Goal: Task Accomplishment & Management: Manage account settings

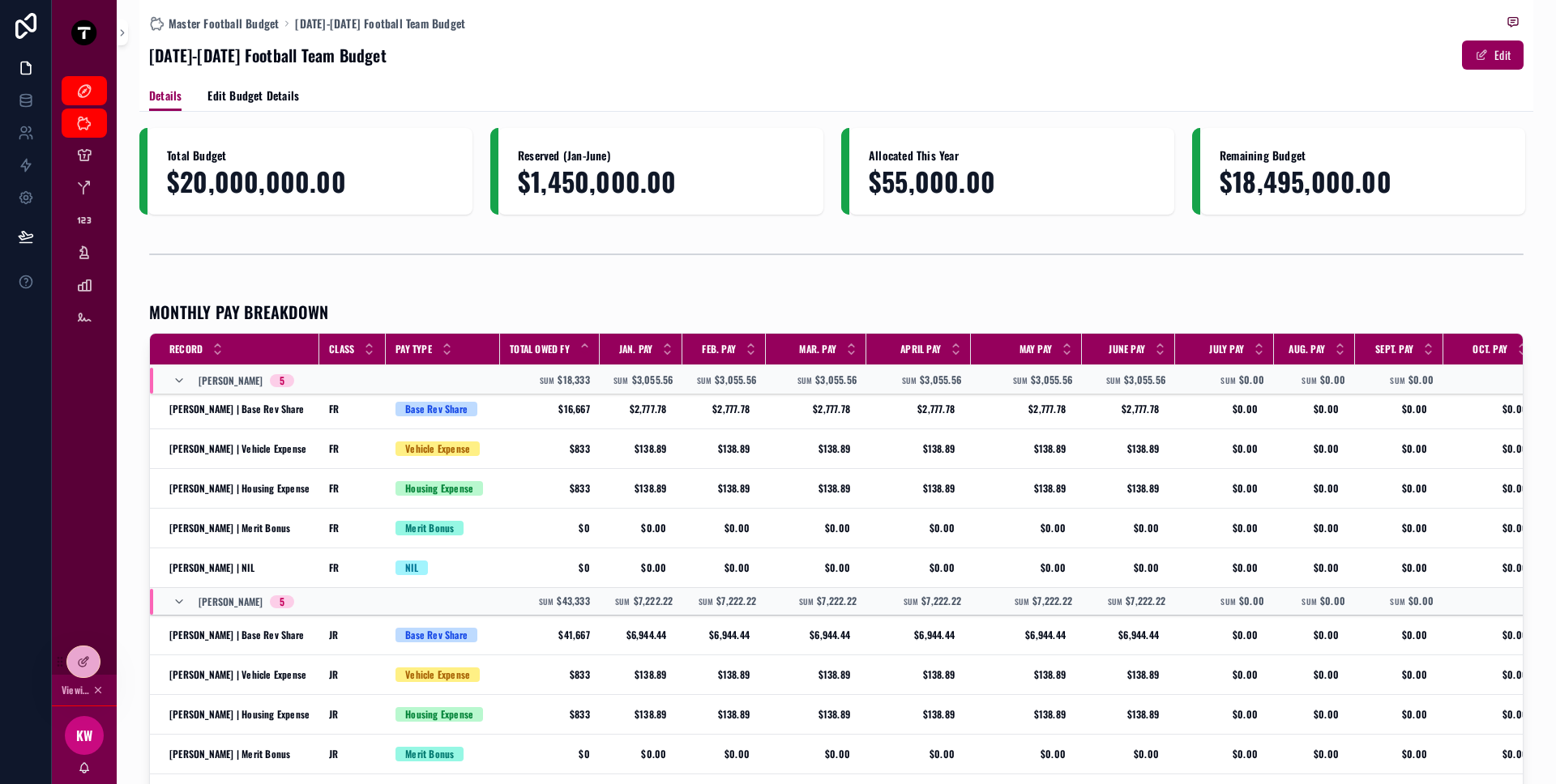
scroll to position [3, 0]
click at [79, 314] on icon "scrollable content" at bounding box center [84, 317] width 16 height 16
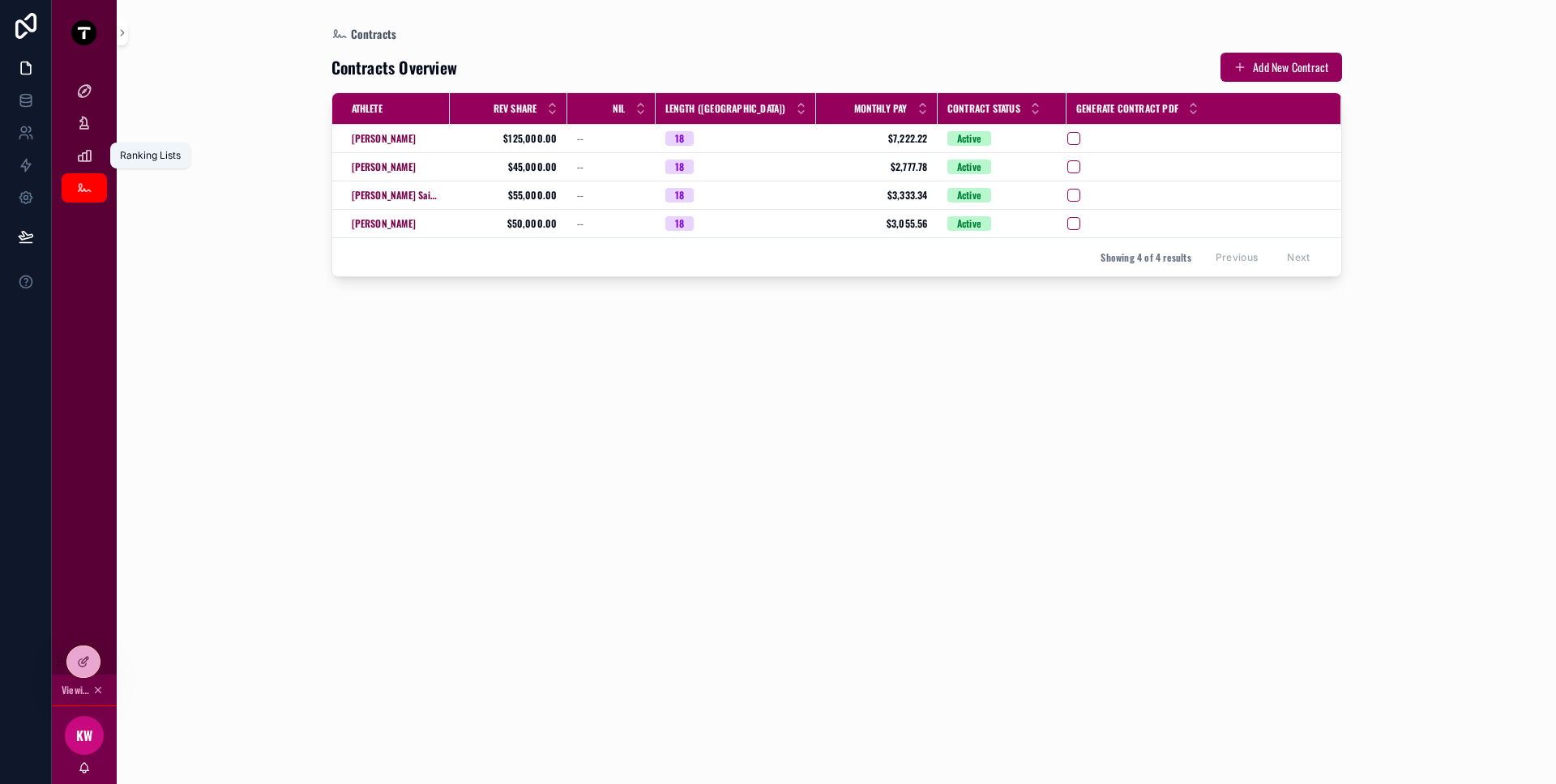
click at [84, 153] on icon "scrollable content" at bounding box center [84, 155] width 16 height 16
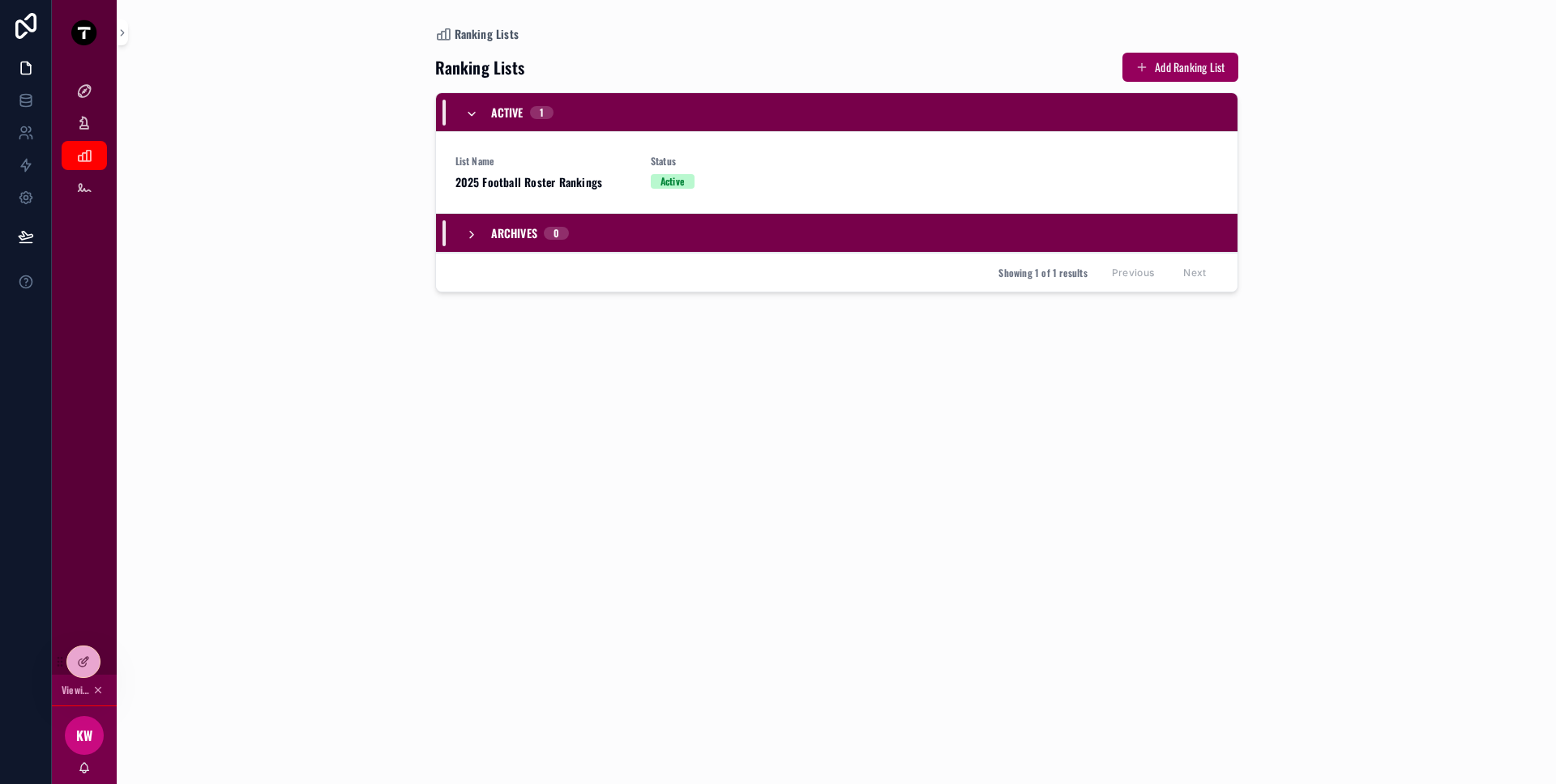
click at [0, 0] on div at bounding box center [0, 0] width 0 height 0
click at [0, 0] on icon at bounding box center [0, 0] width 0 height 0
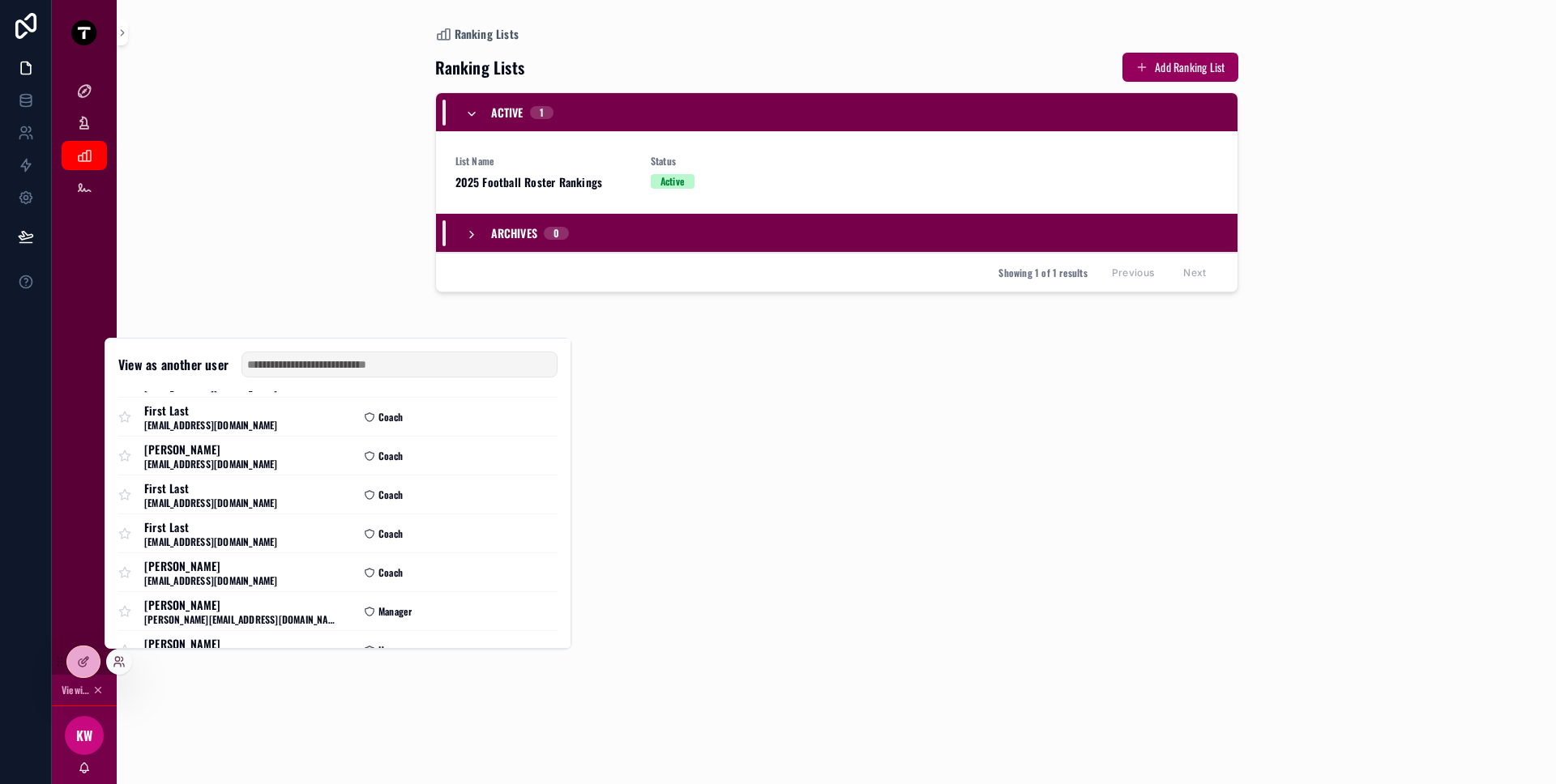
scroll to position [119, 0]
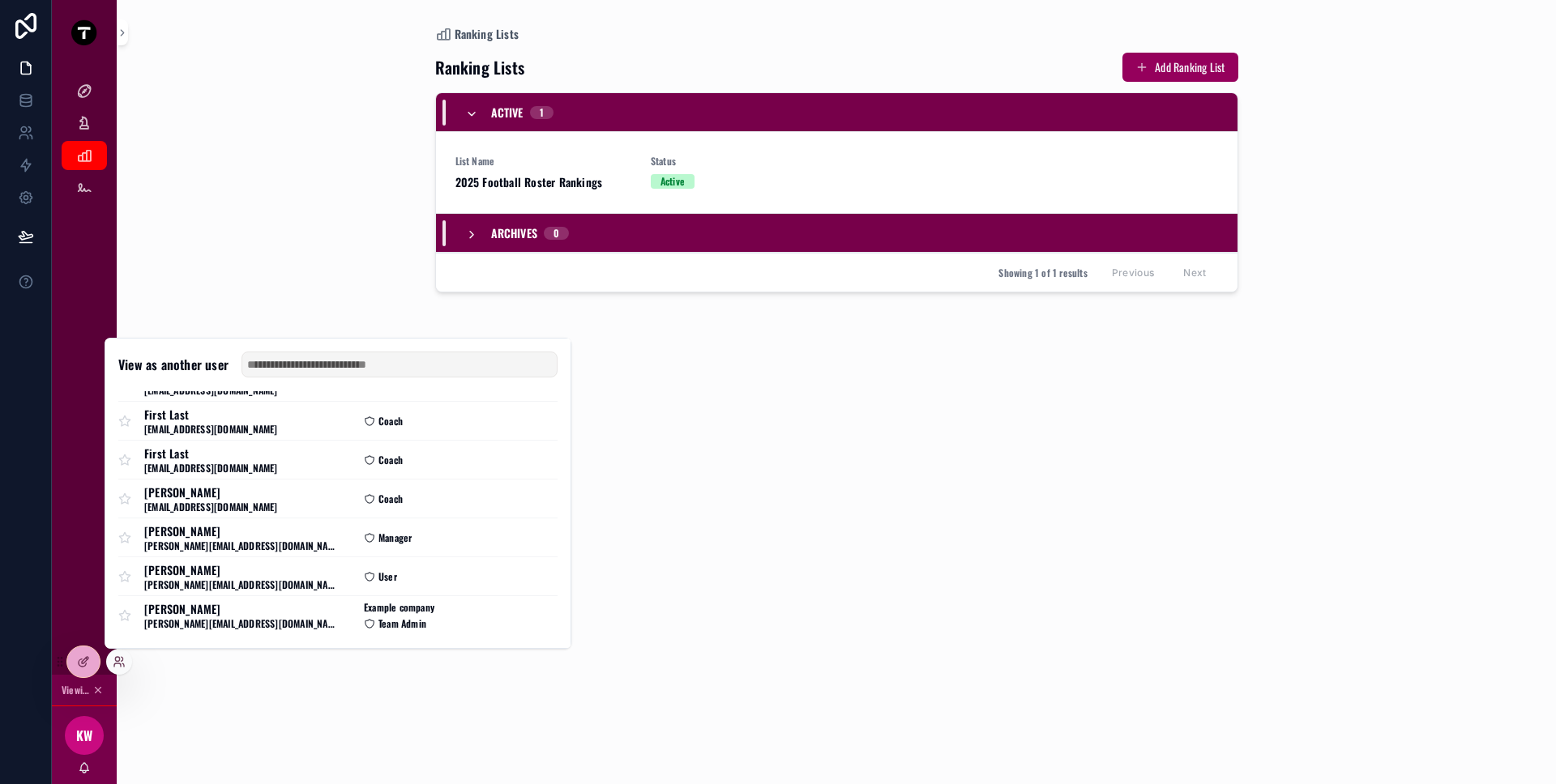
click at [0, 0] on button "Select" at bounding box center [0, 0] width 0 height 0
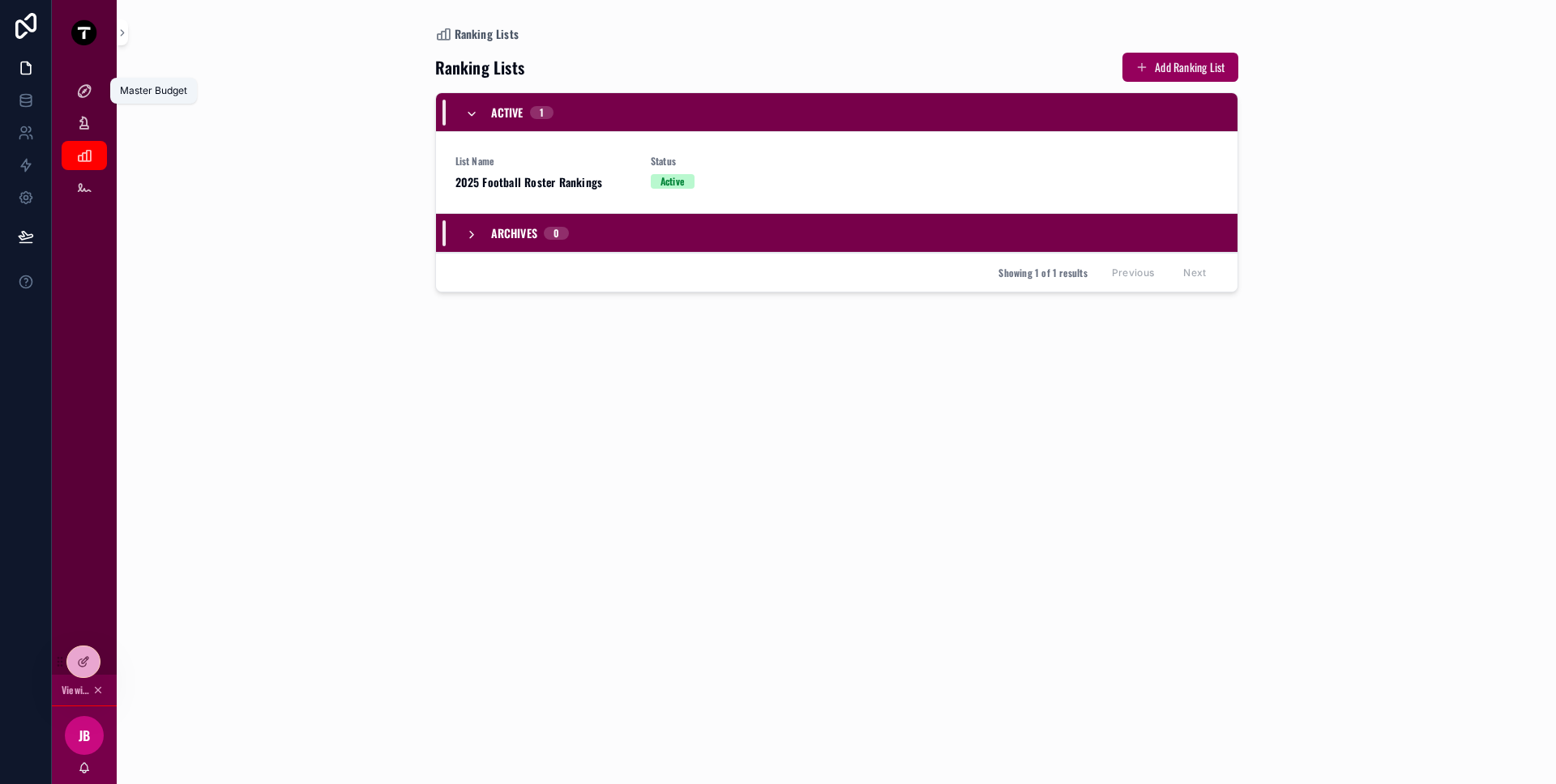
click at [86, 81] on div "Master Budget" at bounding box center [85, 91] width 26 height 26
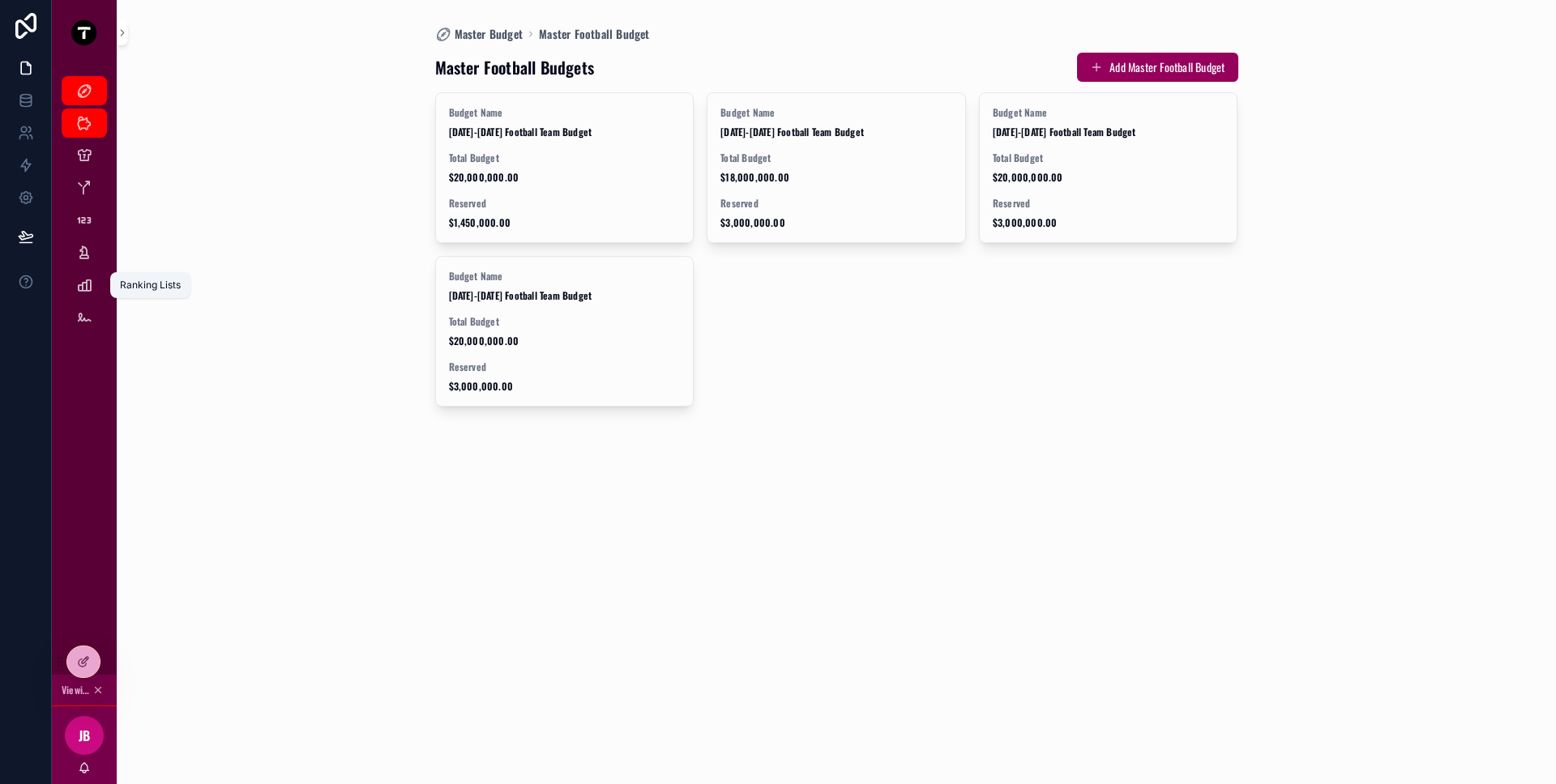
click at [87, 293] on icon "scrollable content" at bounding box center [84, 284] width 16 height 16
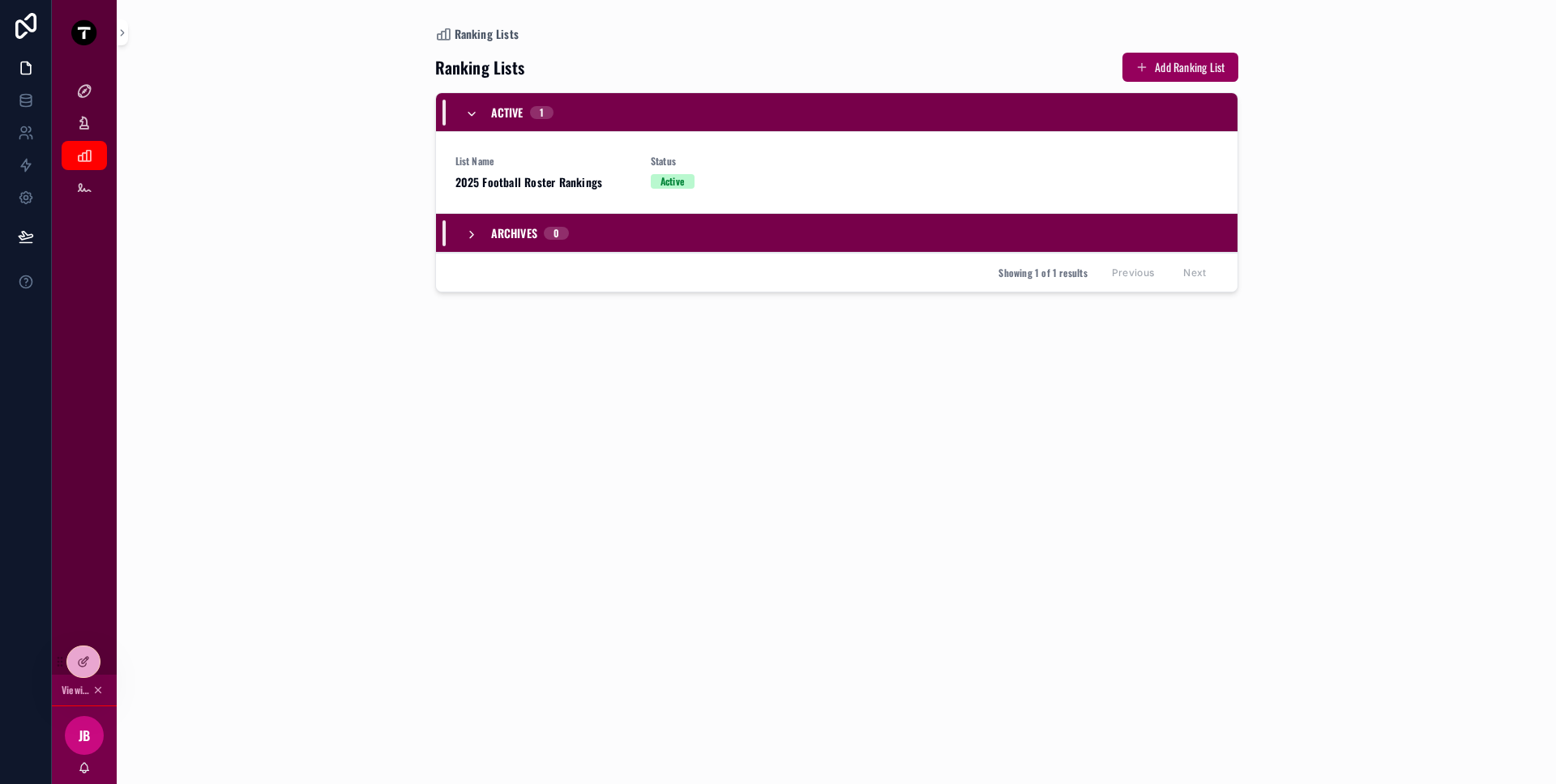
click at [643, 196] on link "List Name 2025 Football Roster Rankings Status Active" at bounding box center [836, 173] width 802 height 82
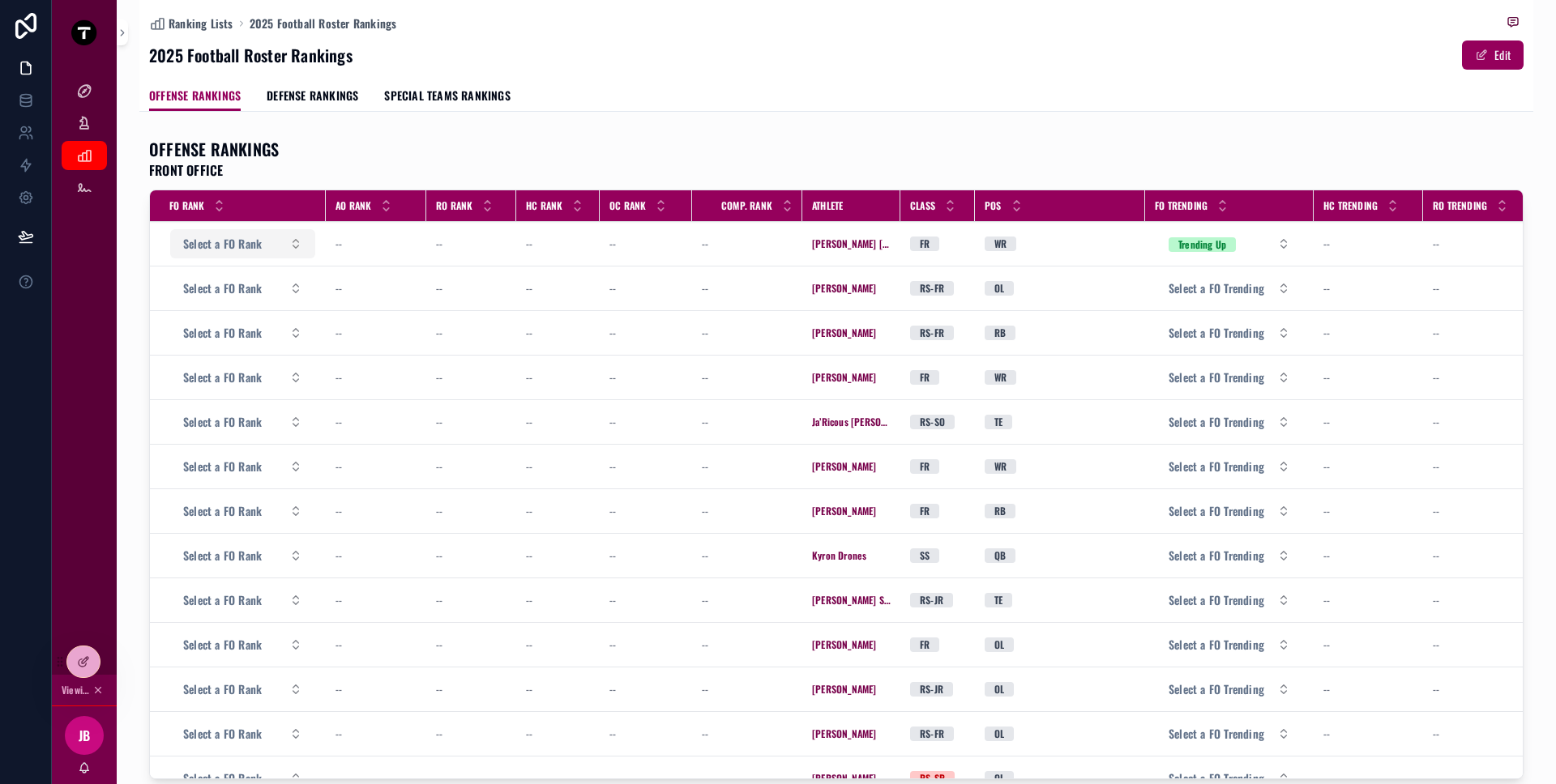
click at [276, 244] on button "Select a FO Rank" at bounding box center [242, 243] width 145 height 29
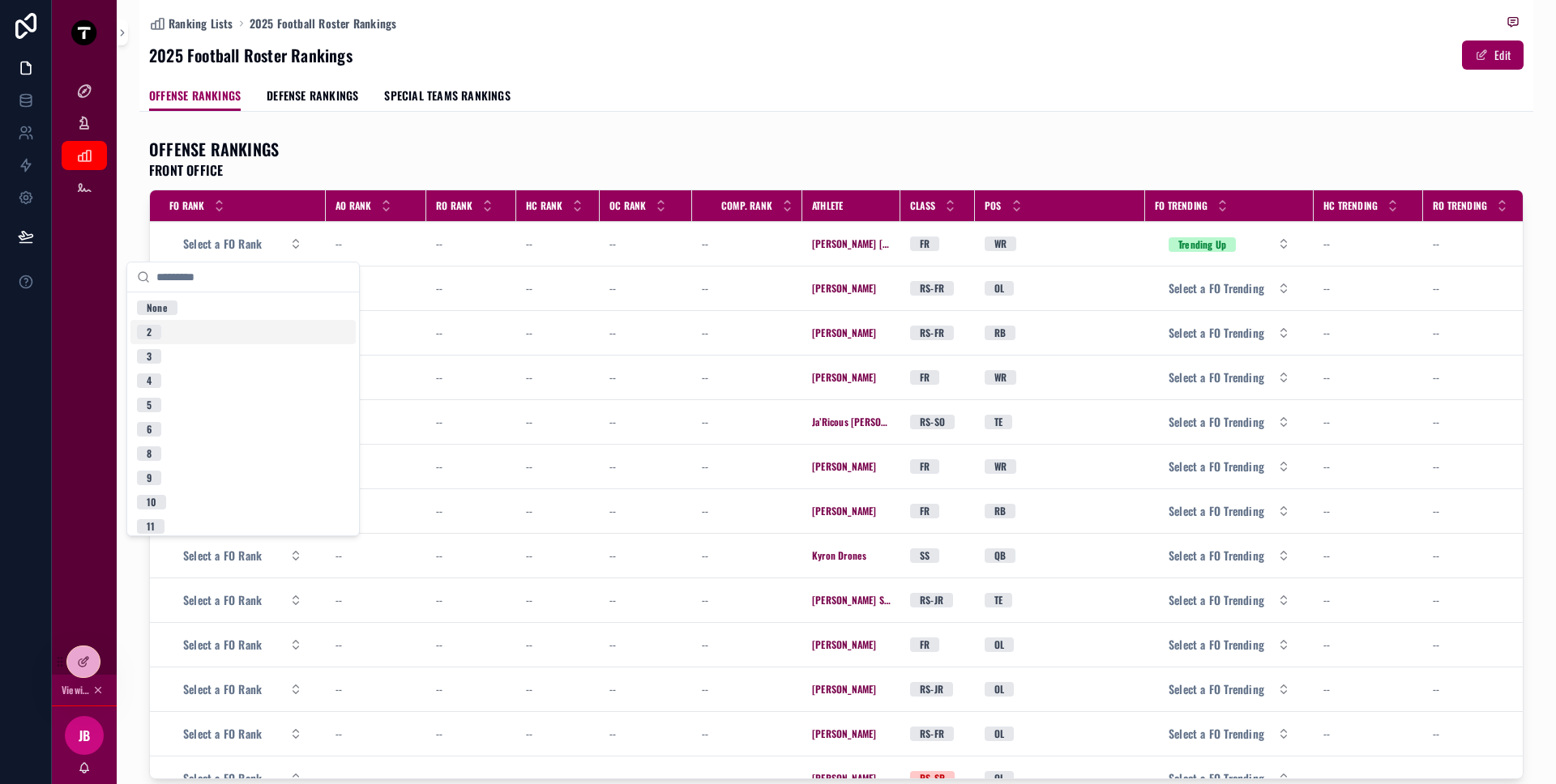
click at [379, 162] on div "OFFENSE RANKINGS FRONT OFFICE" at bounding box center [837, 158] width 1375 height 42
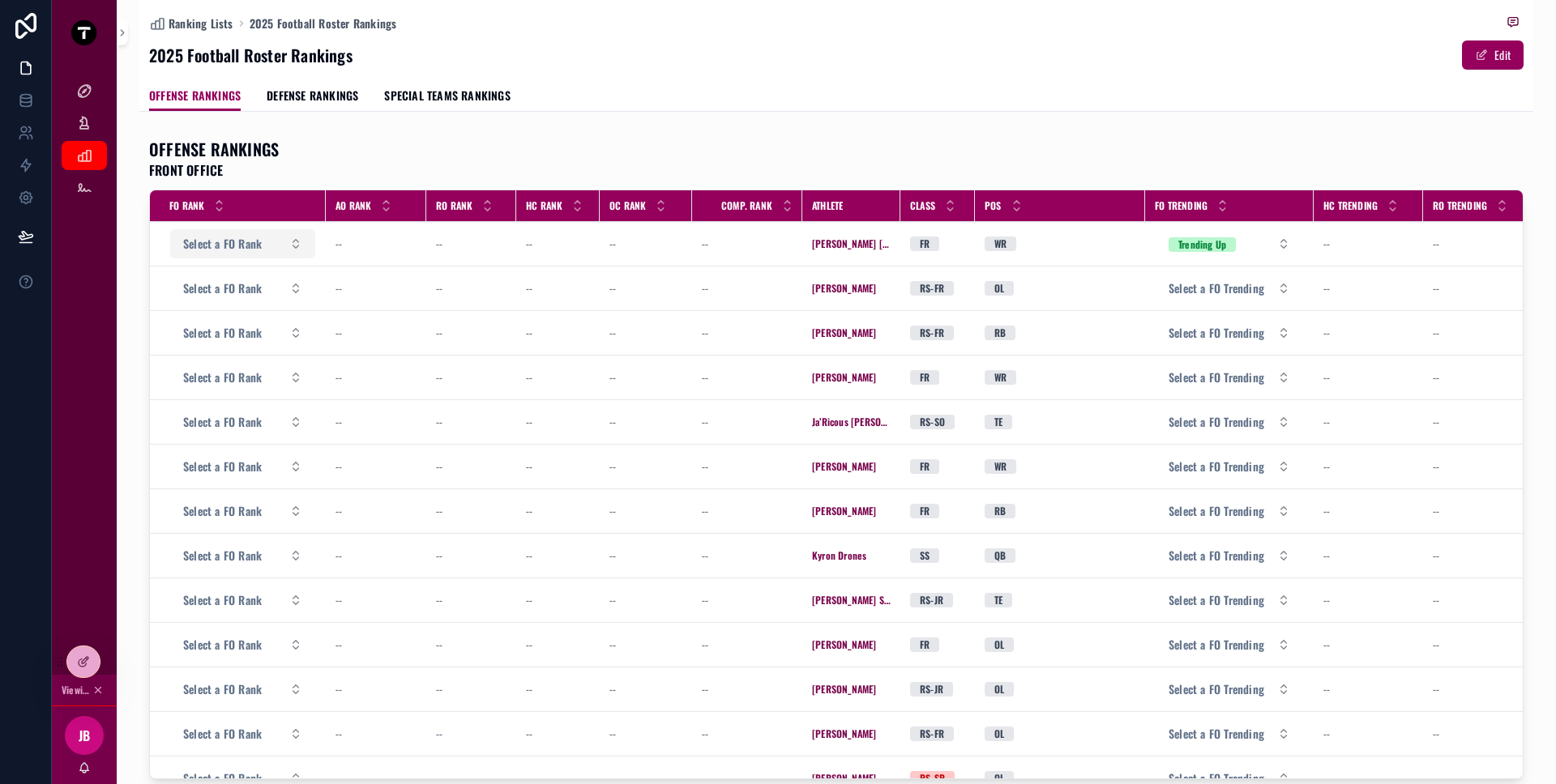
click at [274, 238] on button "Select a FO Rank" at bounding box center [242, 243] width 145 height 29
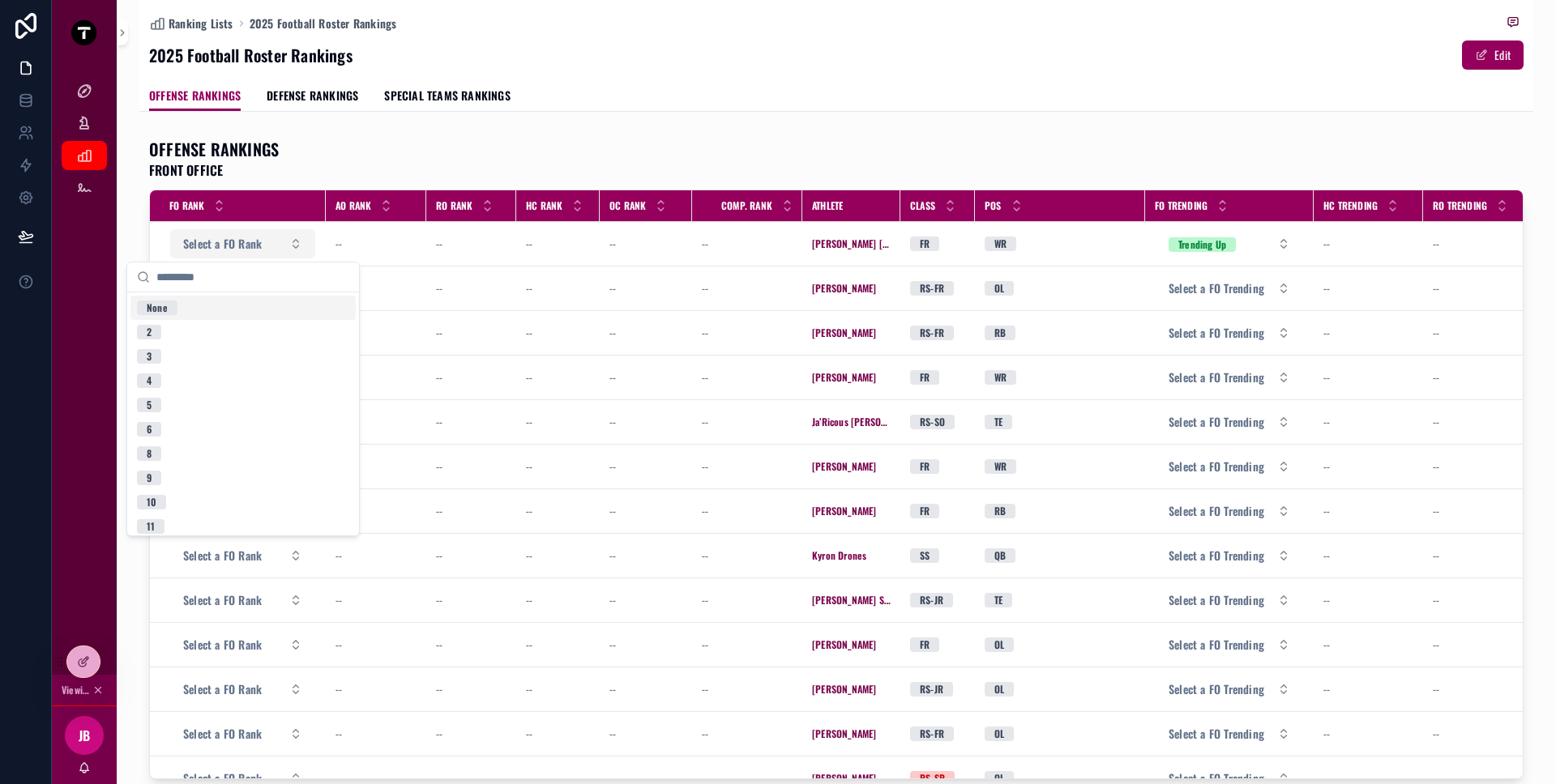
click at [274, 238] on button "Select a FO Rank" at bounding box center [242, 243] width 145 height 29
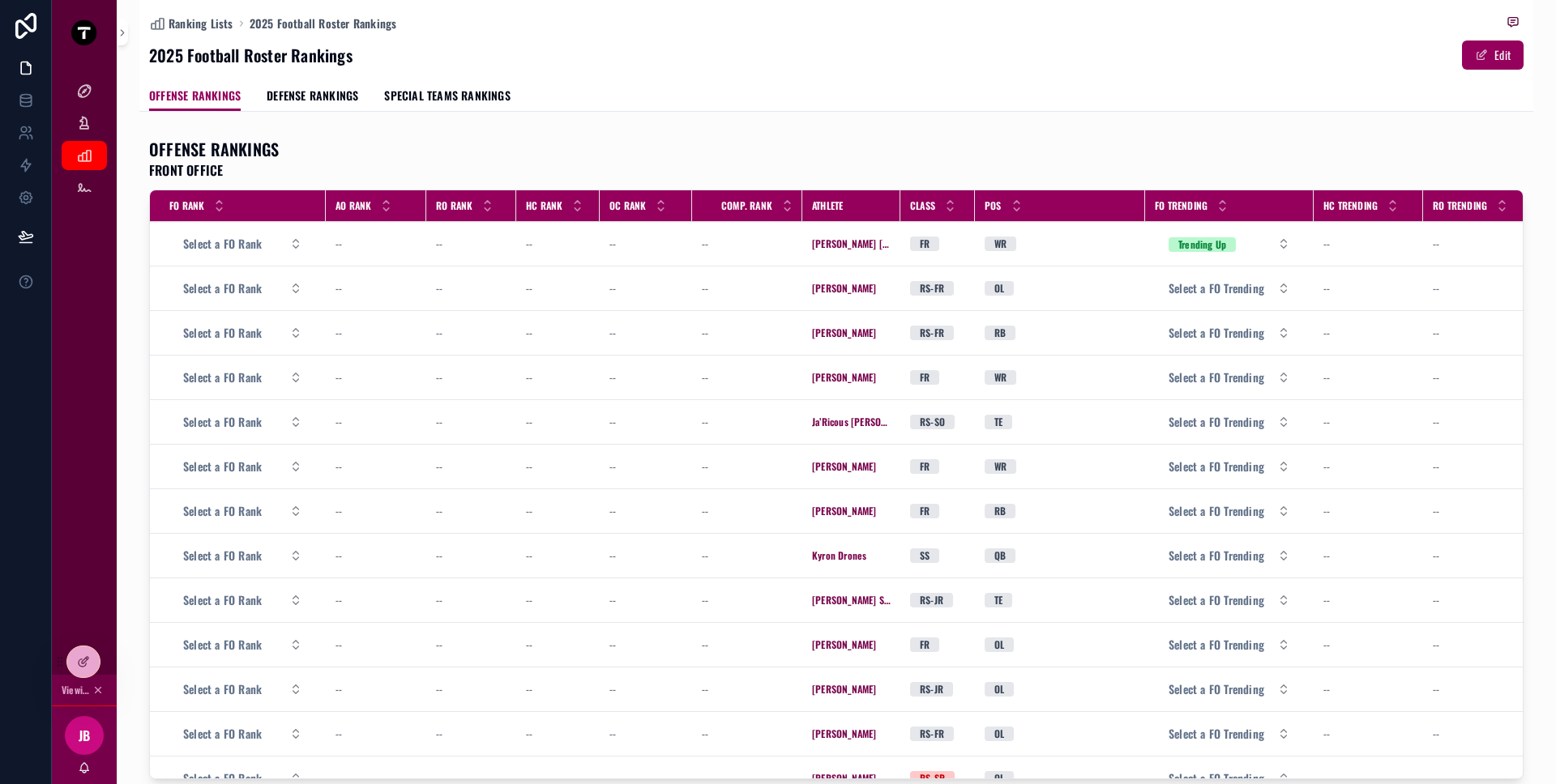
click at [284, 100] on span "DEFENSE RANKINGS" at bounding box center [312, 95] width 92 height 16
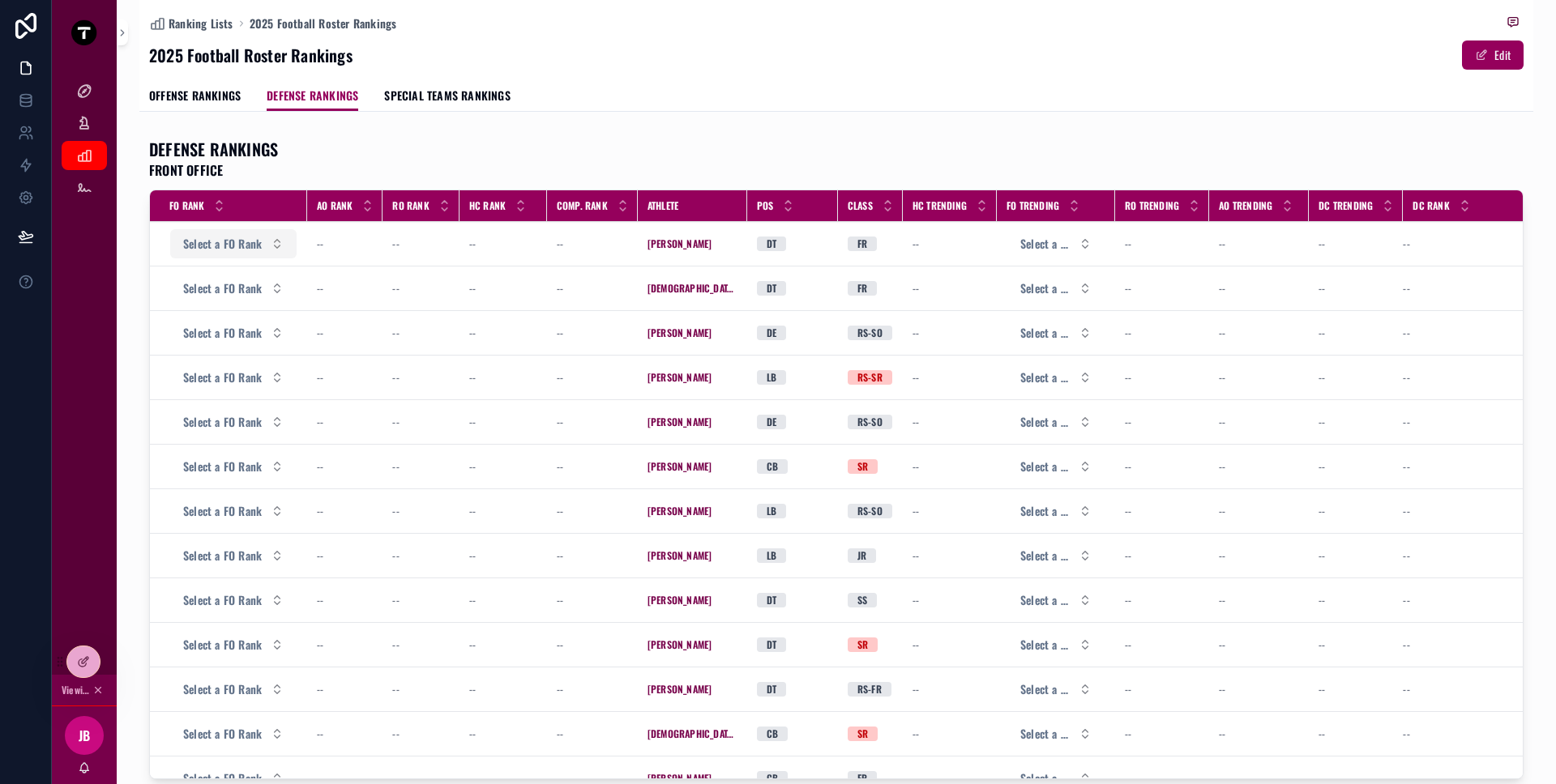
click at [238, 242] on span "Select a FO Rank" at bounding box center [222, 243] width 79 height 16
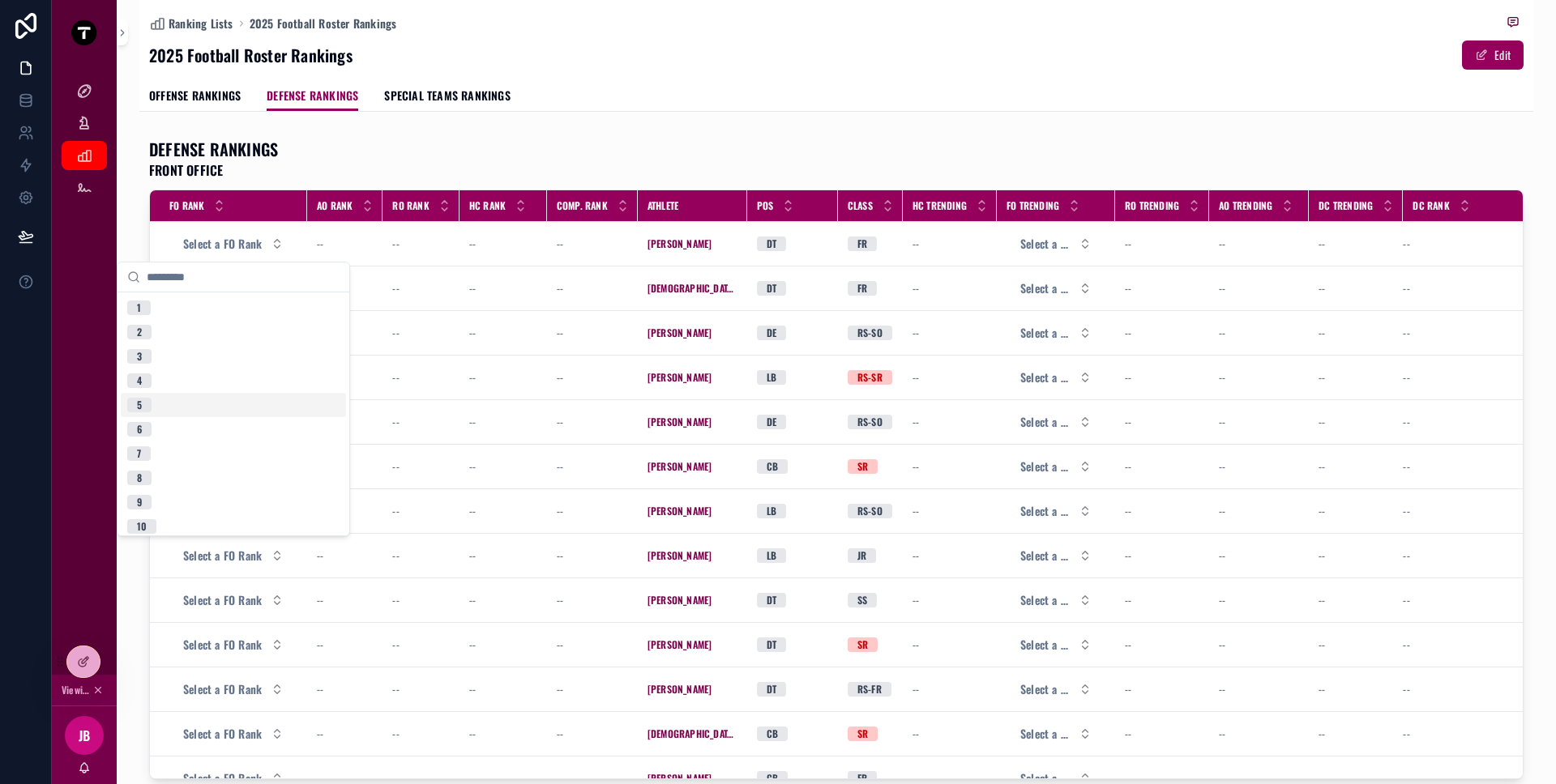
click at [173, 407] on div "5" at bounding box center [233, 405] width 226 height 24
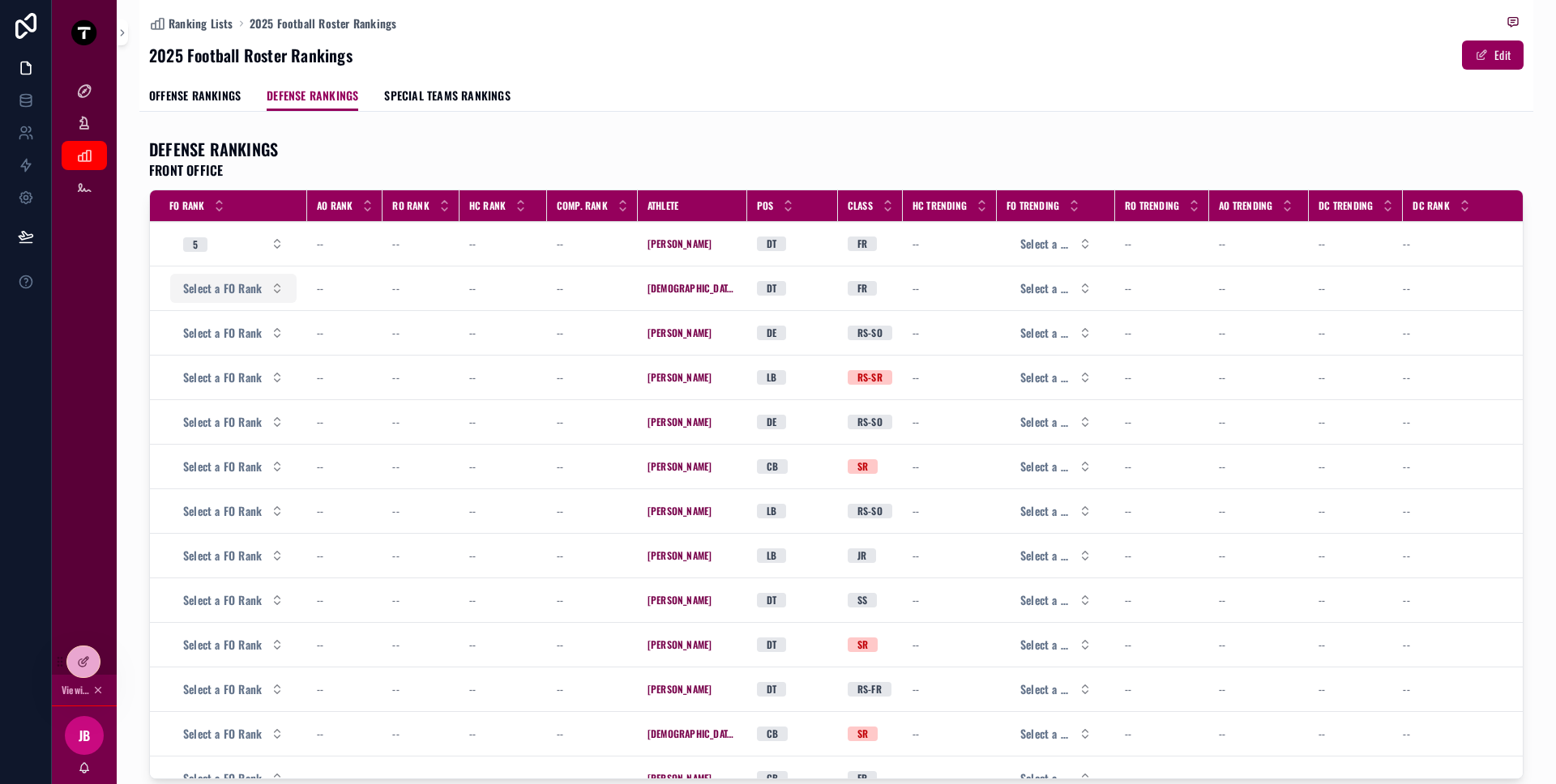
click at [251, 293] on span "Select a FO Rank" at bounding box center [222, 288] width 79 height 16
click at [247, 251] on button "5" at bounding box center [233, 243] width 126 height 29
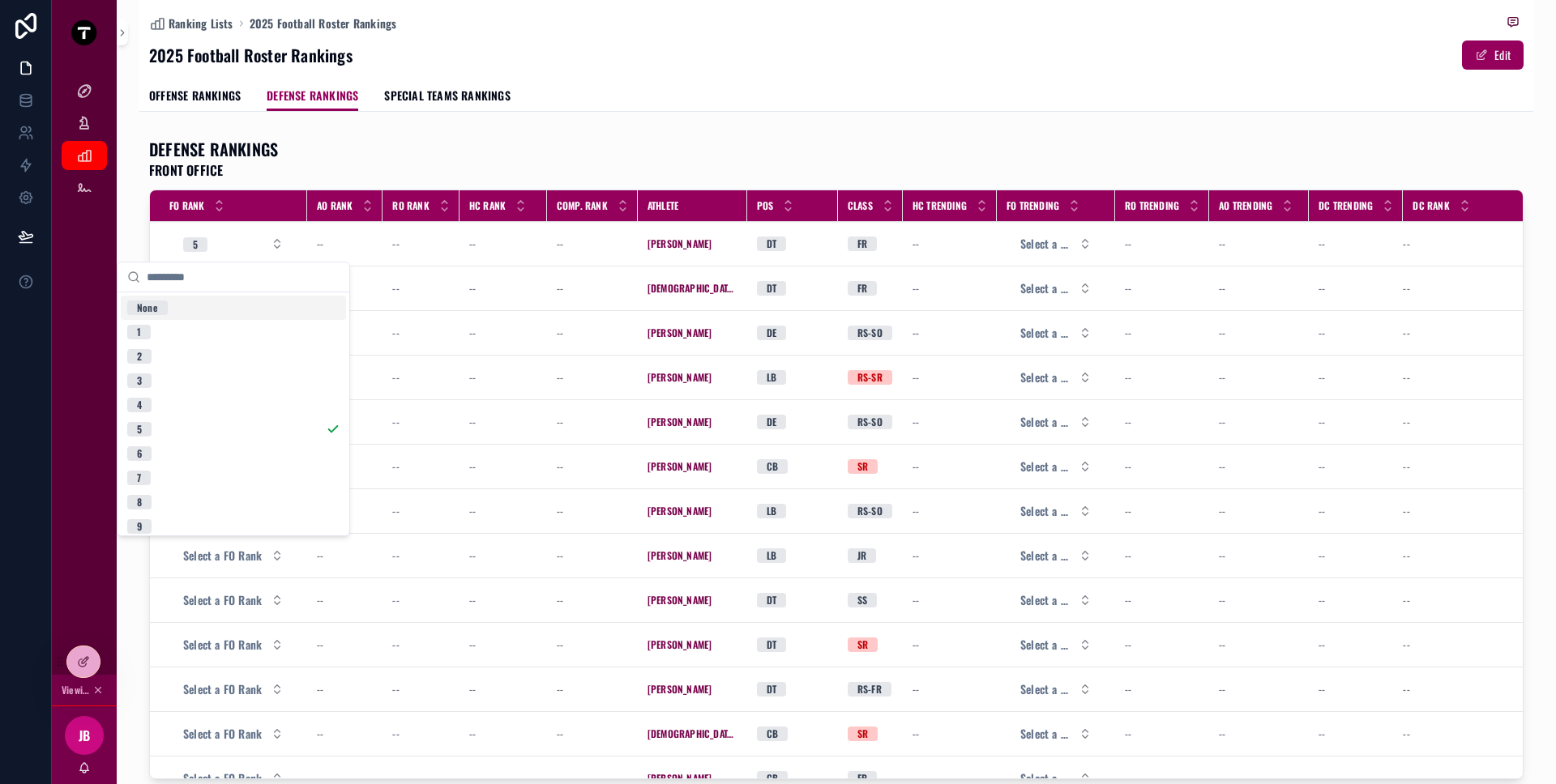
click at [229, 302] on div "None" at bounding box center [233, 307] width 226 height 24
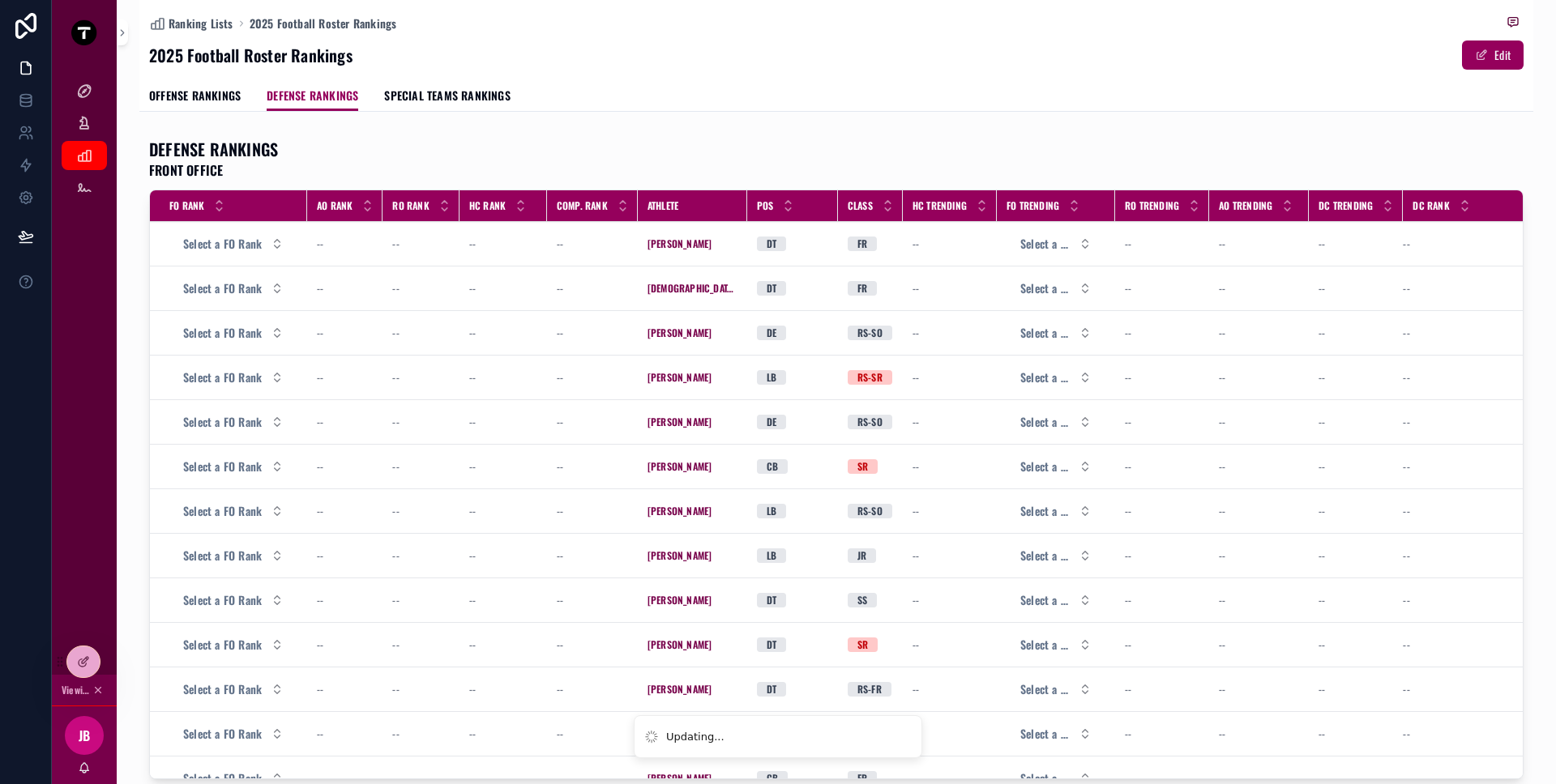
click at [226, 307] on td "Select a FO Rank" at bounding box center [228, 289] width 157 height 45
click at [321, 300] on td "--" at bounding box center [345, 289] width 75 height 45
click at [320, 292] on span "--" at bounding box center [320, 289] width 7 height 13
click at [239, 284] on span "Select a FO Rank" at bounding box center [222, 288] width 79 height 16
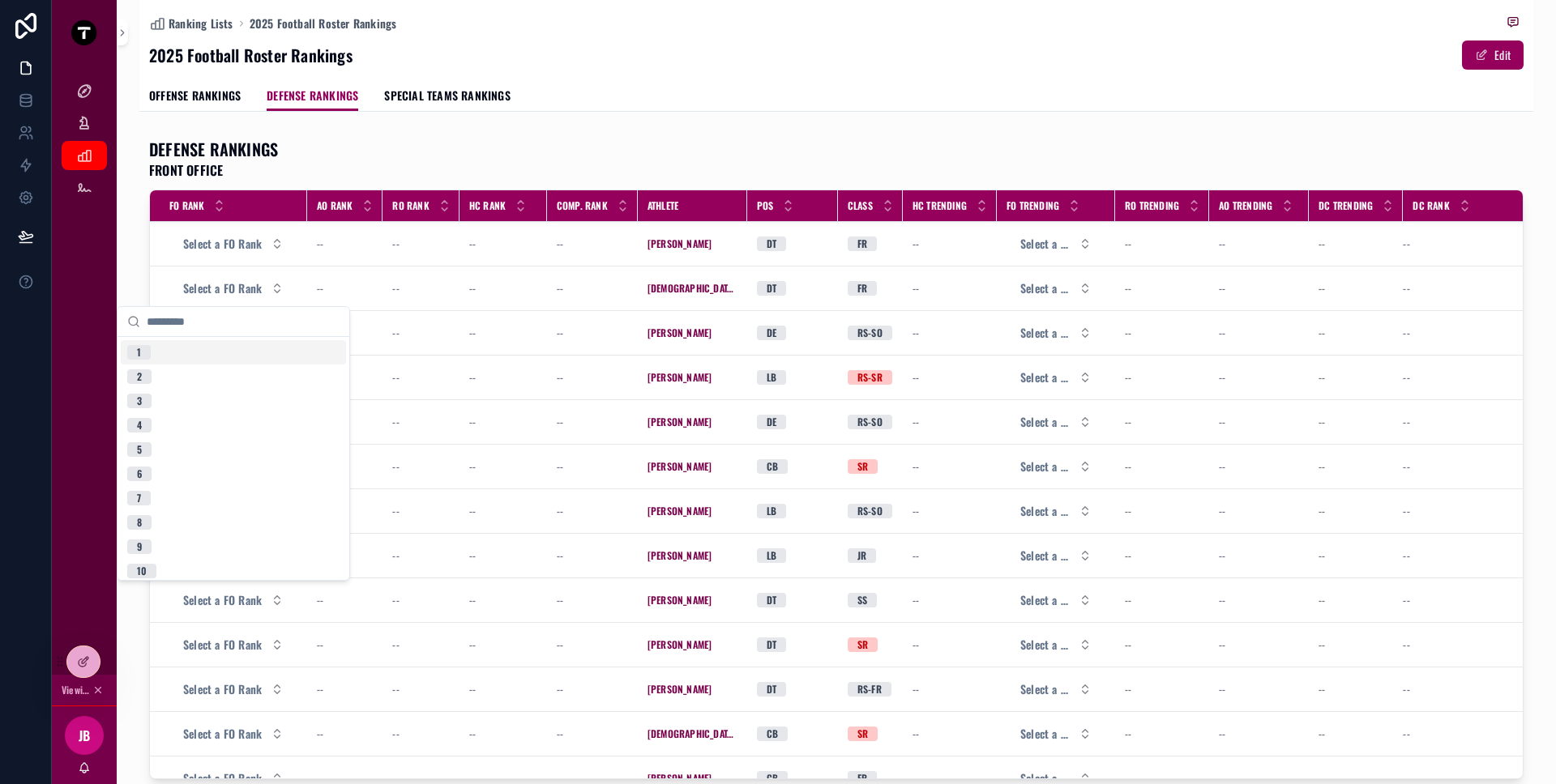
click at [401, 254] on td "--" at bounding box center [421, 244] width 76 height 45
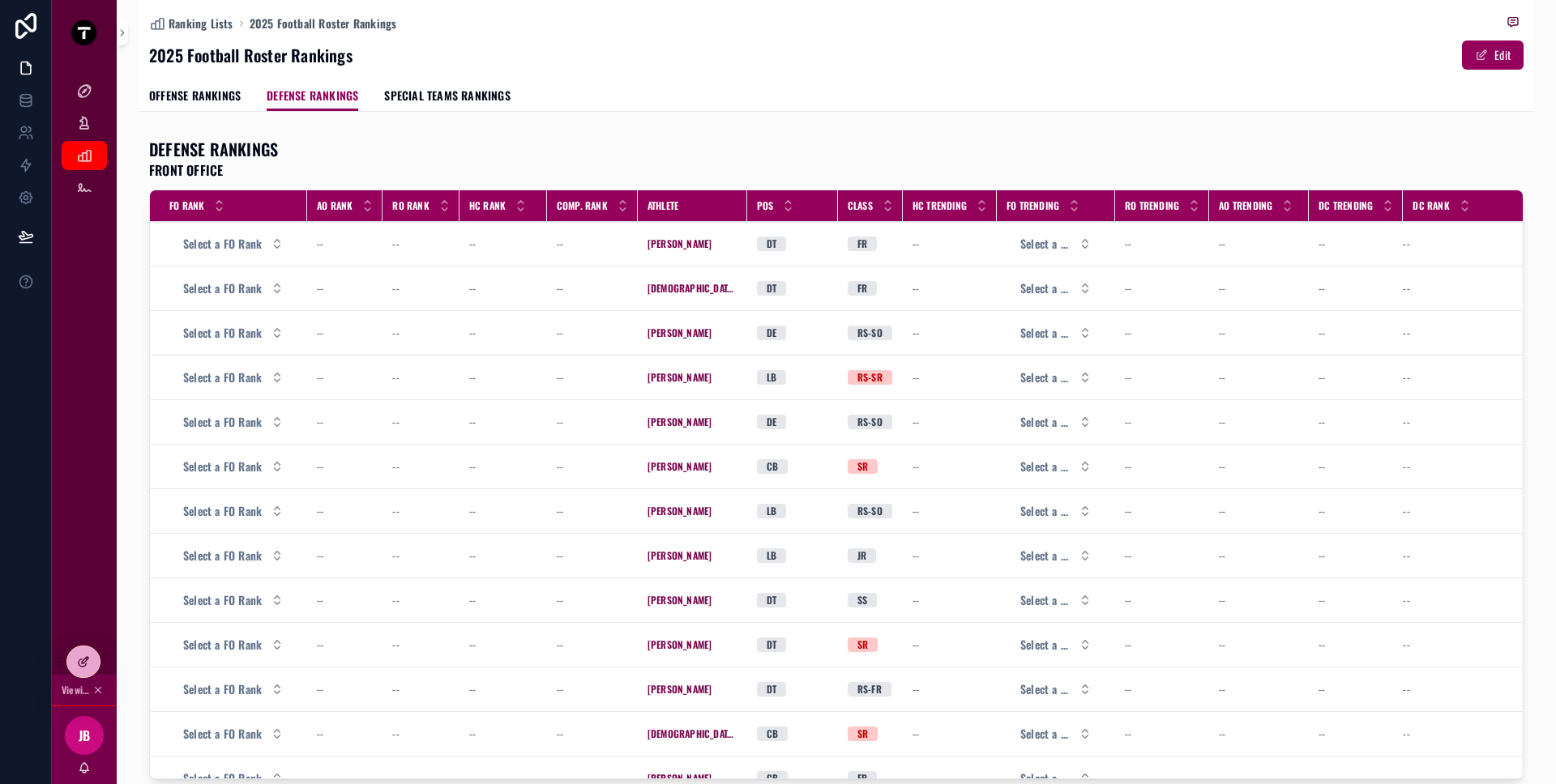
click at [80, 656] on icon at bounding box center [84, 662] width 13 height 13
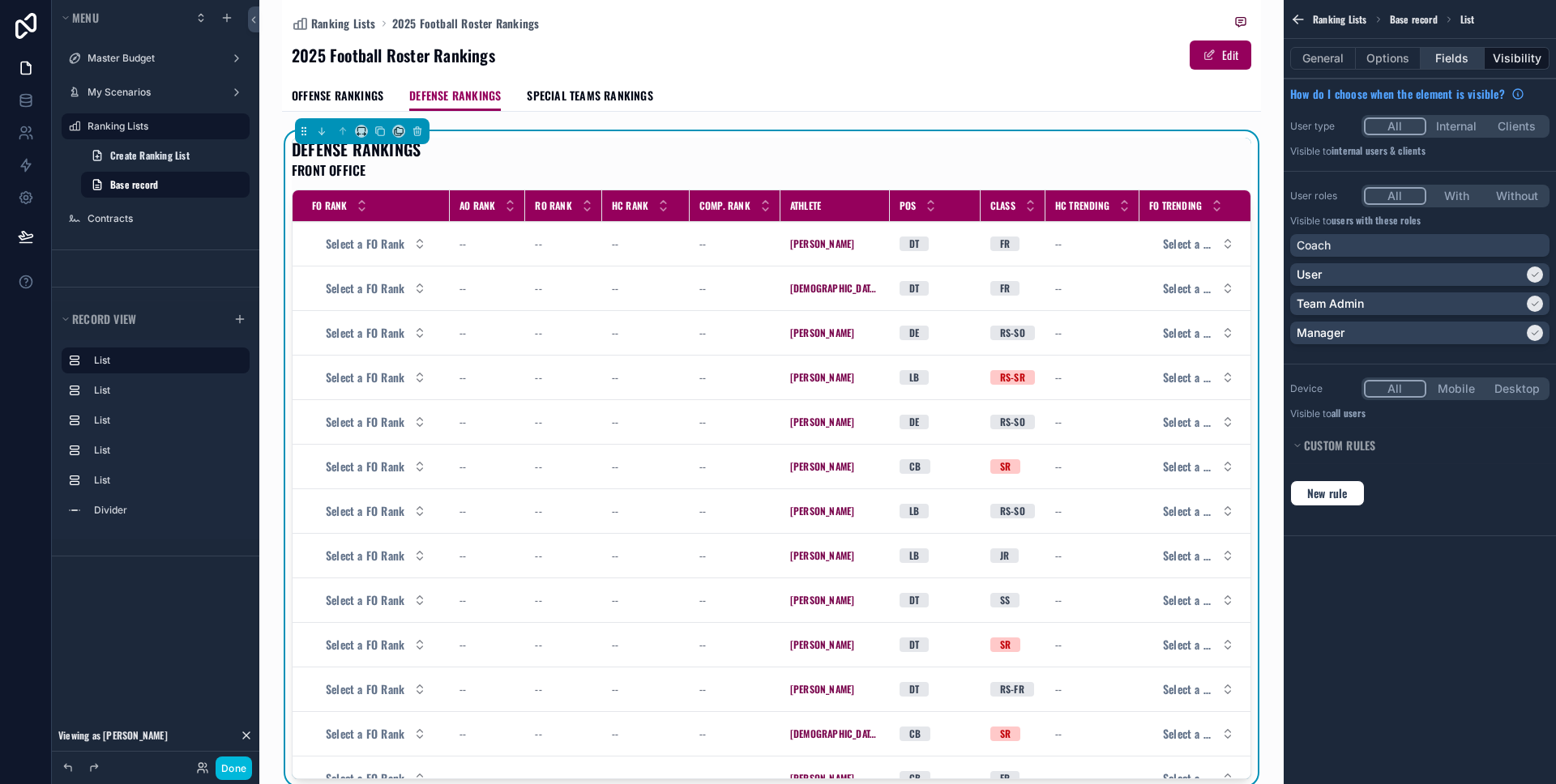
click at [1445, 64] on button "Fields" at bounding box center [1453, 59] width 65 height 22
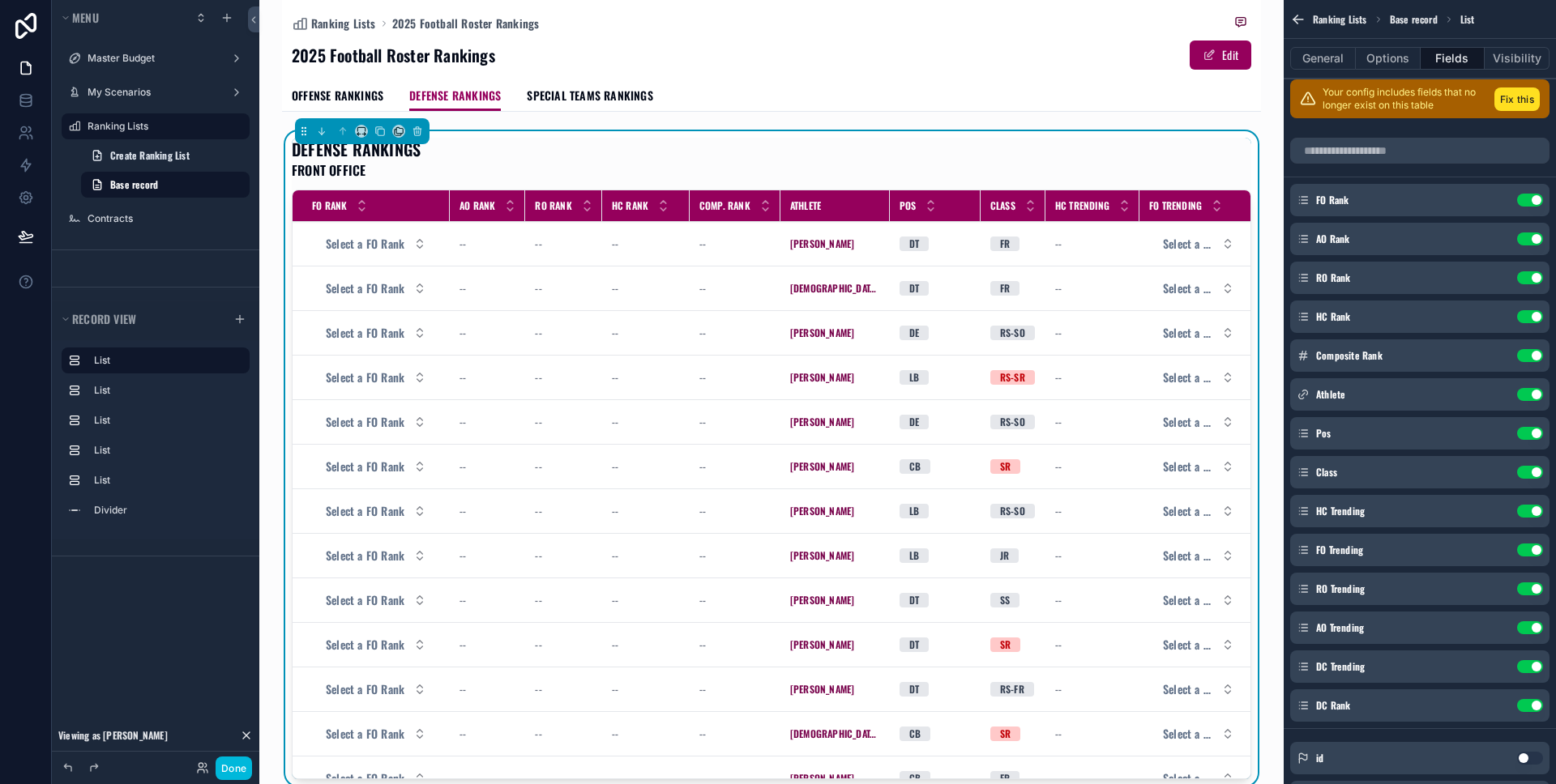
click at [0, 0] on icon "scrollable content" at bounding box center [0, 0] width 0 height 0
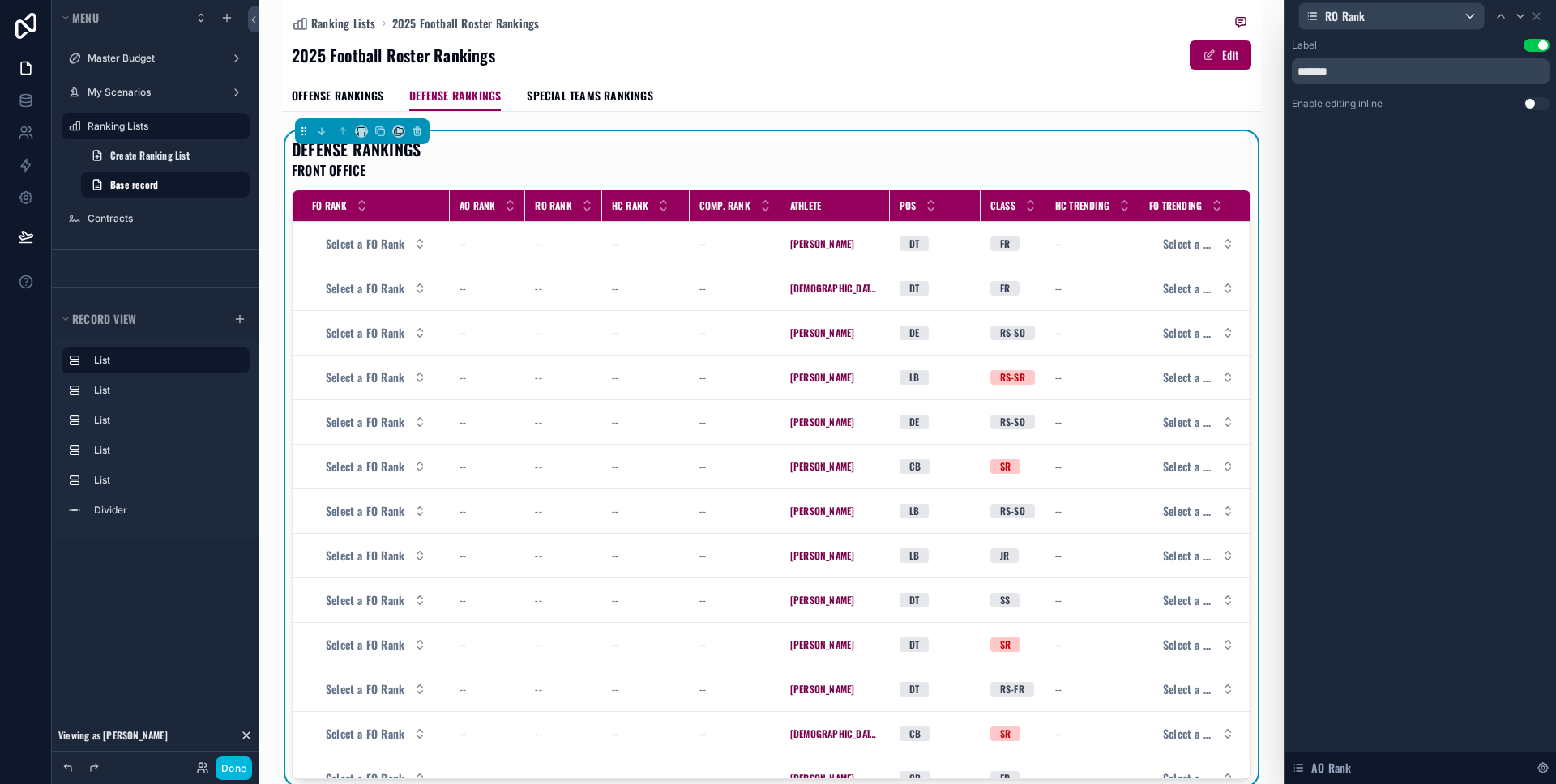
click at [1533, 105] on button "Use setting" at bounding box center [1536, 104] width 26 height 13
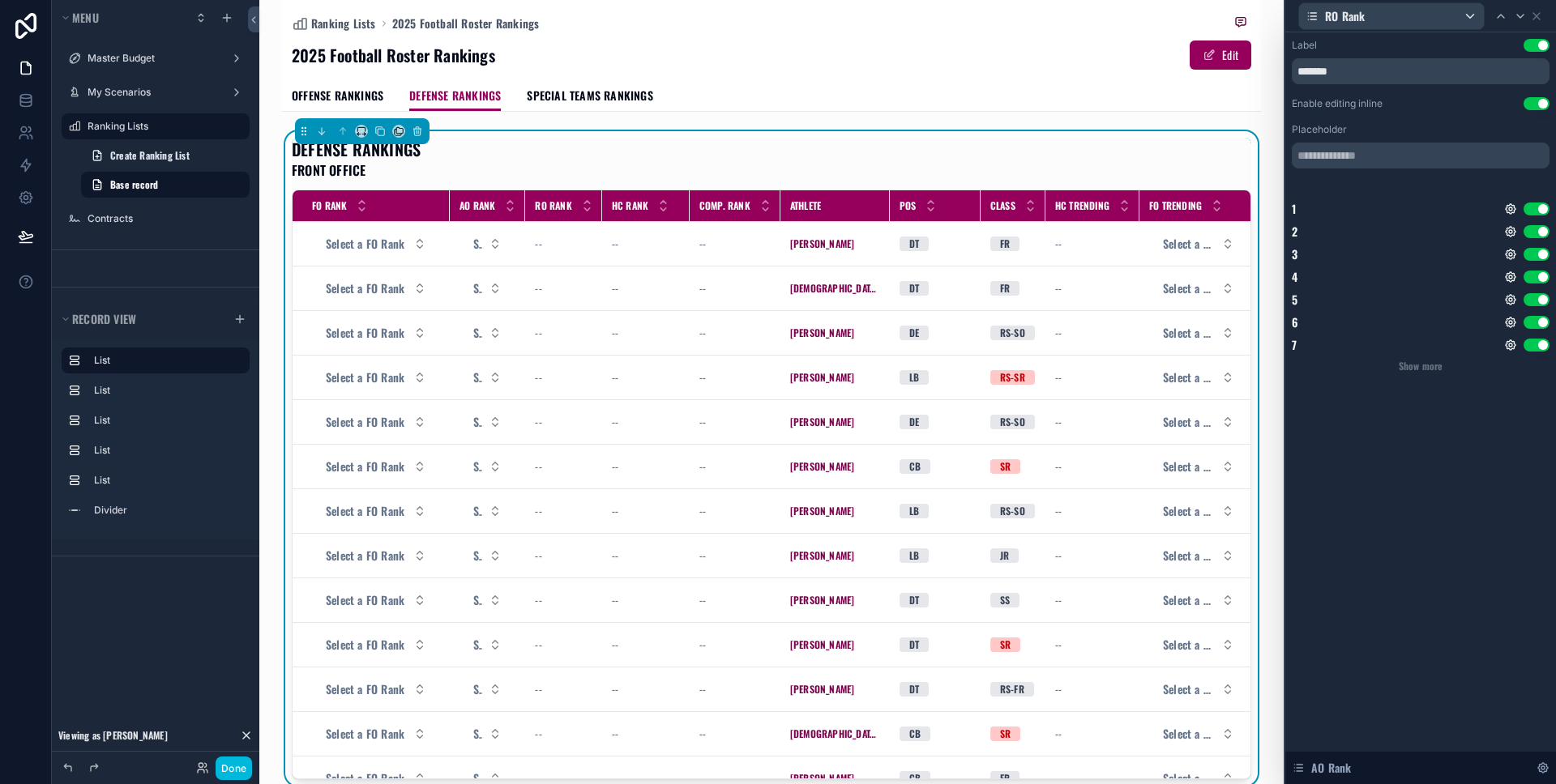
click at [1537, 18] on icon at bounding box center [1536, 16] width 13 height 13
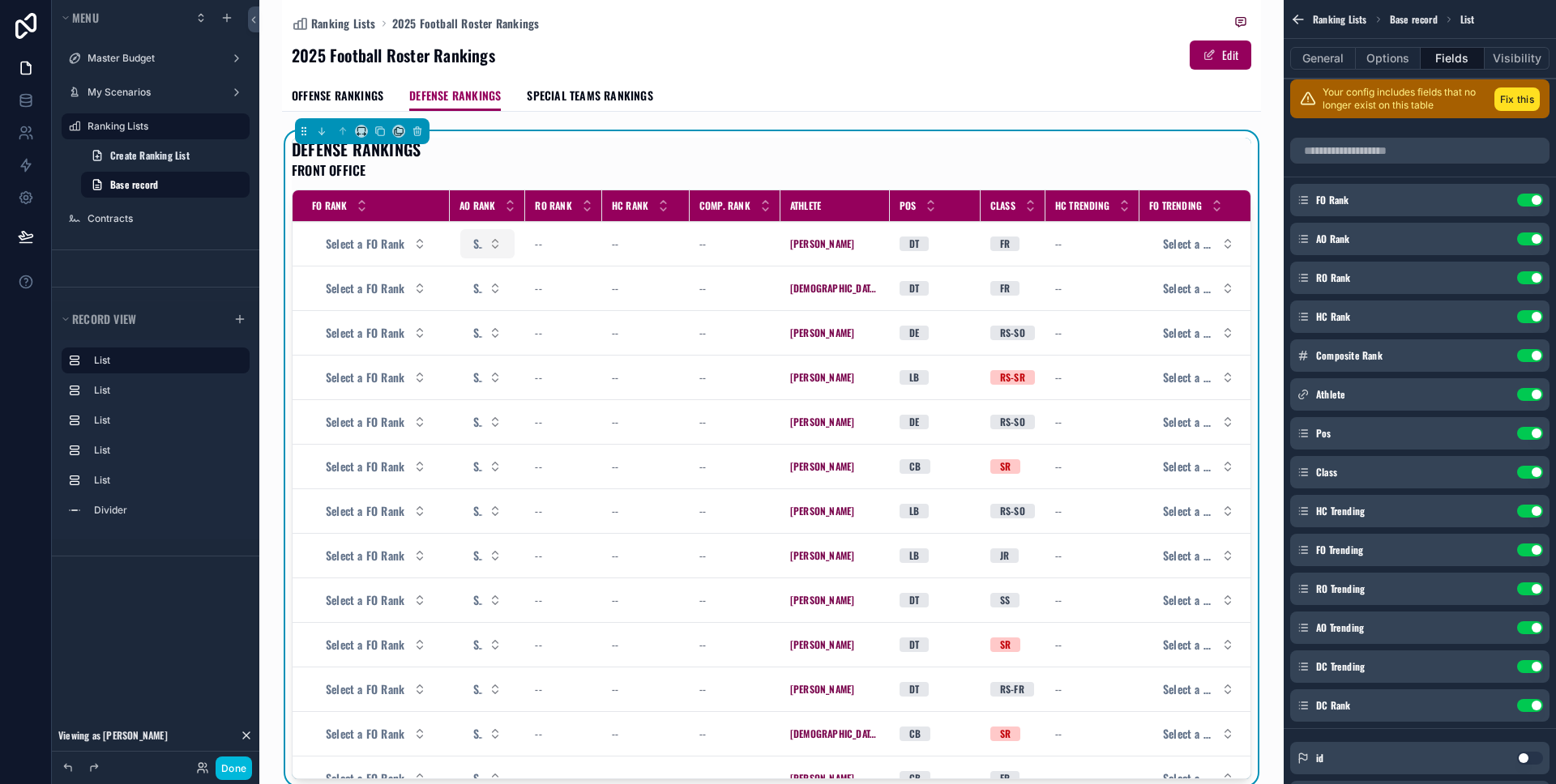
click at [472, 242] on button "Select a AO Rank" at bounding box center [487, 243] width 54 height 29
click at [473, 243] on span "Select a AO Rank" at bounding box center [477, 243] width 9 height 16
click at [0, 0] on icon "scrollable content" at bounding box center [0, 0] width 0 height 0
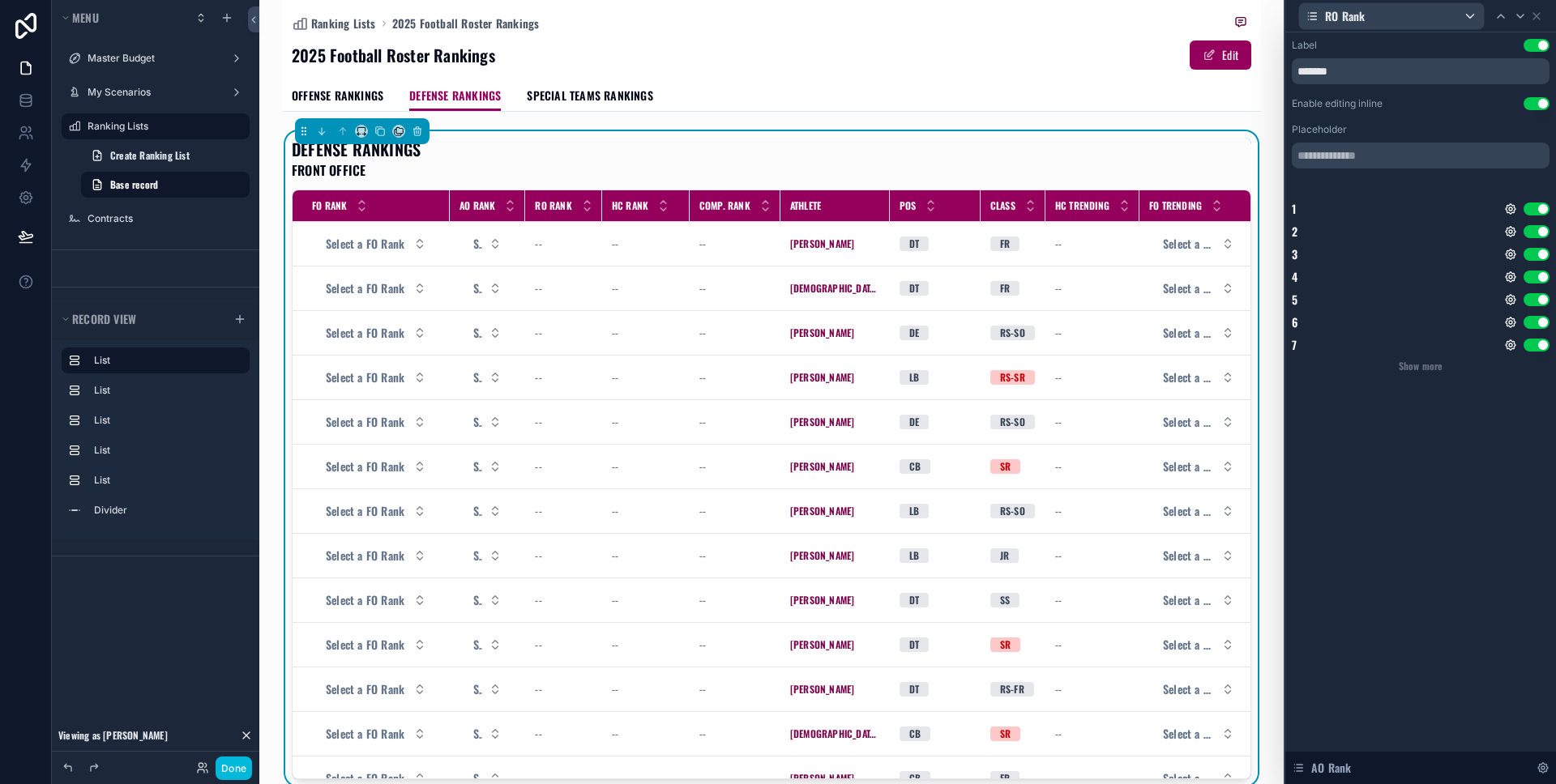
click at [1537, 112] on div "Label Use setting ******* Enable editing inline Use setting Placeholder 1 Use s…" at bounding box center [1420, 206] width 257 height 334
click at [1533, 101] on button "Use setting" at bounding box center [1536, 104] width 26 height 13
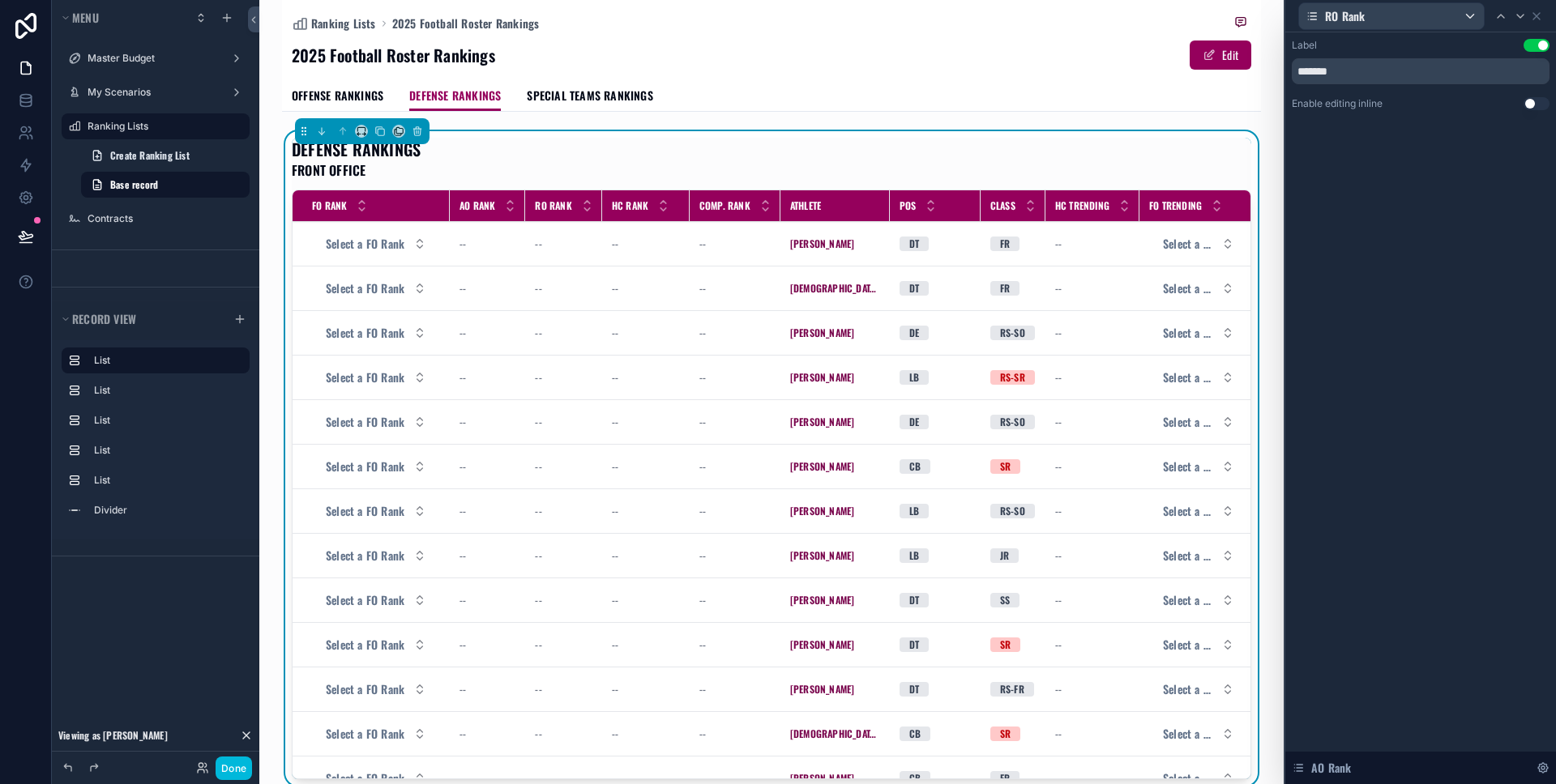
click at [1539, 16] on icon at bounding box center [1536, 16] width 13 height 13
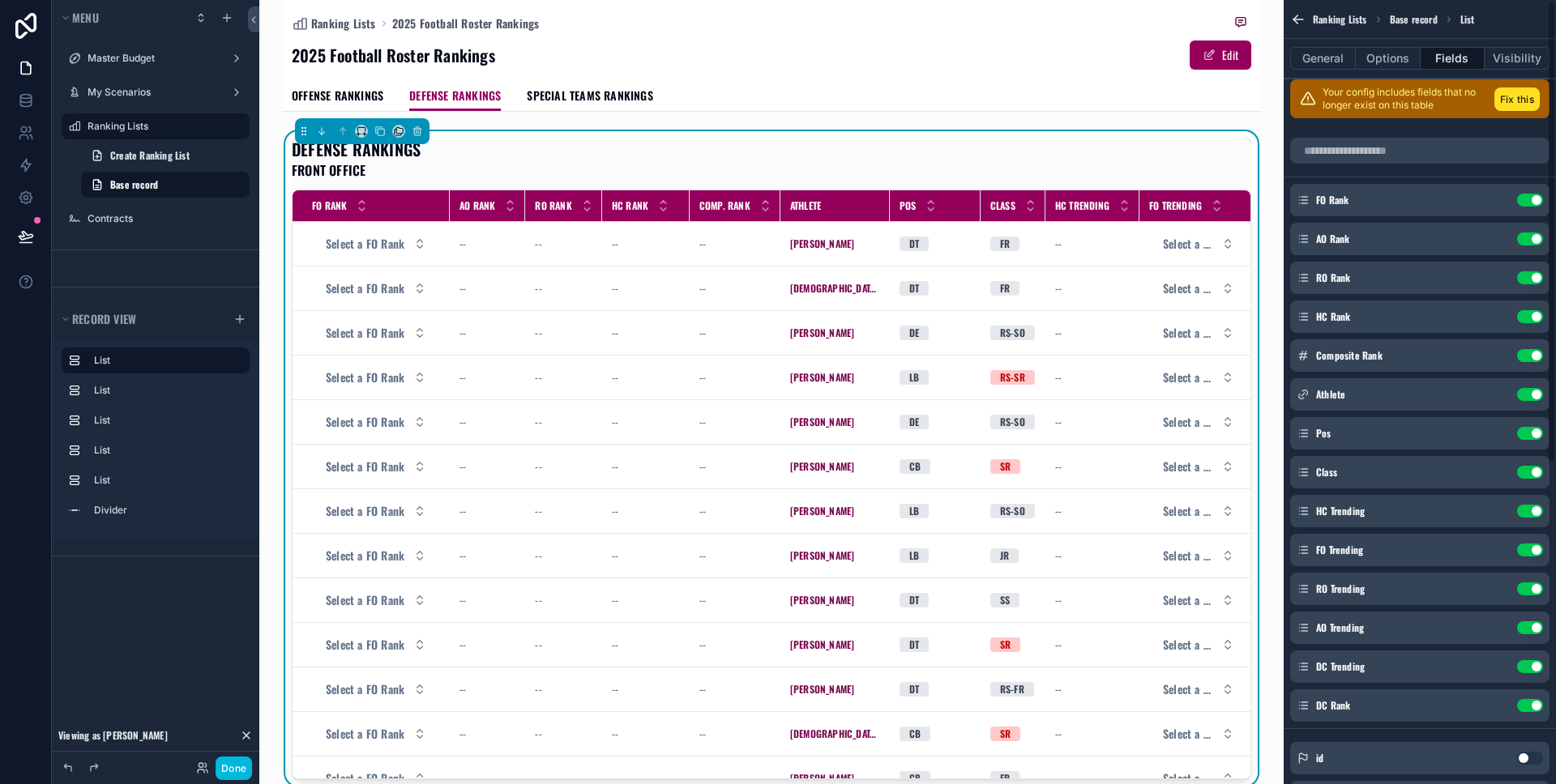
click at [975, 43] on div "2025 Football Roster Rankings Edit" at bounding box center [771, 55] width 960 height 31
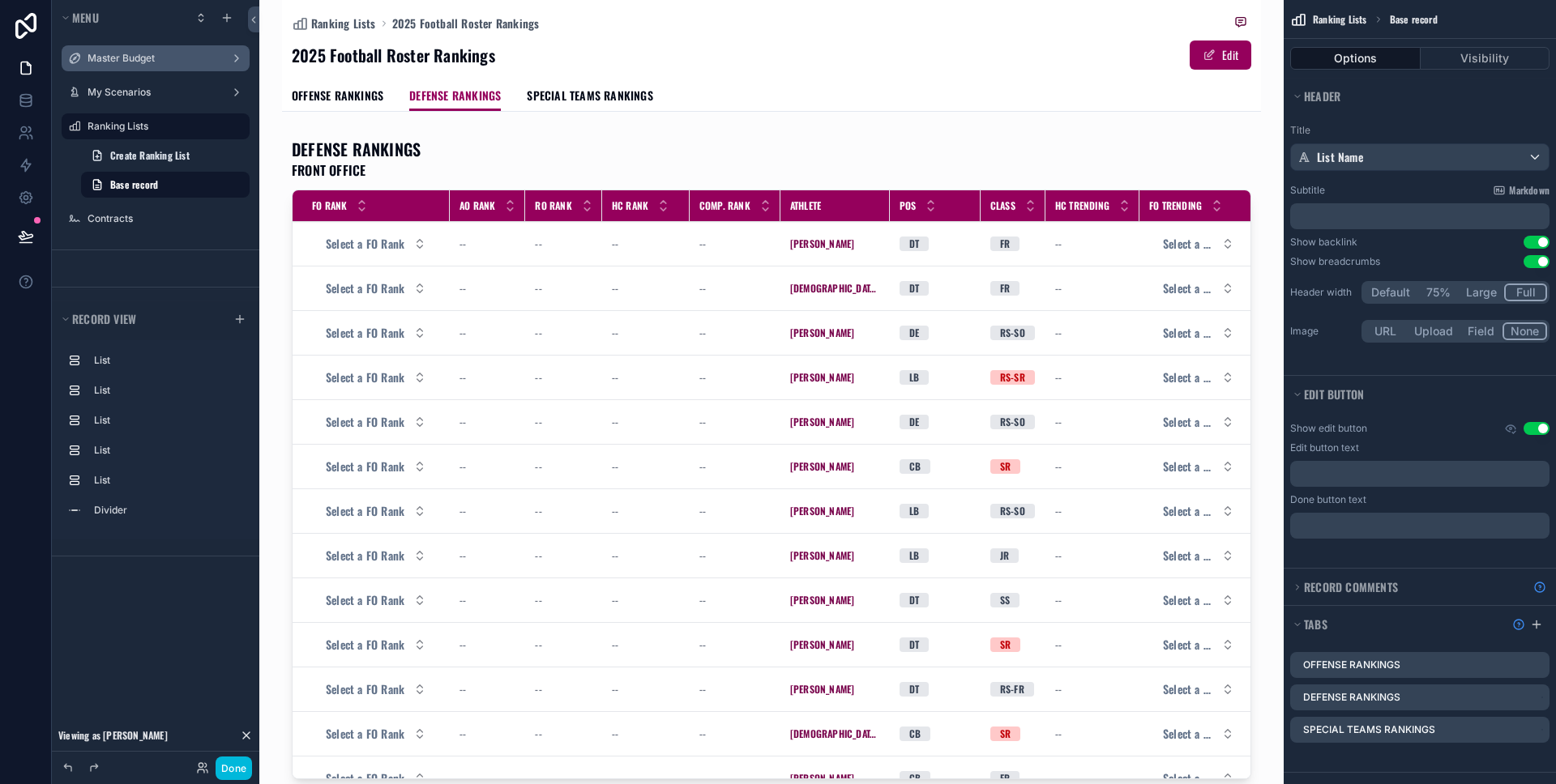
click at [143, 60] on label "Master Budget" at bounding box center [152, 59] width 130 height 13
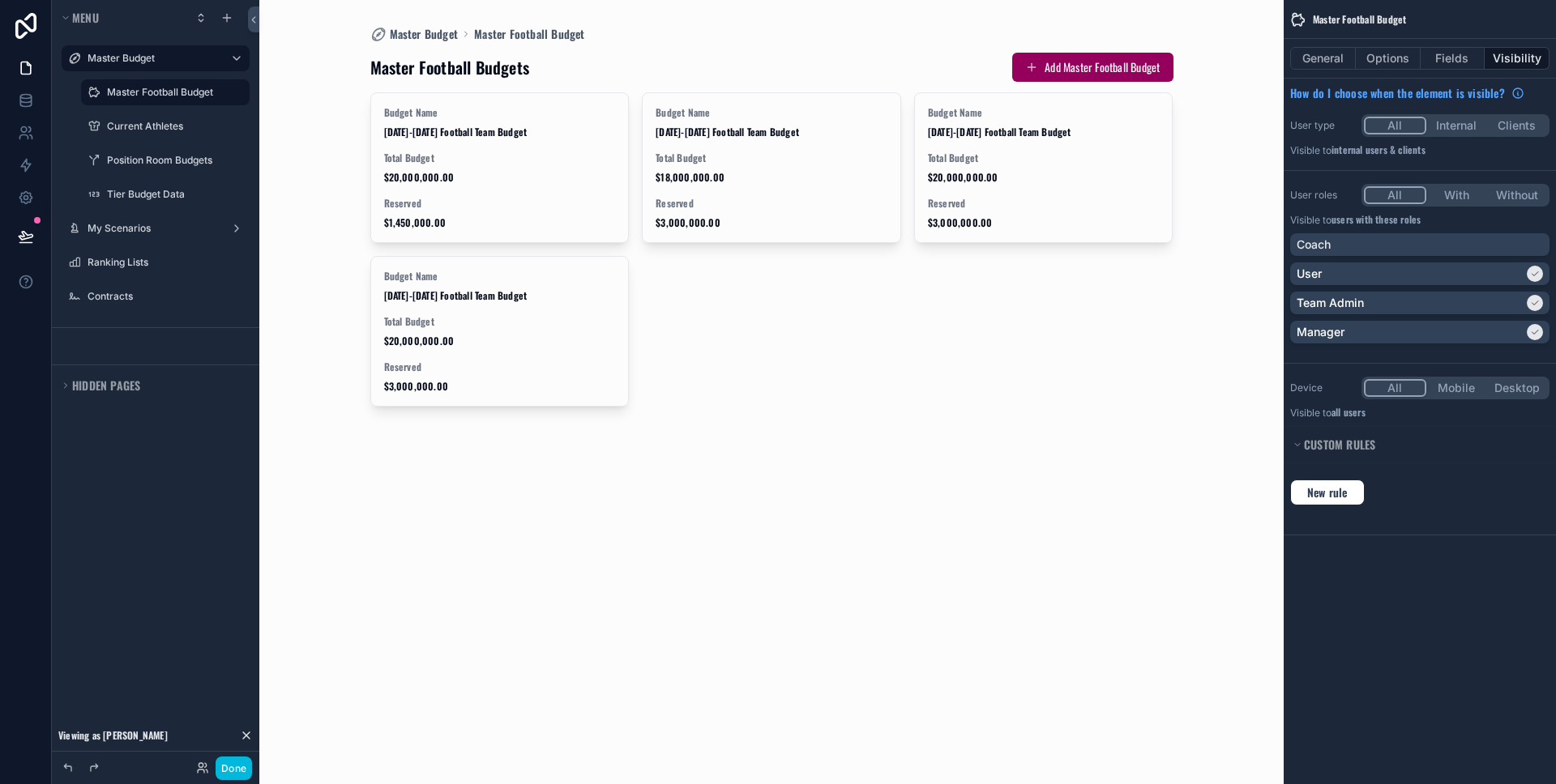
click at [415, 162] on div "scrollable content" at bounding box center [772, 229] width 829 height 459
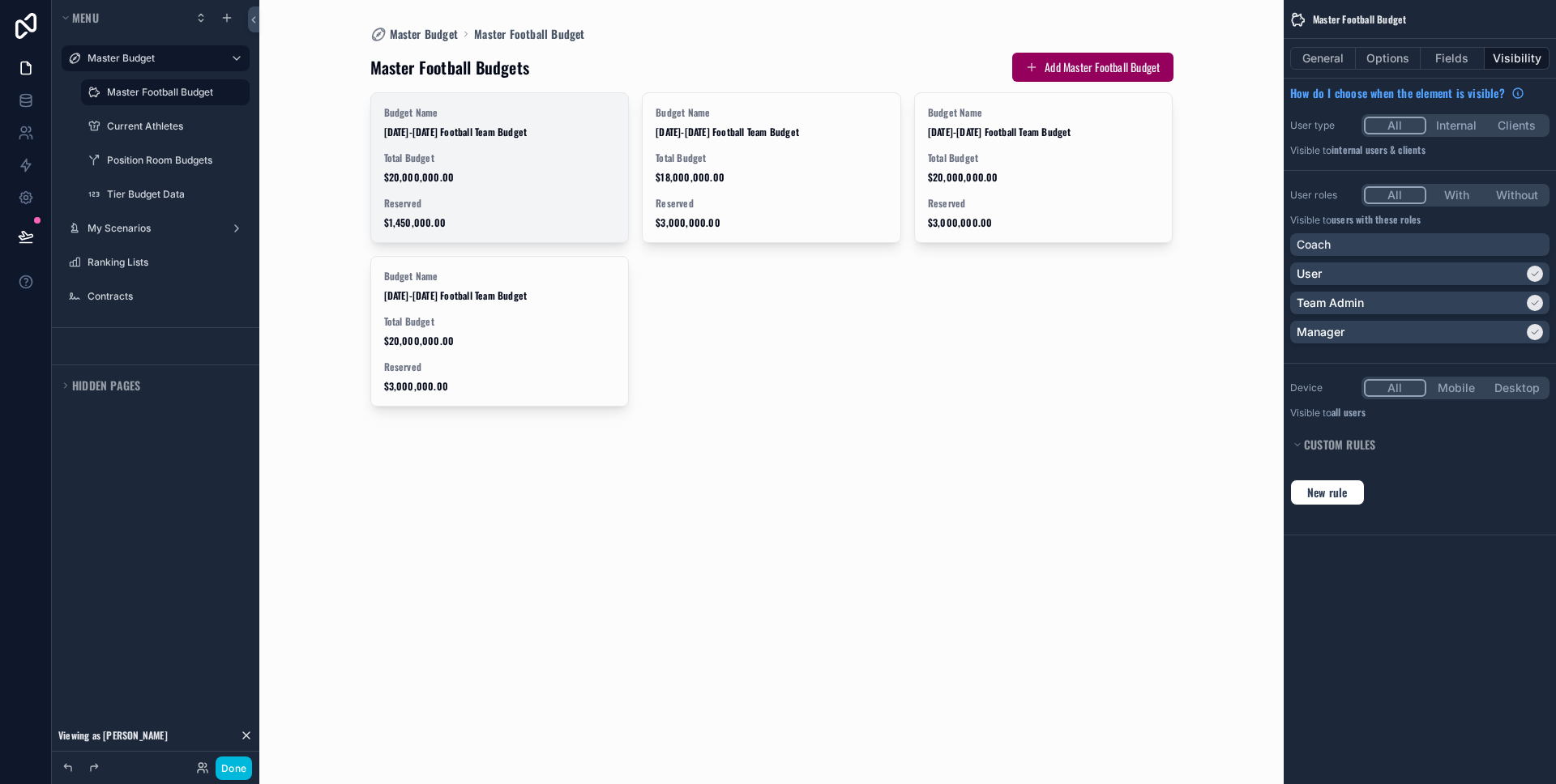
click at [418, 162] on span "Total Budget" at bounding box center [499, 158] width 231 height 13
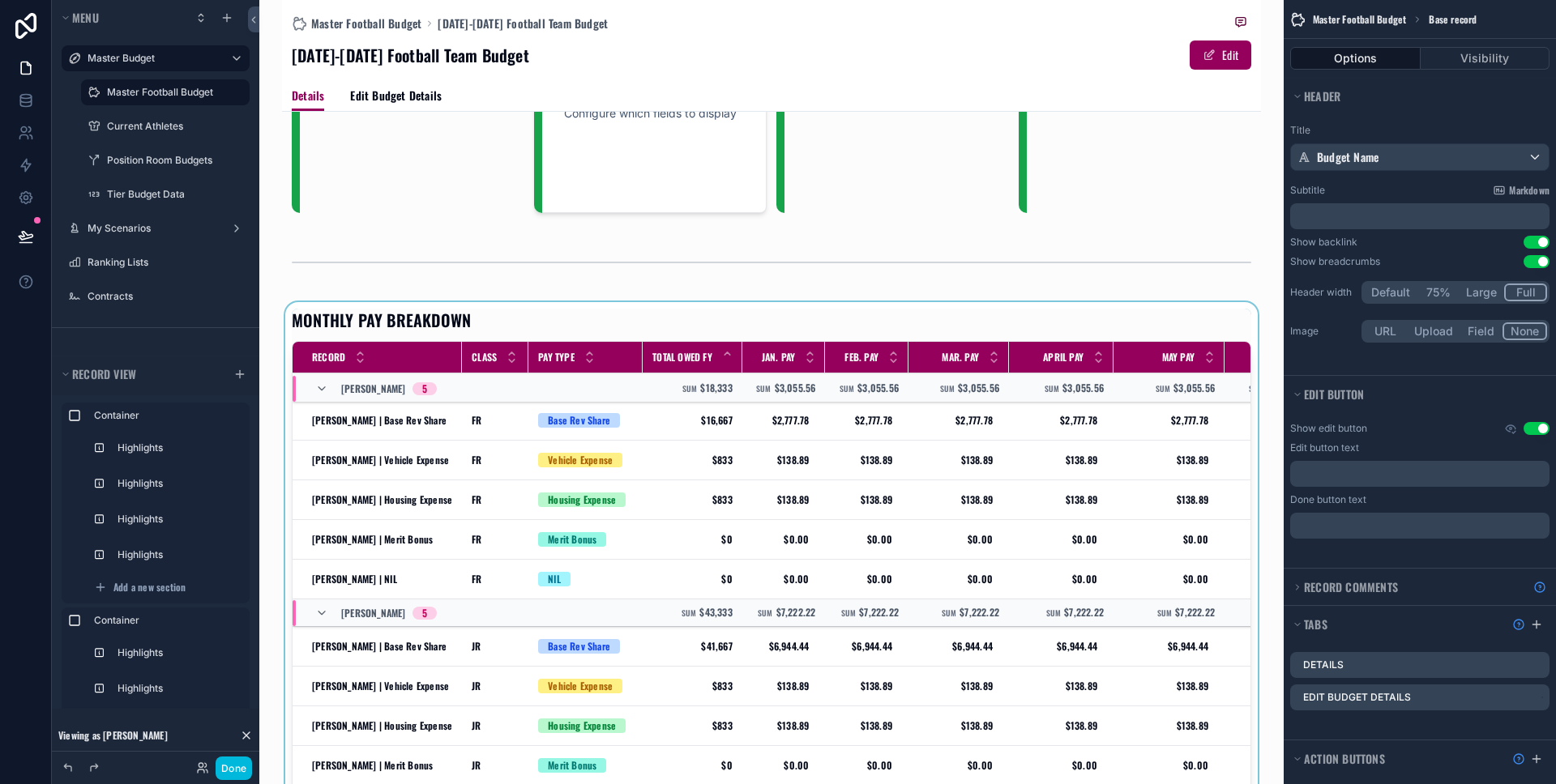
scroll to position [318, 0]
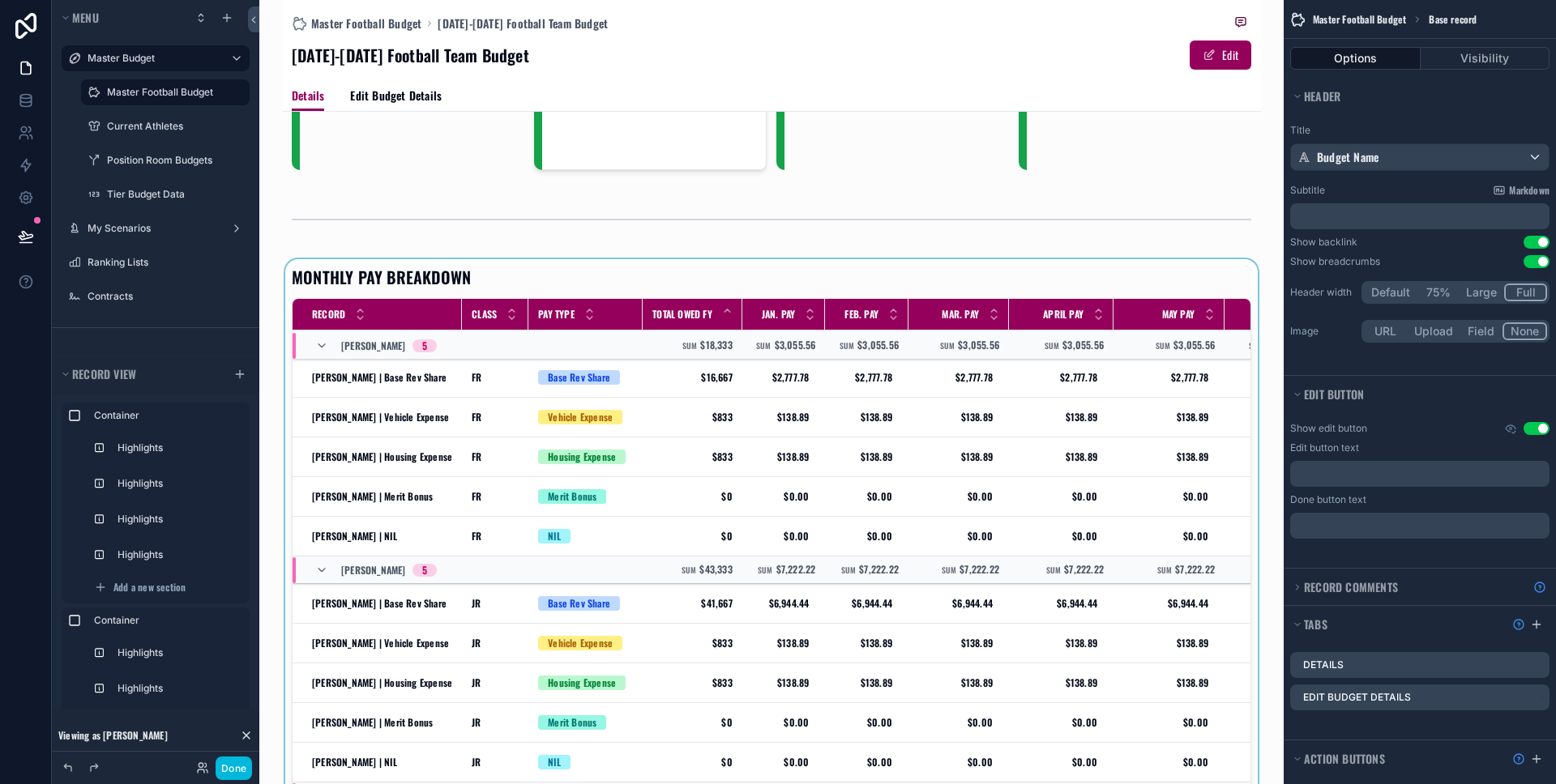
click at [787, 419] on div "scrollable content" at bounding box center [772, 580] width 979 height 642
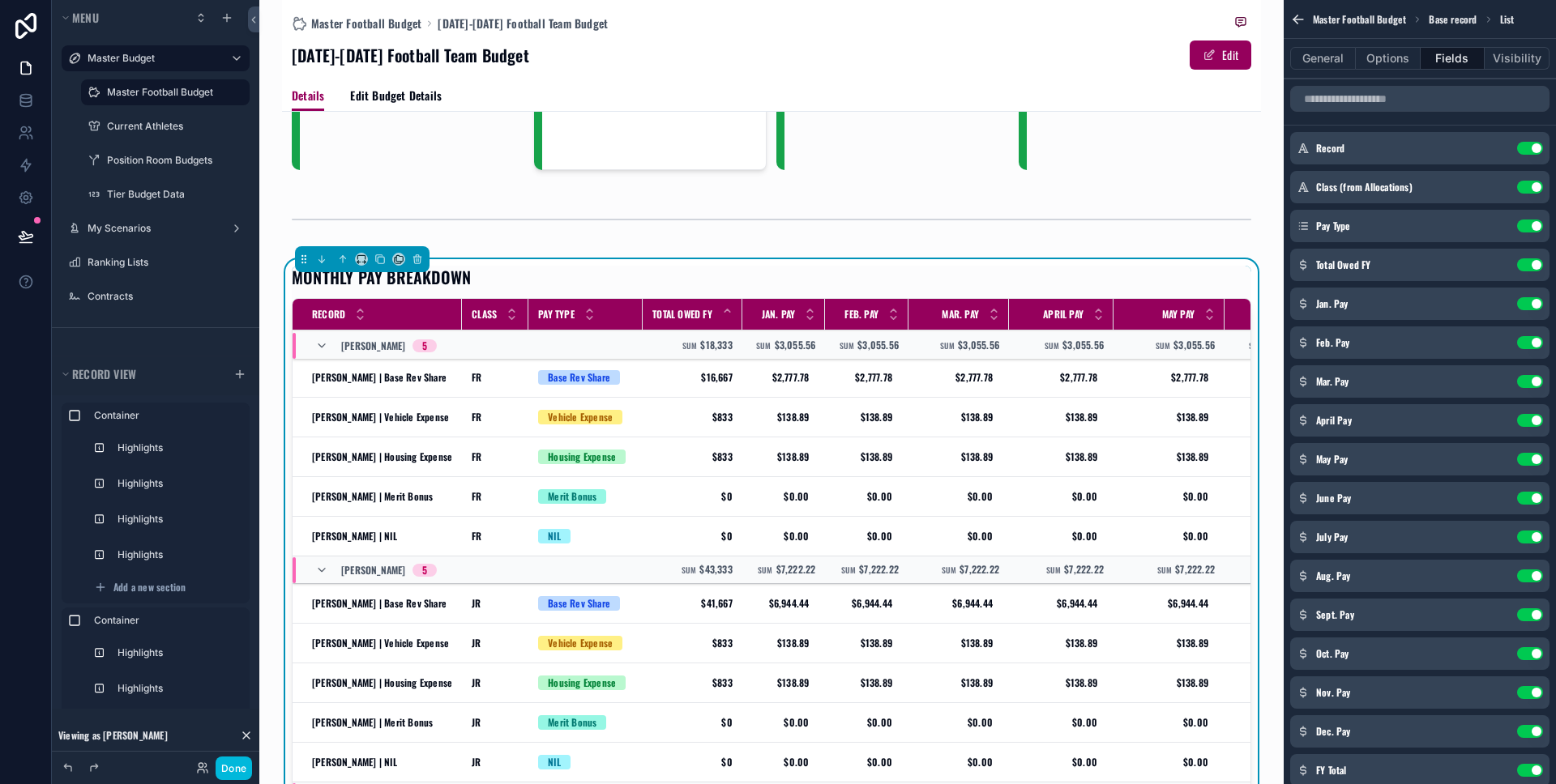
click at [798, 415] on span "$138.89" at bounding box center [784, 417] width 51 height 13
drag, startPoint x: 828, startPoint y: 438, endPoint x: 759, endPoint y: 427, distance: 69.9
click at [760, 427] on form "*******" at bounding box center [863, 440] width 207 height 31
click at [814, 439] on input "*******" at bounding box center [838, 440] width 152 height 22
click at [802, 485] on div "$0.00 $0.00" at bounding box center [784, 497] width 64 height 26
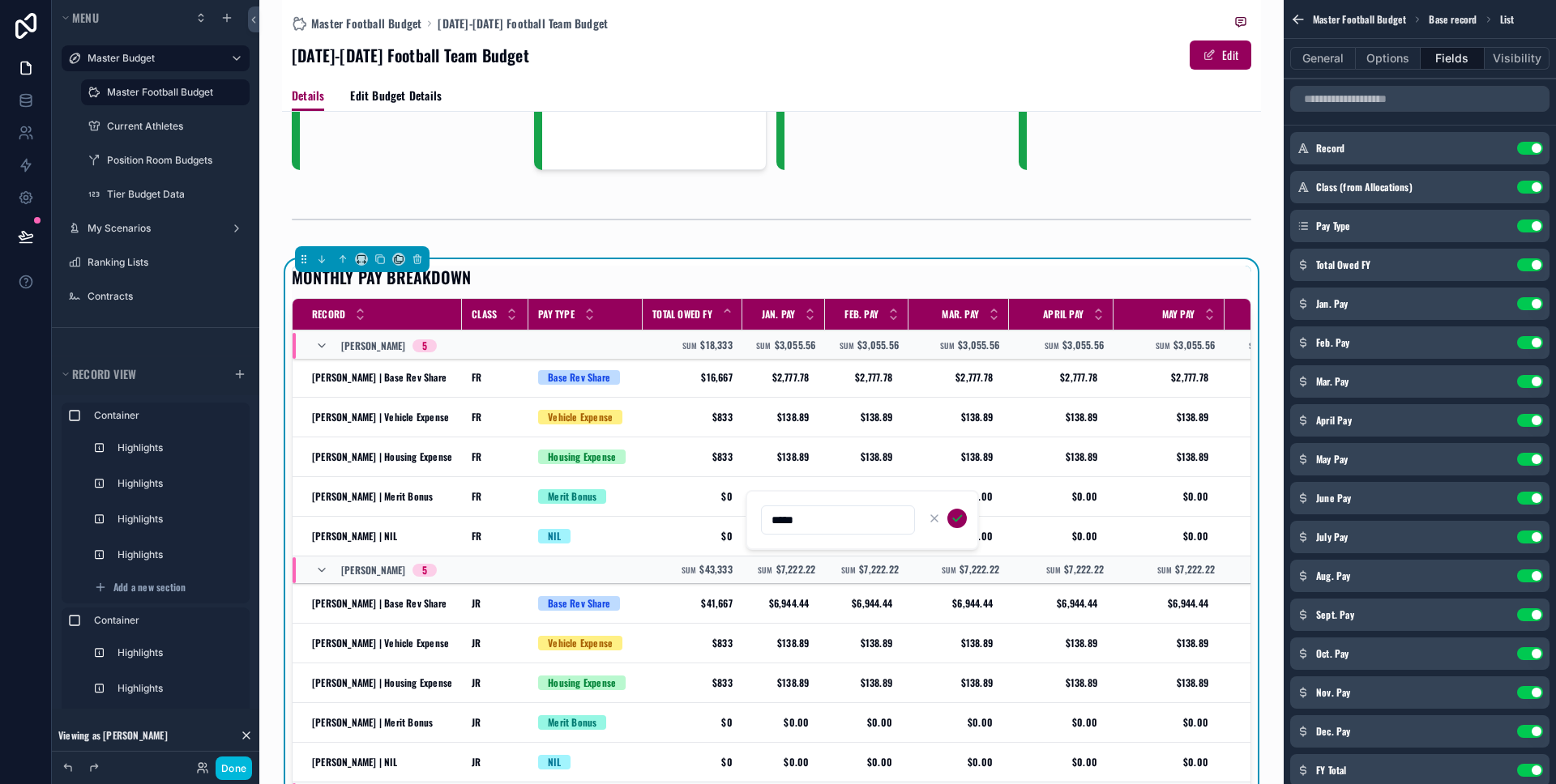
drag, startPoint x: 804, startPoint y: 510, endPoint x: 769, endPoint y: 510, distance: 35.0
click at [769, 510] on input "*****" at bounding box center [838, 520] width 152 height 22
drag, startPoint x: 806, startPoint y: 525, endPoint x: 775, endPoint y: 525, distance: 31.0
click at [775, 525] on input "*****" at bounding box center [838, 520] width 152 height 22
click at [813, 467] on div "$138.89 $138.89" at bounding box center [784, 457] width 64 height 26
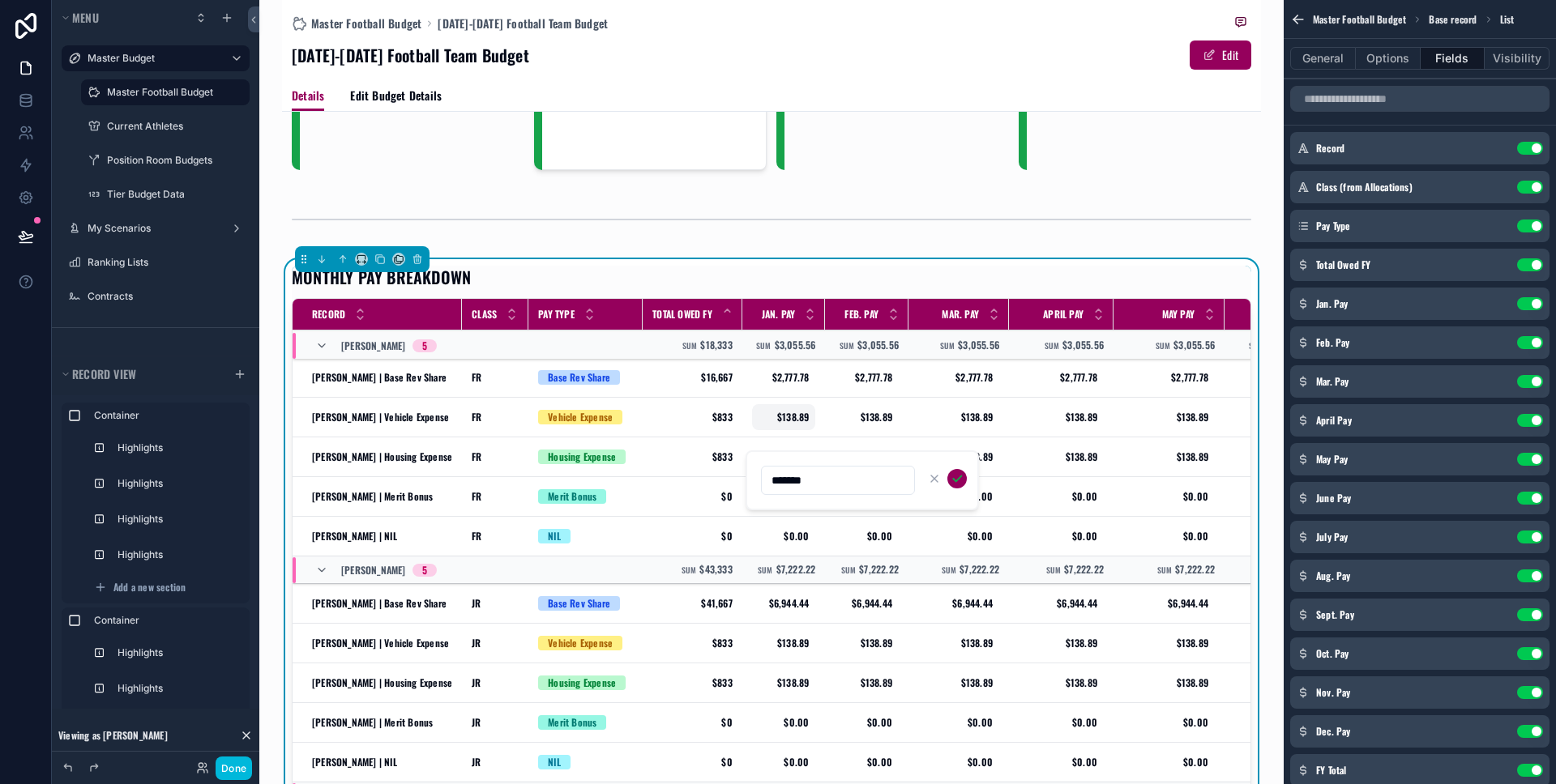
click at [793, 424] on div "$138.89 $138.89" at bounding box center [784, 417] width 64 height 26
click at [792, 378] on span "$2,777.78" at bounding box center [784, 378] width 51 height 13
click at [791, 442] on td "$138.89 $138.89" at bounding box center [784, 457] width 84 height 40
click at [792, 457] on span "$138.89" at bounding box center [784, 457] width 51 height 13
click at [829, 485] on input "*******" at bounding box center [838, 480] width 152 height 22
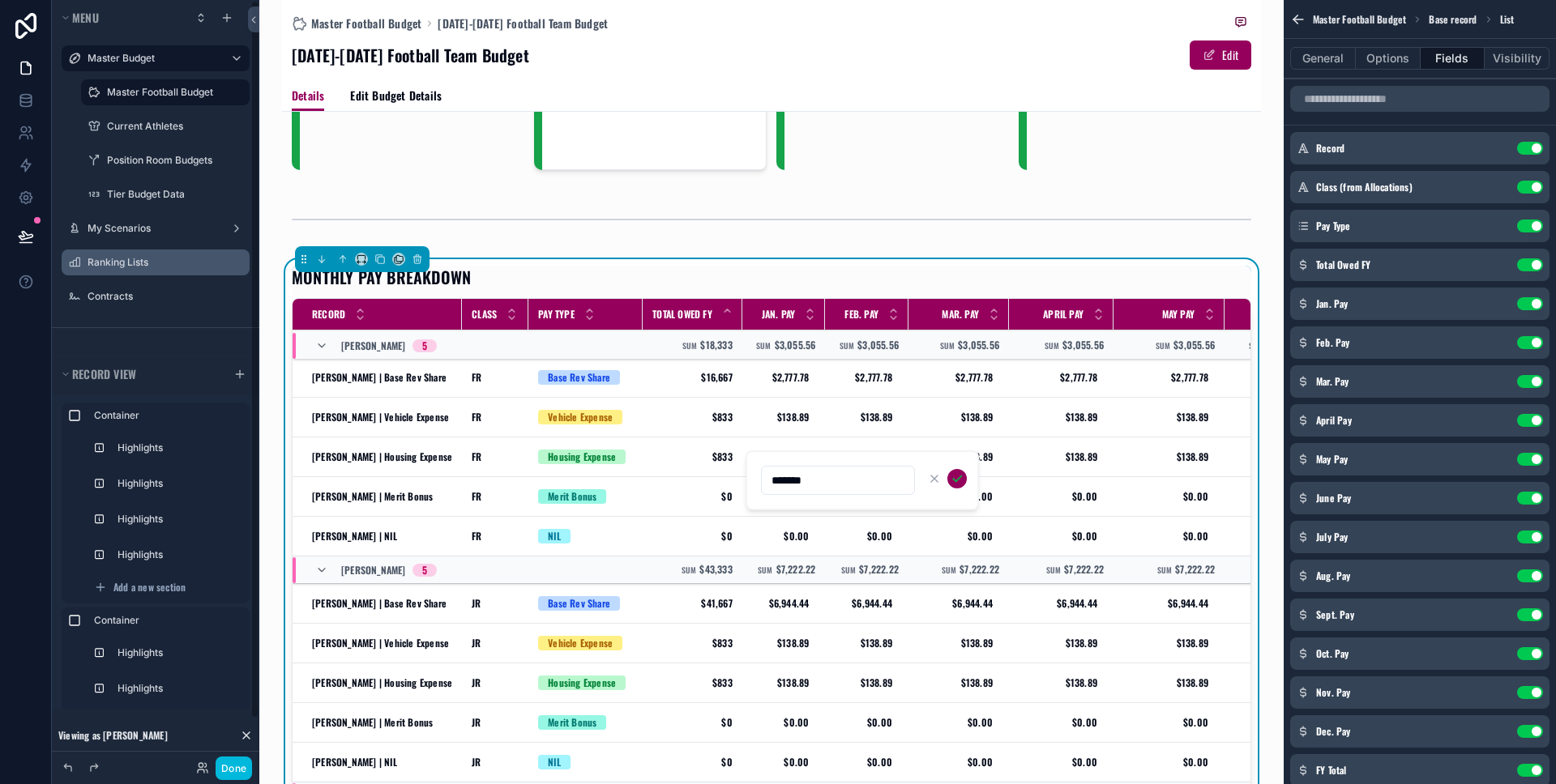
click at [120, 259] on label "Ranking Lists" at bounding box center [163, 263] width 152 height 13
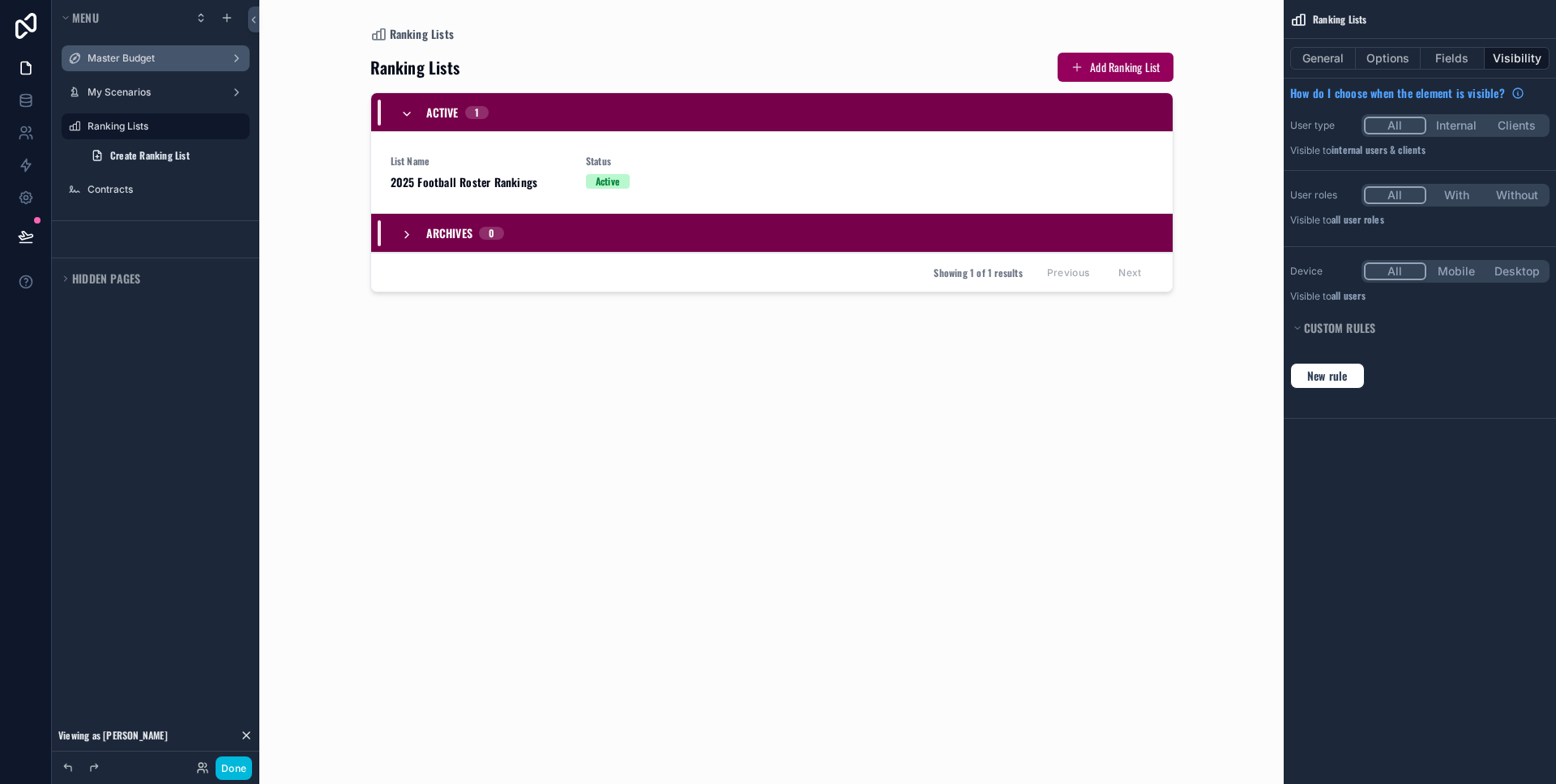
click at [442, 186] on div "scrollable content" at bounding box center [772, 383] width 829 height 765
click at [478, 186] on span "2025 Football Roster Rankings" at bounding box center [477, 182] width 176 height 16
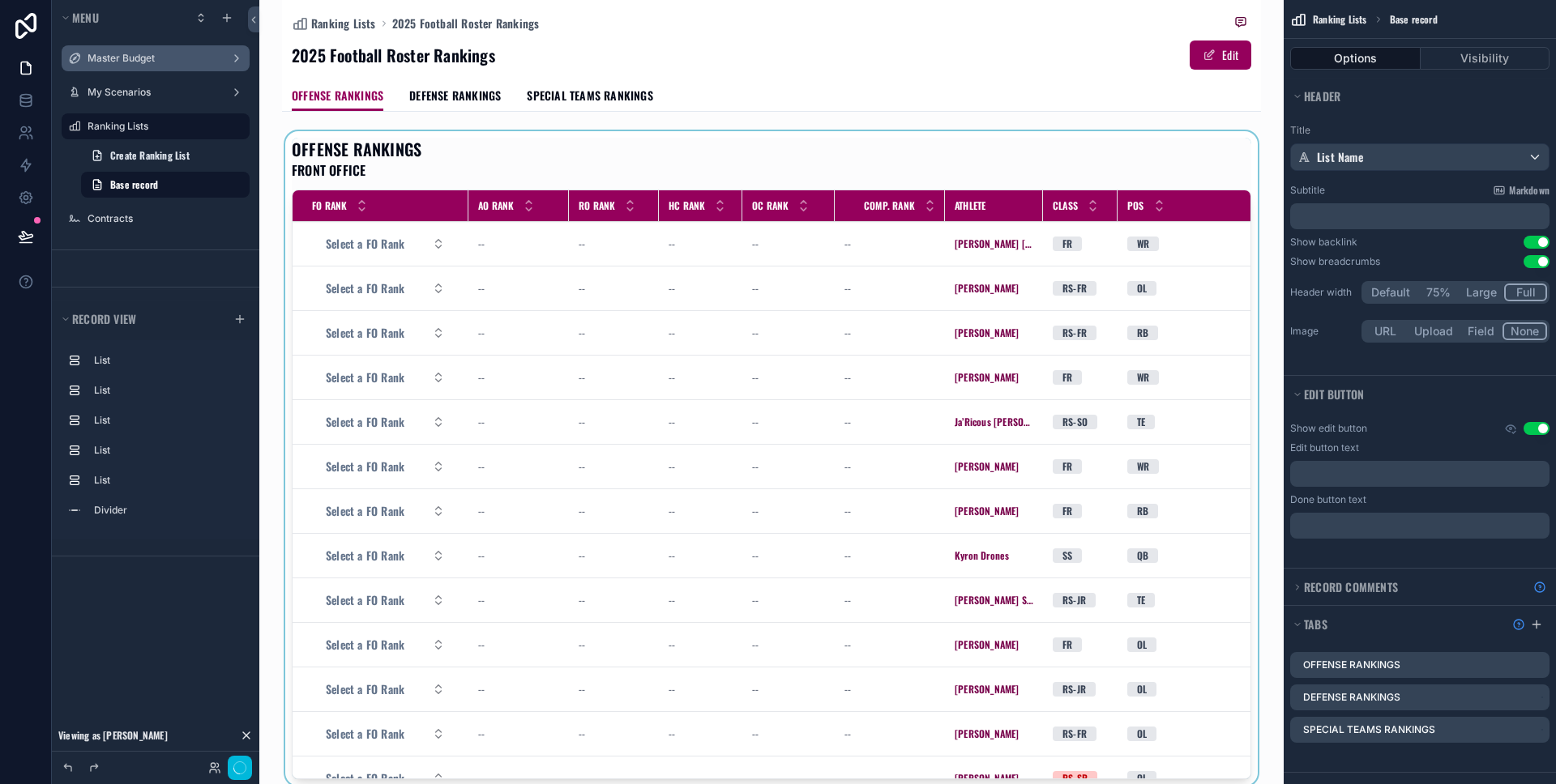
click at [373, 246] on div "scrollable content" at bounding box center [772, 462] width 979 height 661
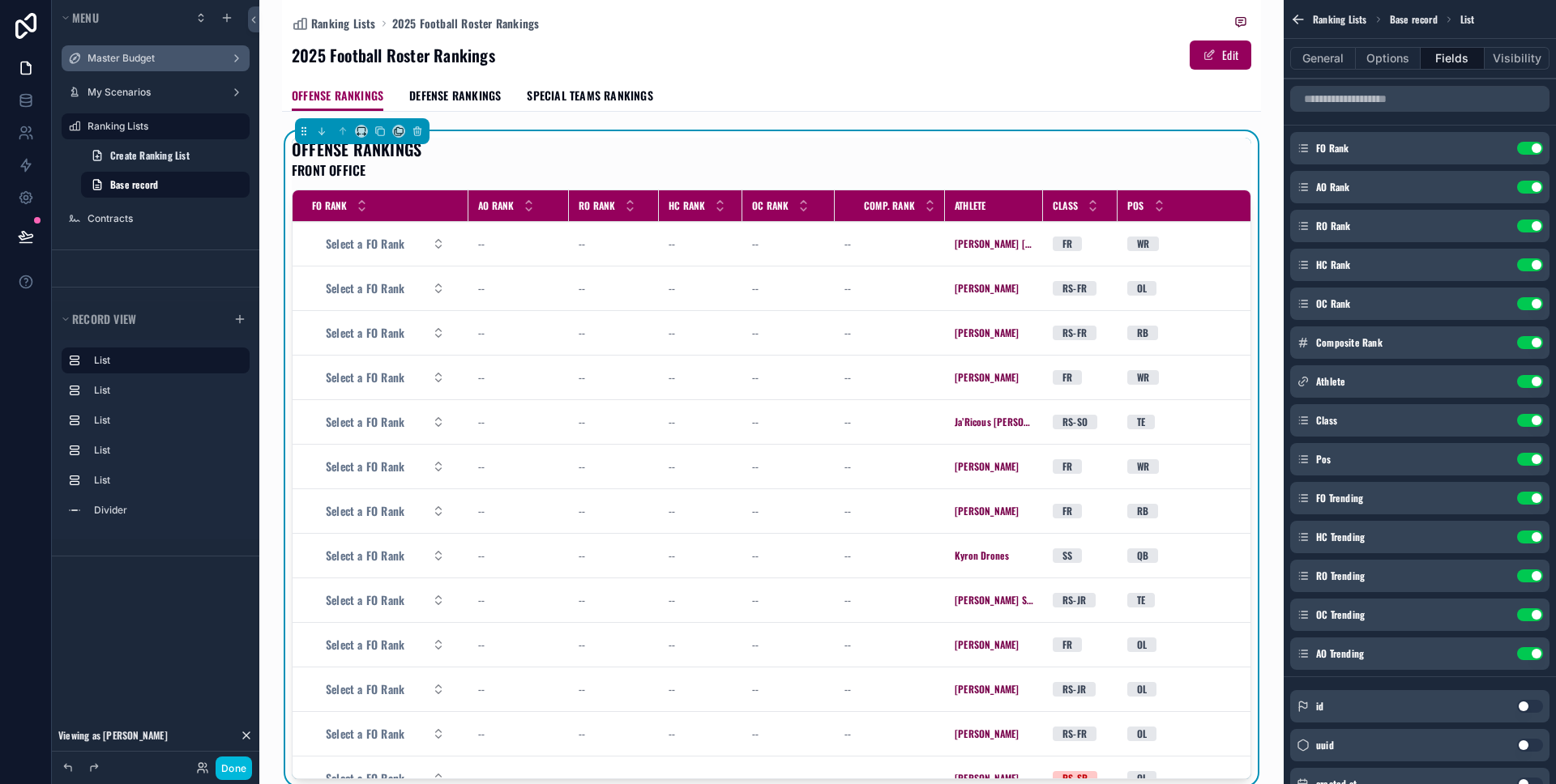
click at [437, 244] on button "Select a FO Rank" at bounding box center [386, 243] width 145 height 29
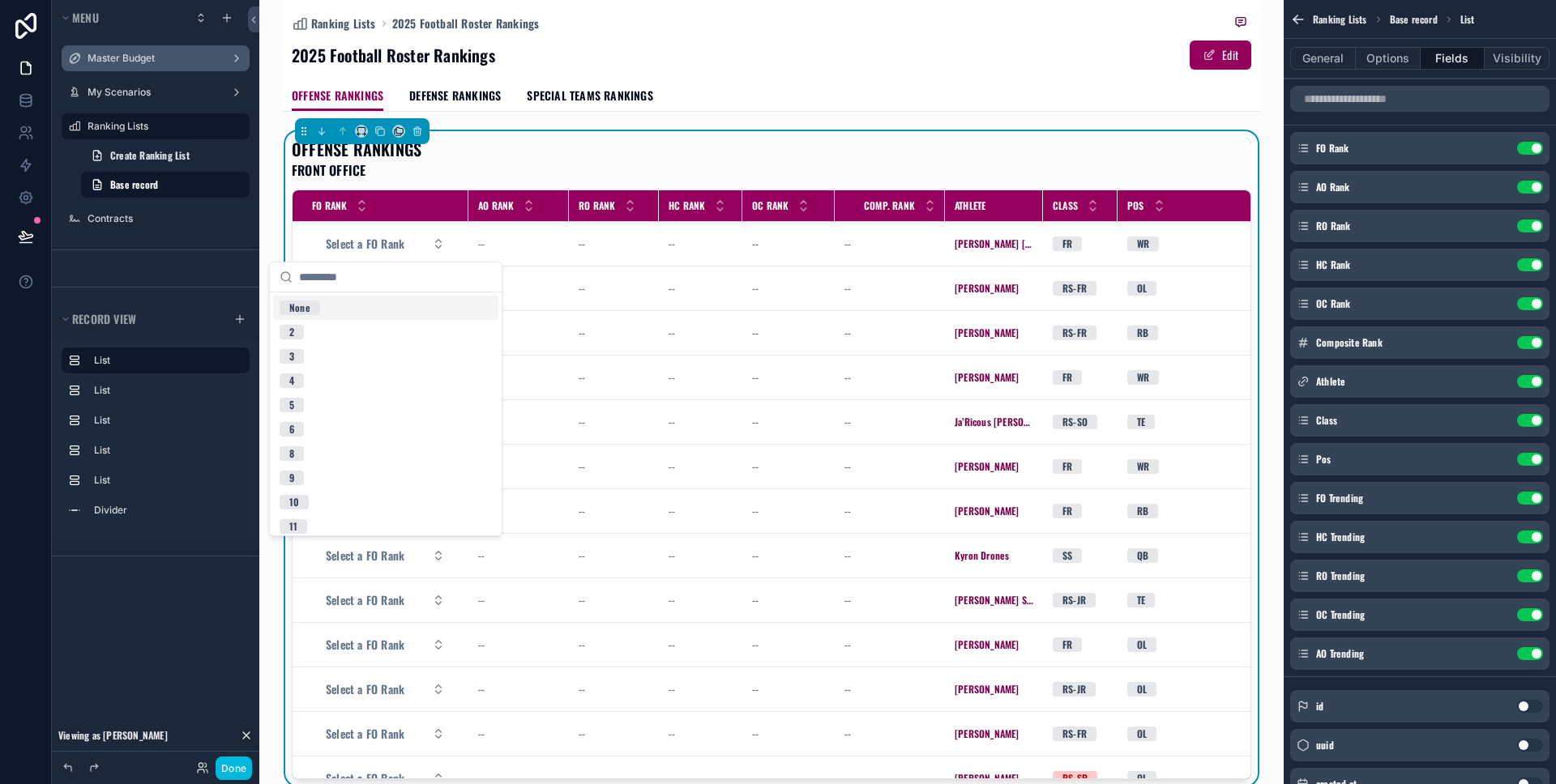
click at [483, 155] on div "OFFENSE RANKINGS FRONT OFFICE" at bounding box center [771, 158] width 960 height 42
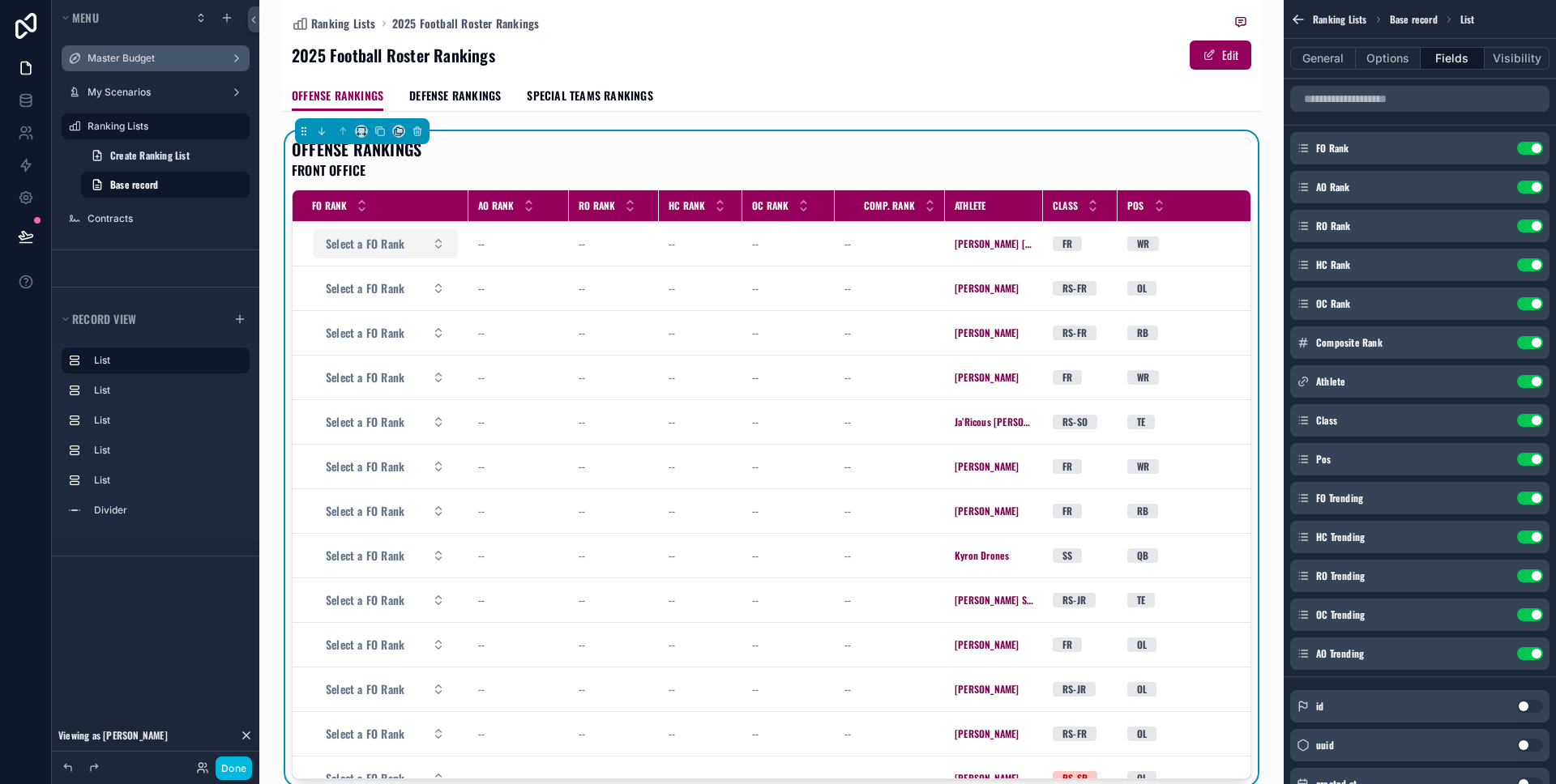
click at [372, 255] on button "Select a FO Rank" at bounding box center [386, 243] width 145 height 29
click at [360, 416] on div "25" at bounding box center [386, 419] width 226 height 24
click at [385, 296] on button "Select a FO Rank" at bounding box center [386, 288] width 145 height 29
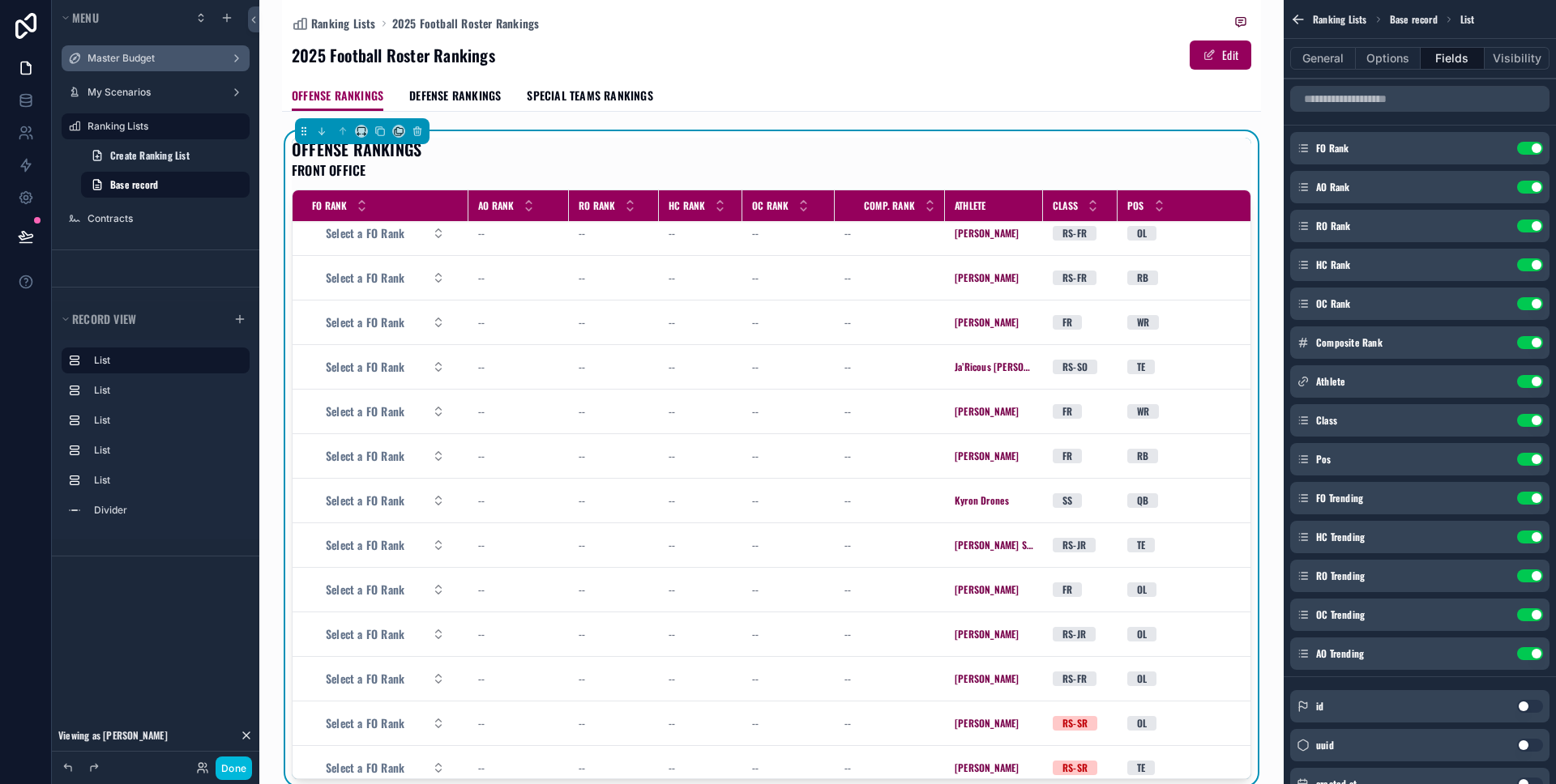
scroll to position [0, 0]
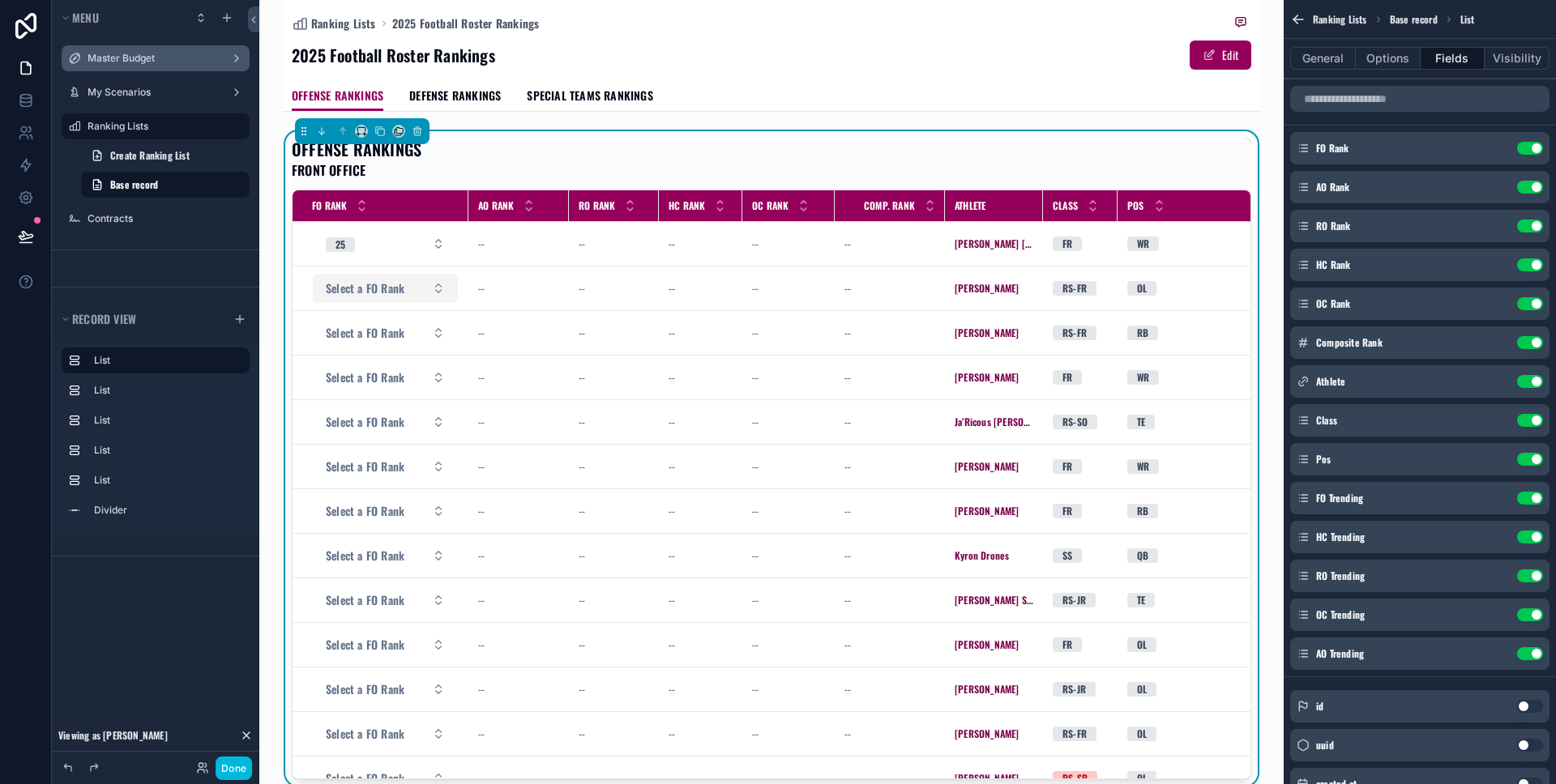
click at [396, 295] on span "Select a FO Rank" at bounding box center [365, 288] width 79 height 16
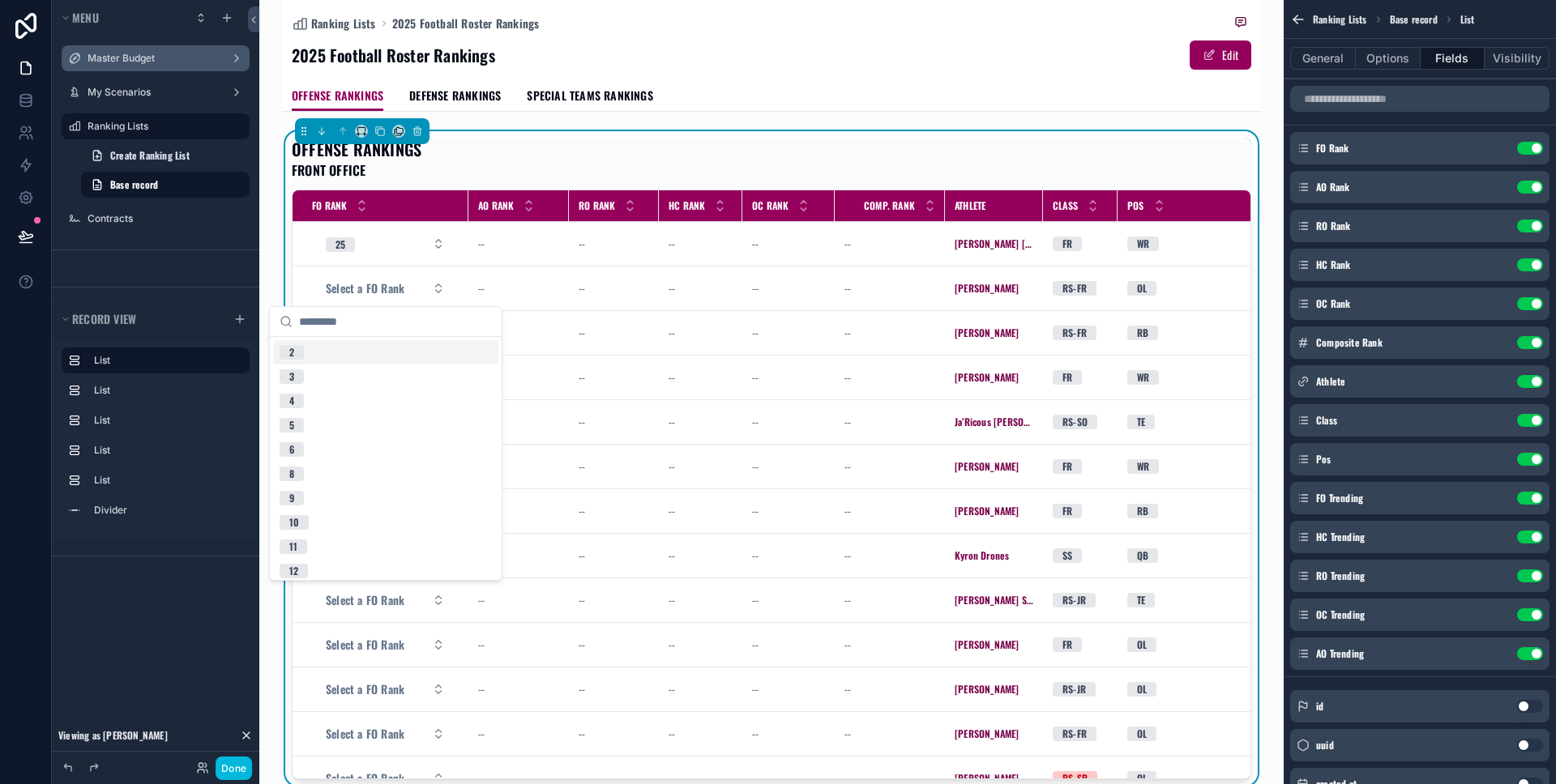
click at [470, 181] on div "OFFENSE RANKINGS FRONT OFFICE FO Rank AO Rank RO Rank HC Rank OC Rank Comp. Ran…" at bounding box center [771, 458] width 960 height 642
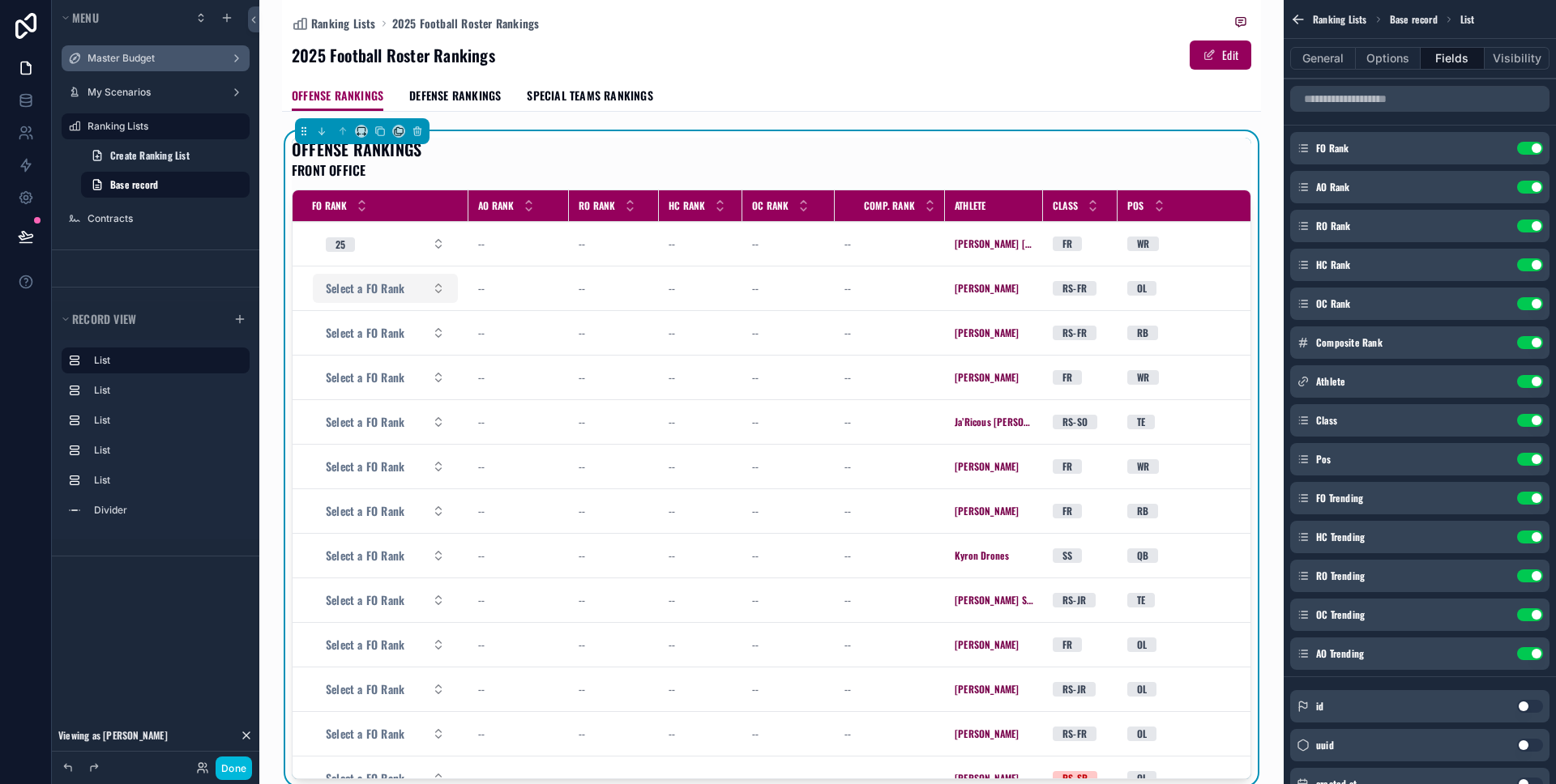
click at [362, 279] on button "Select a FO Rank" at bounding box center [386, 288] width 145 height 29
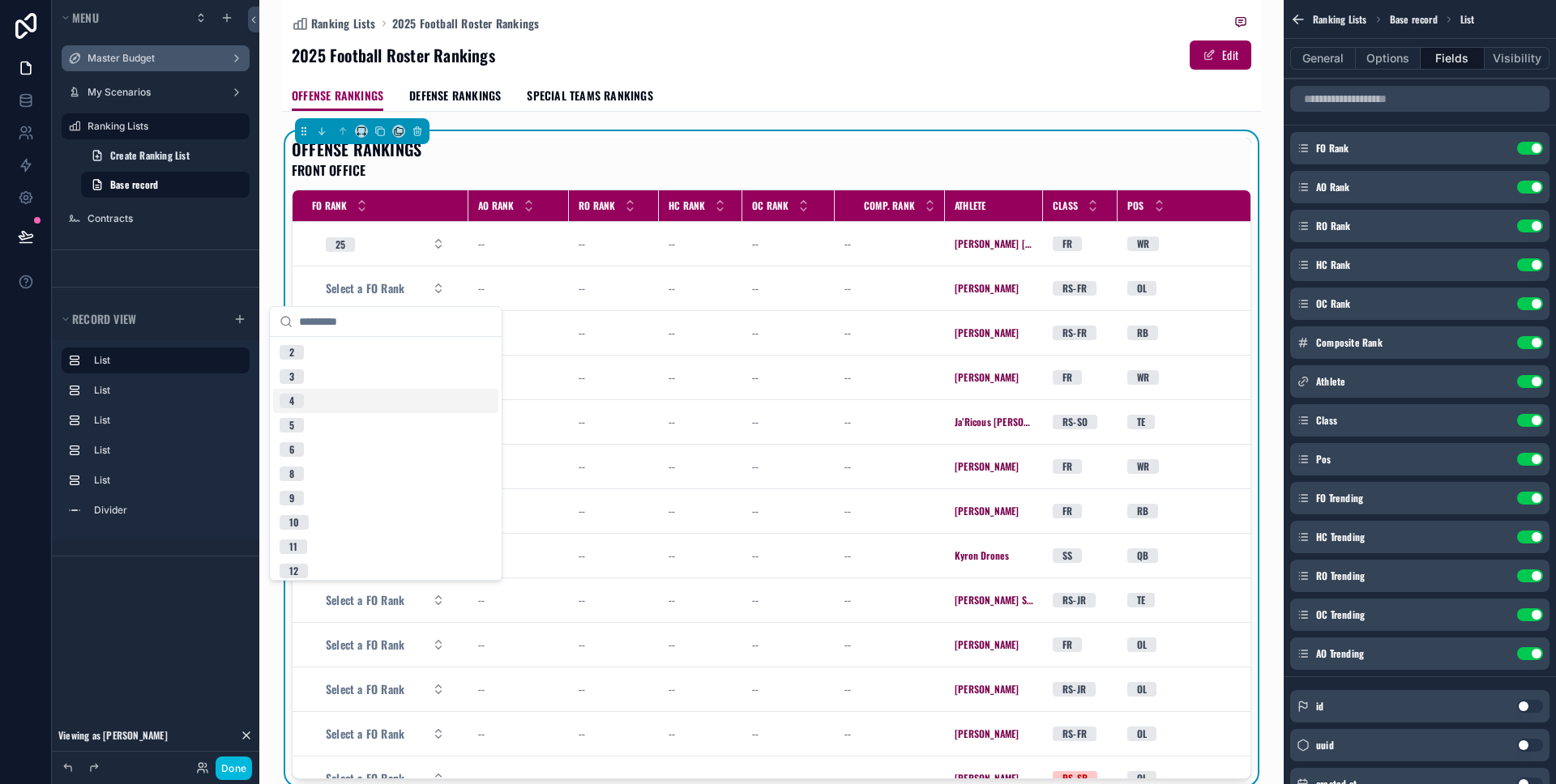
click at [365, 397] on div "4" at bounding box center [386, 401] width 226 height 24
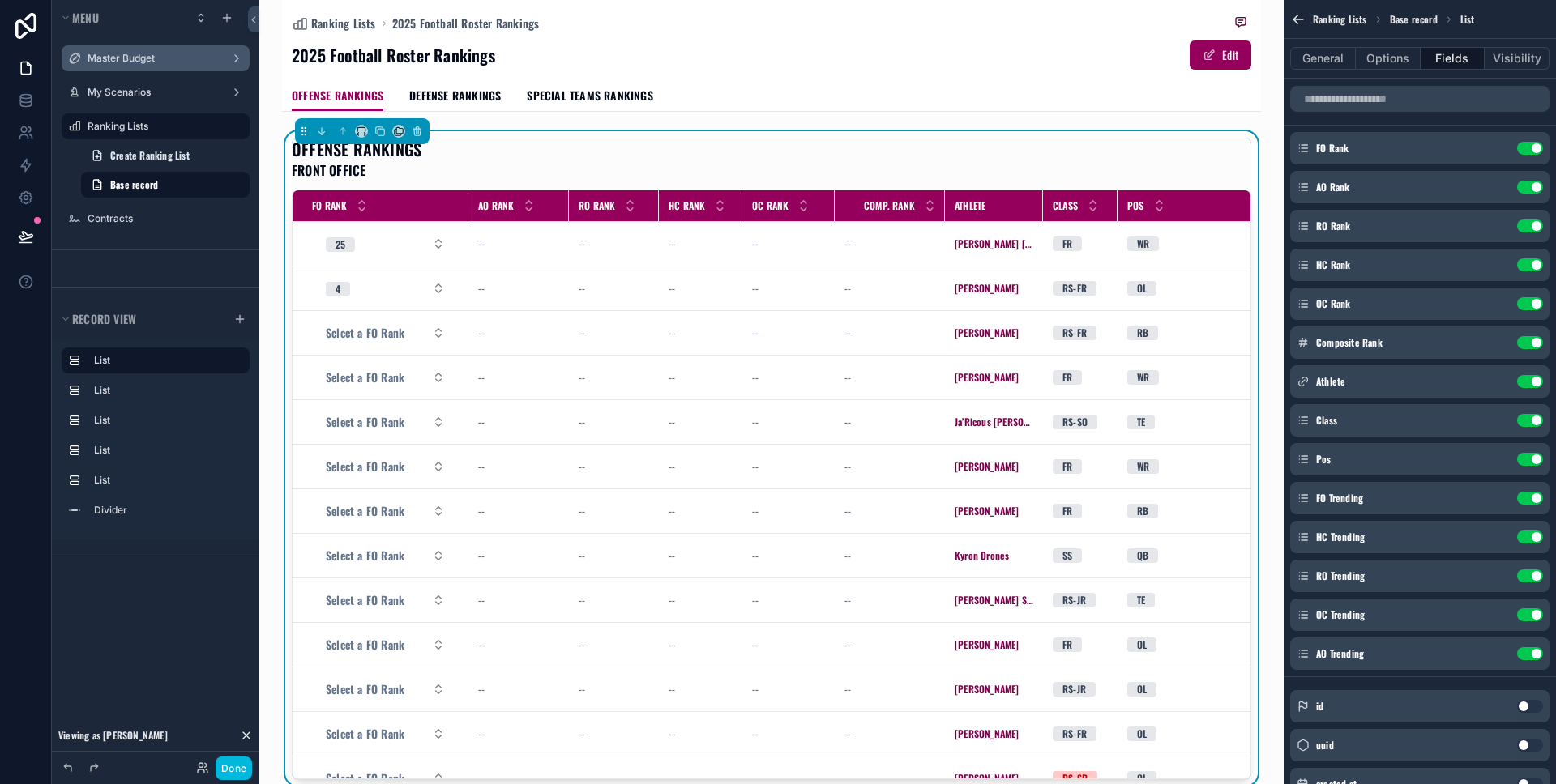
click at [451, 210] on div "FO Rank" at bounding box center [380, 205] width 176 height 31
click at [364, 289] on button "4" at bounding box center [386, 288] width 145 height 29
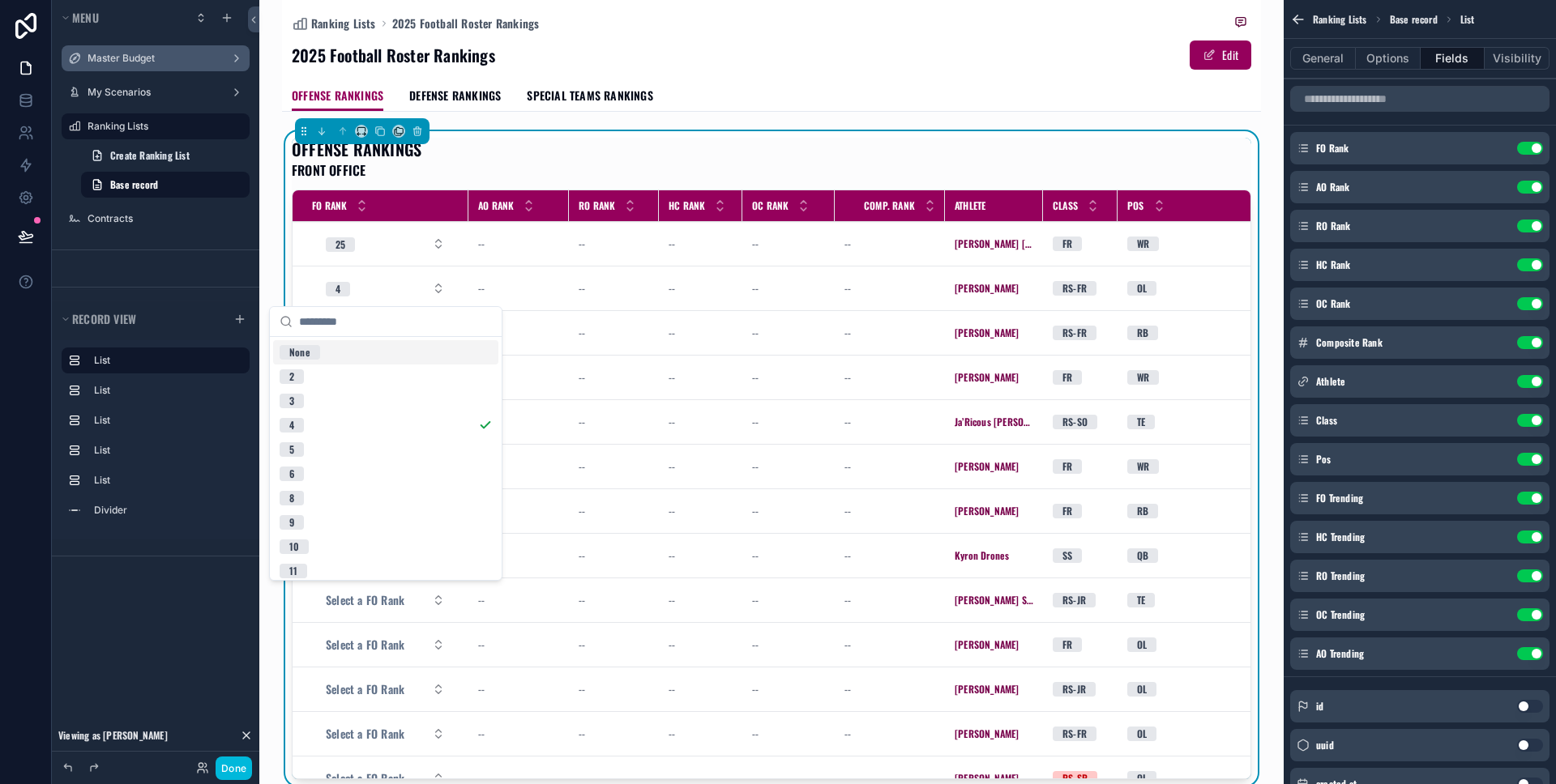
click at [352, 349] on div "None" at bounding box center [386, 352] width 226 height 24
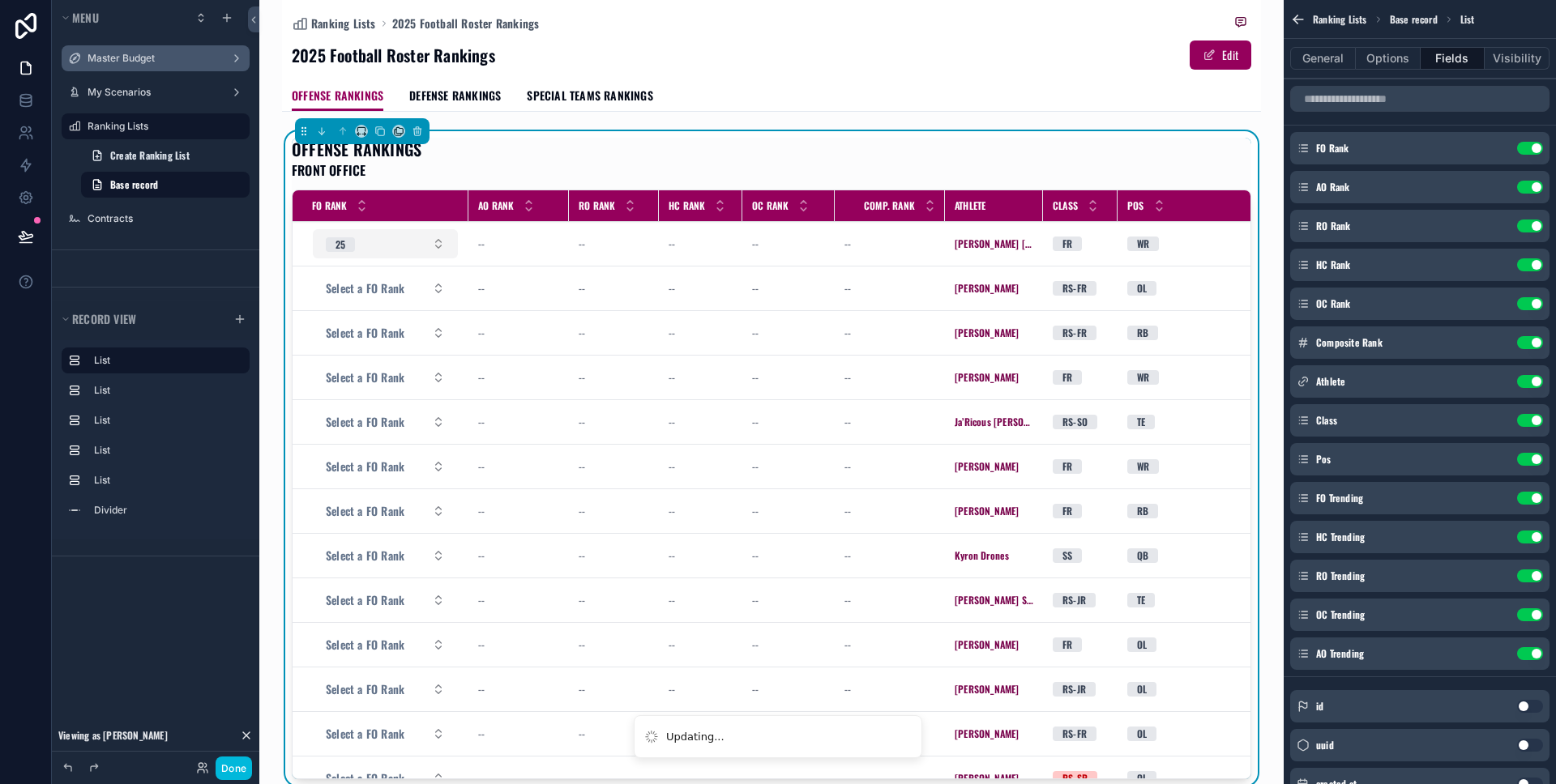
click at [366, 254] on button "25" at bounding box center [386, 243] width 145 height 29
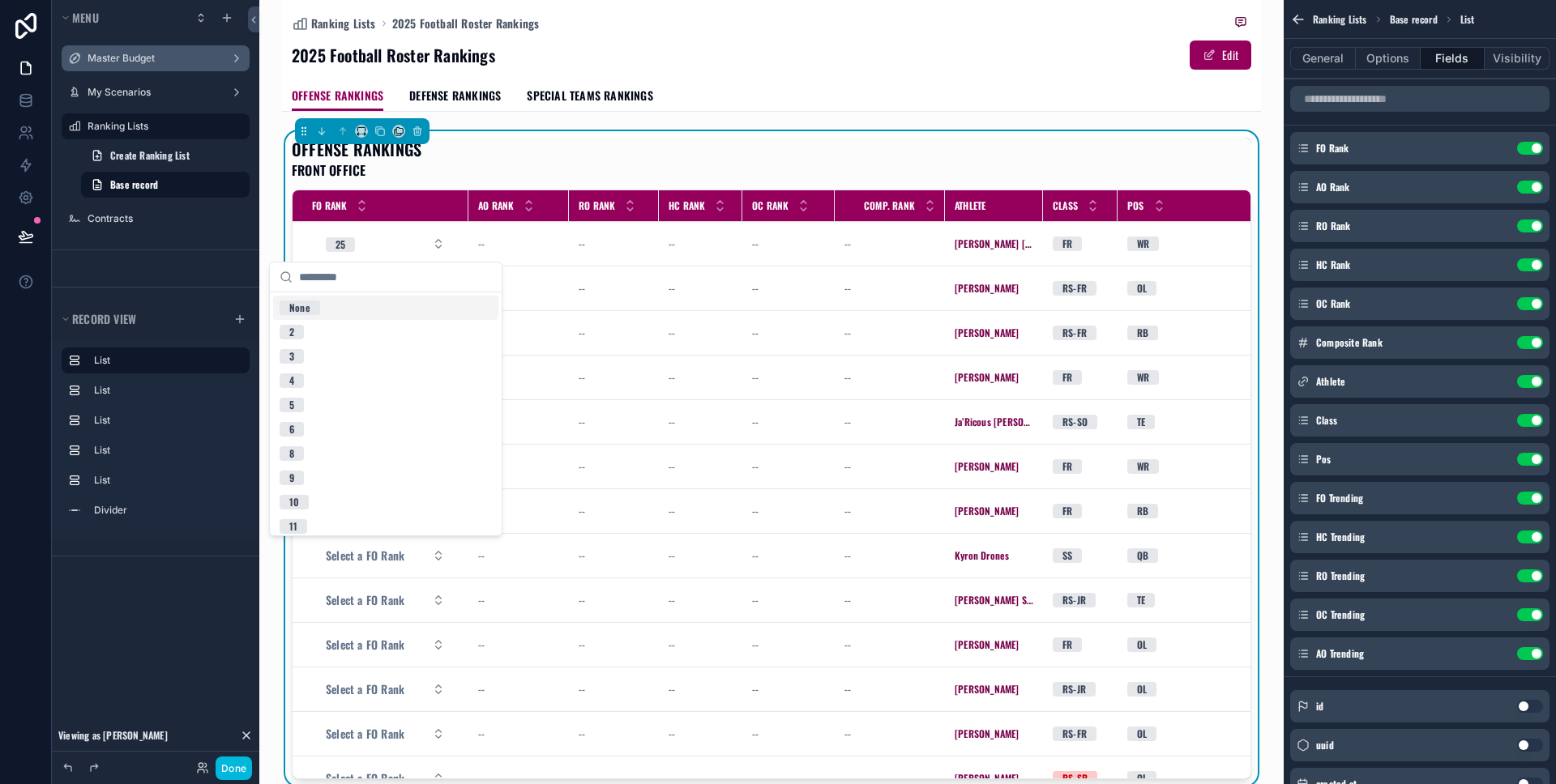
click at [361, 297] on div "None" at bounding box center [386, 307] width 226 height 24
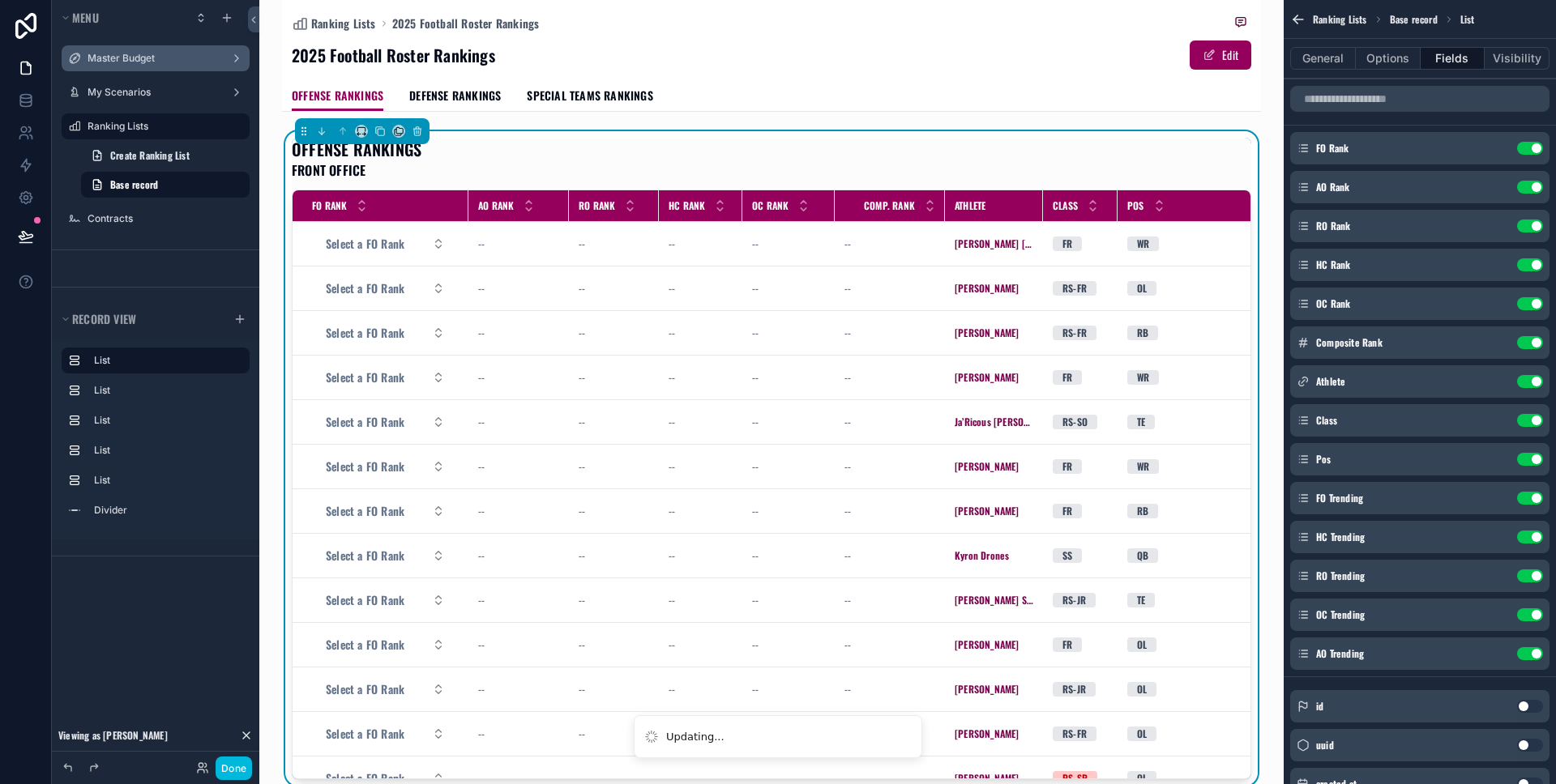
click at [653, 134] on div "OFFENSE RANKINGS FRONT OFFICE FO Rank AO Rank RO Rank HC Rank OC Rank Comp. Ran…" at bounding box center [772, 462] width 979 height 661
click at [746, 74] on div "Ranking Lists 2025 Football Roster Rankings 2025 Football Roster Rankings Edit" at bounding box center [771, 40] width 960 height 80
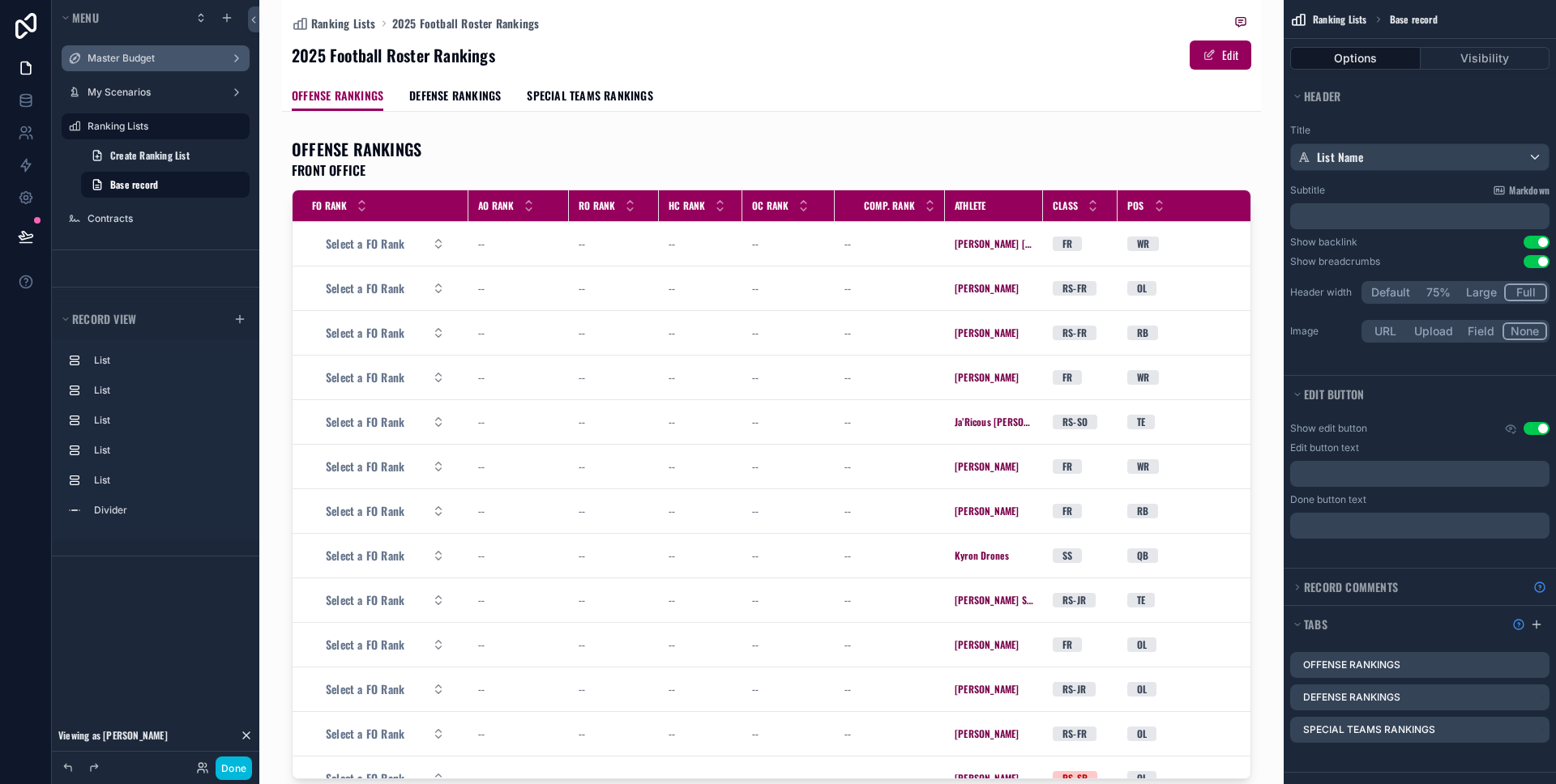
click at [143, 65] on div "Master Budget" at bounding box center [155, 59] width 137 height 13
click at [143, 57] on label "Master Budget" at bounding box center [152, 59] width 130 height 13
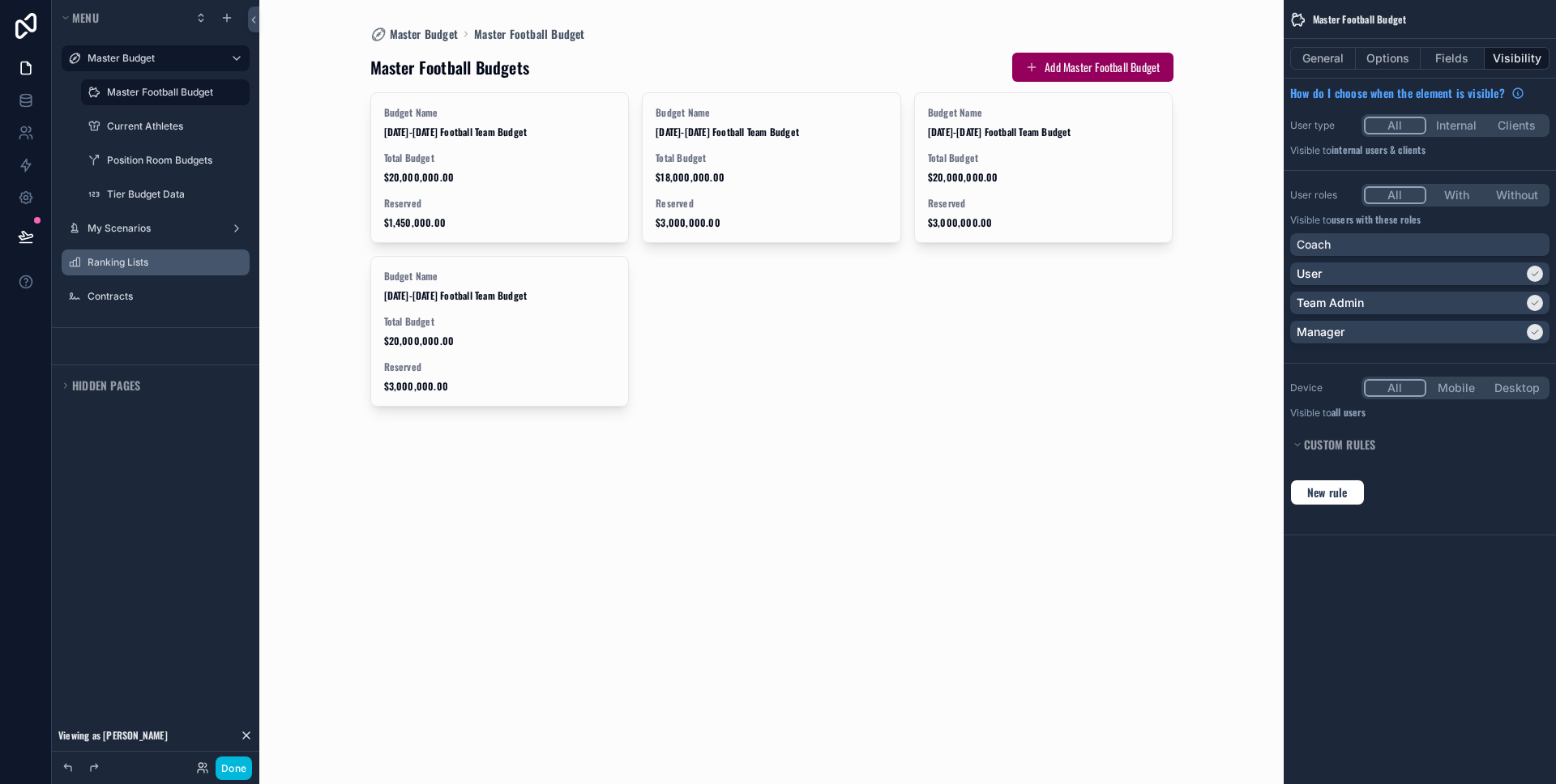
click at [472, 156] on div "scrollable content" at bounding box center [772, 229] width 829 height 459
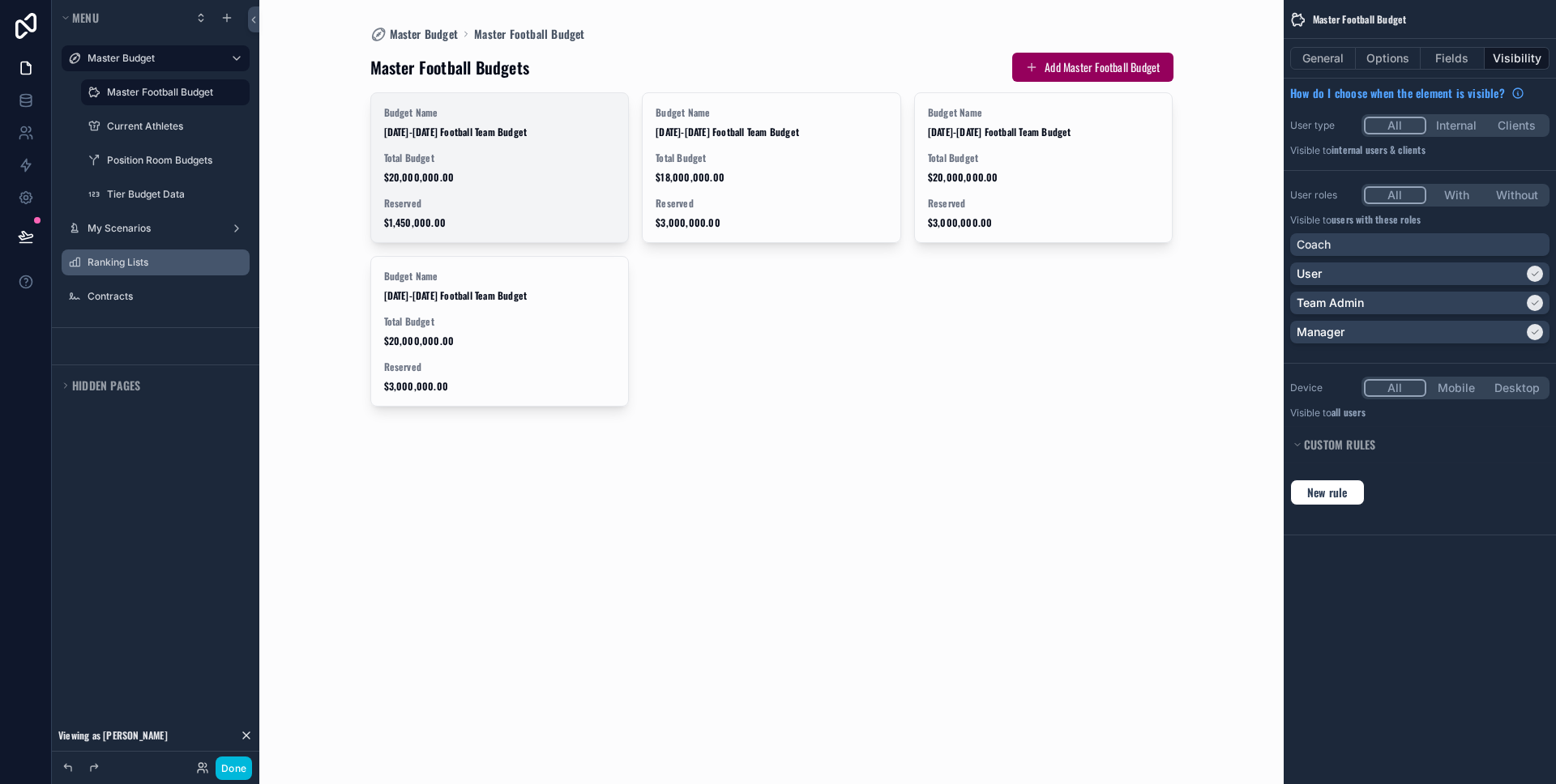
click at [468, 158] on span "Total Budget" at bounding box center [499, 158] width 231 height 13
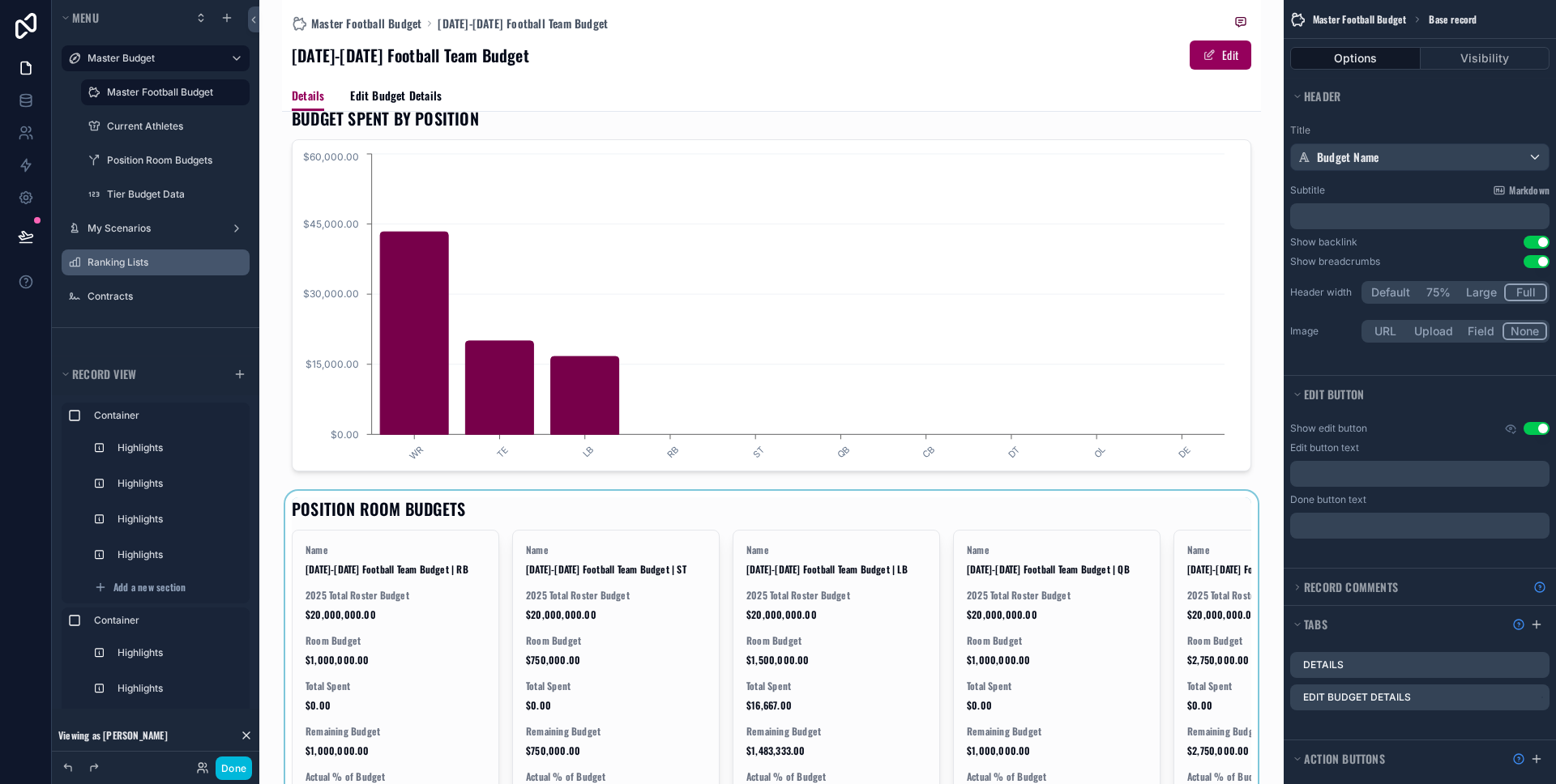
scroll to position [1868, 0]
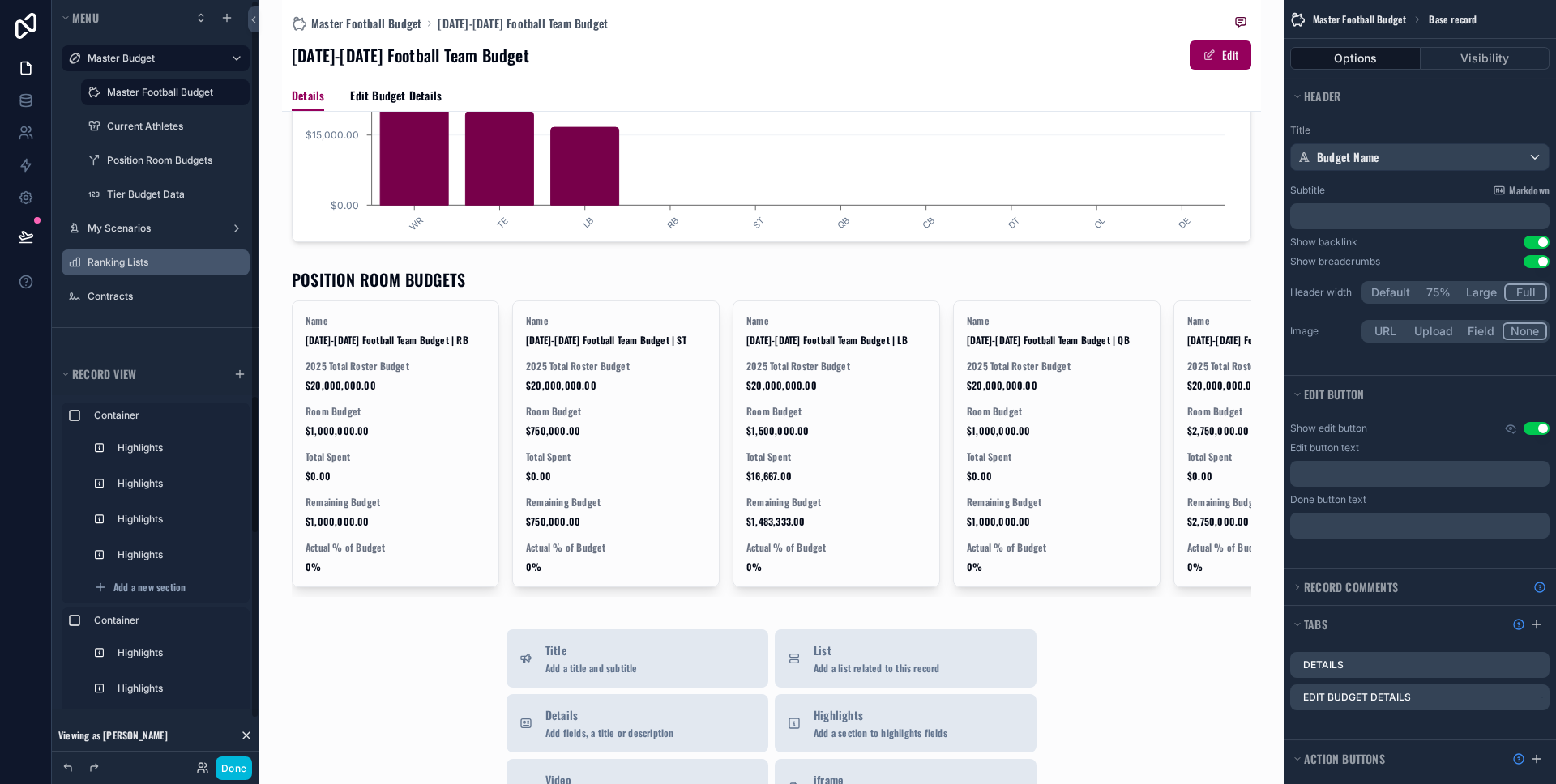
click at [147, 56] on label "Master Budget" at bounding box center [152, 59] width 130 height 13
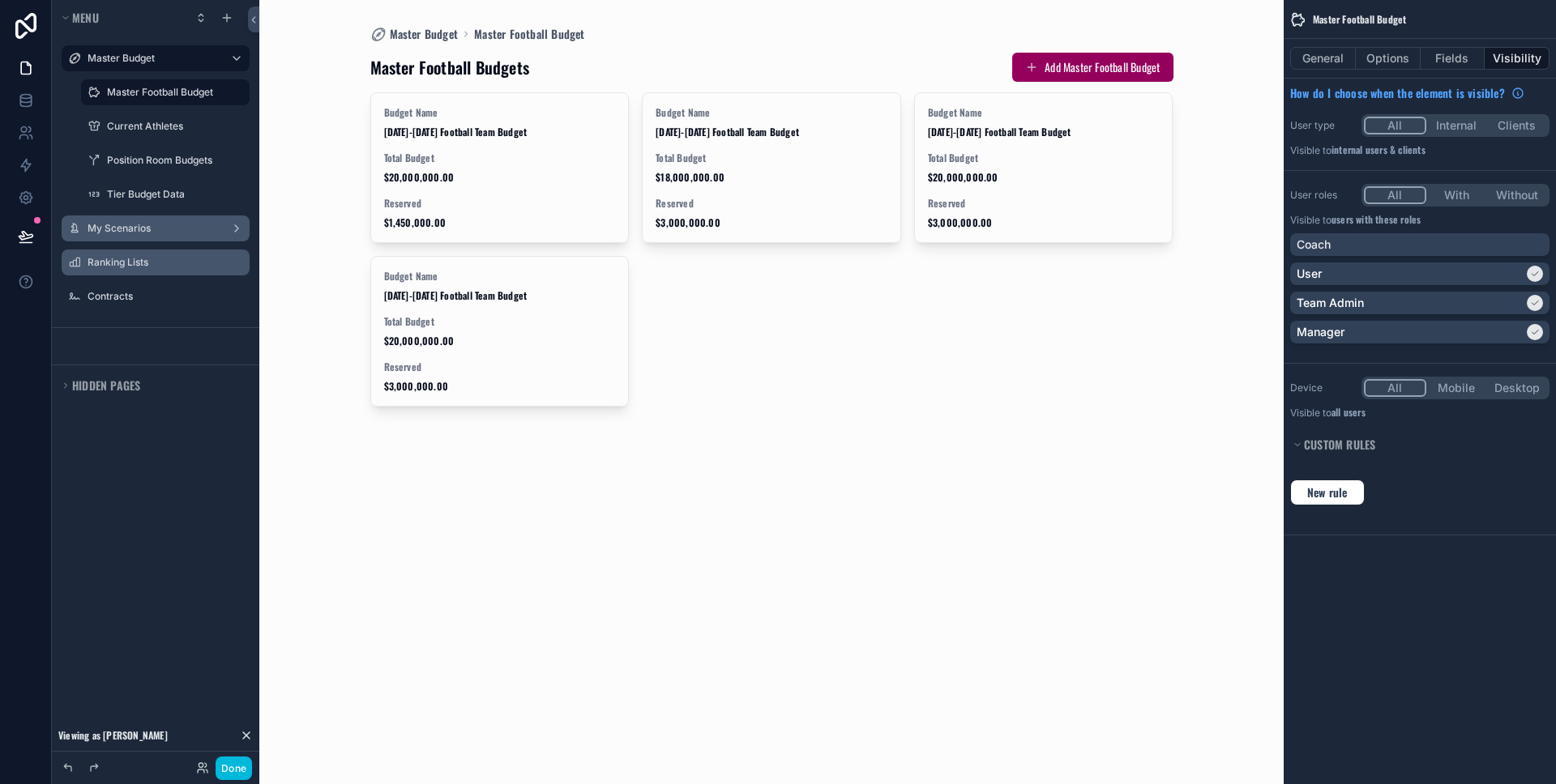
click at [168, 234] on label "My Scenarios" at bounding box center [152, 229] width 130 height 13
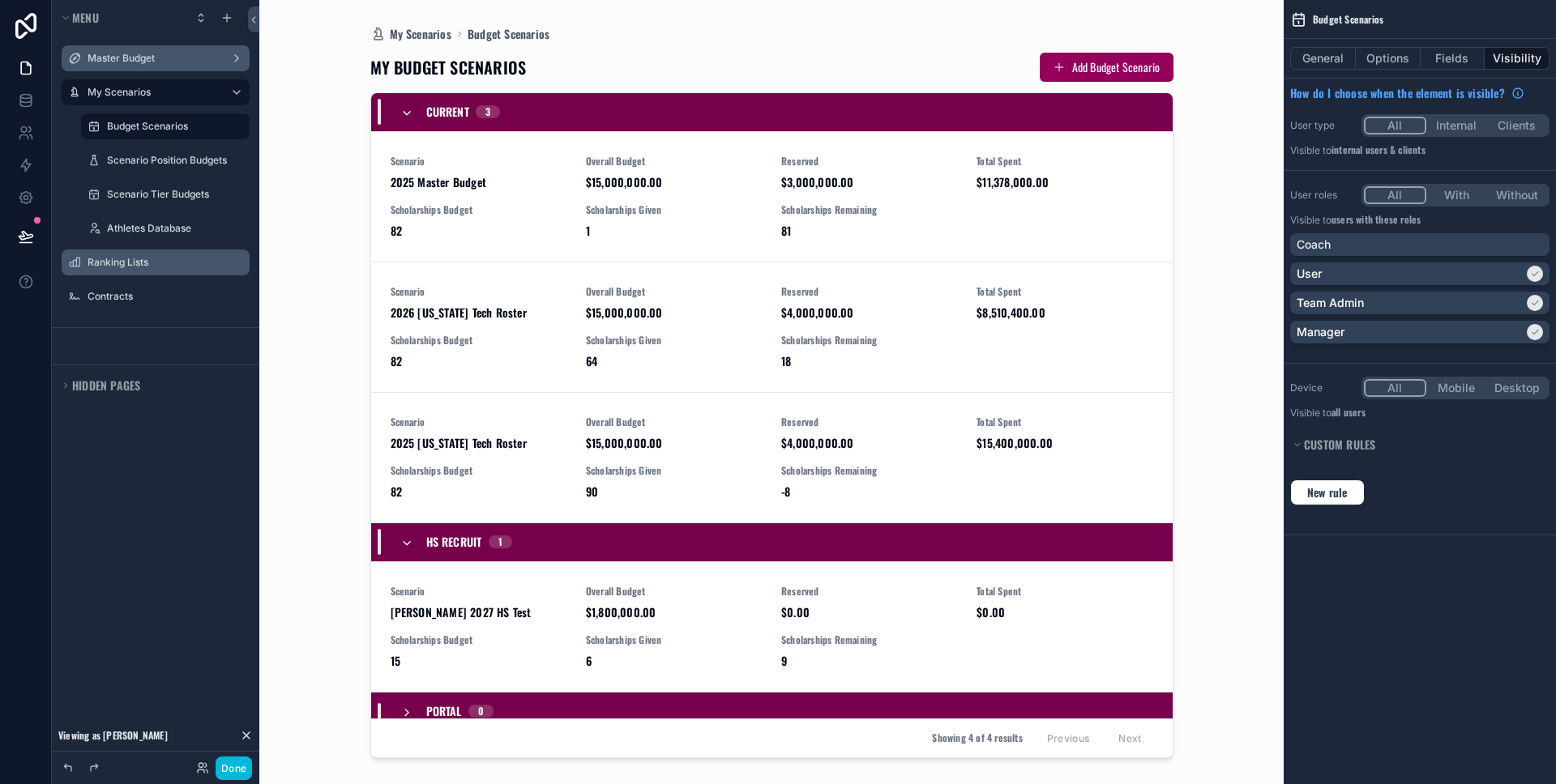
click at [524, 215] on div "scrollable content" at bounding box center [772, 383] width 829 height 765
click at [513, 206] on span "Scholarships Budget" at bounding box center [477, 210] width 176 height 13
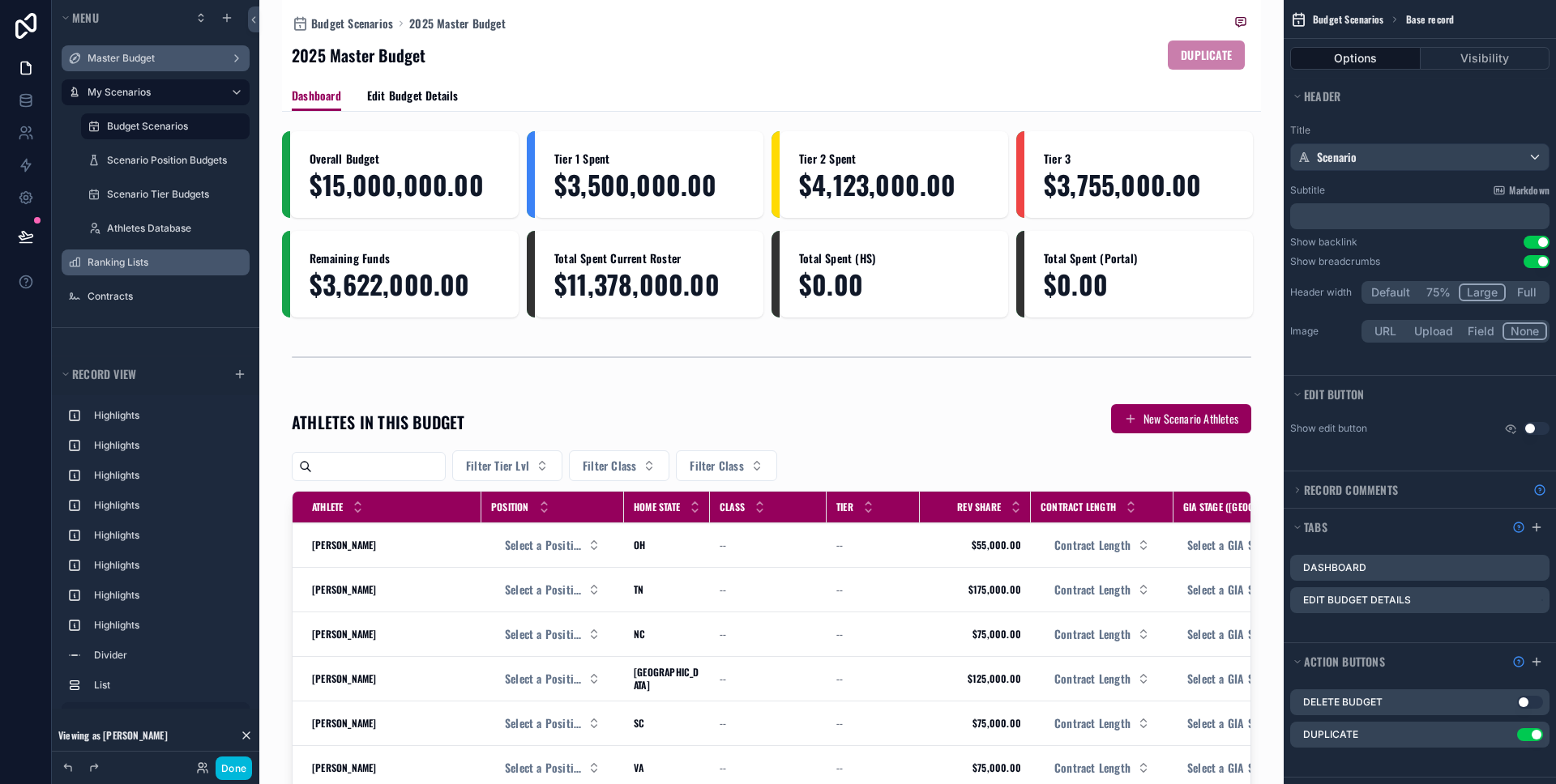
click at [125, 65] on div "Master Budget" at bounding box center [155, 59] width 137 height 13
click at [155, 59] on label "Master Budget" at bounding box center [152, 59] width 130 height 13
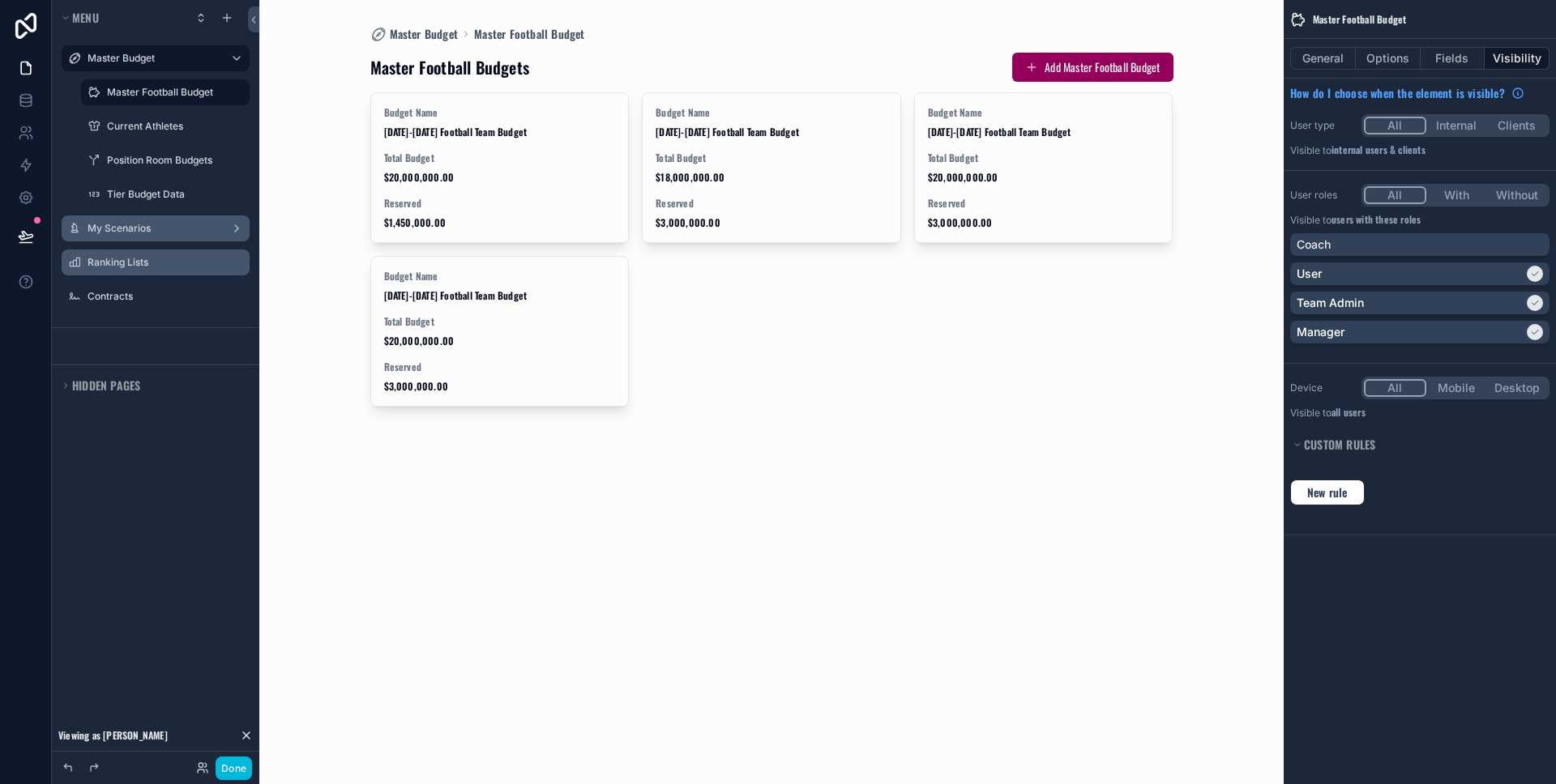
click at [528, 152] on div "scrollable content" at bounding box center [772, 229] width 829 height 459
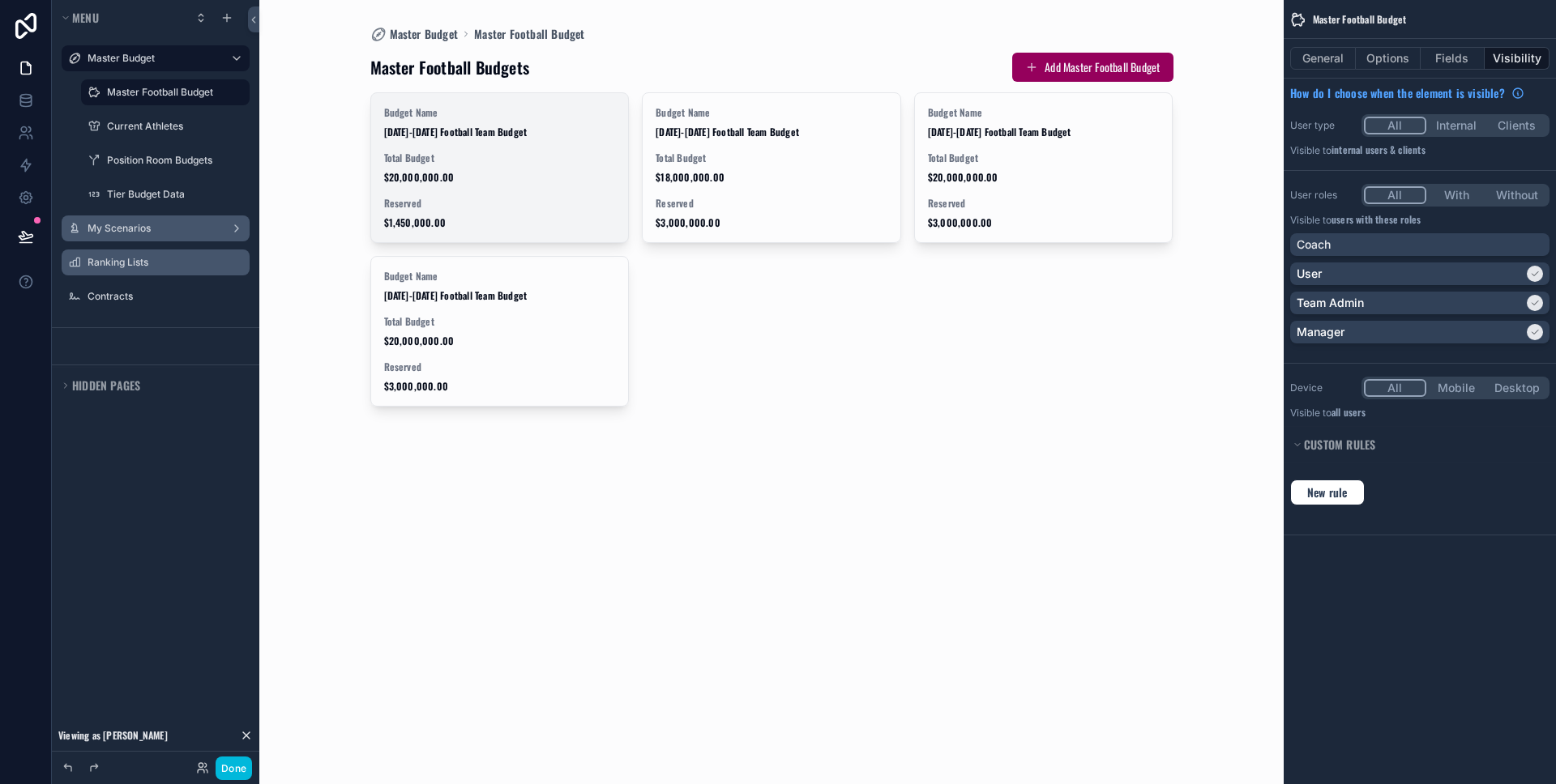
click at [530, 138] on div "Budget Name 2025-2026 Football Team Budget Total Budget $20,000,000.00 Reserved…" at bounding box center [500, 167] width 257 height 150
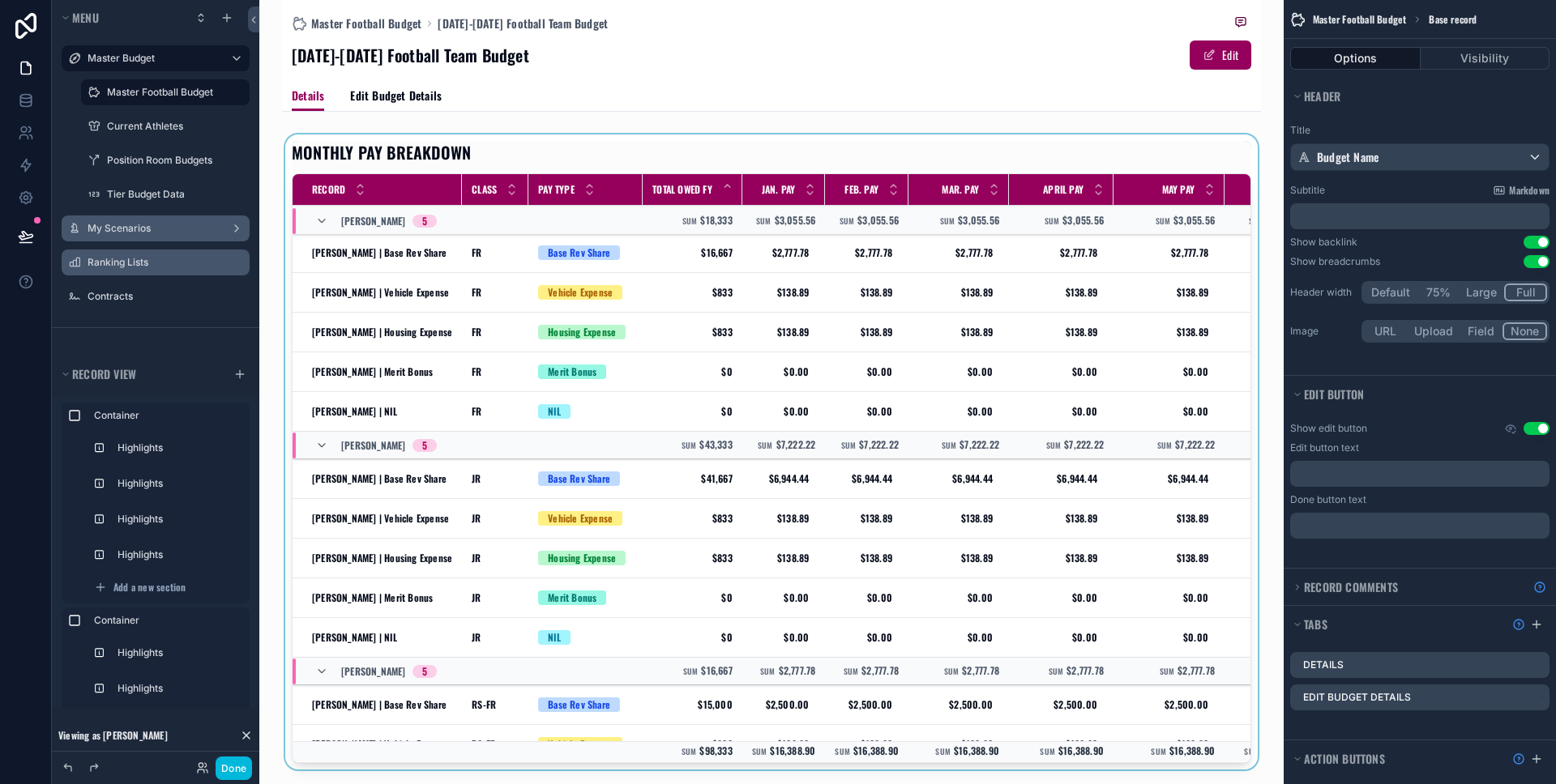
scroll to position [581, 0]
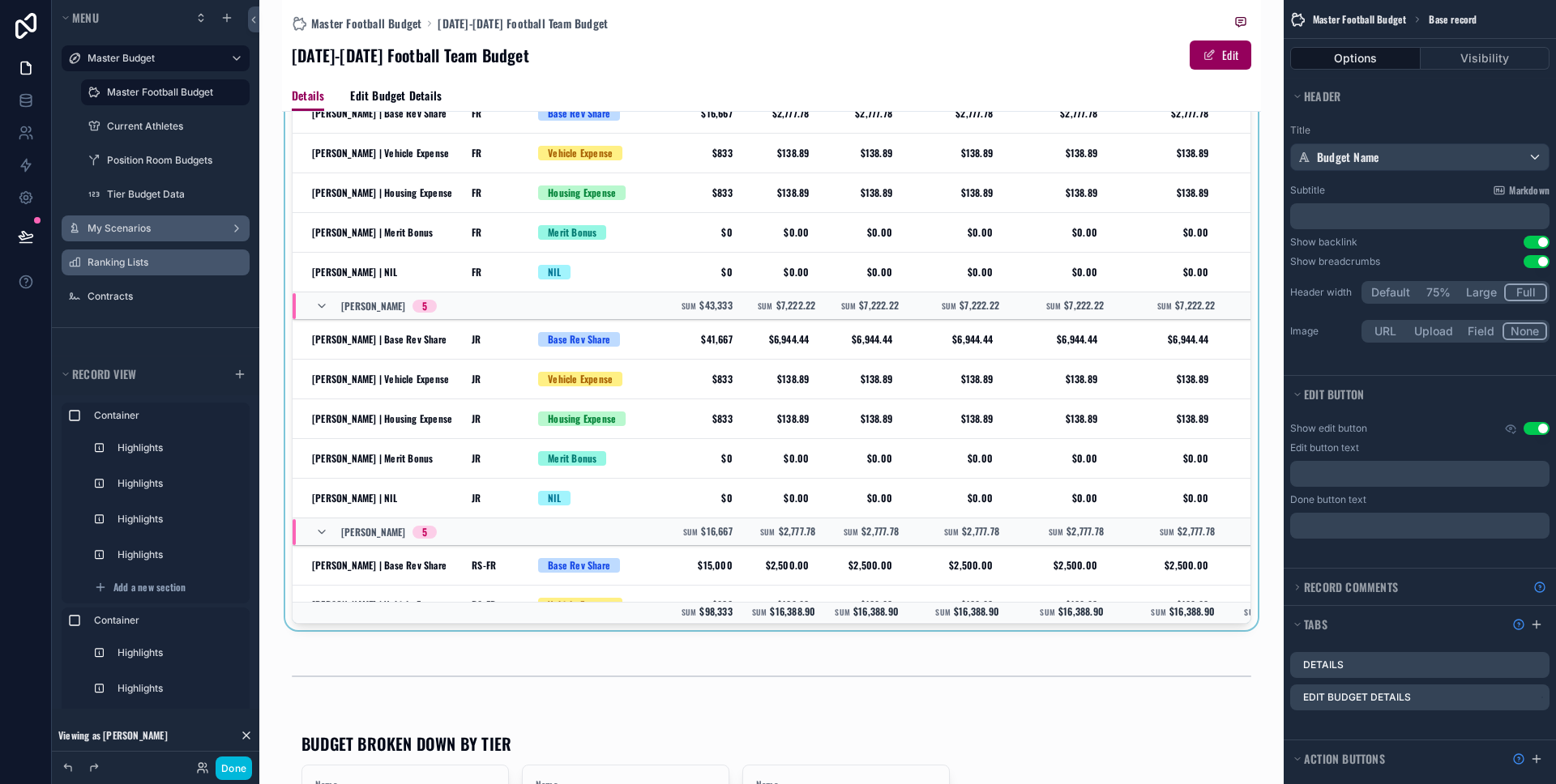
click at [415, 537] on span "5" at bounding box center [425, 532] width 24 height 13
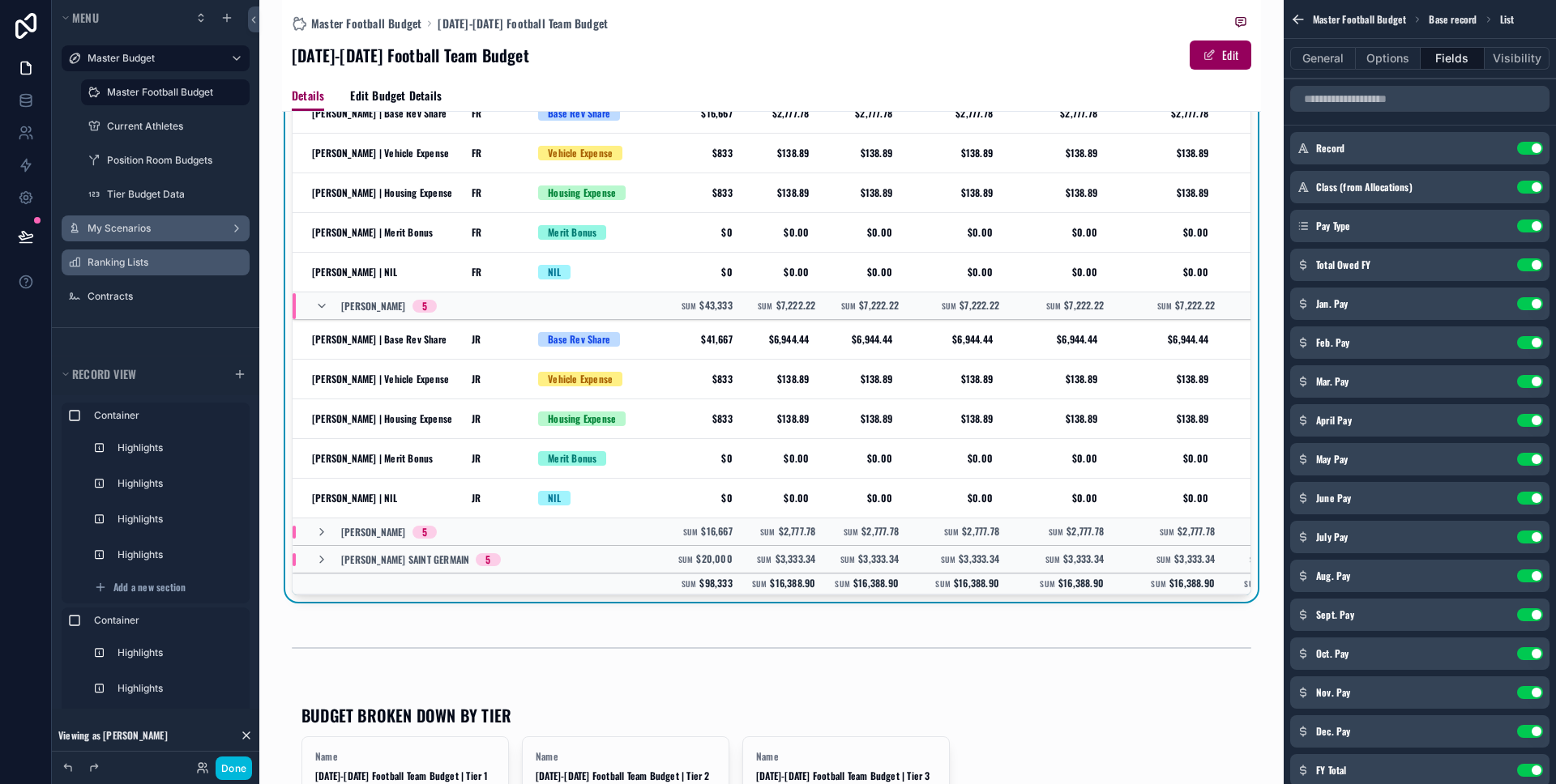
click at [422, 537] on div "5" at bounding box center [424, 532] width 5 height 13
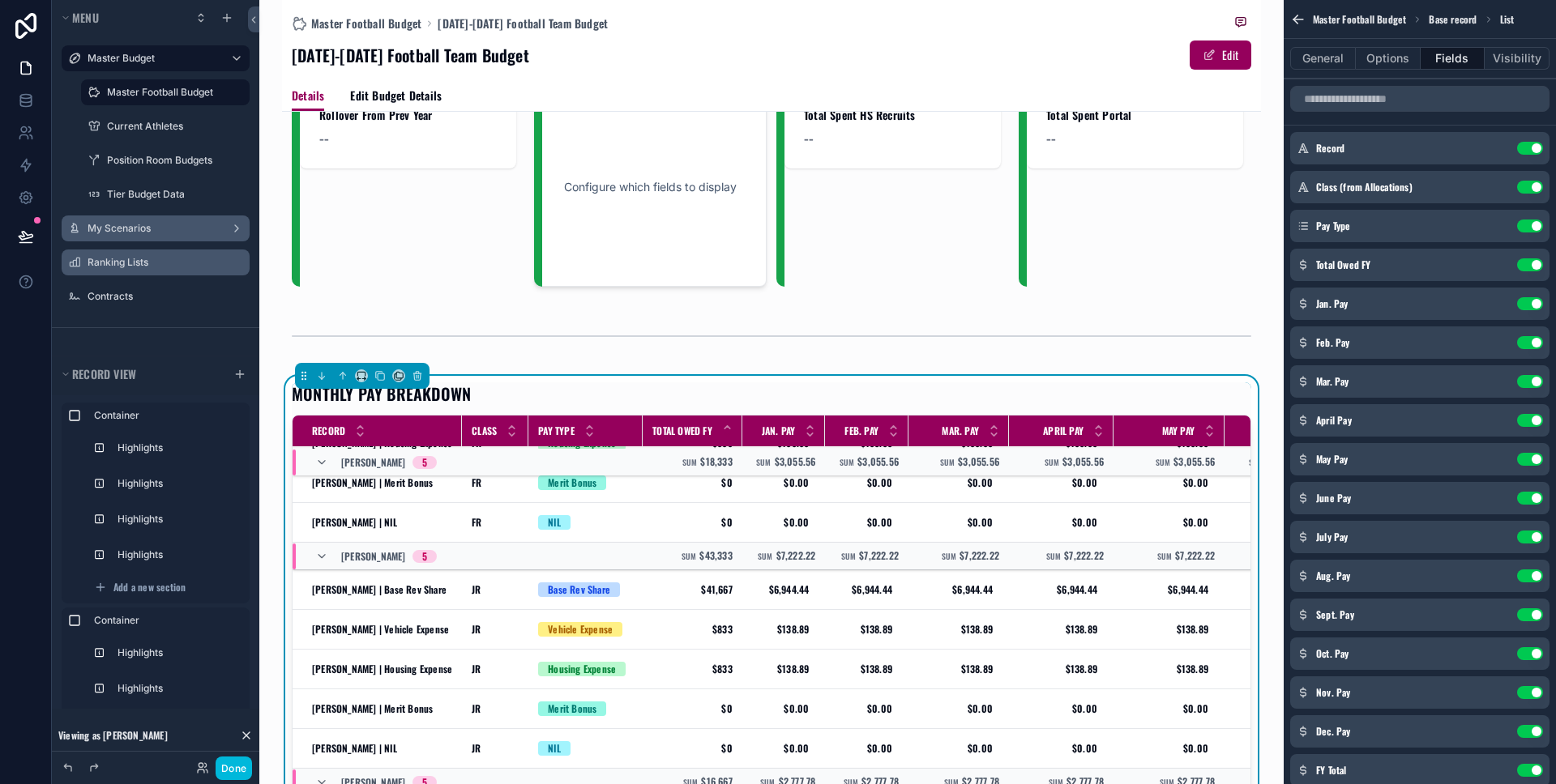
scroll to position [179, 0]
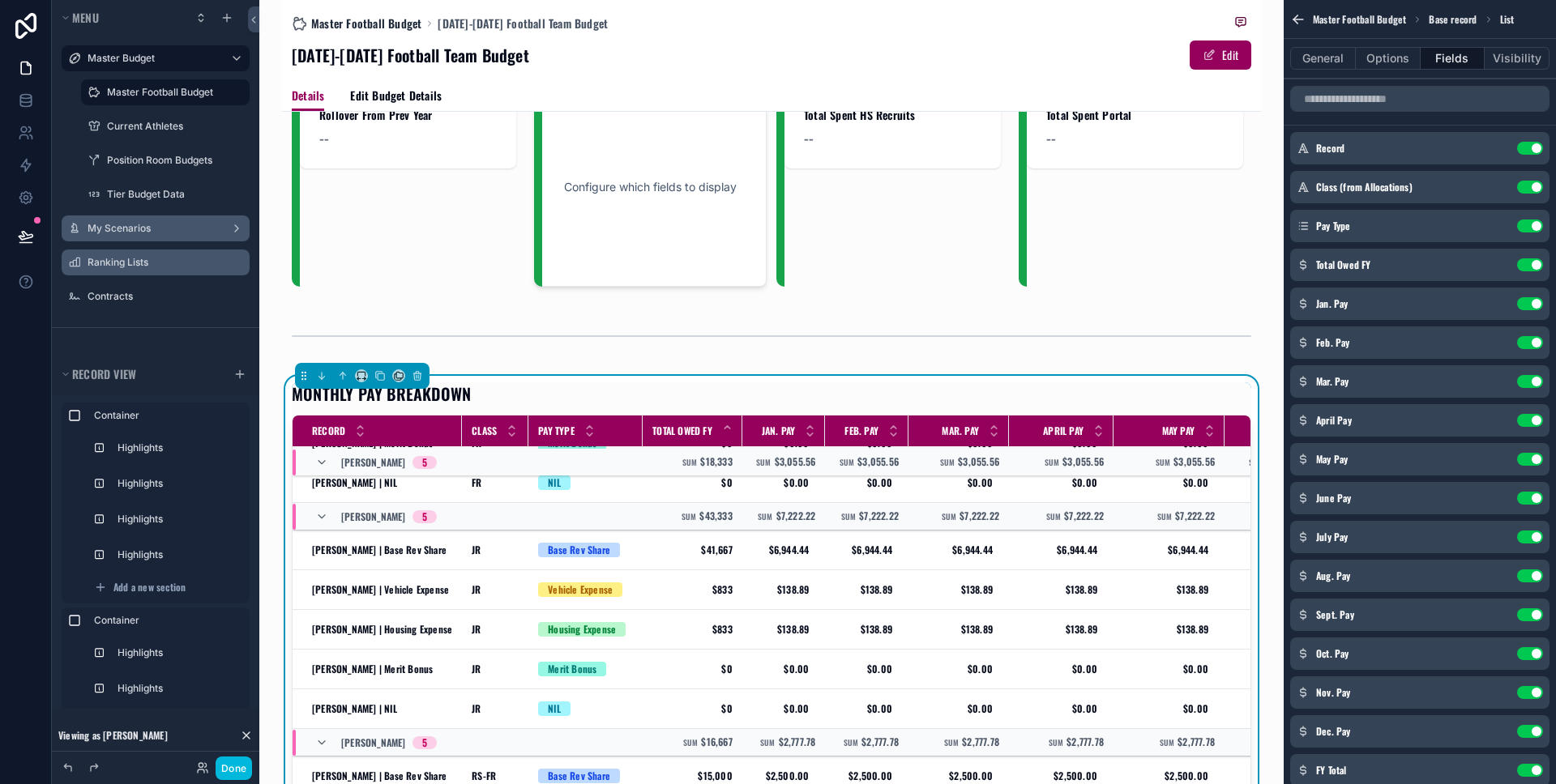
click at [390, 25] on span "Master Football Budget" at bounding box center [366, 23] width 111 height 16
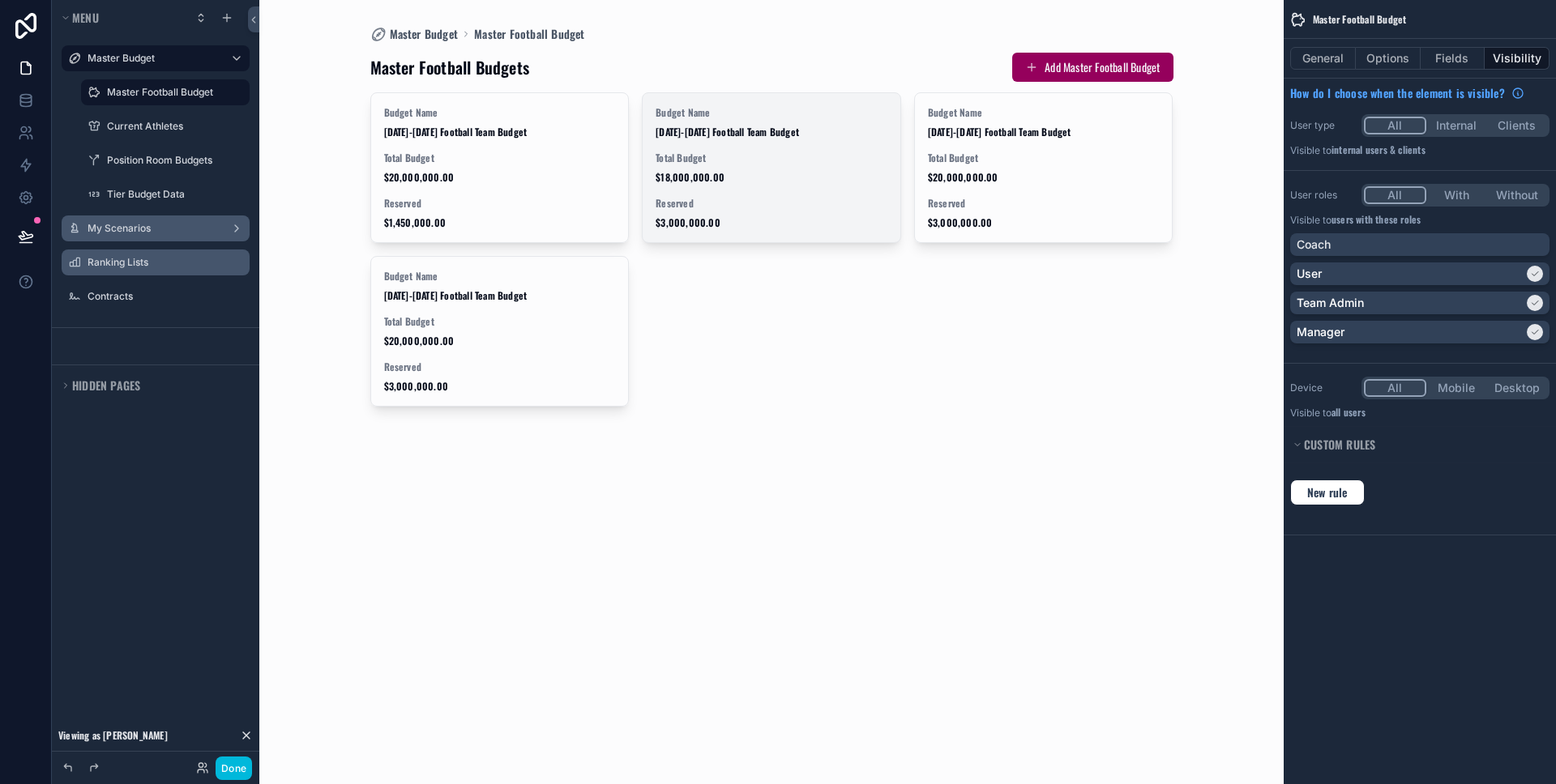
click at [751, 167] on div "Total Budget $18,000,000.00" at bounding box center [771, 167] width 231 height 33
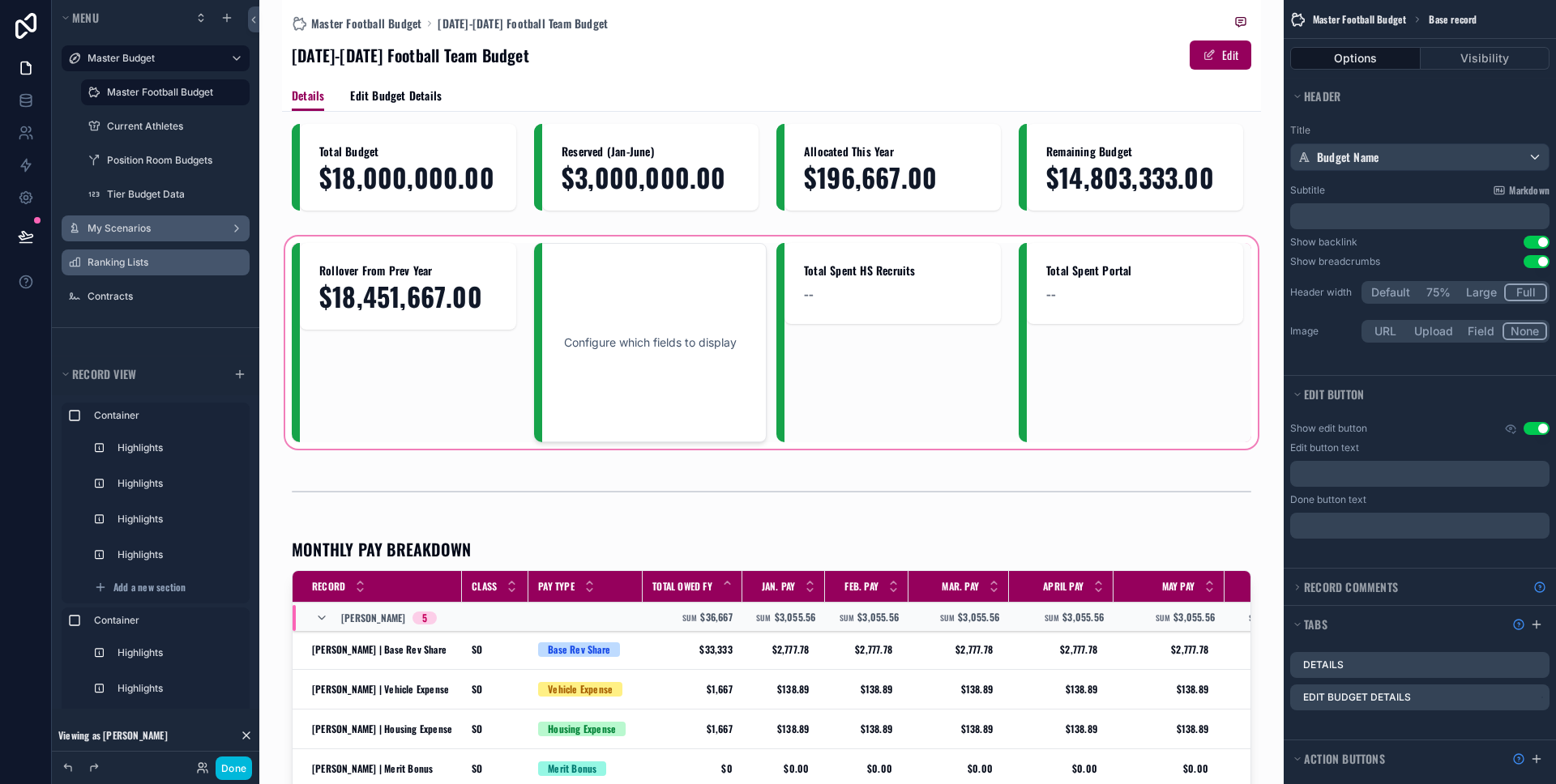
scroll to position [179, 0]
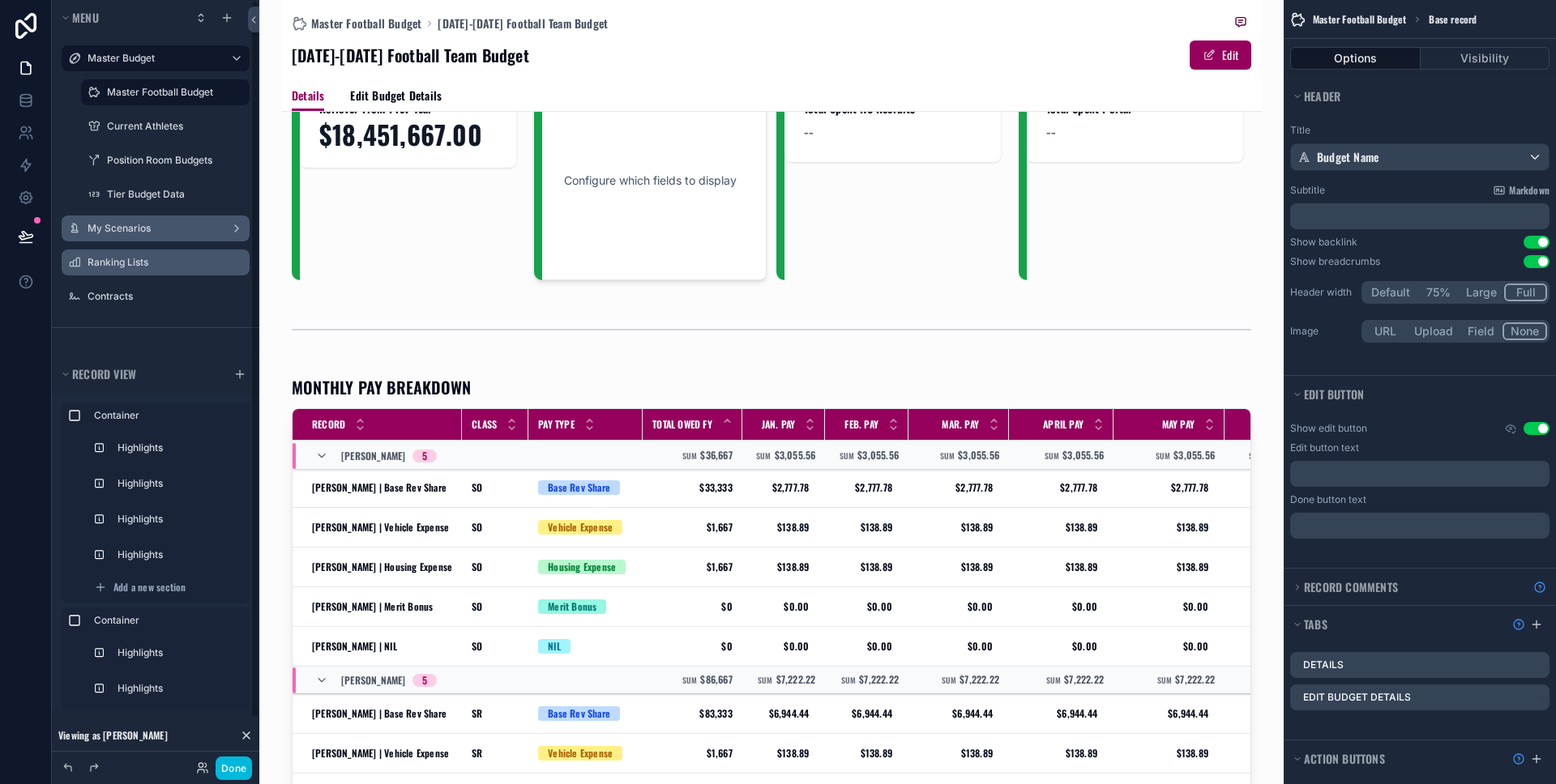
click at [160, 226] on label "My Scenarios" at bounding box center [152, 229] width 130 height 13
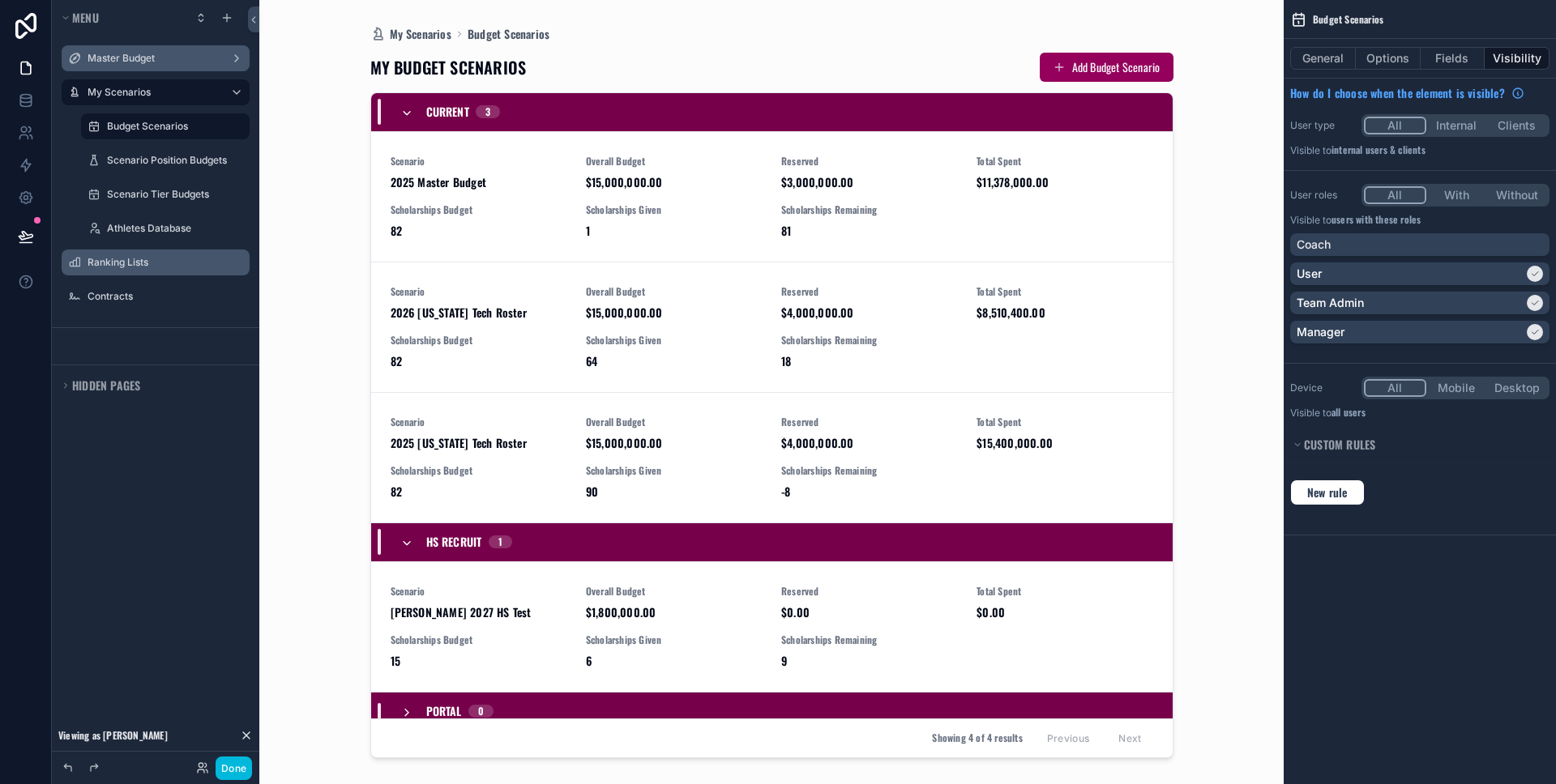
click at [549, 219] on div "scrollable content" at bounding box center [772, 383] width 829 height 765
click at [529, 206] on span "Scholarships Budget" at bounding box center [477, 210] width 176 height 13
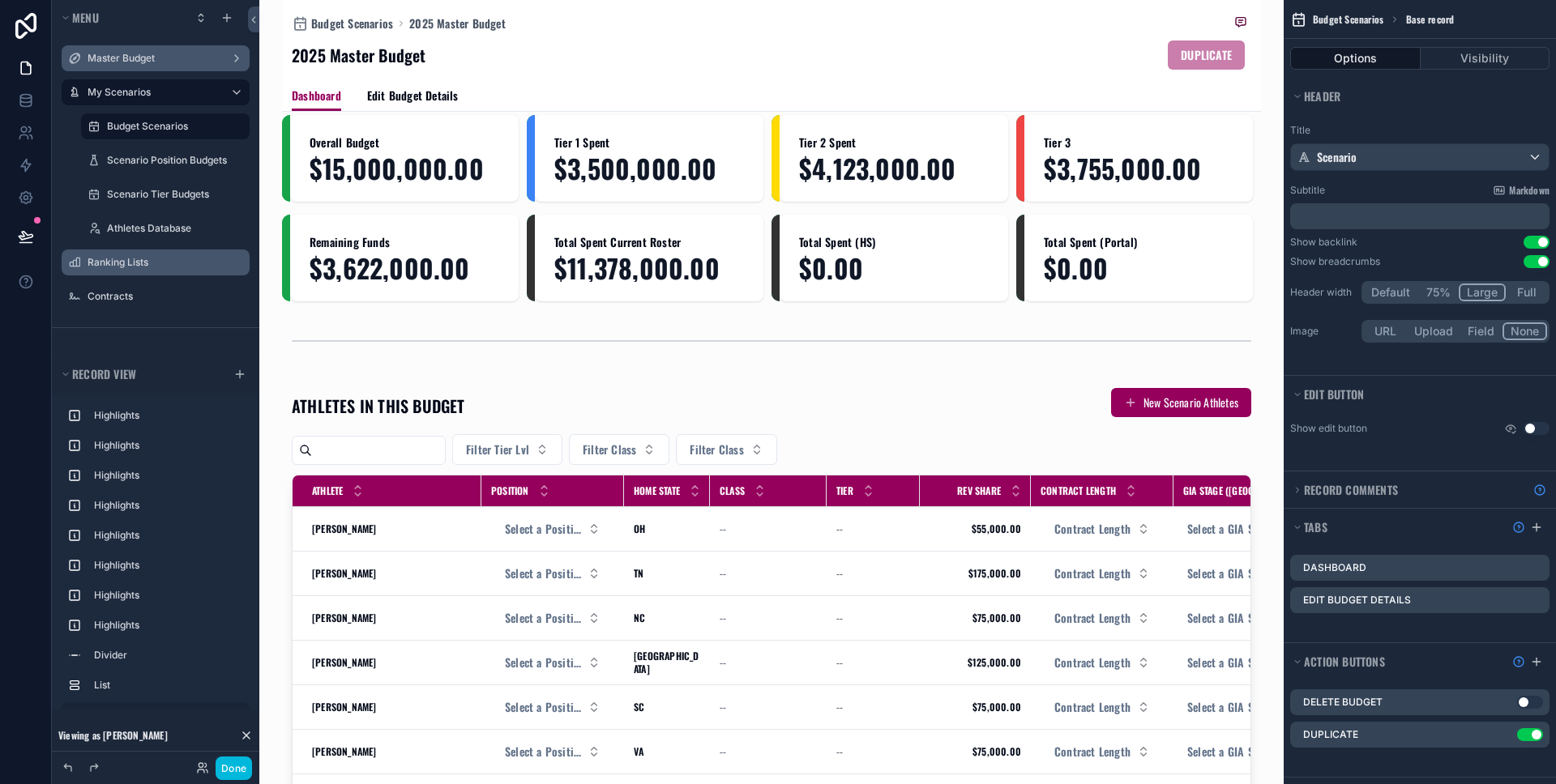
scroll to position [20, 0]
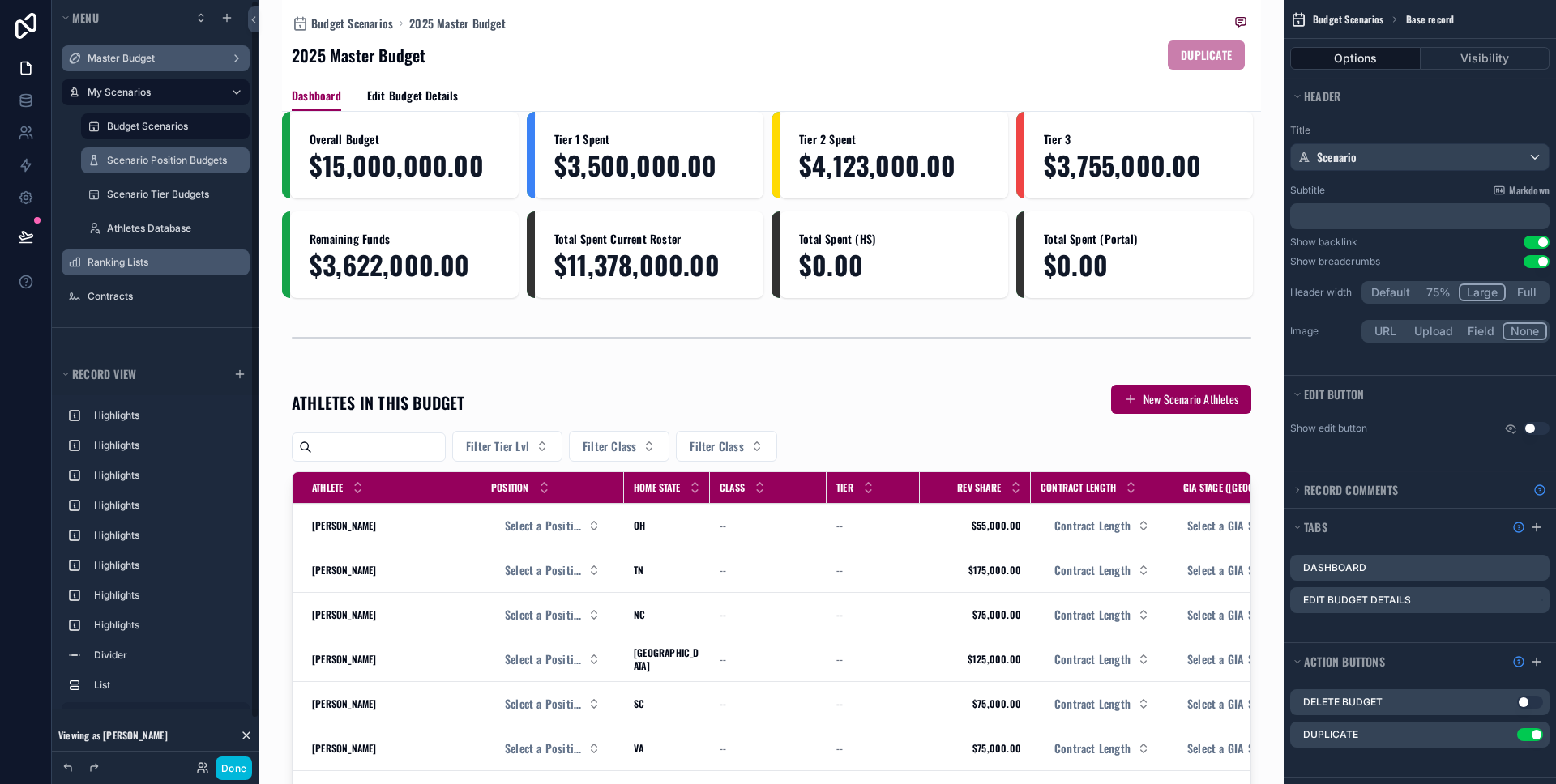
click at [132, 158] on label "Scenario Position Budgets" at bounding box center [173, 161] width 133 height 13
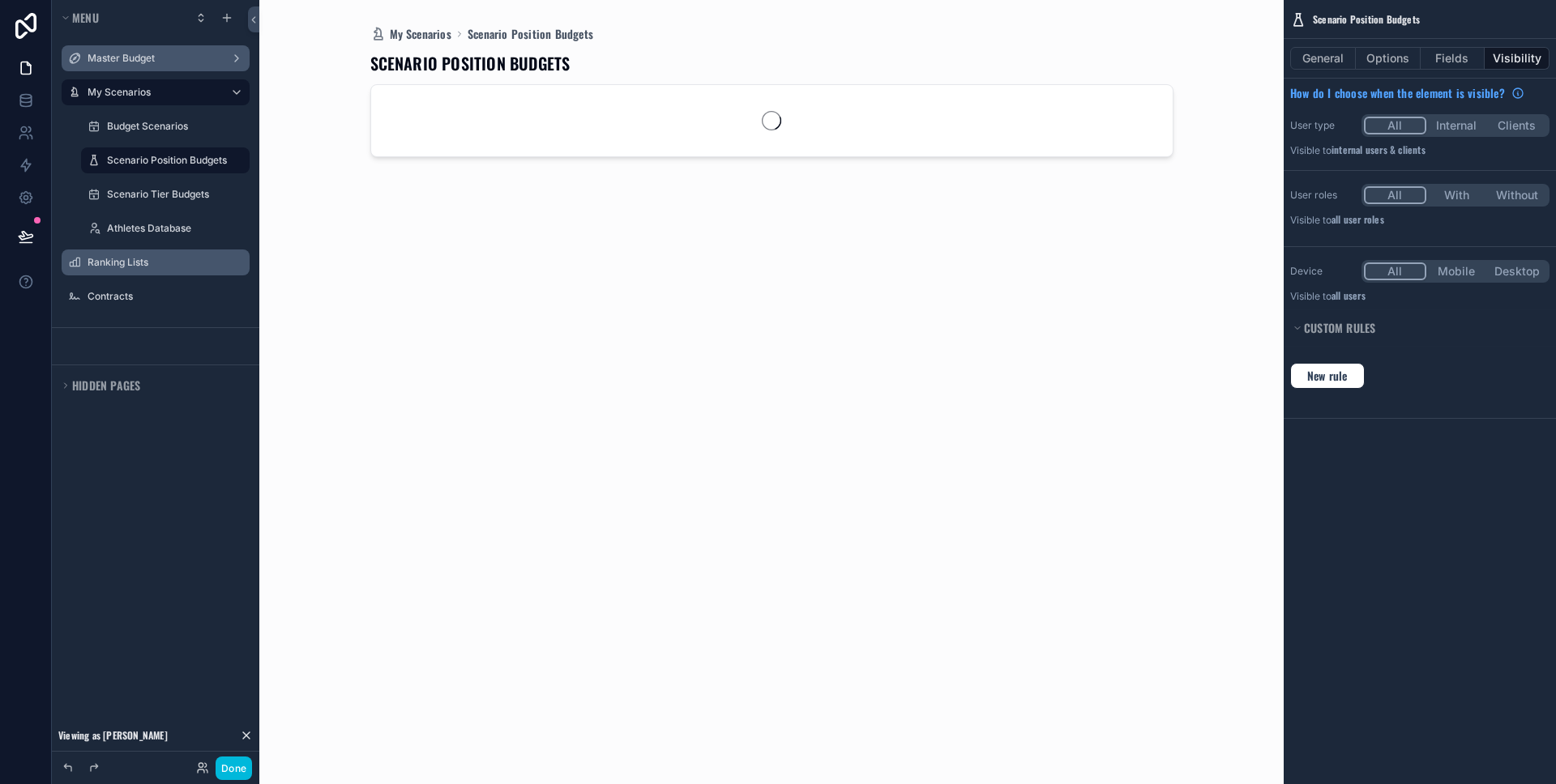
click at [131, 79] on div "My Scenarios" at bounding box center [155, 92] width 181 height 26
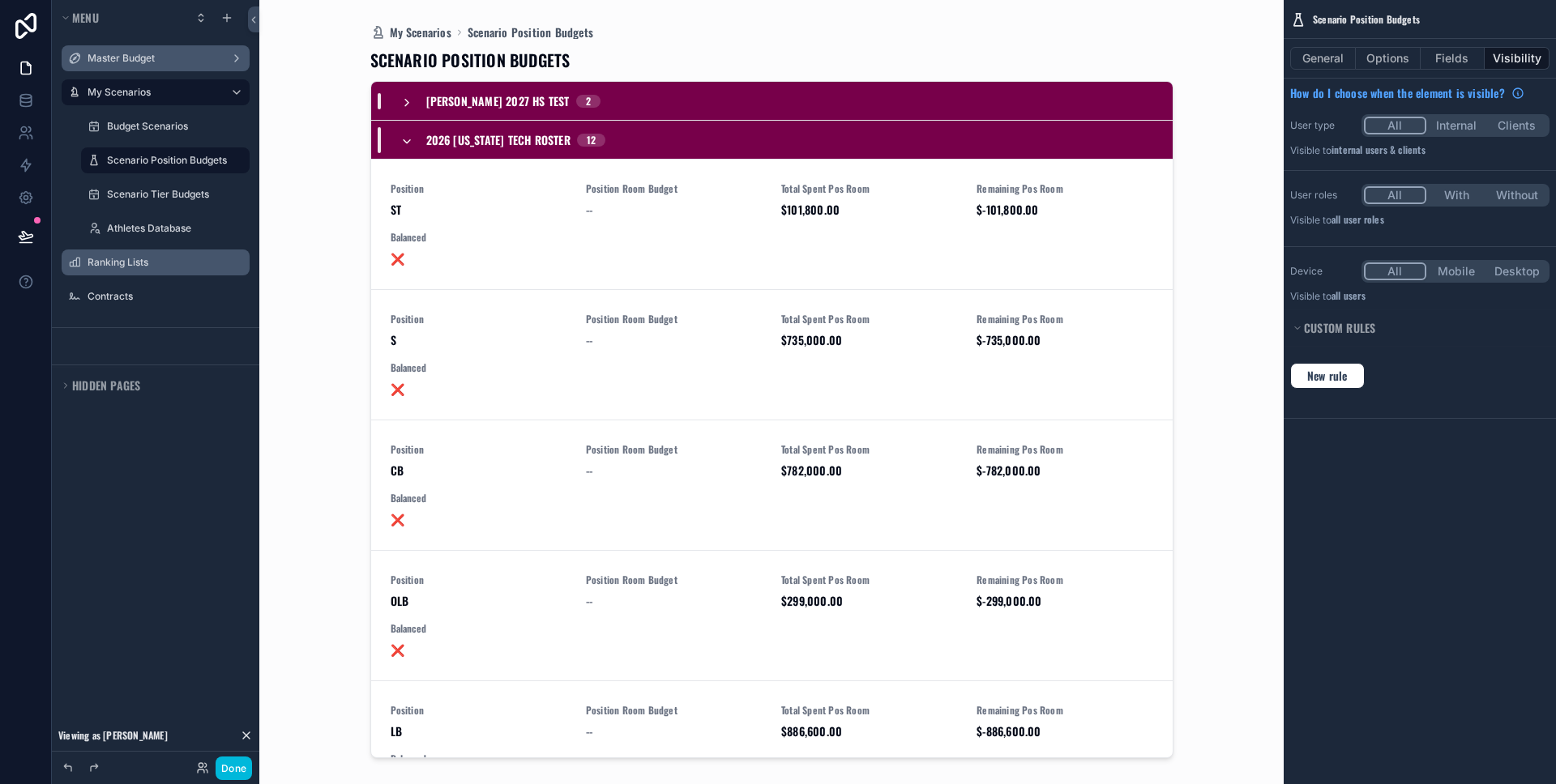
click at [131, 69] on div "Master Budget" at bounding box center [155, 59] width 181 height 26
click at [134, 56] on label "Master Budget" at bounding box center [152, 59] width 130 height 13
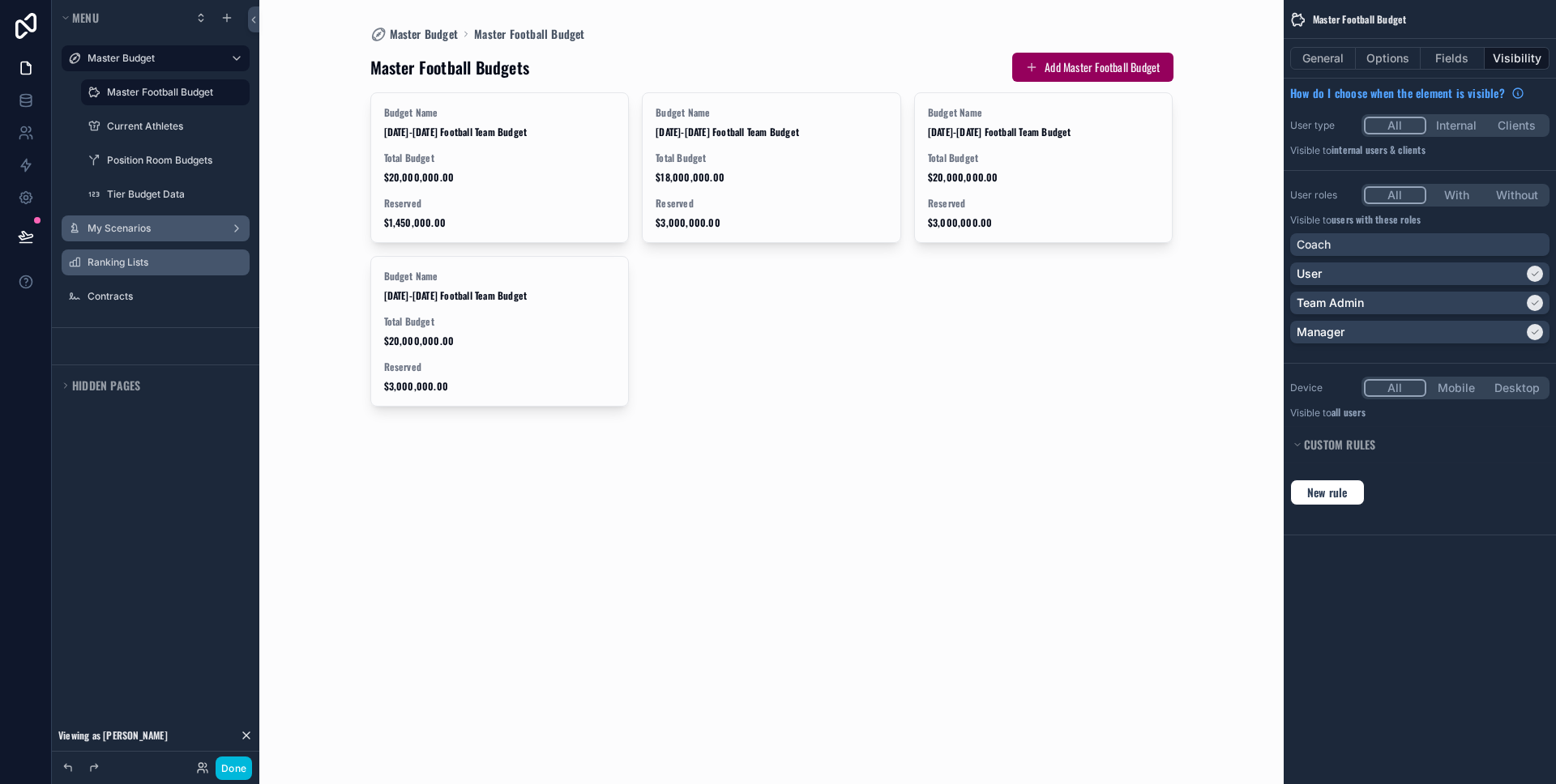
click at [522, 145] on div "scrollable content" at bounding box center [772, 229] width 829 height 459
click at [522, 145] on div "Budget Name 2025-2026 Football Team Budget Total Budget $20,000,000.00 Reserved…" at bounding box center [500, 167] width 257 height 150
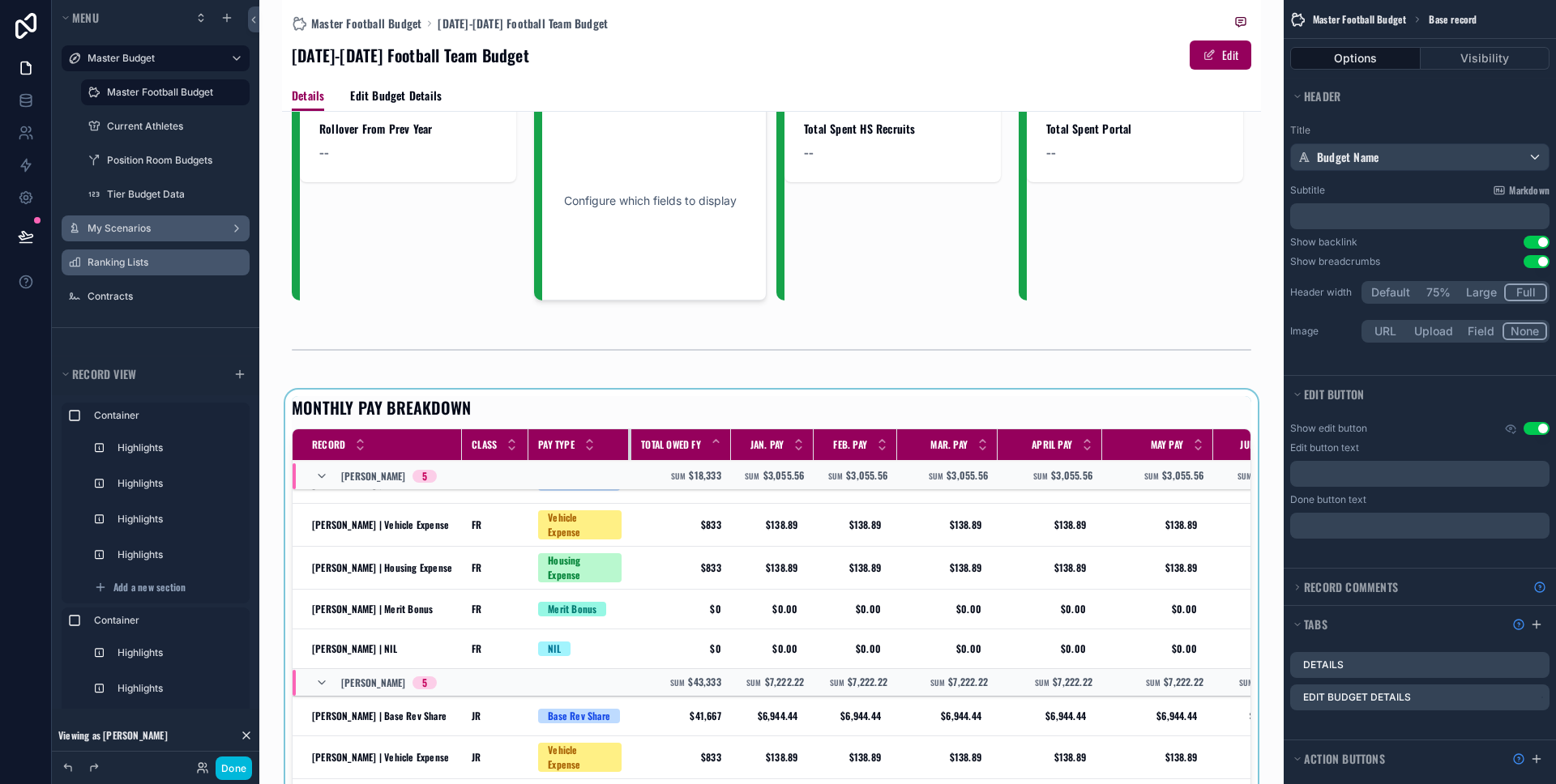
scroll to position [28, 0]
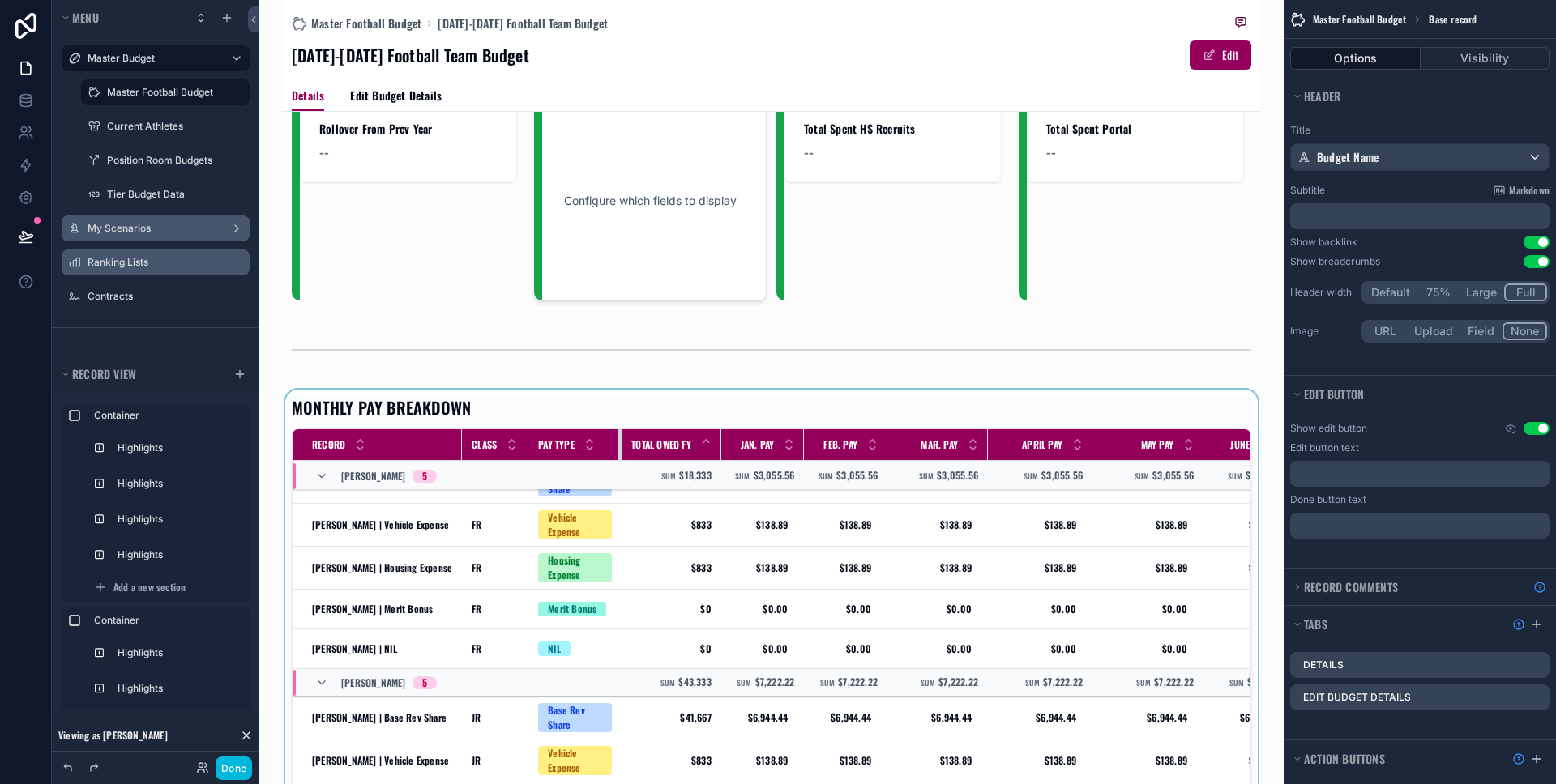
drag, startPoint x: 638, startPoint y: 444, endPoint x: 618, endPoint y: 445, distance: 20.0
click at [619, 445] on div "scrollable content" at bounding box center [621, 444] width 7 height 31
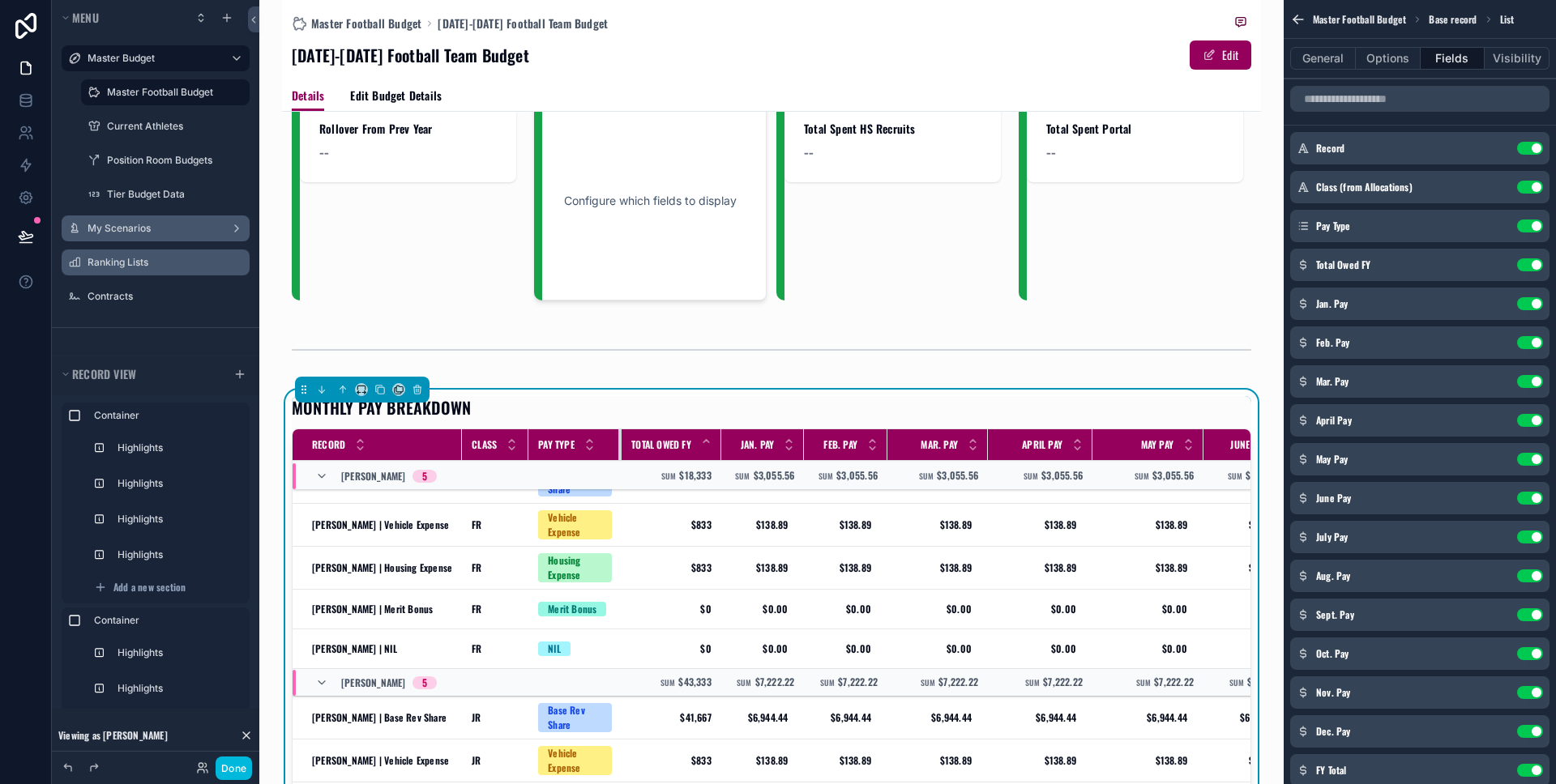
scroll to position [24, 0]
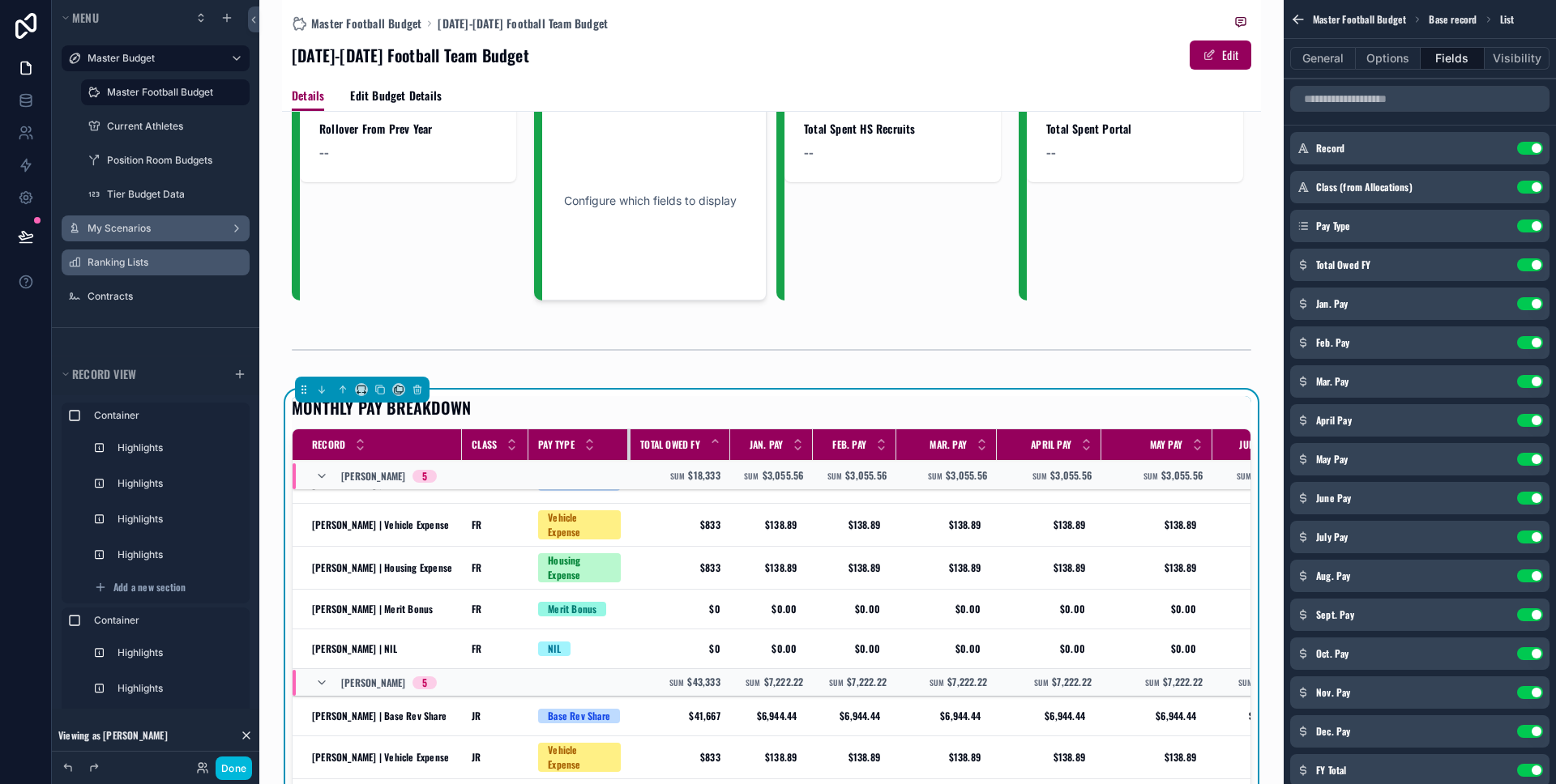
drag, startPoint x: 619, startPoint y: 444, endPoint x: 628, endPoint y: 443, distance: 9.1
click at [628, 443] on div "scrollable content" at bounding box center [630, 444] width 7 height 31
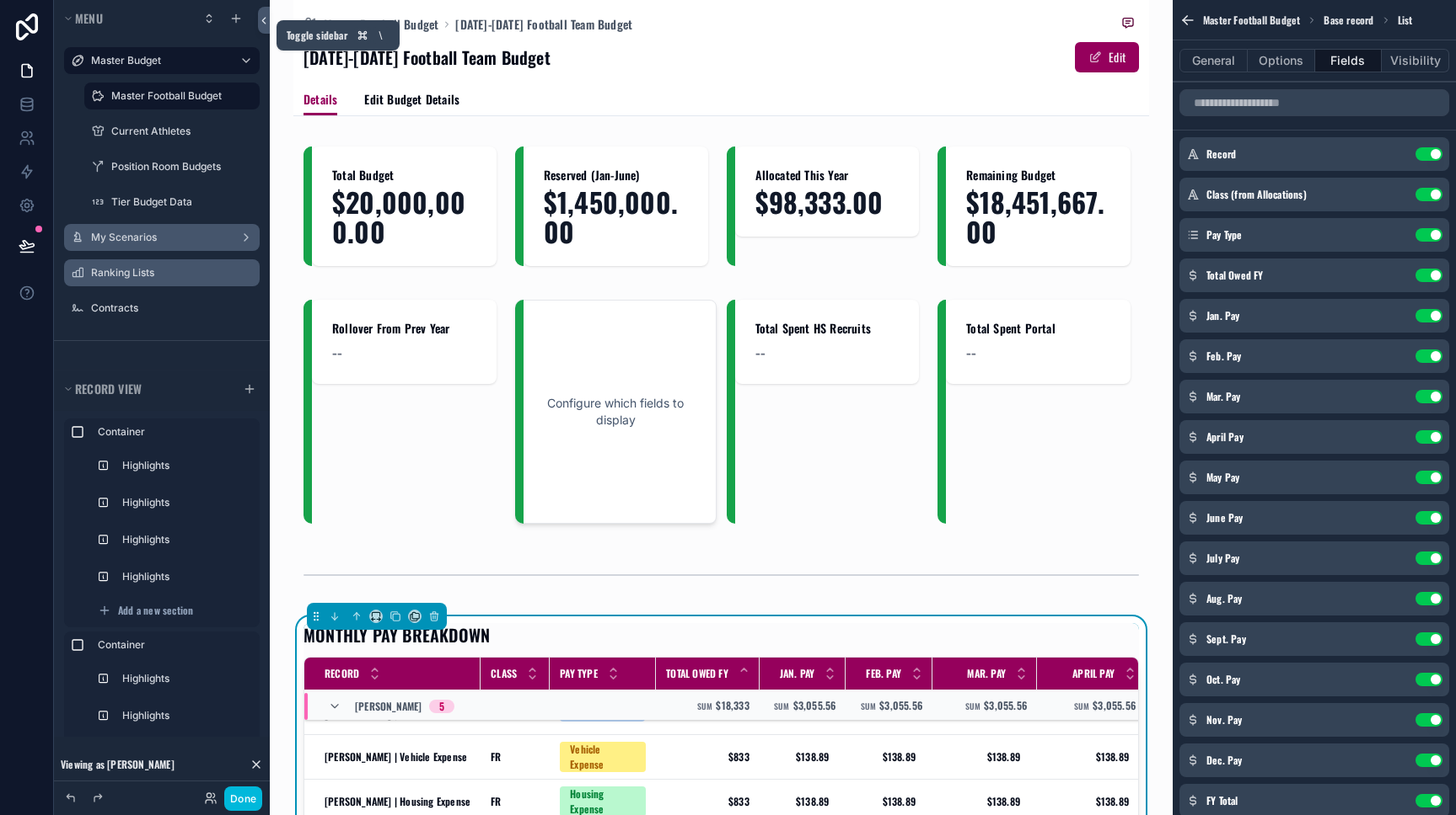
click at [266, 20] on icon at bounding box center [264, 20] width 12 height 13
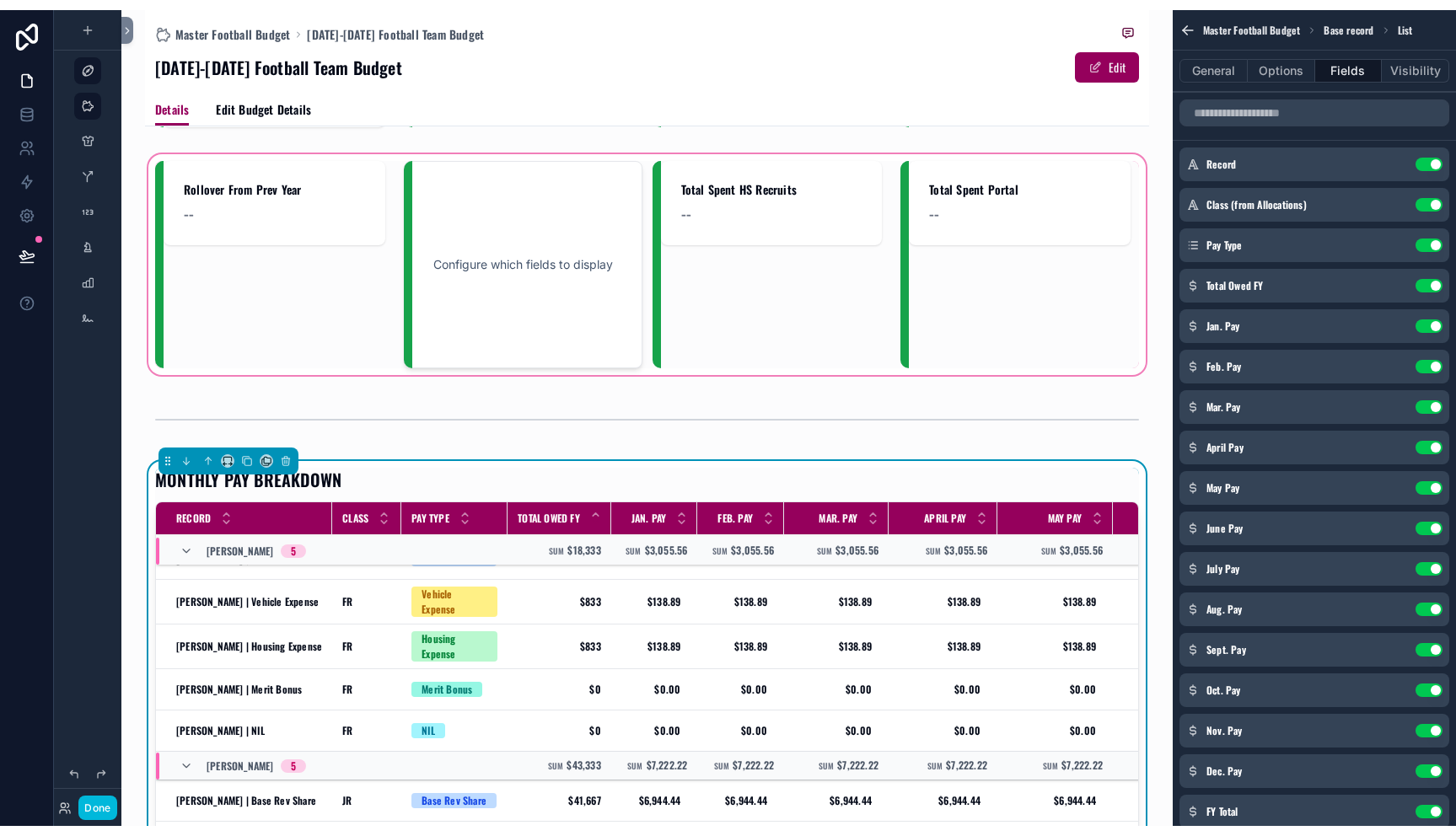
scroll to position [160, 0]
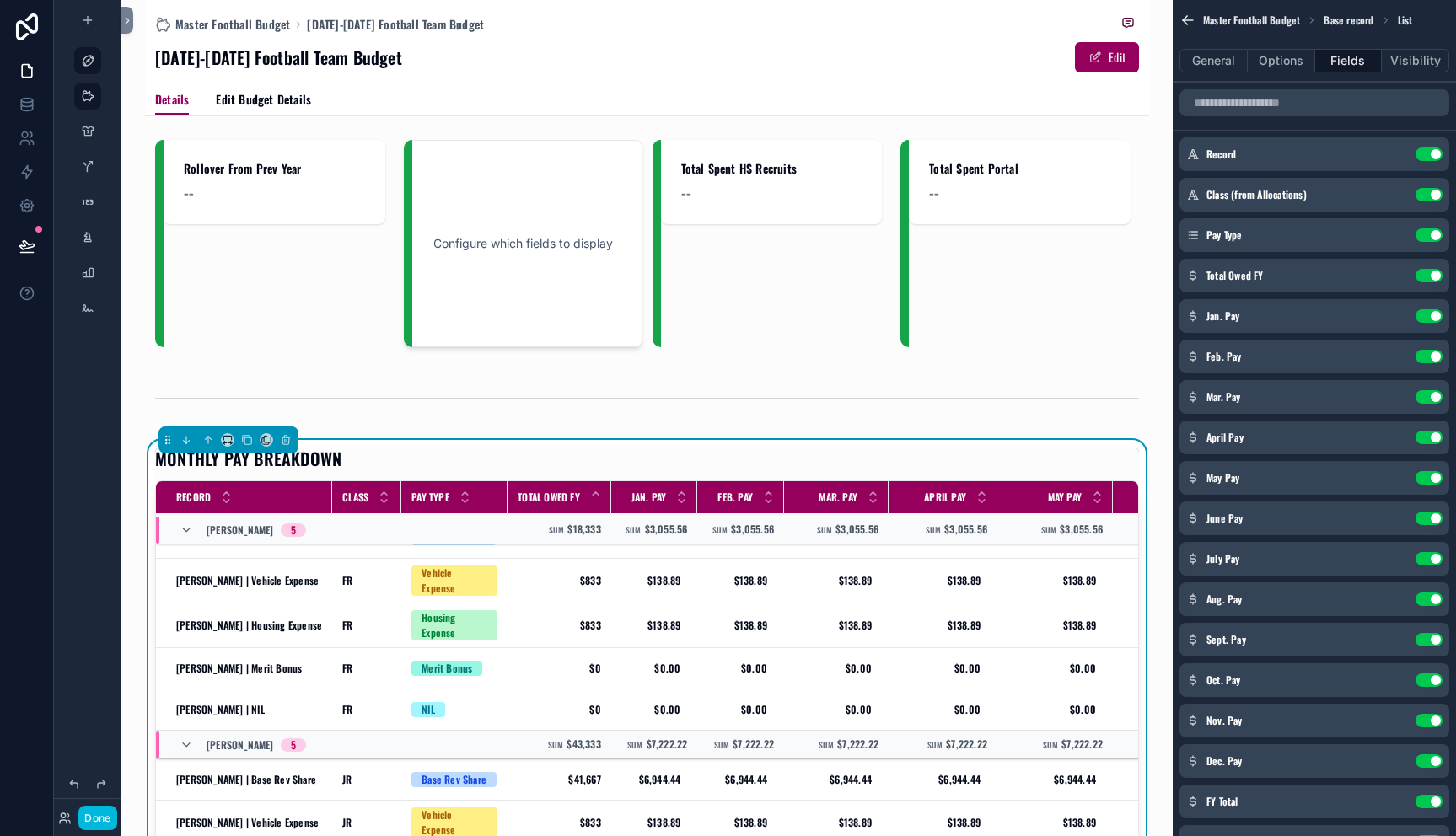
click at [527, 68] on div "2025-2026 Football Team Budget Edit" at bounding box center [647, 57] width 984 height 32
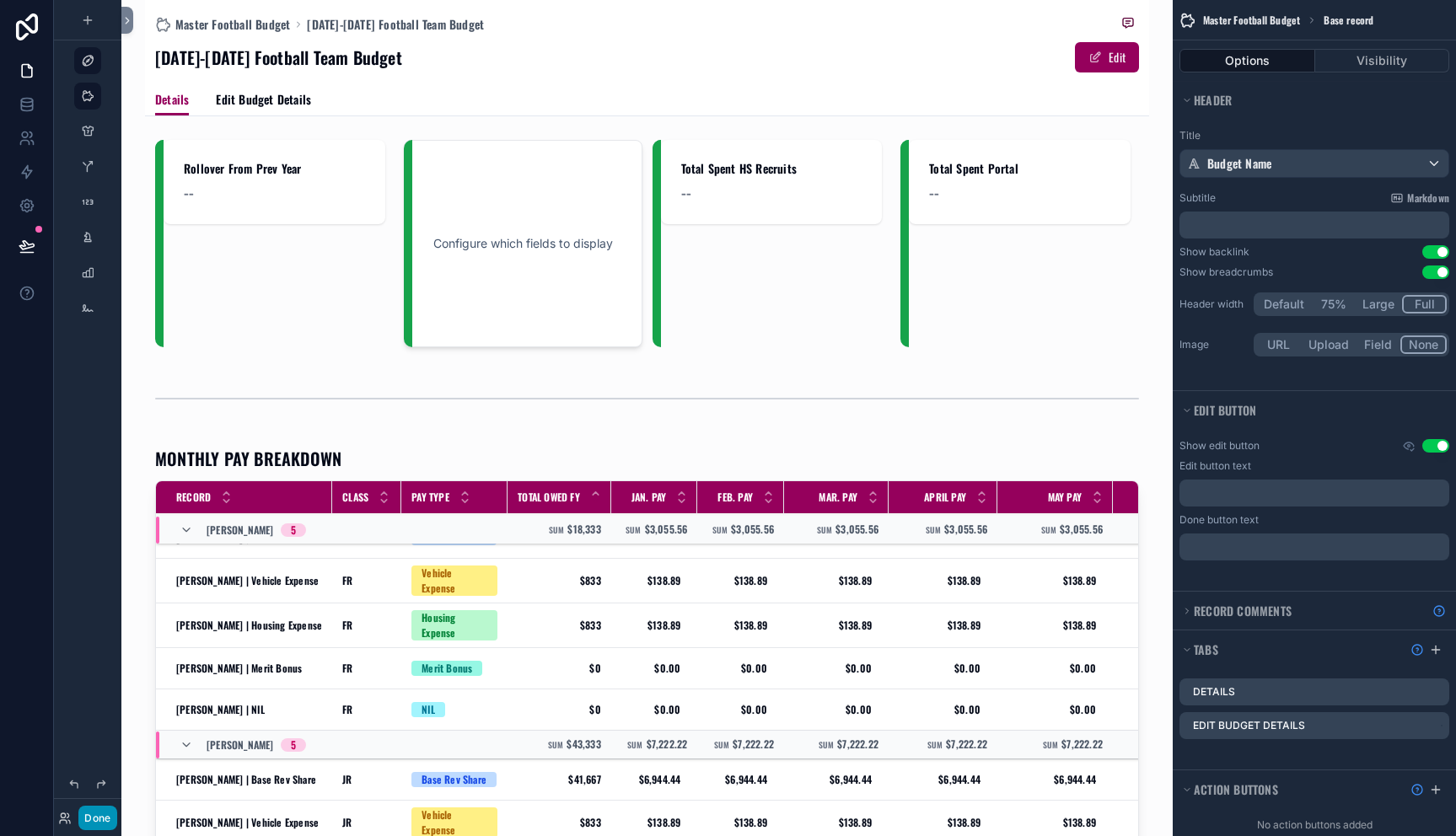
click at [101, 816] on button "Done" at bounding box center [97, 818] width 38 height 24
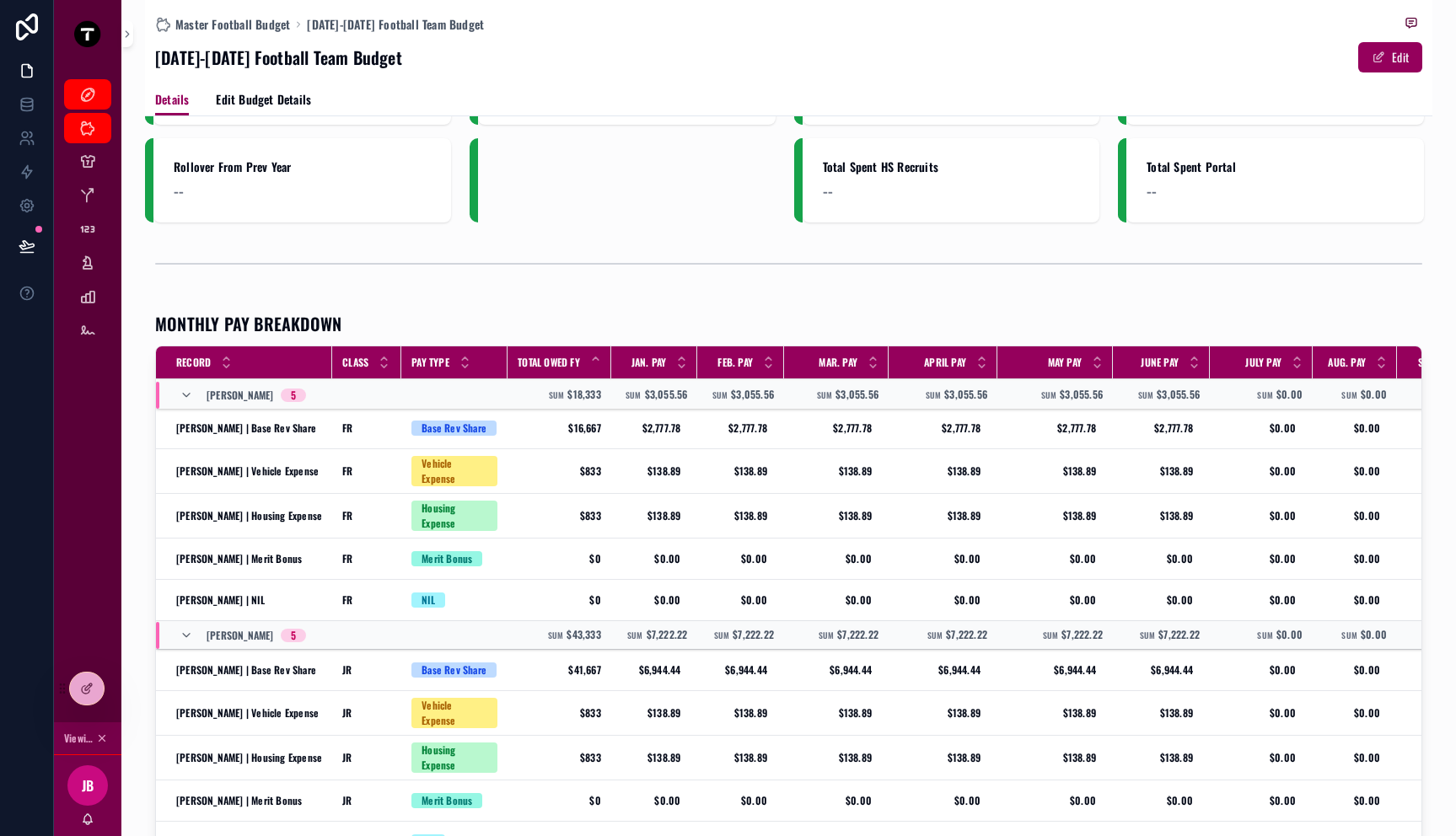
scroll to position [0, 0]
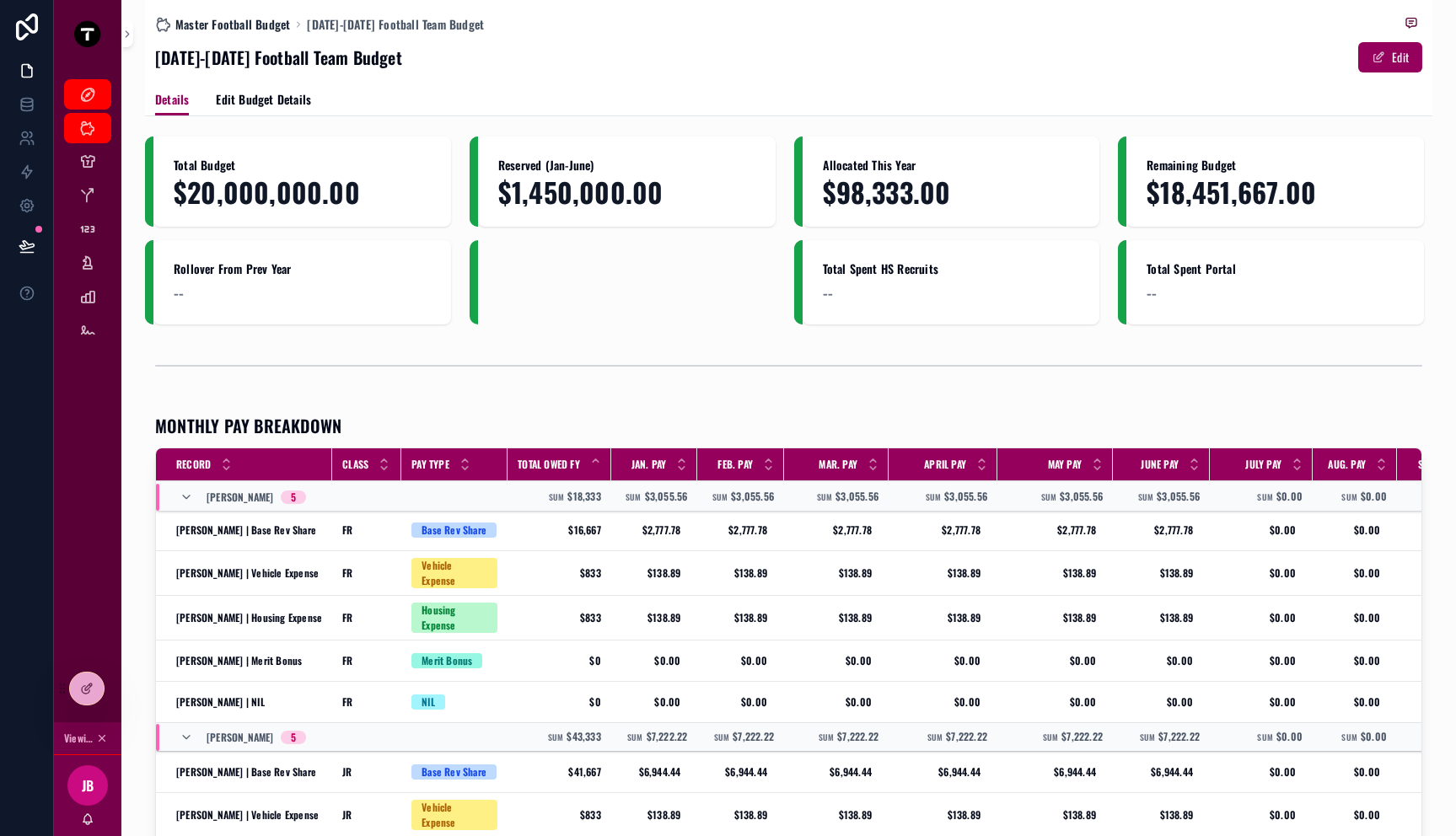
click at [197, 26] on span "Master Football Budget" at bounding box center [232, 24] width 115 height 16
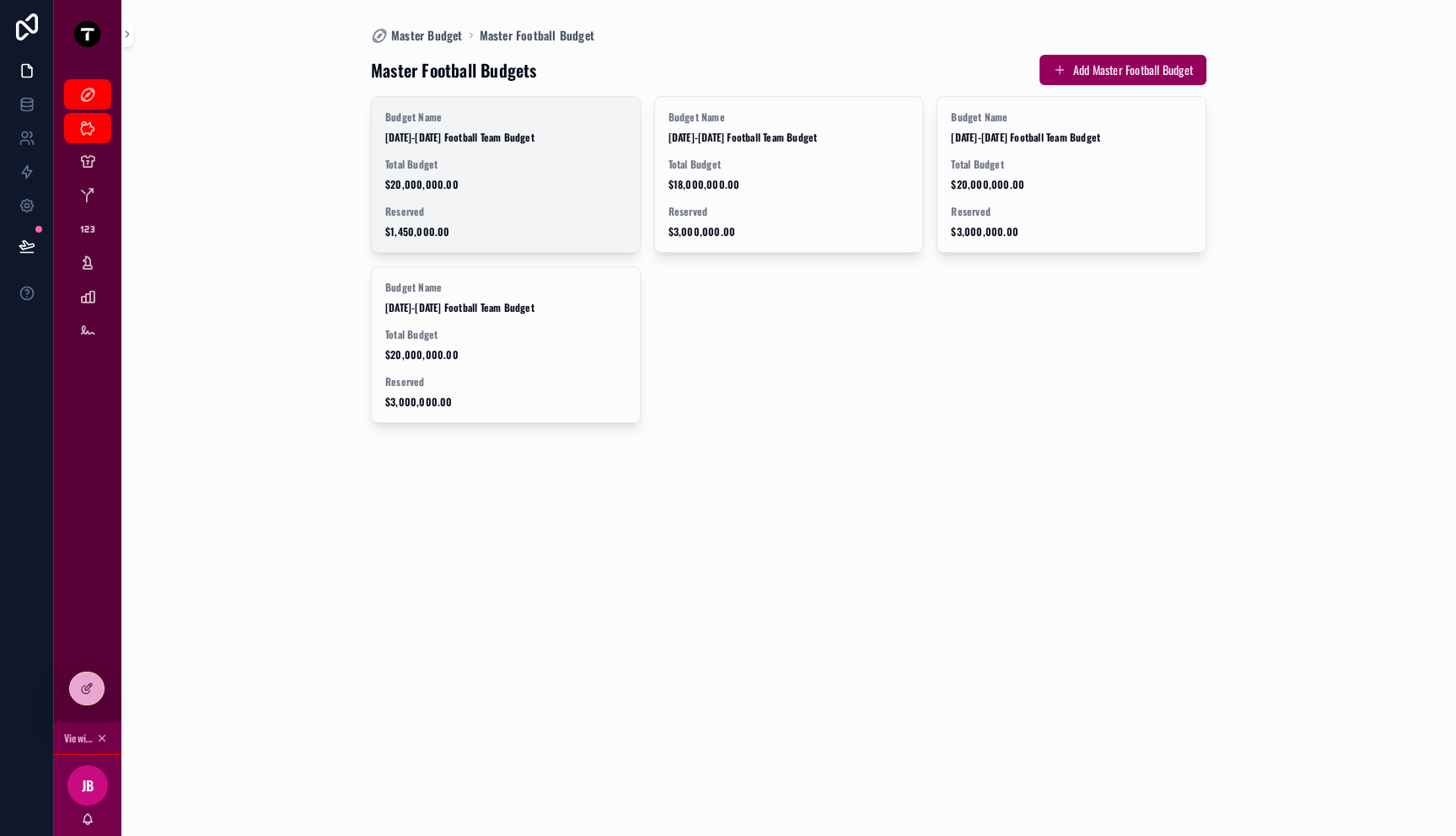
click at [547, 161] on span "Total Budget" at bounding box center [505, 164] width 241 height 14
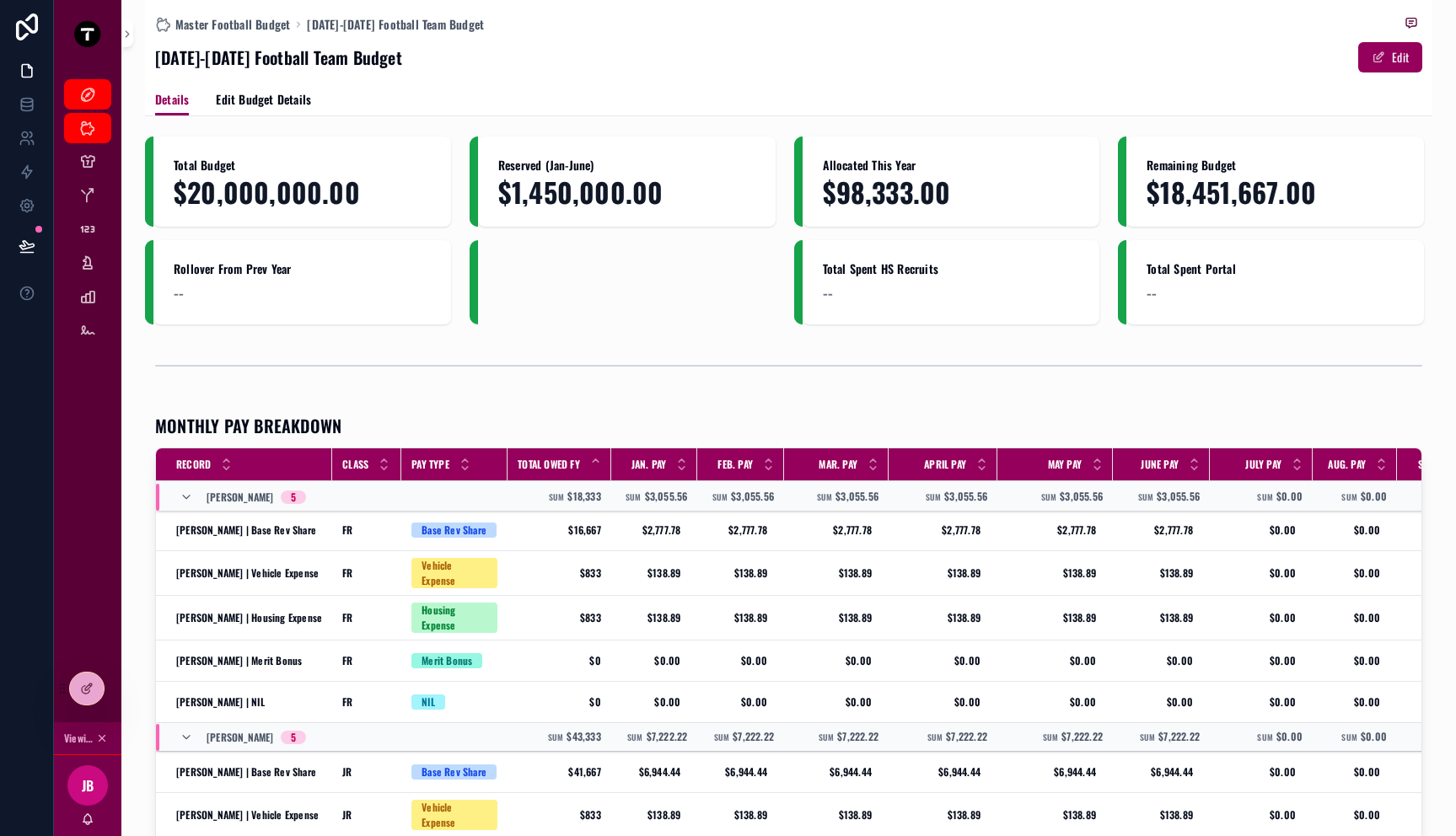
click at [250, 33] on div "Master Football Budget [DATE]-[DATE] Football Team Budget" at bounding box center [788, 24] width 1267 height 21
click at [268, 20] on span "Master Football Budget" at bounding box center [232, 24] width 115 height 16
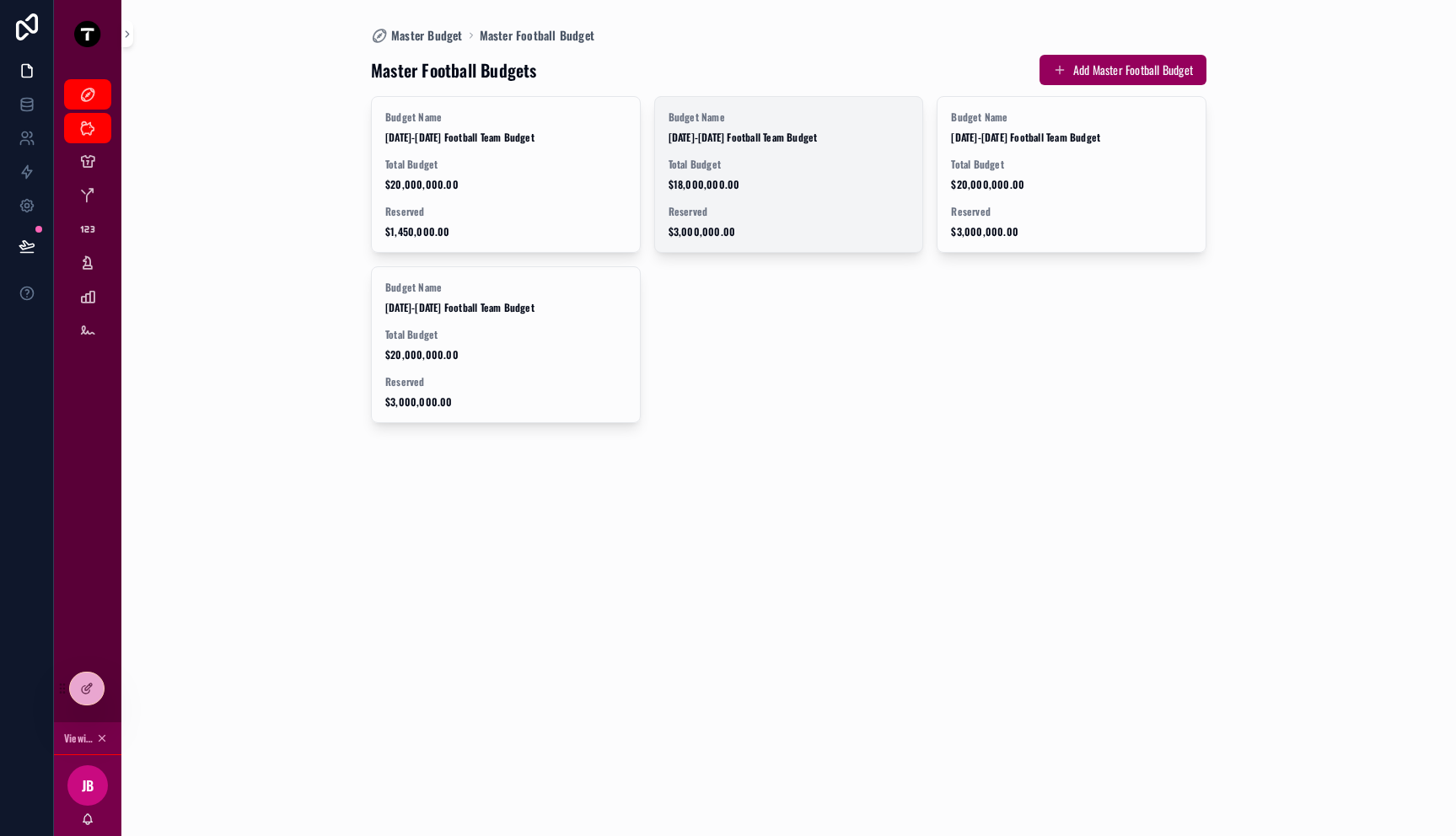
click at [771, 150] on div "Budget Name 2026-2027 Football Team Budget Total Budget $18,000,000.00 Reserved…" at bounding box center [788, 174] width 268 height 156
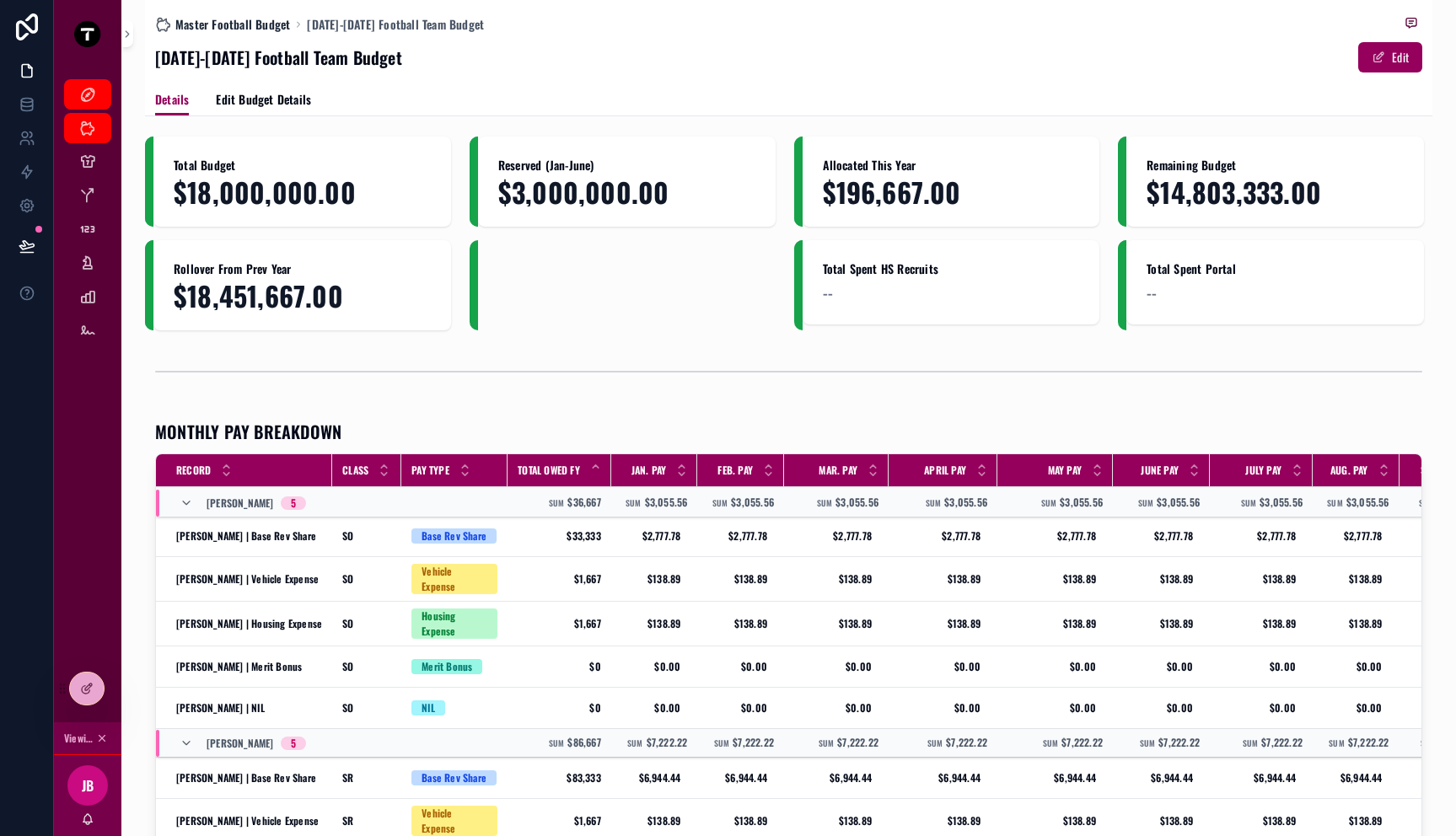
click at [231, 23] on span "Master Football Budget" at bounding box center [232, 24] width 115 height 16
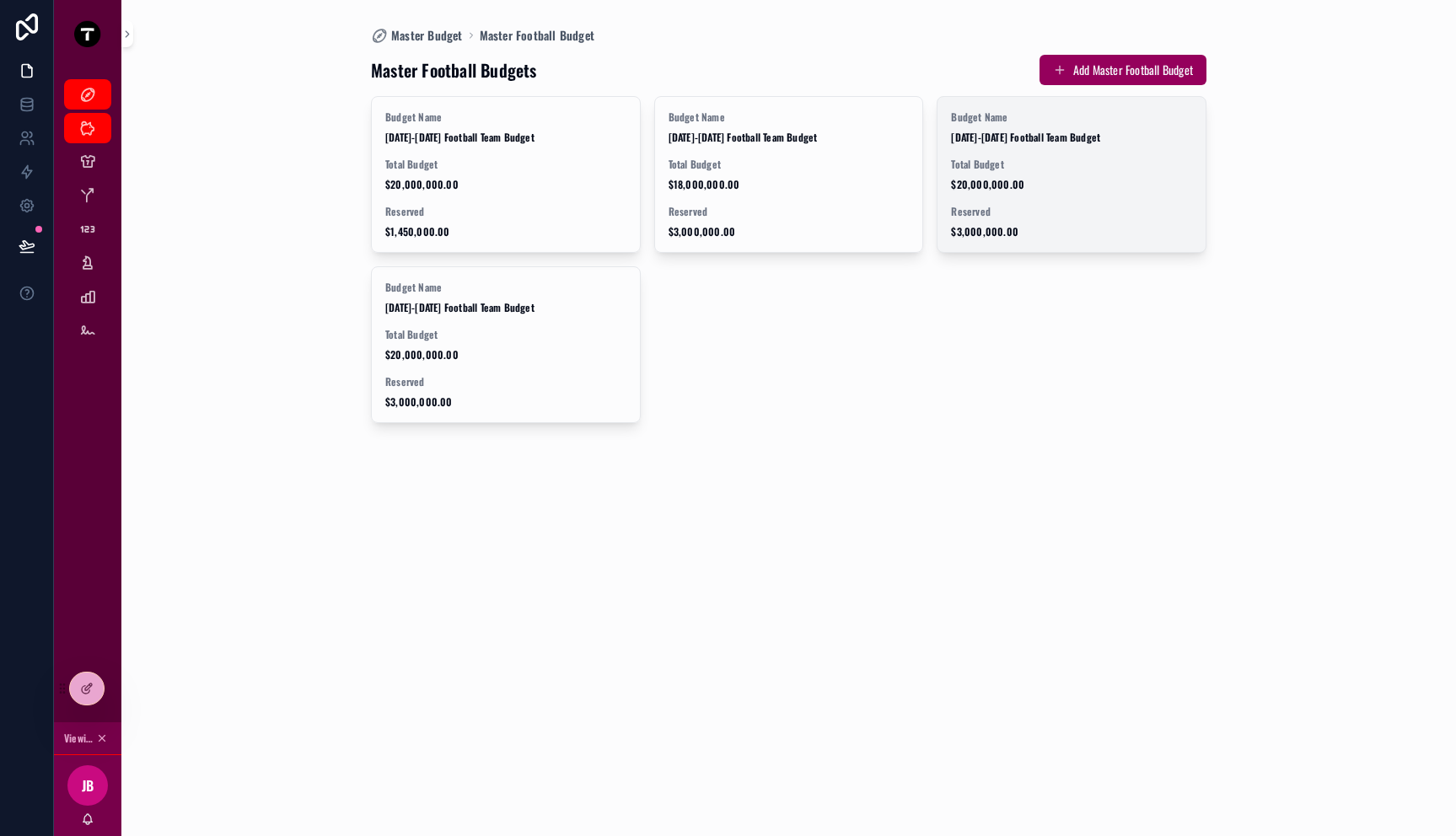
click at [1026, 164] on span "Total Budget" at bounding box center [1071, 164] width 241 height 14
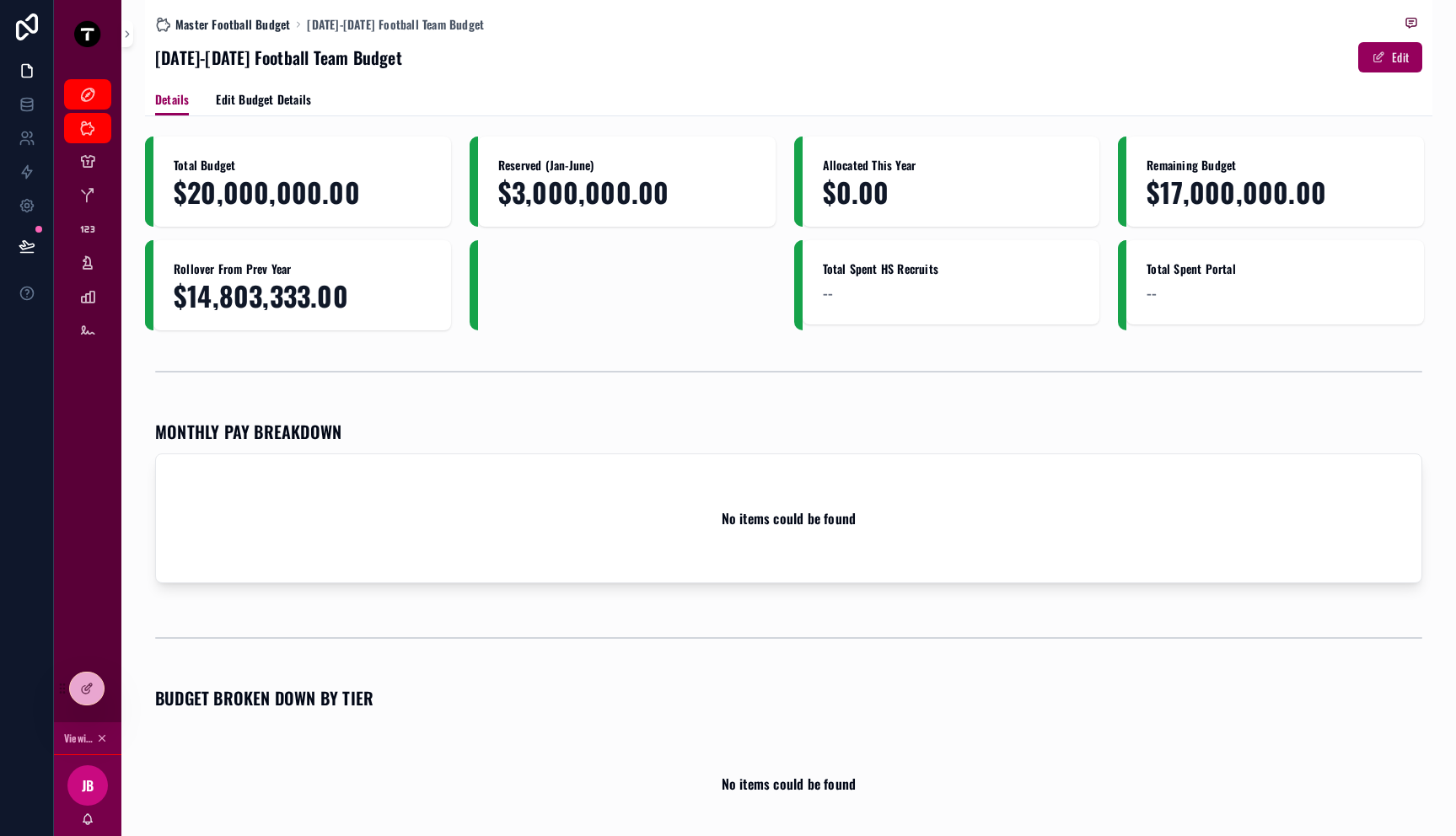
click at [225, 29] on span "Master Football Budget" at bounding box center [232, 24] width 115 height 16
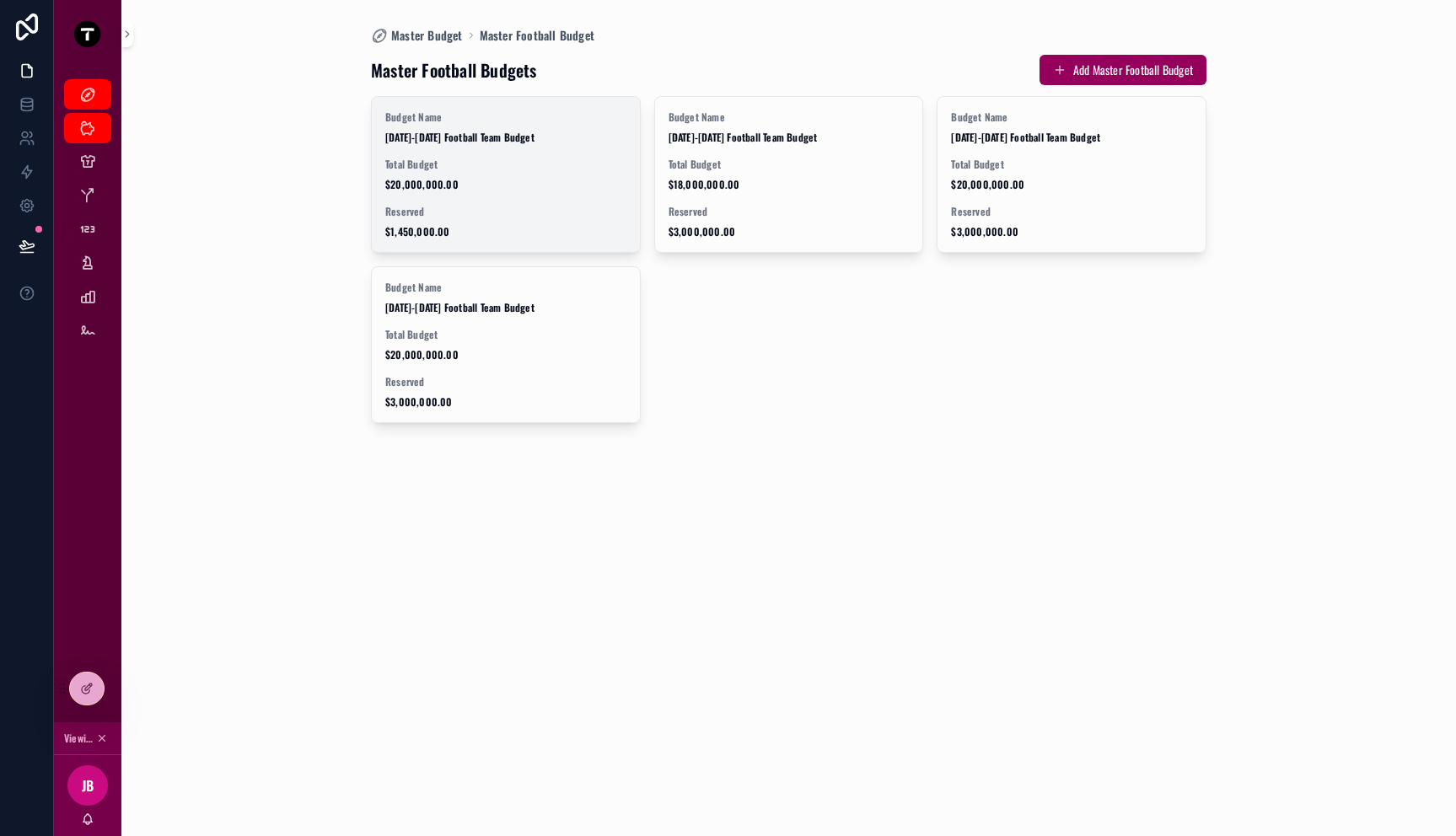
click at [433, 181] on span "$20,000,000.00" at bounding box center [505, 185] width 241 height 14
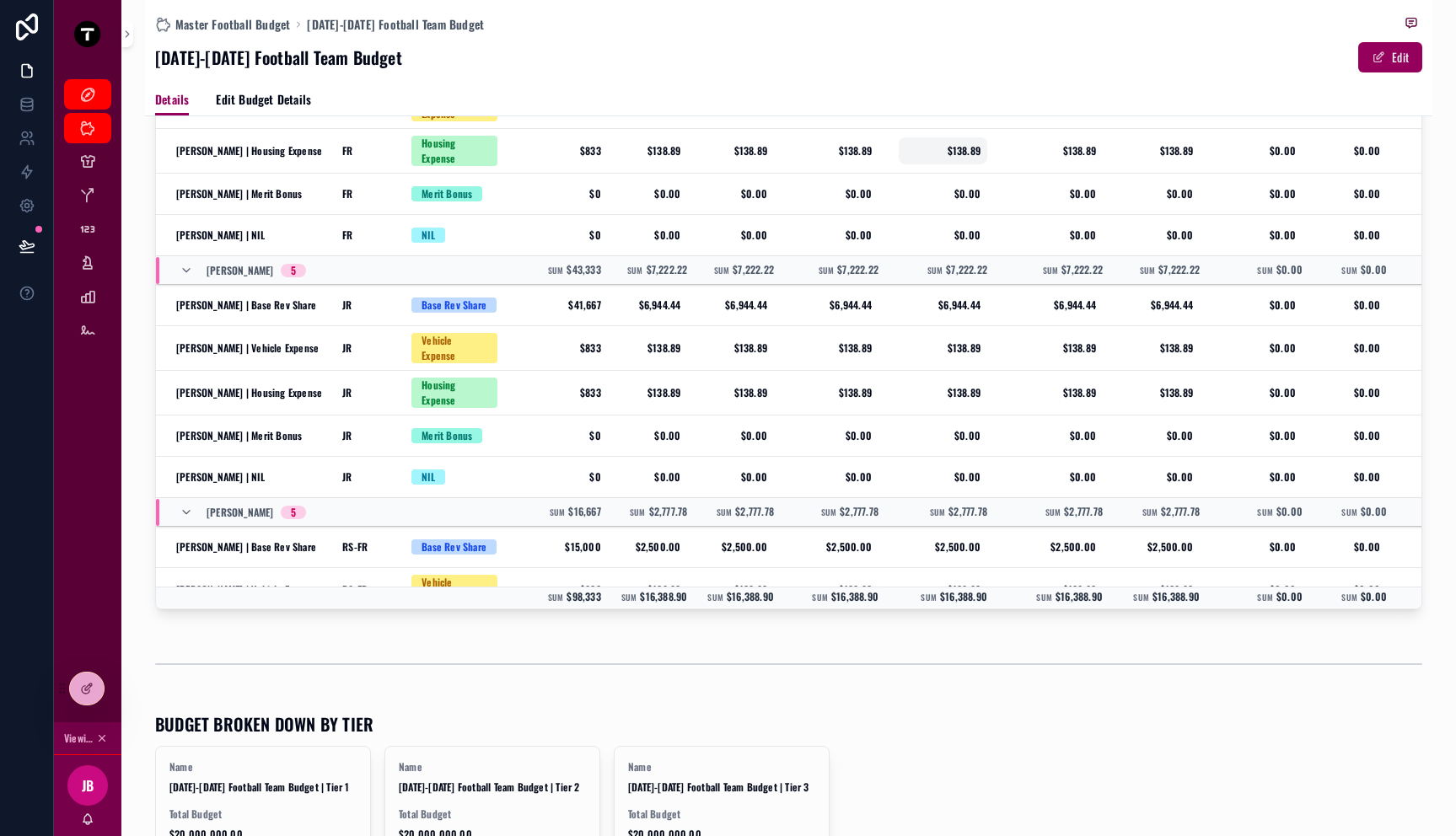
scroll to position [196, 0]
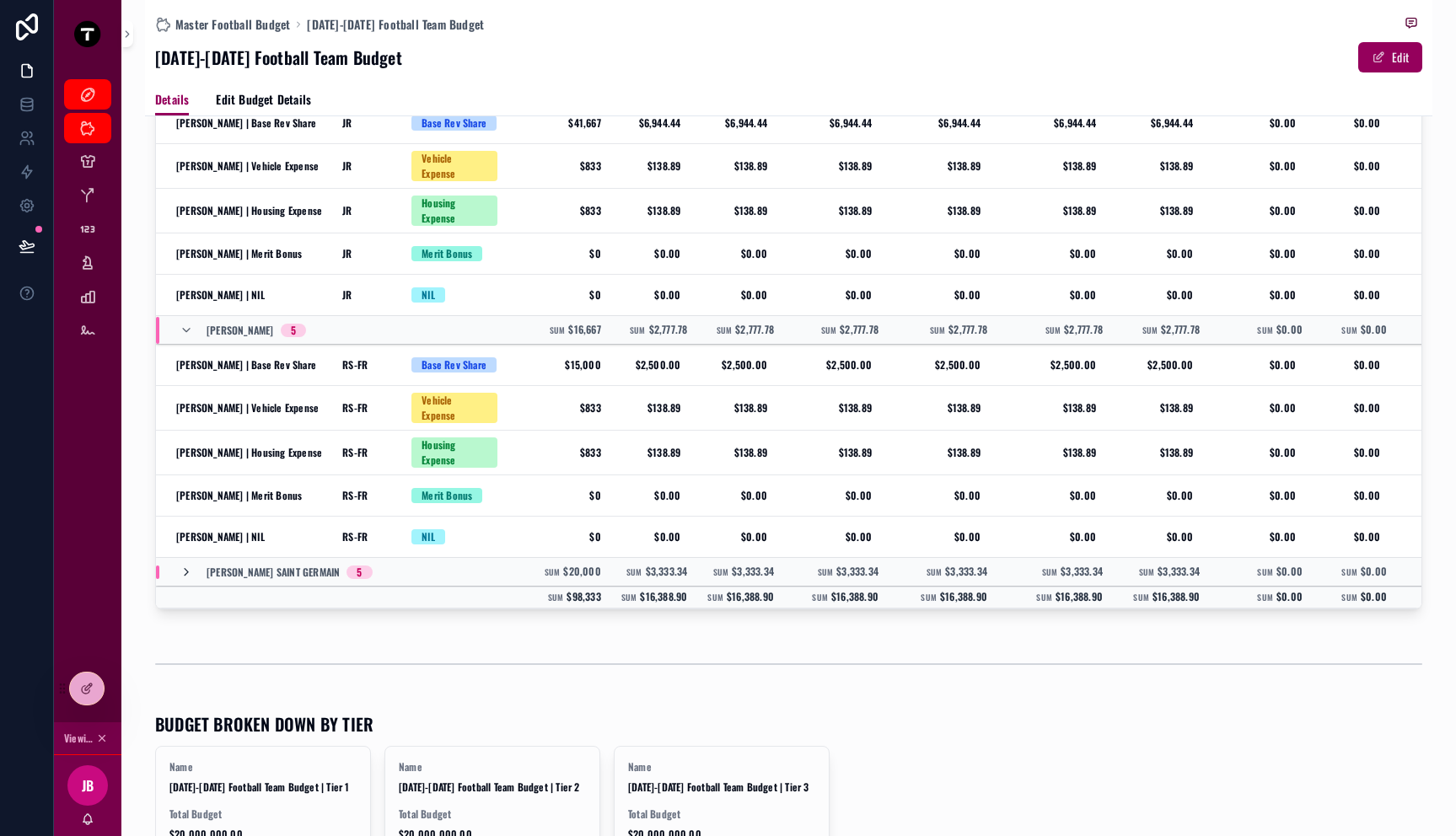
click at [184, 565] on icon "scrollable content" at bounding box center [186, 572] width 14 height 14
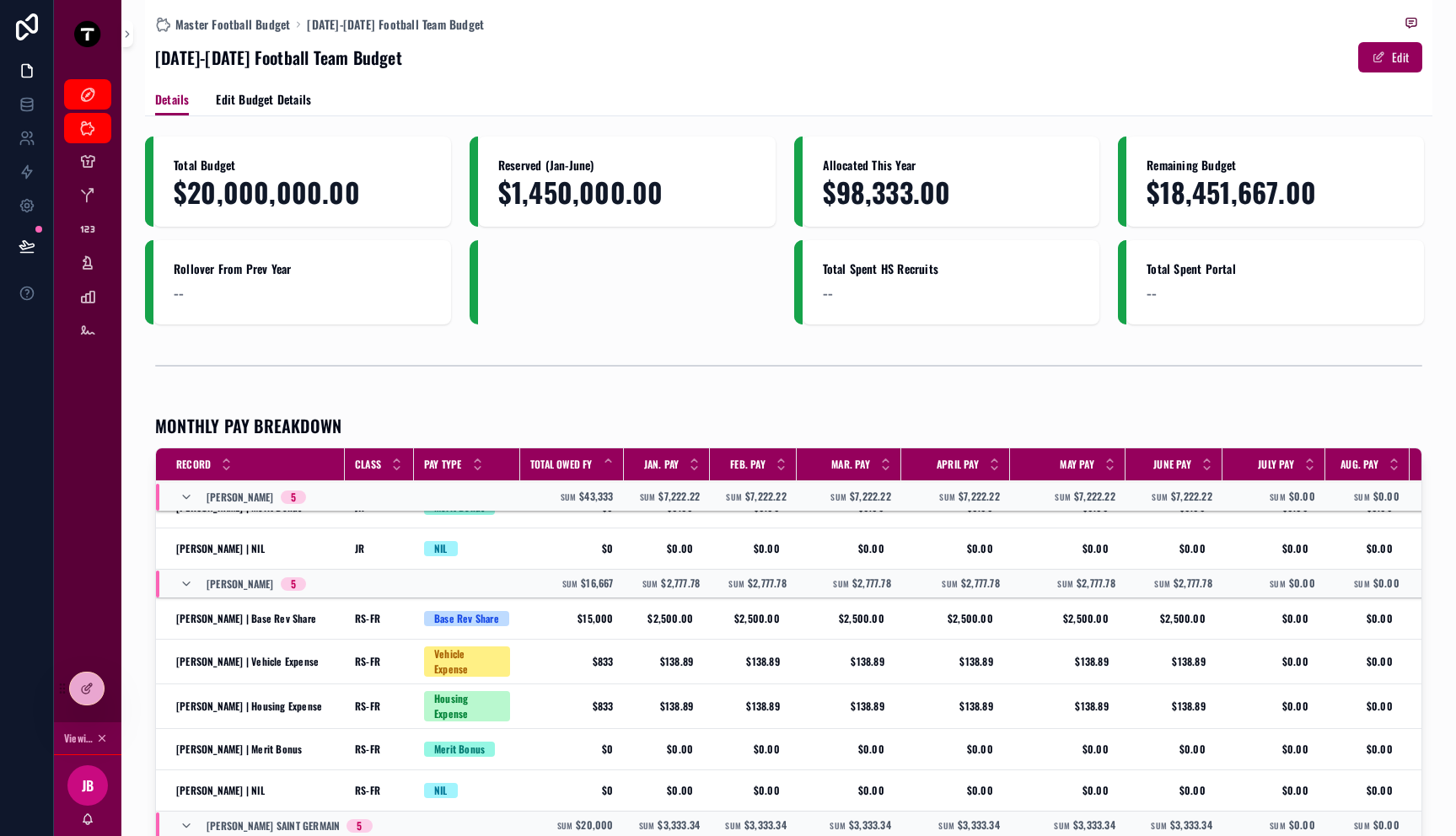
scroll to position [0, 0]
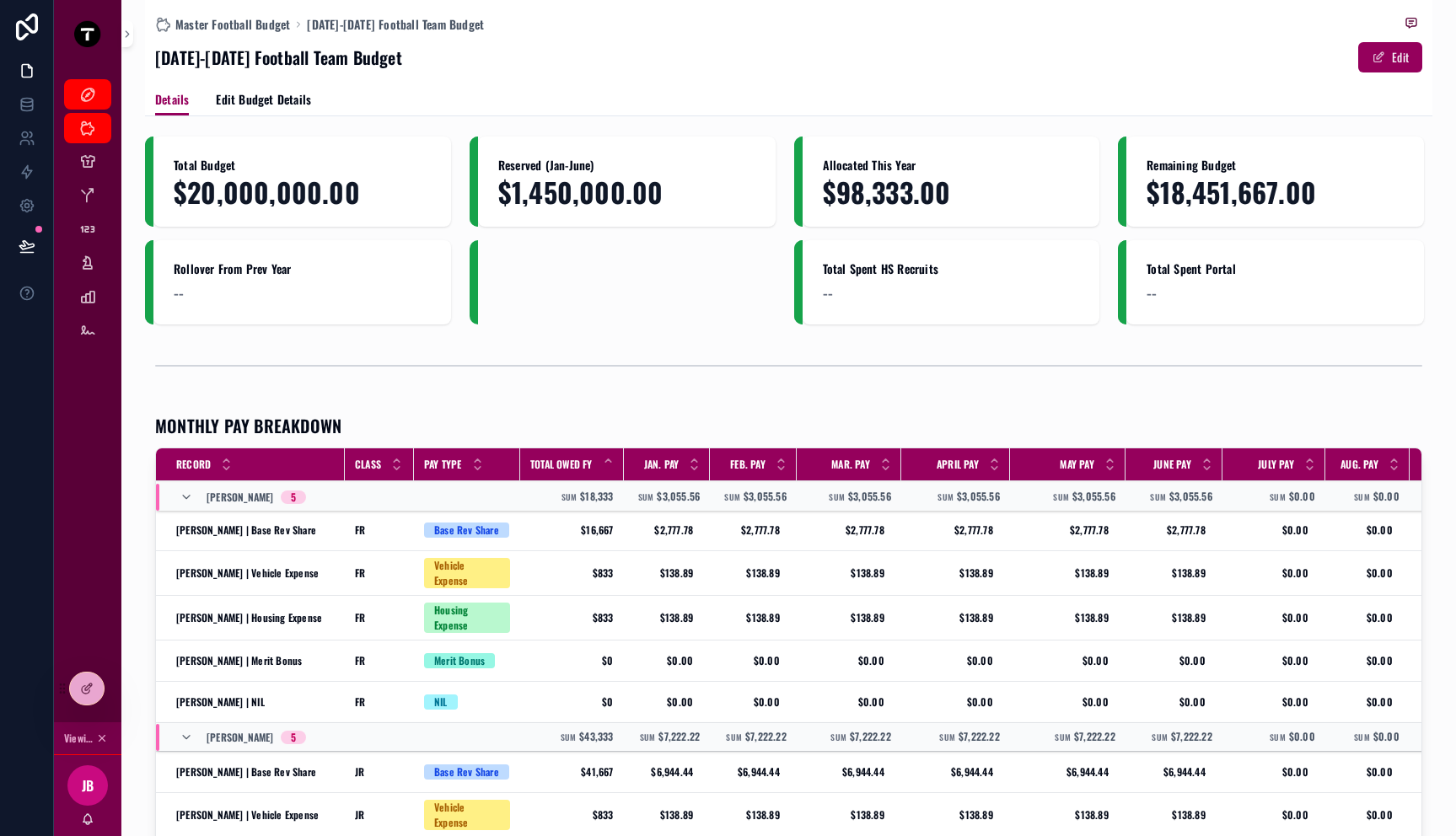
click at [366, 180] on span "$20,000,000.00" at bounding box center [302, 191] width 257 height 30
click at [79, 700] on div at bounding box center [86, 688] width 34 height 32
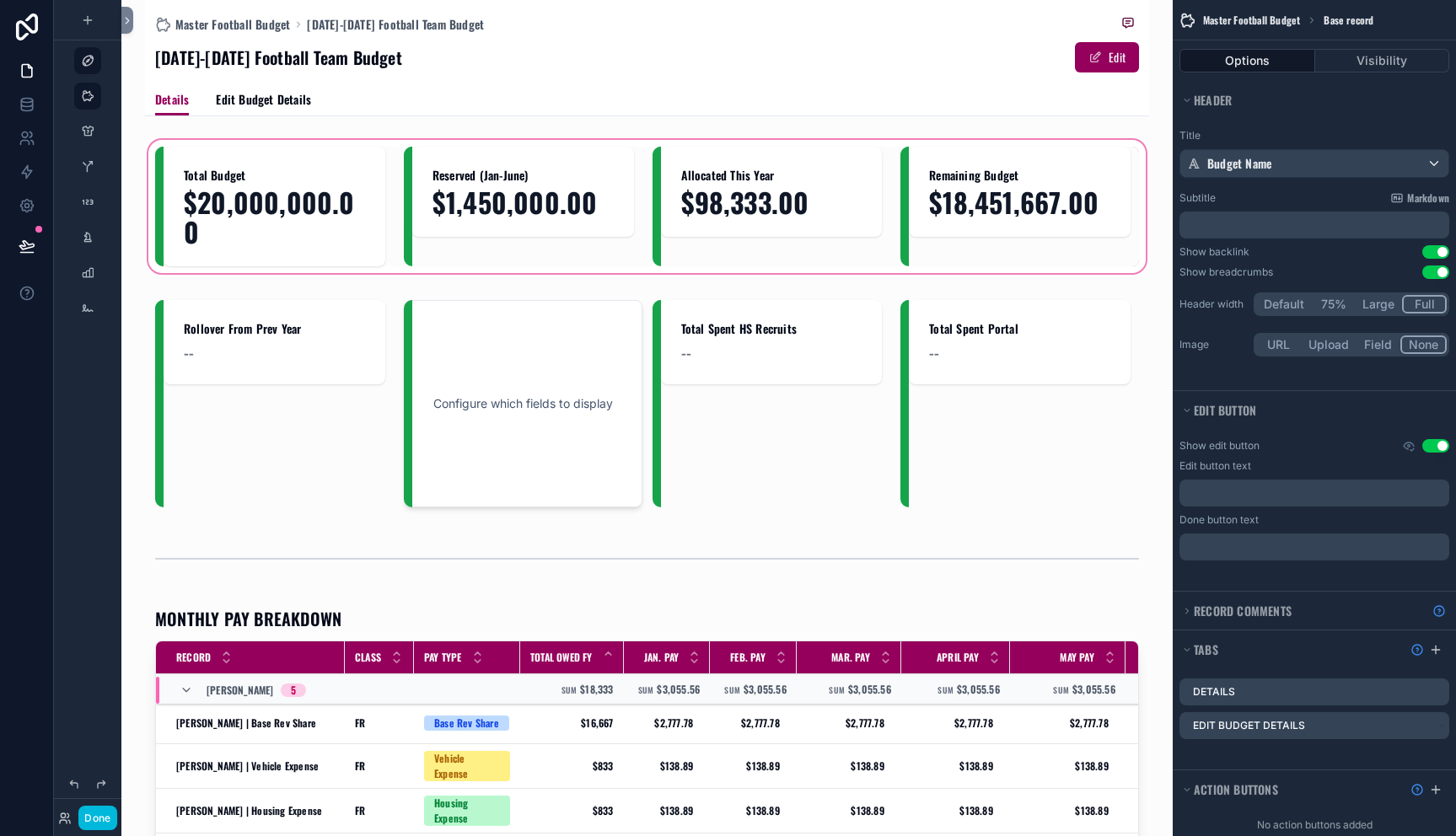
click at [258, 183] on div "scrollable content" at bounding box center [646, 206] width 1004 height 140
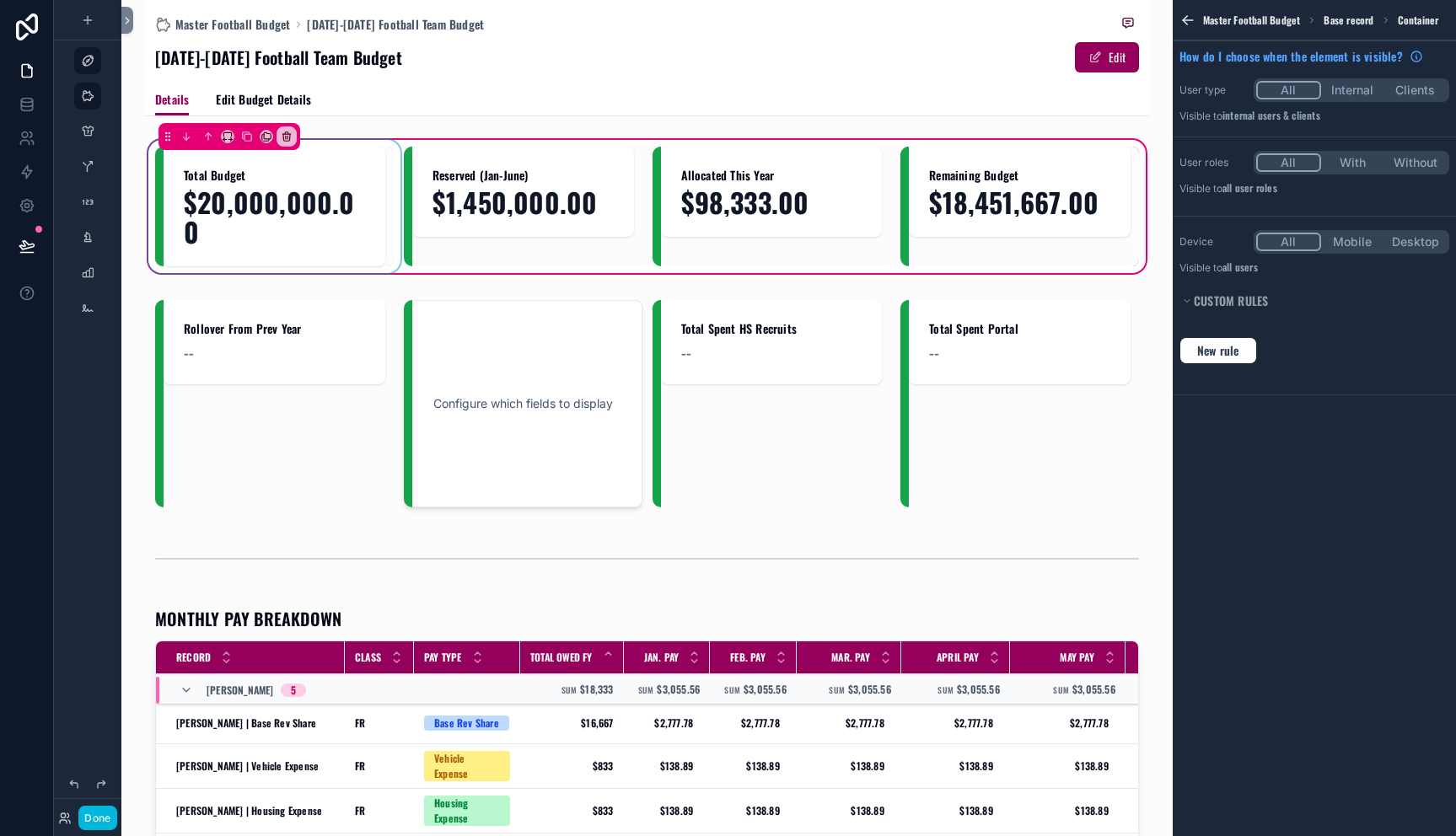
click at [258, 193] on div "scrollable content" at bounding box center [274, 207] width 239 height 120
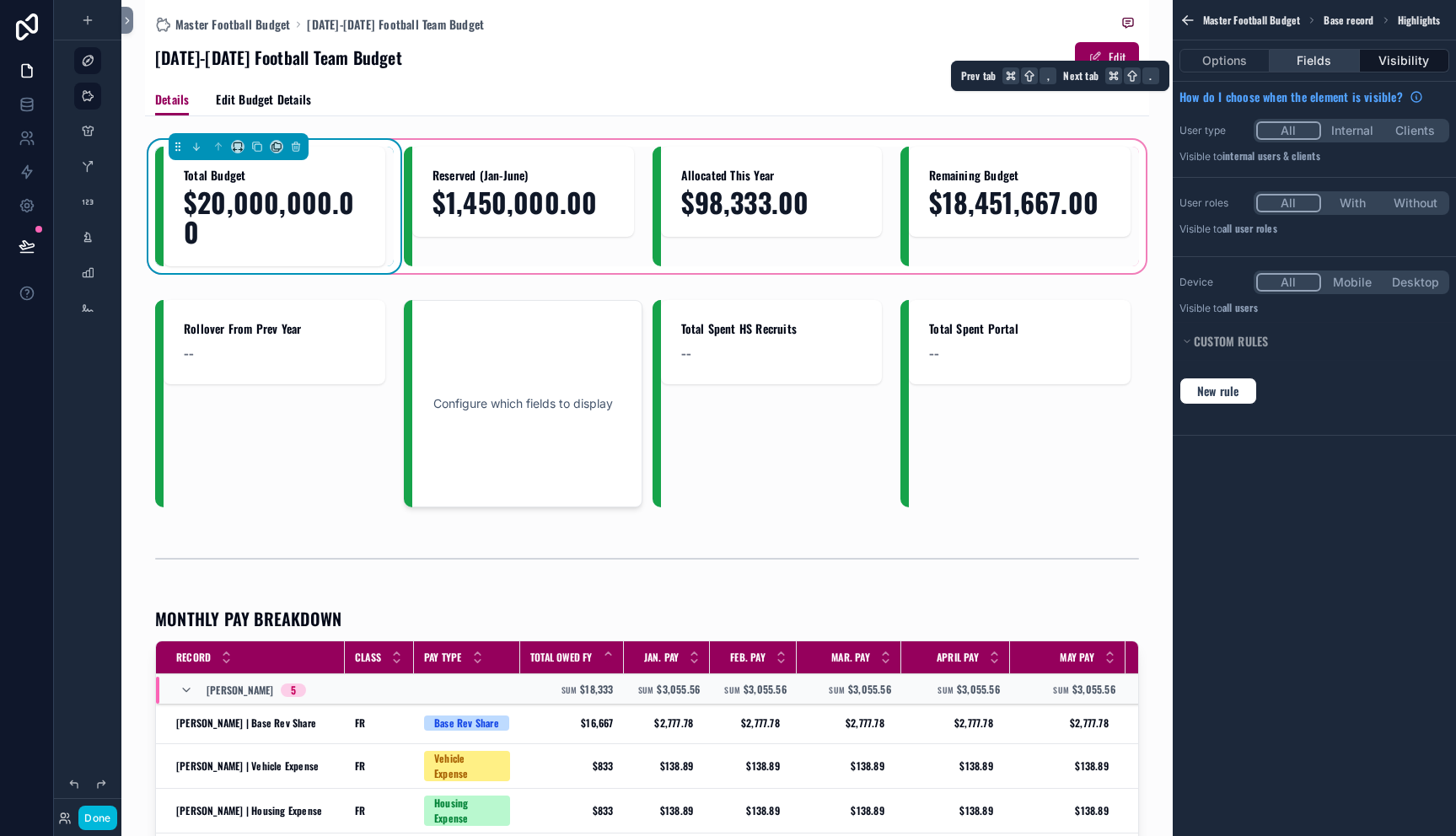
click at [1301, 56] on button "Fields" at bounding box center [1314, 61] width 89 height 23
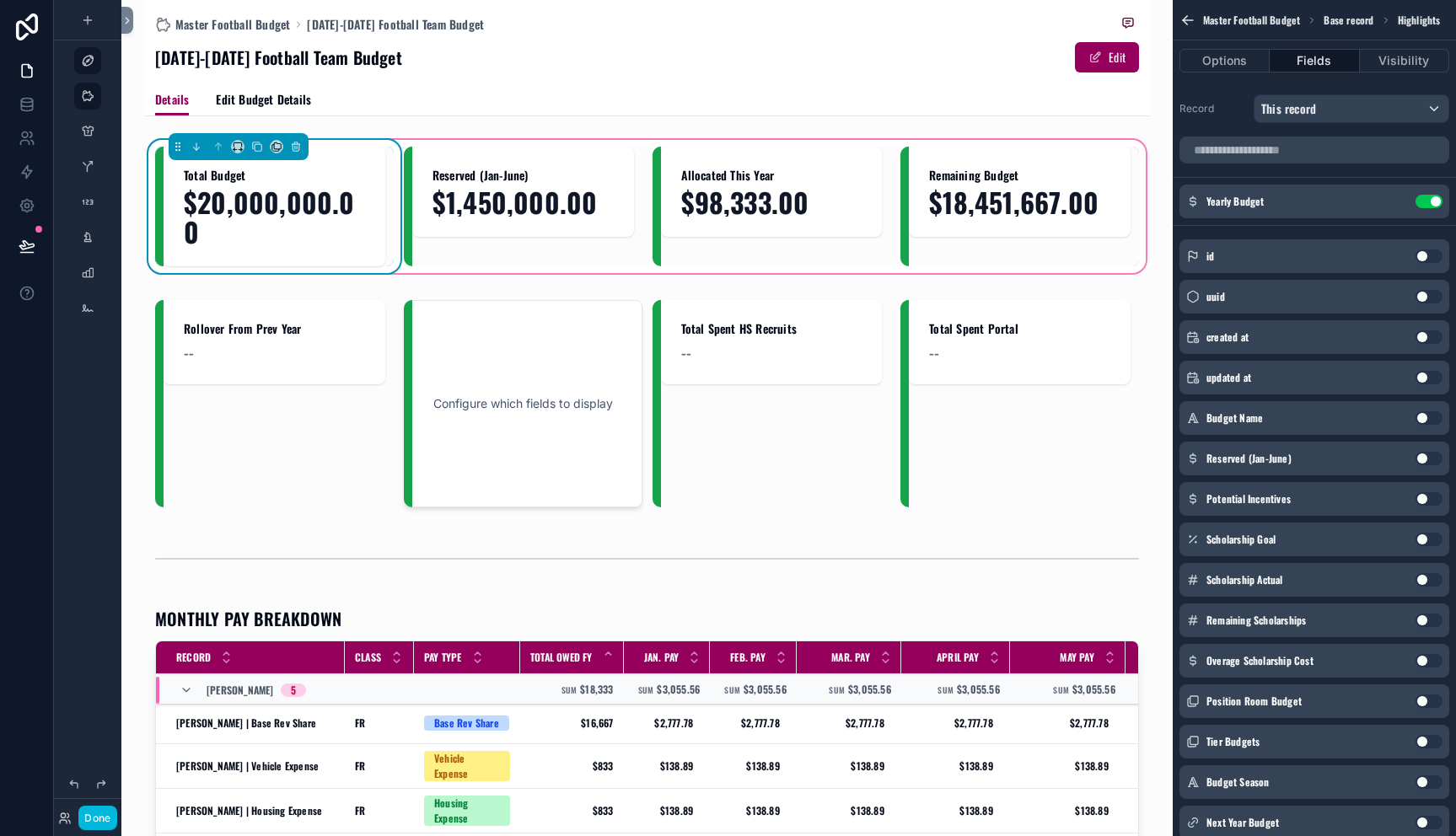
click at [1423, 196] on button "Use setting" at bounding box center [1429, 202] width 27 height 14
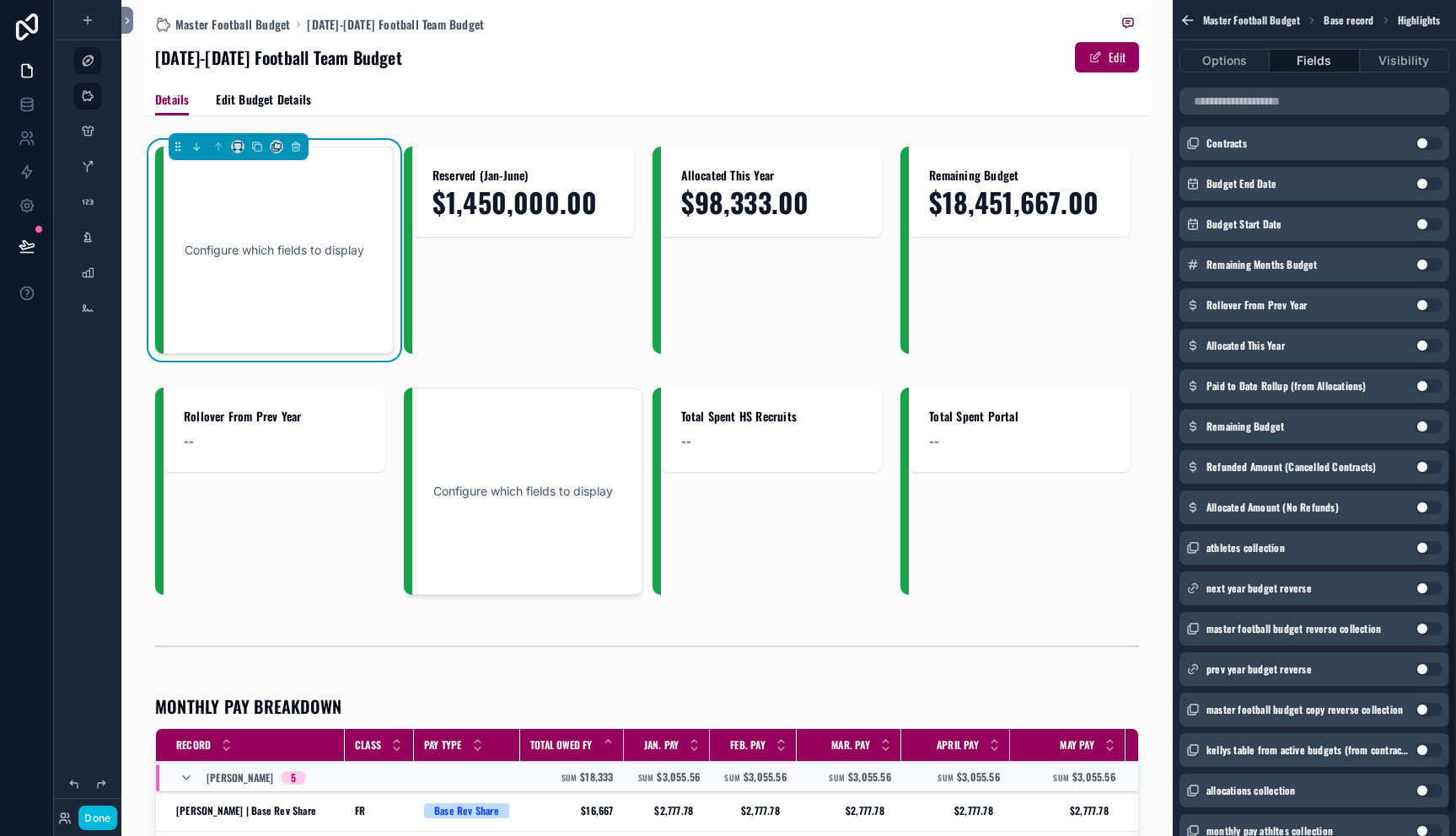
scroll to position [994, 0]
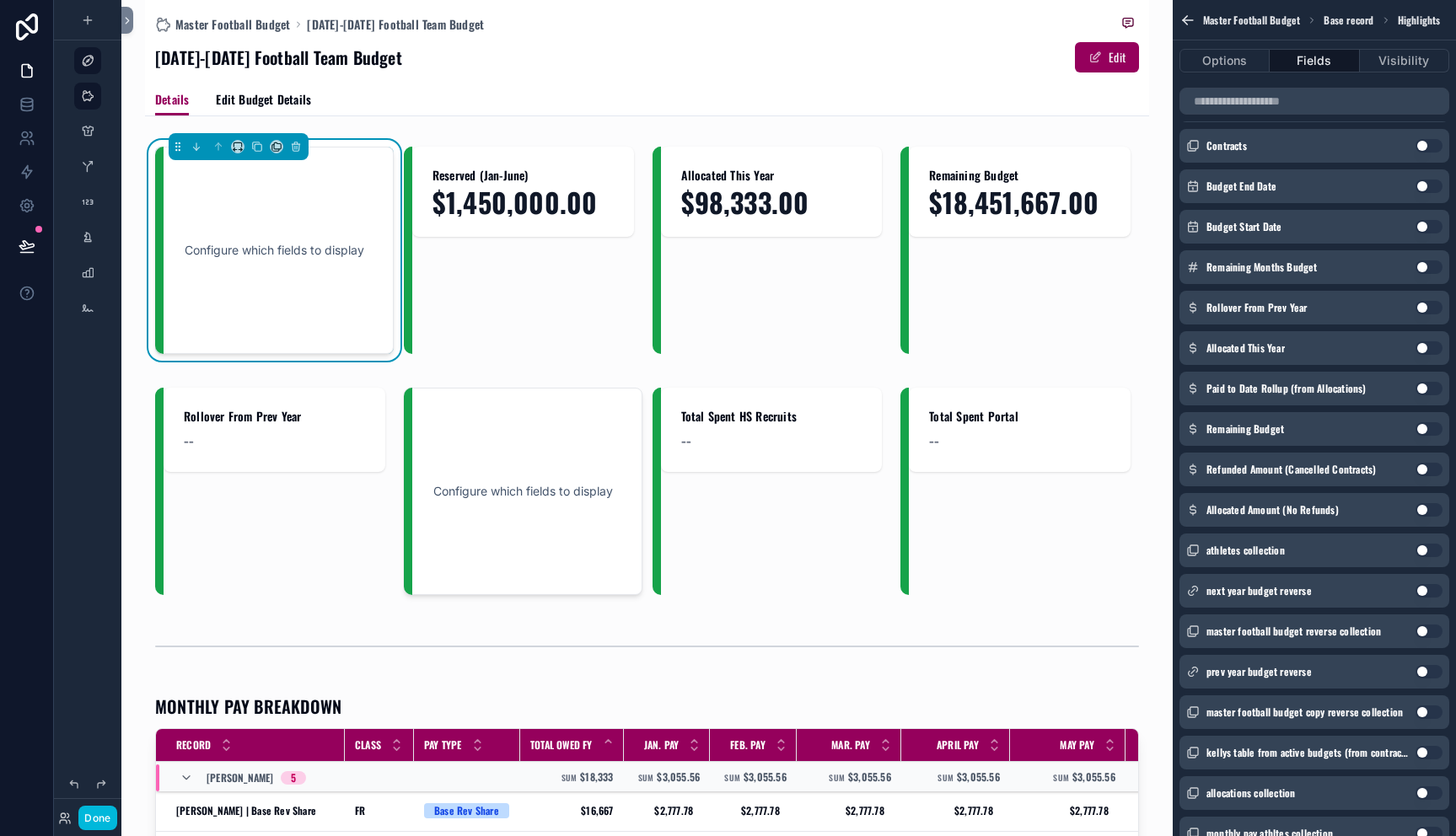
click at [1422, 427] on button "Use setting" at bounding box center [1429, 429] width 27 height 14
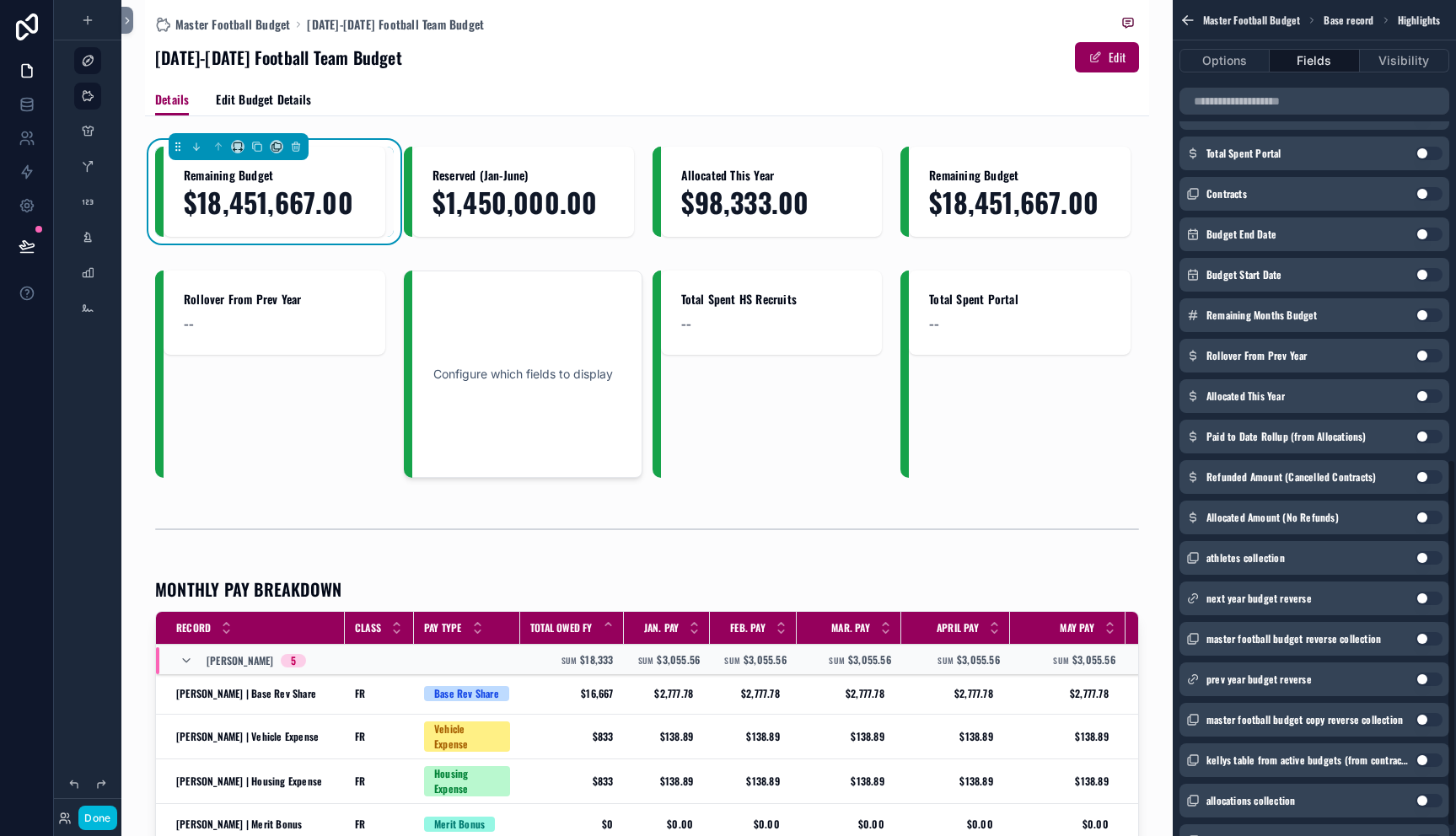
scroll to position [1041, 0]
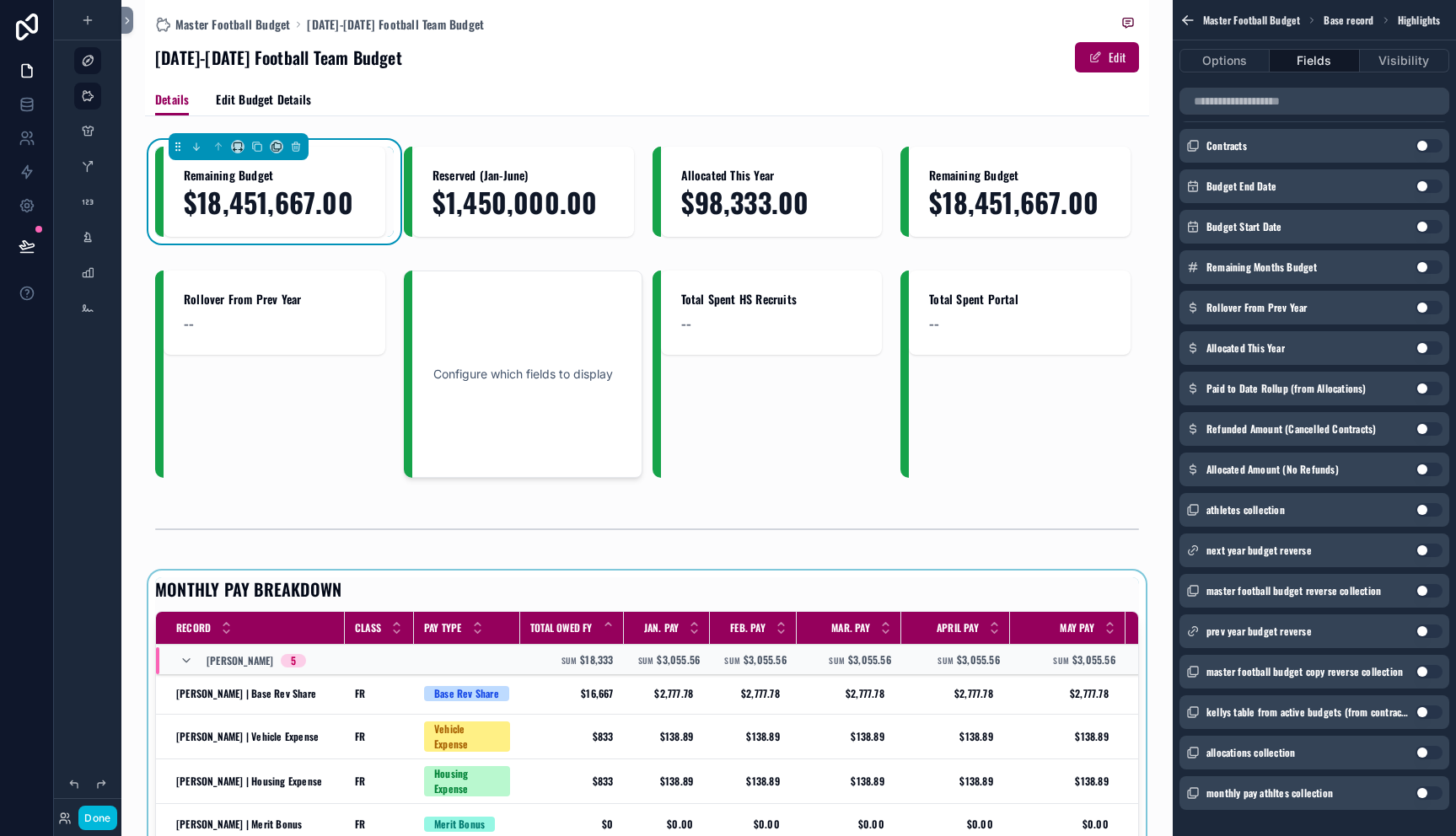
click at [521, 644] on div "Total Owed FY" at bounding box center [571, 627] width 103 height 32
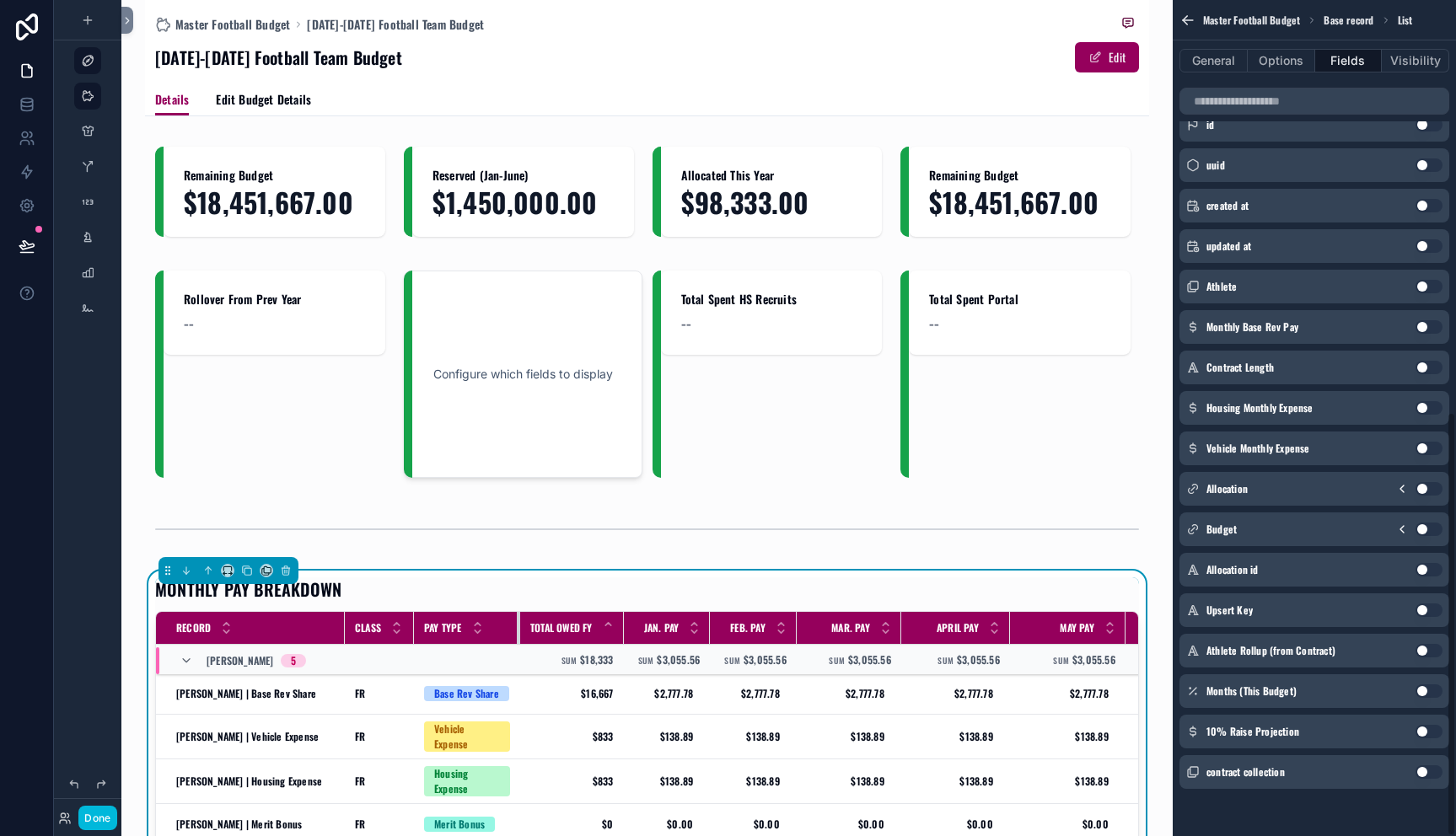
scroll to position [813, 0]
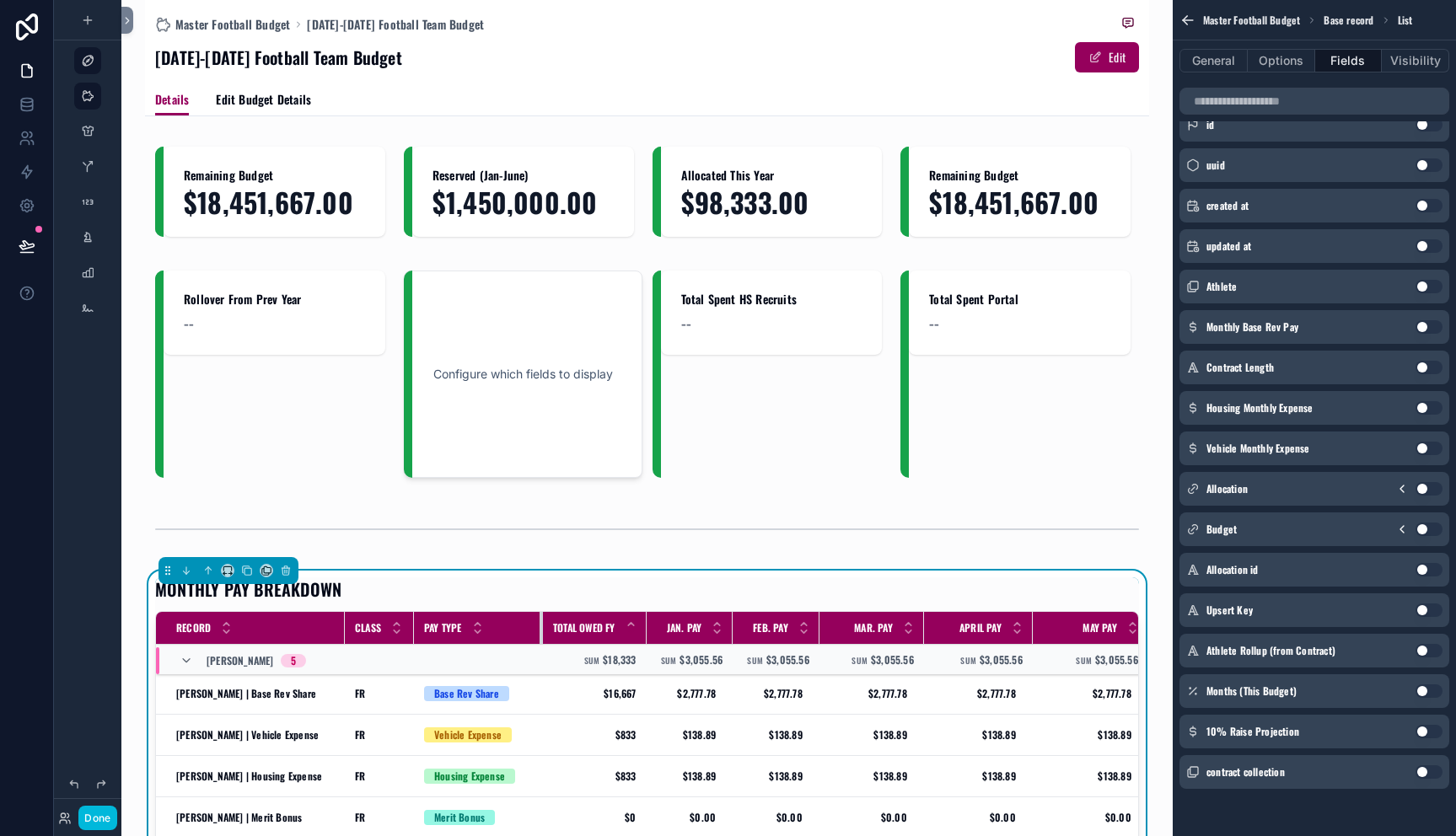
drag, startPoint x: 518, startPoint y: 649, endPoint x: 541, endPoint y: 645, distance: 23.3
click at [541, 644] on div "scrollable content" at bounding box center [542, 627] width 7 height 32
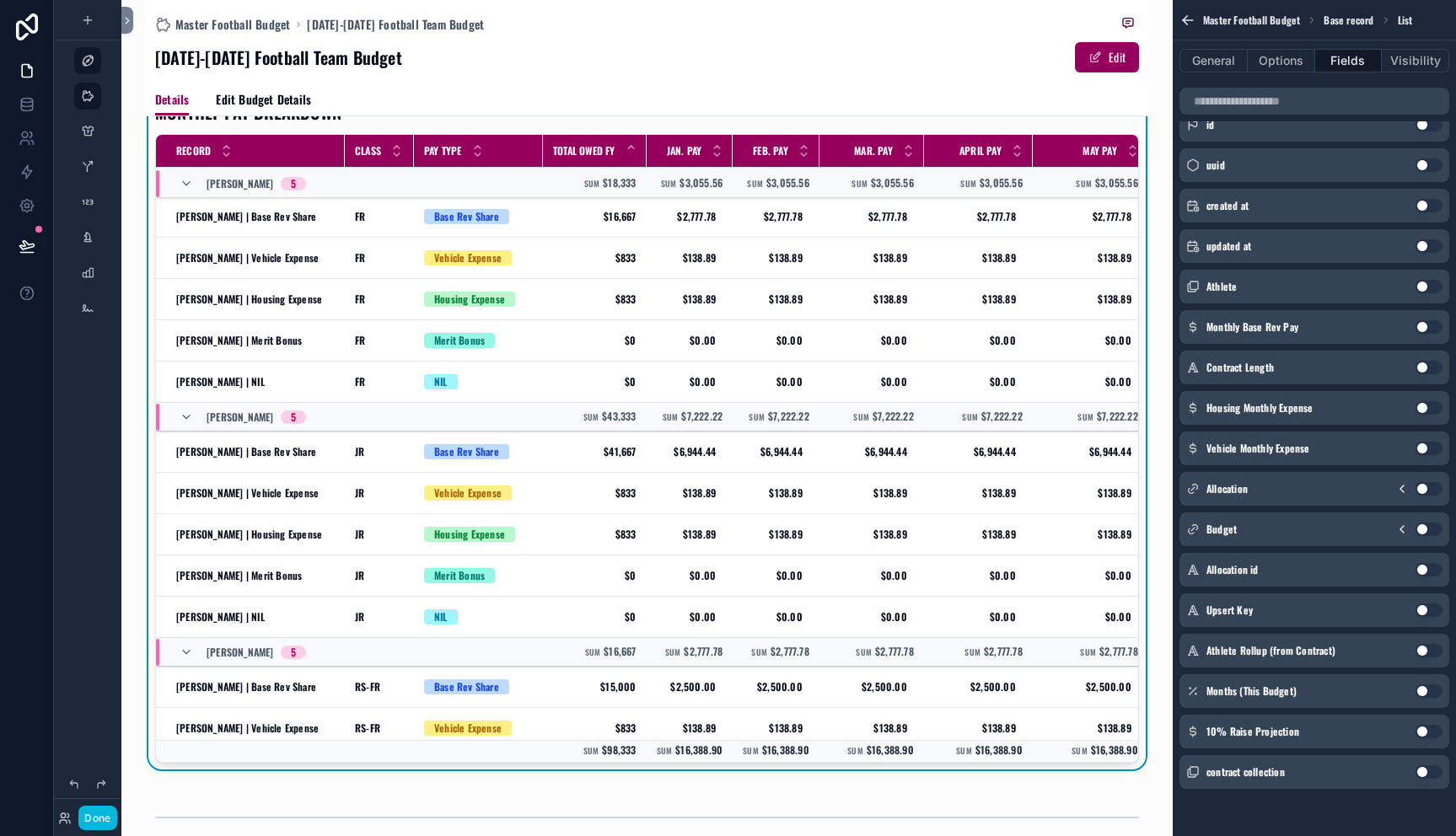
scroll to position [0, 0]
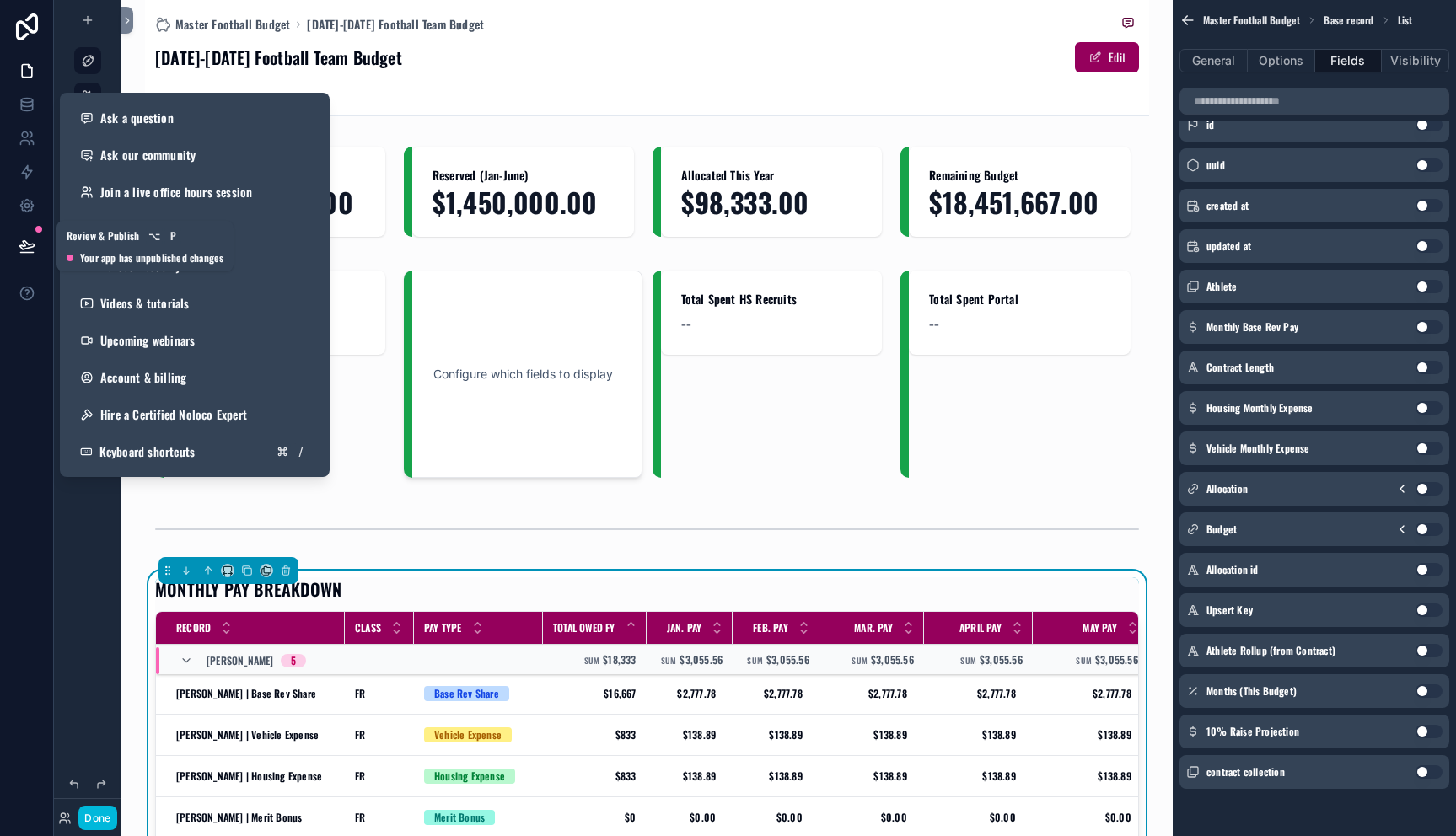
click at [24, 242] on icon at bounding box center [26, 245] width 16 height 16
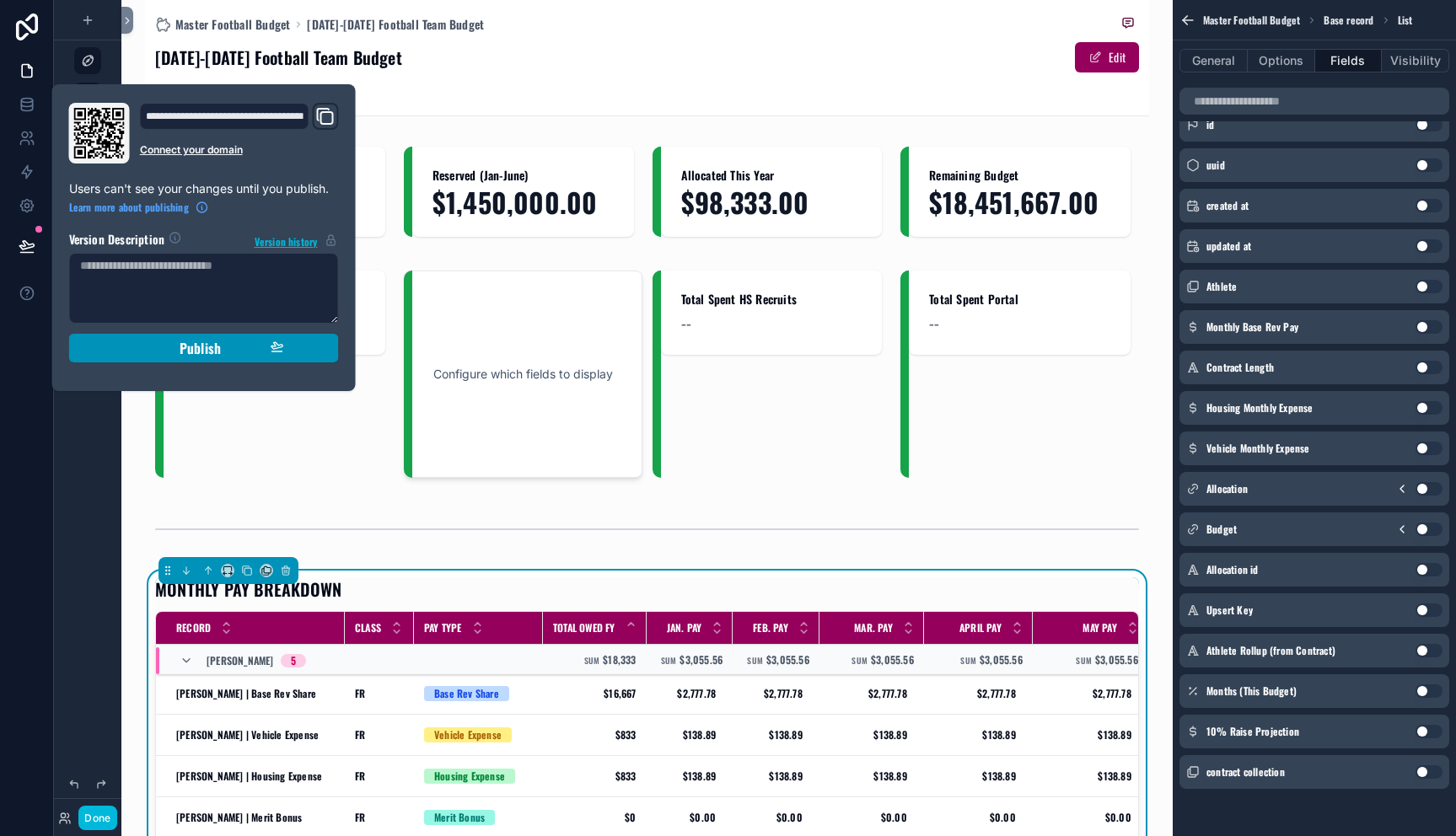
click at [134, 347] on div "Publish" at bounding box center [204, 348] width 160 height 16
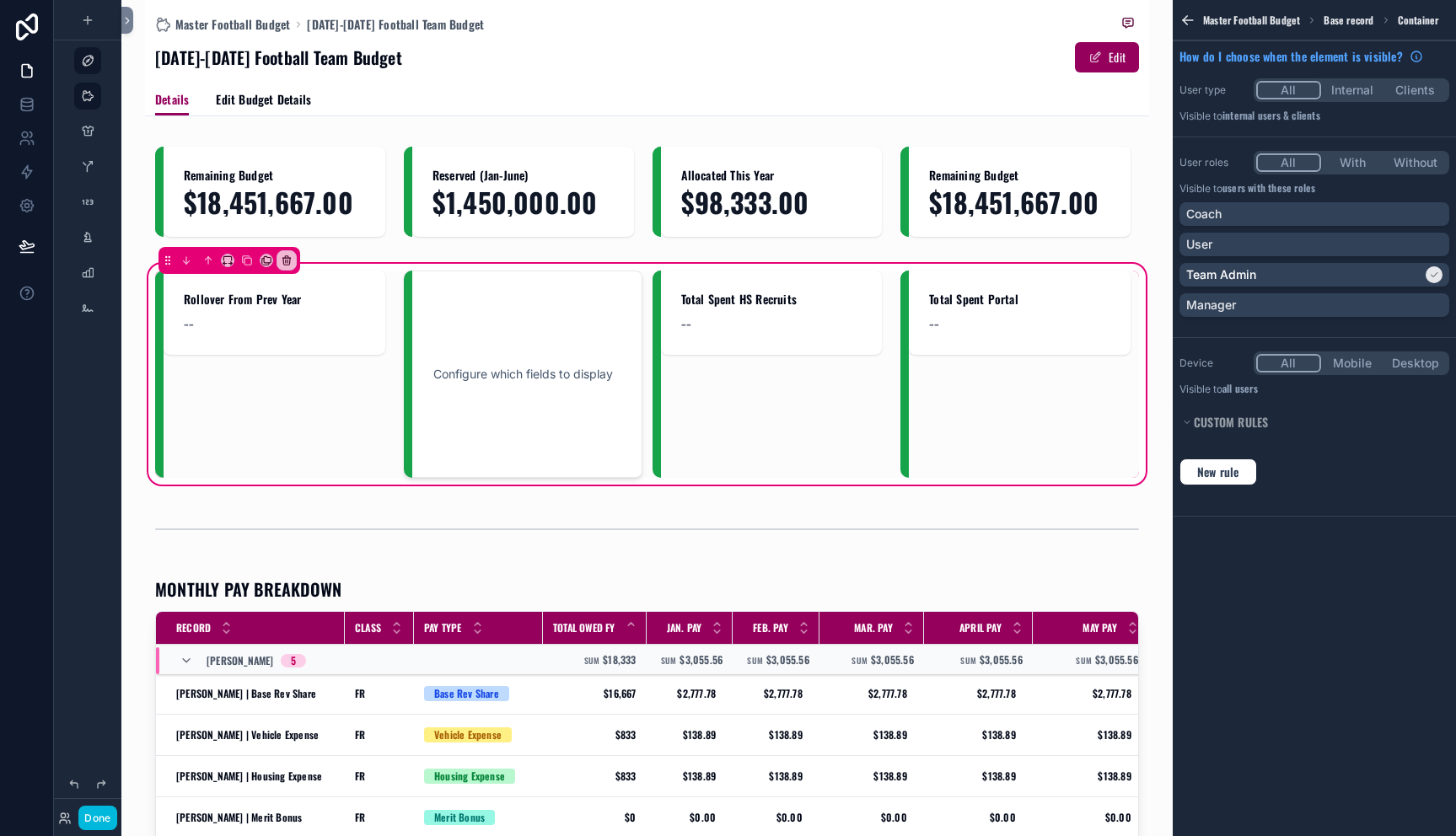
click at [132, 451] on div "Master Football Budget 2025-2026 Football Team Budget 2025-2026 Football Team B…" at bounding box center [647, 418] width 1051 height 836
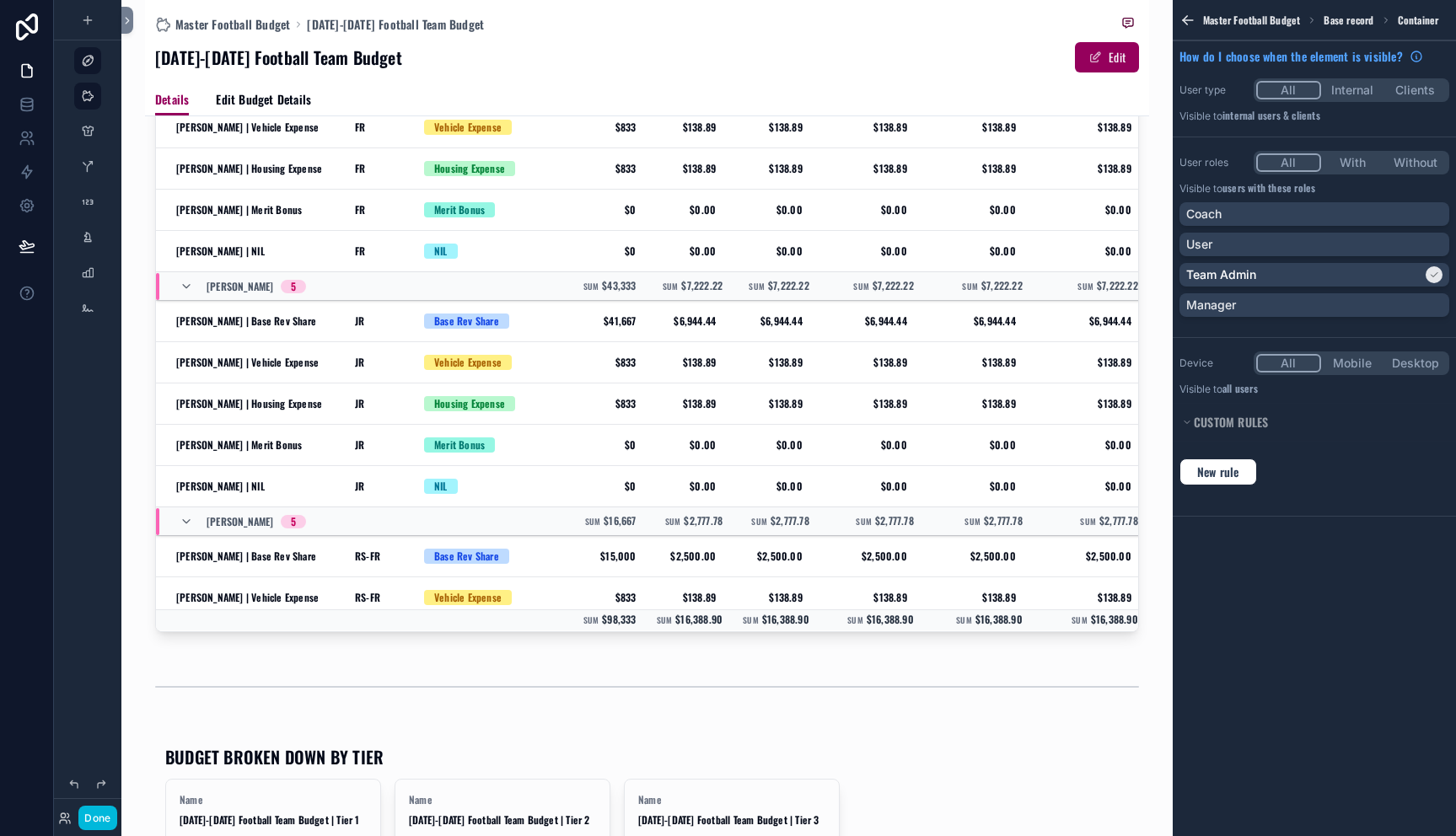
scroll to position [545, 0]
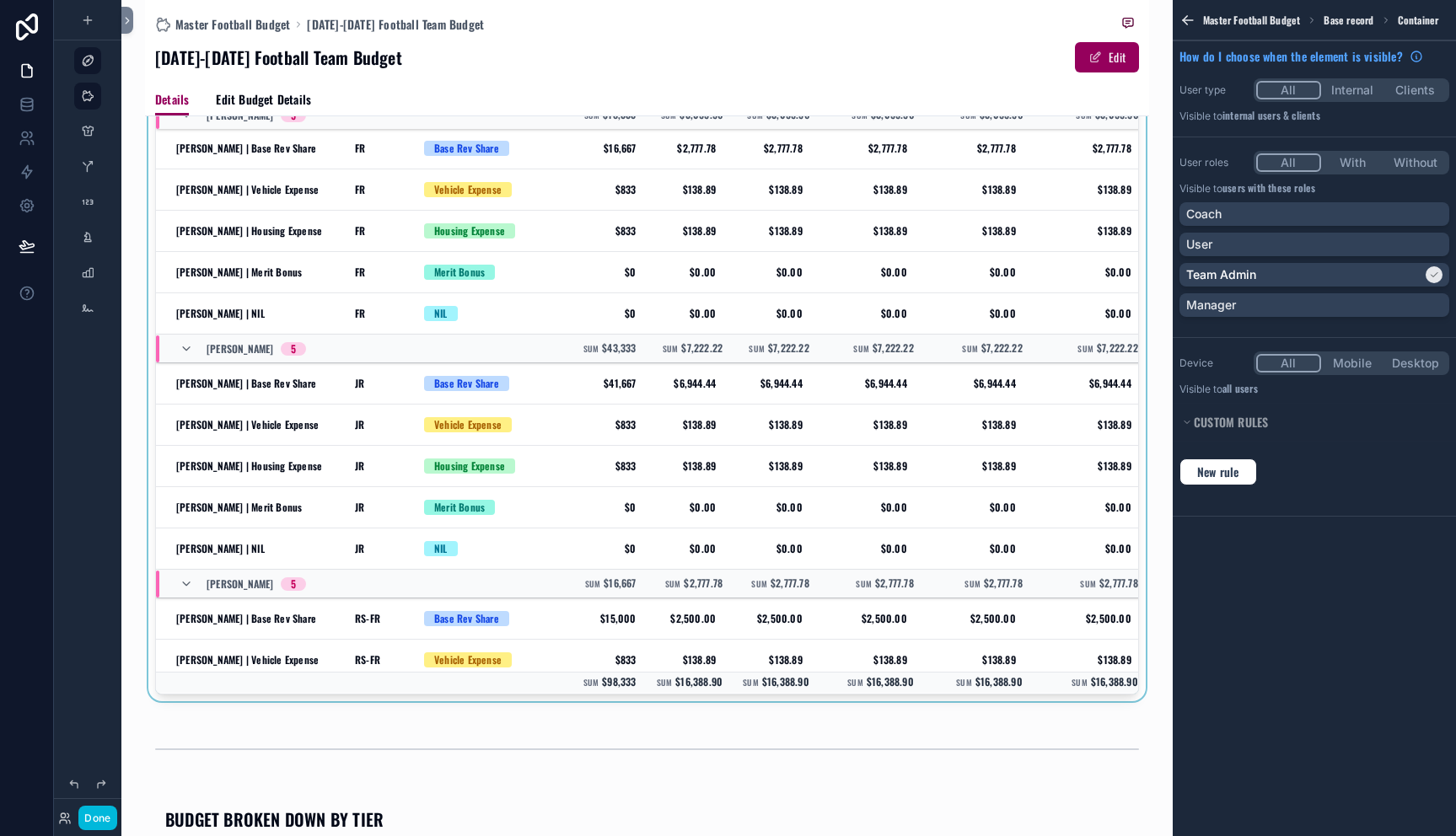
drag, startPoint x: 533, startPoint y: 705, endPoint x: 591, endPoint y: 704, distance: 58.0
click at [591, 704] on div "scrollable content" at bounding box center [646, 366] width 1004 height 683
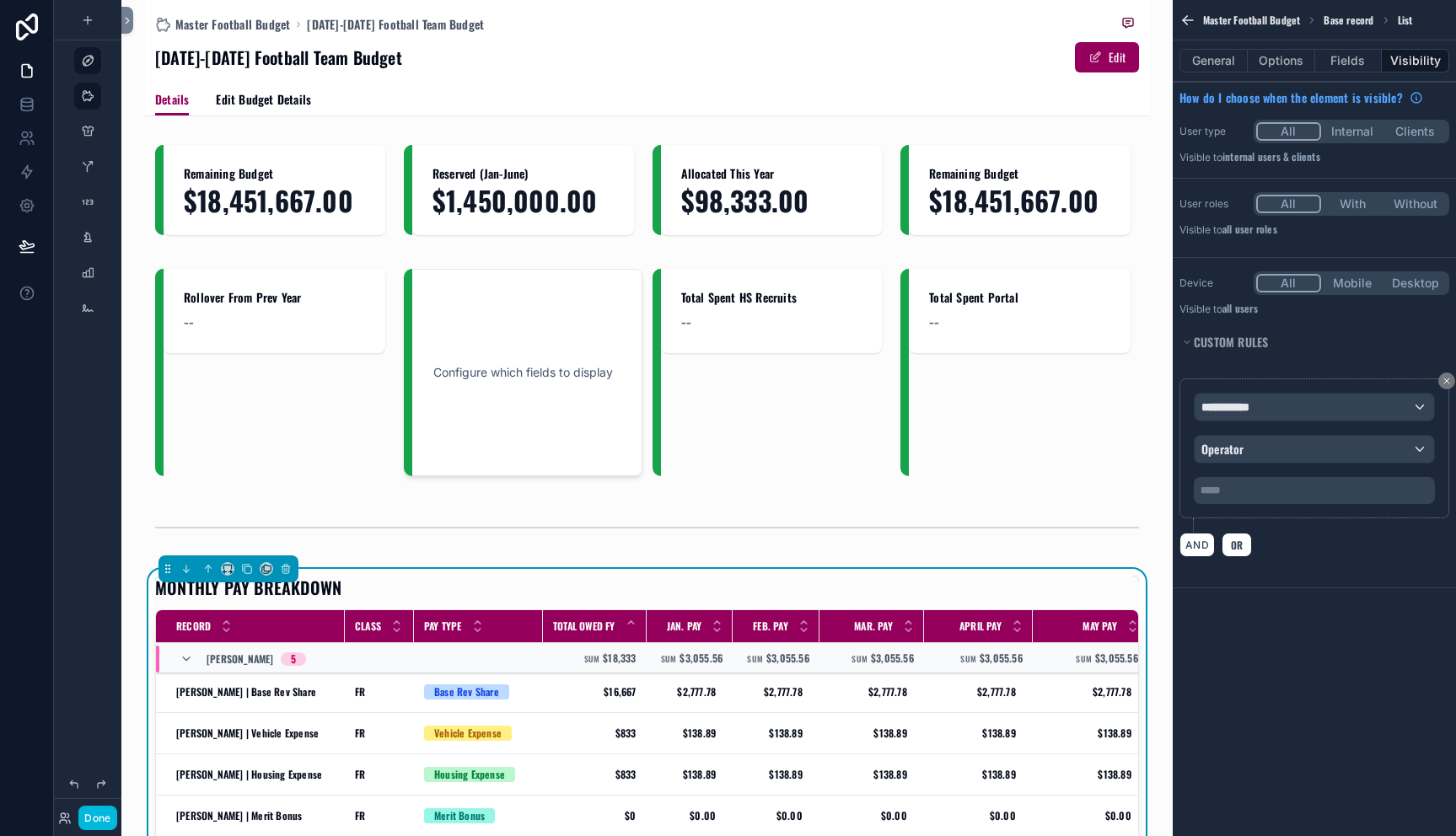
scroll to position [0, 0]
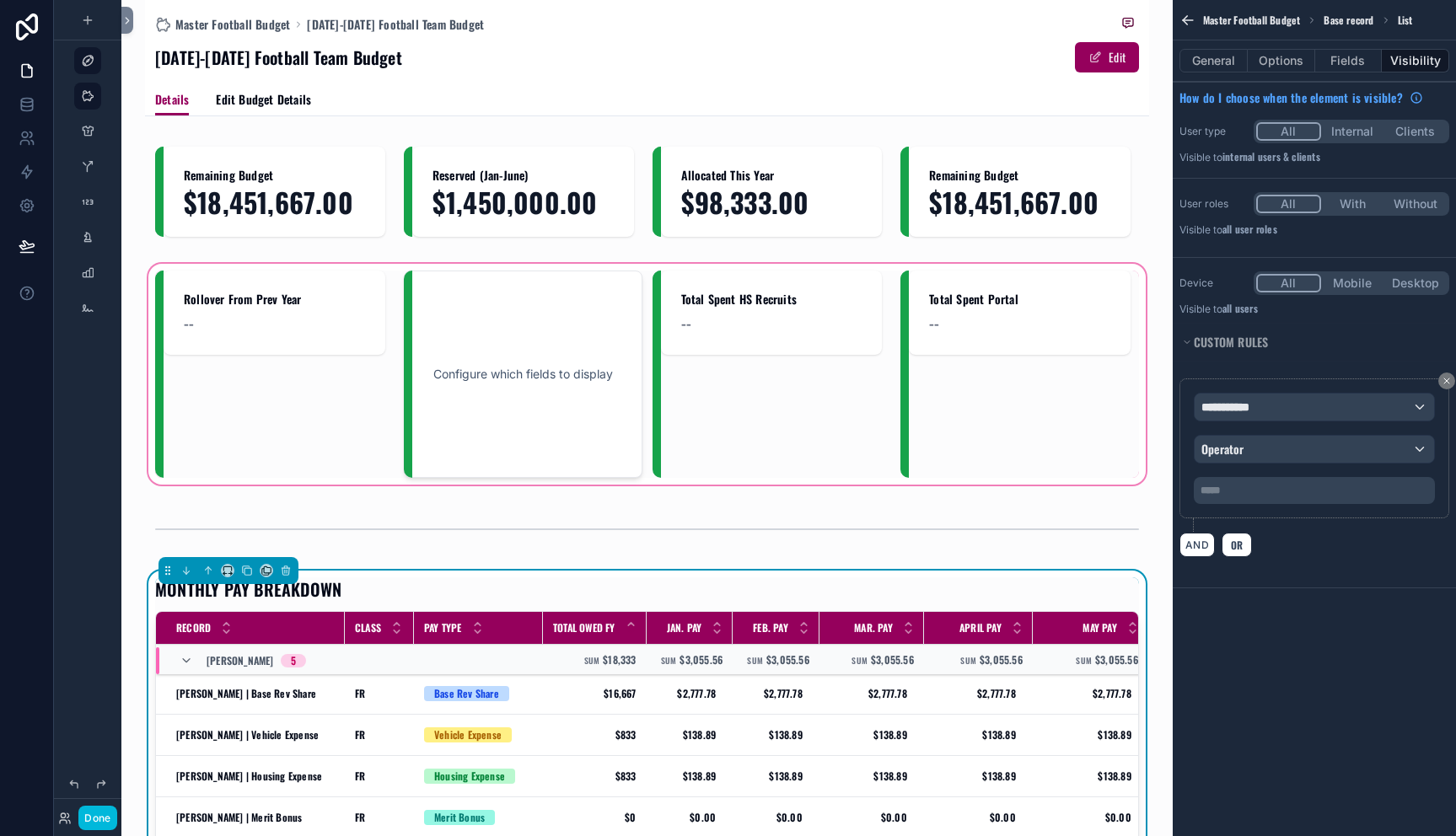
click at [532, 481] on div "scrollable content" at bounding box center [646, 375] width 1004 height 228
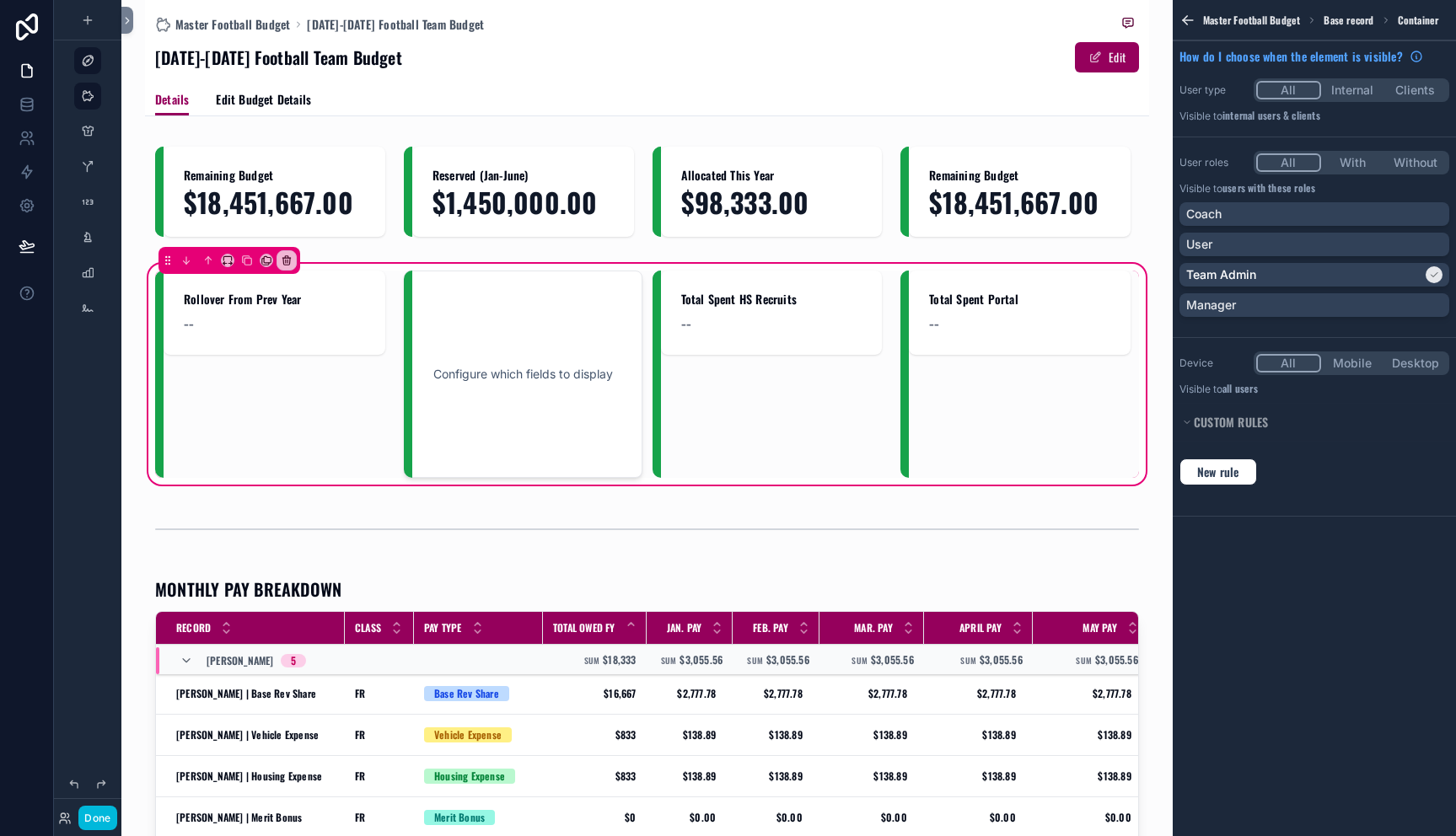
click at [661, 21] on div "Master Football Budget [DATE]-[DATE] Football Team Budget" at bounding box center [647, 24] width 984 height 21
